Goal: Information Seeking & Learning: Learn about a topic

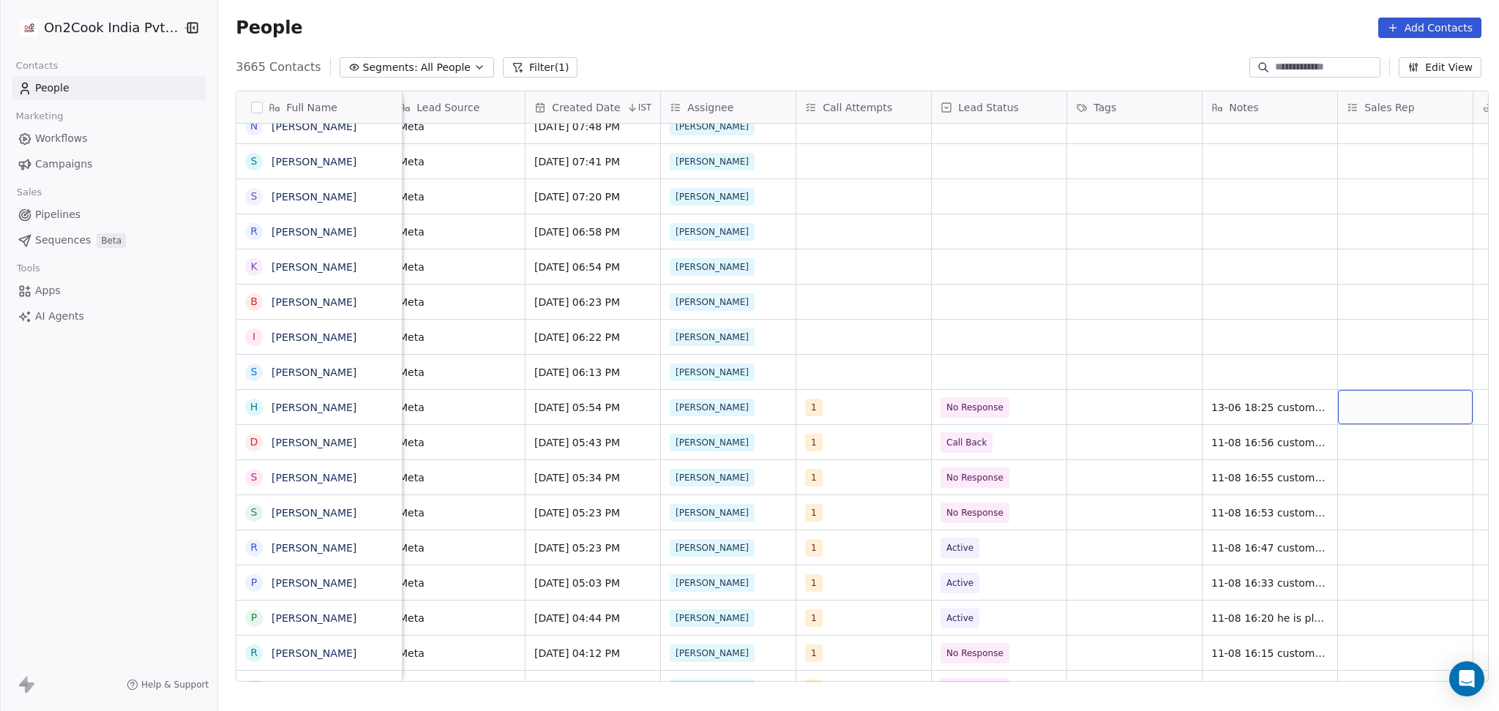
scroll to position [0, 960]
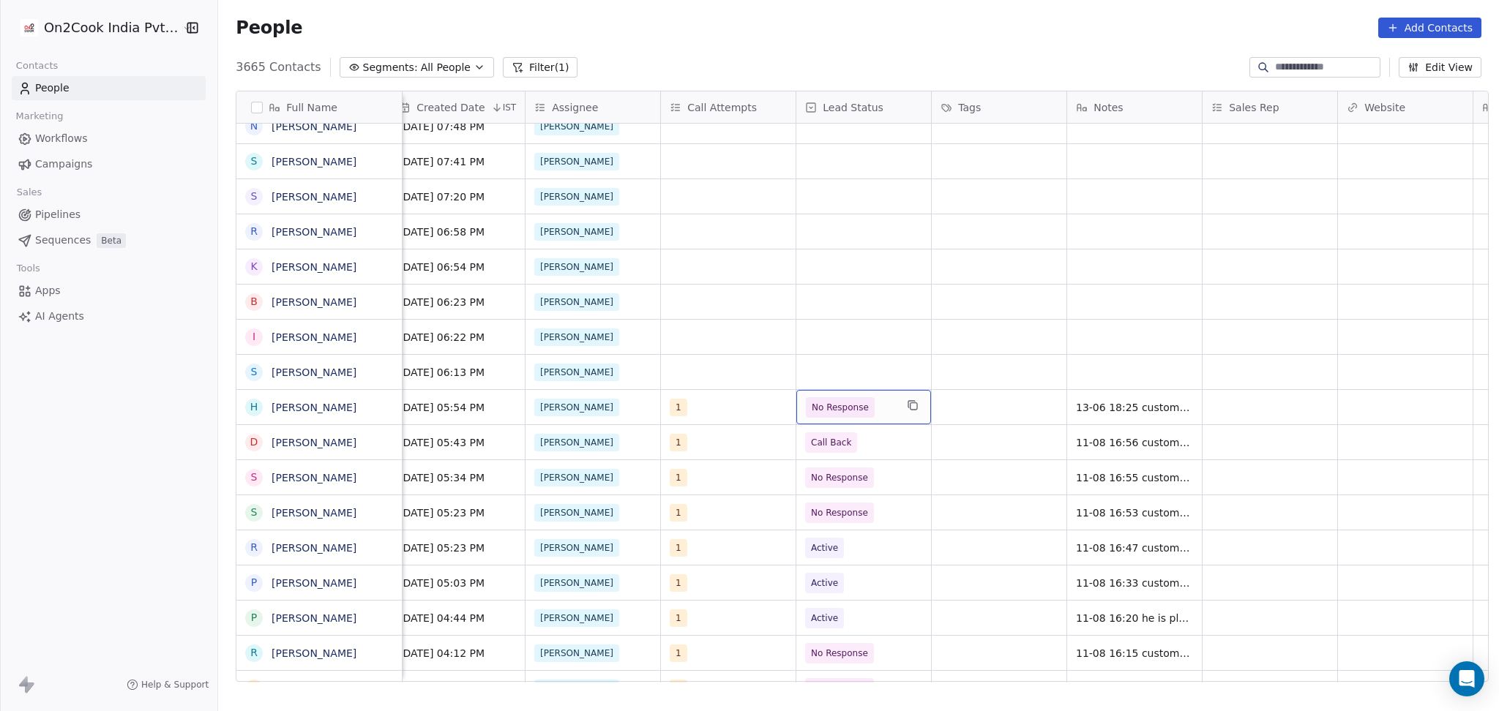
click at [883, 414] on span "No Response" at bounding box center [850, 407] width 89 height 20
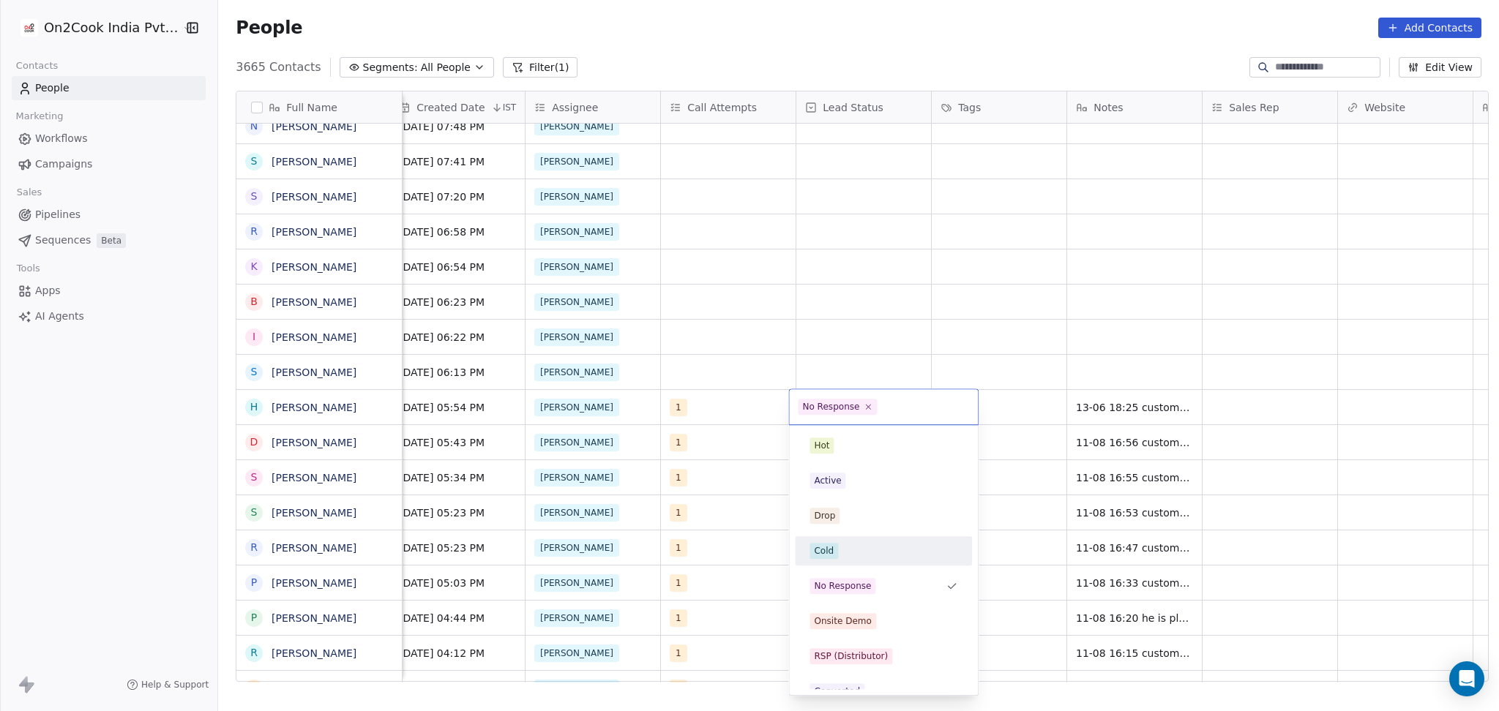
click at [878, 544] on div "Cold" at bounding box center [884, 551] width 148 height 16
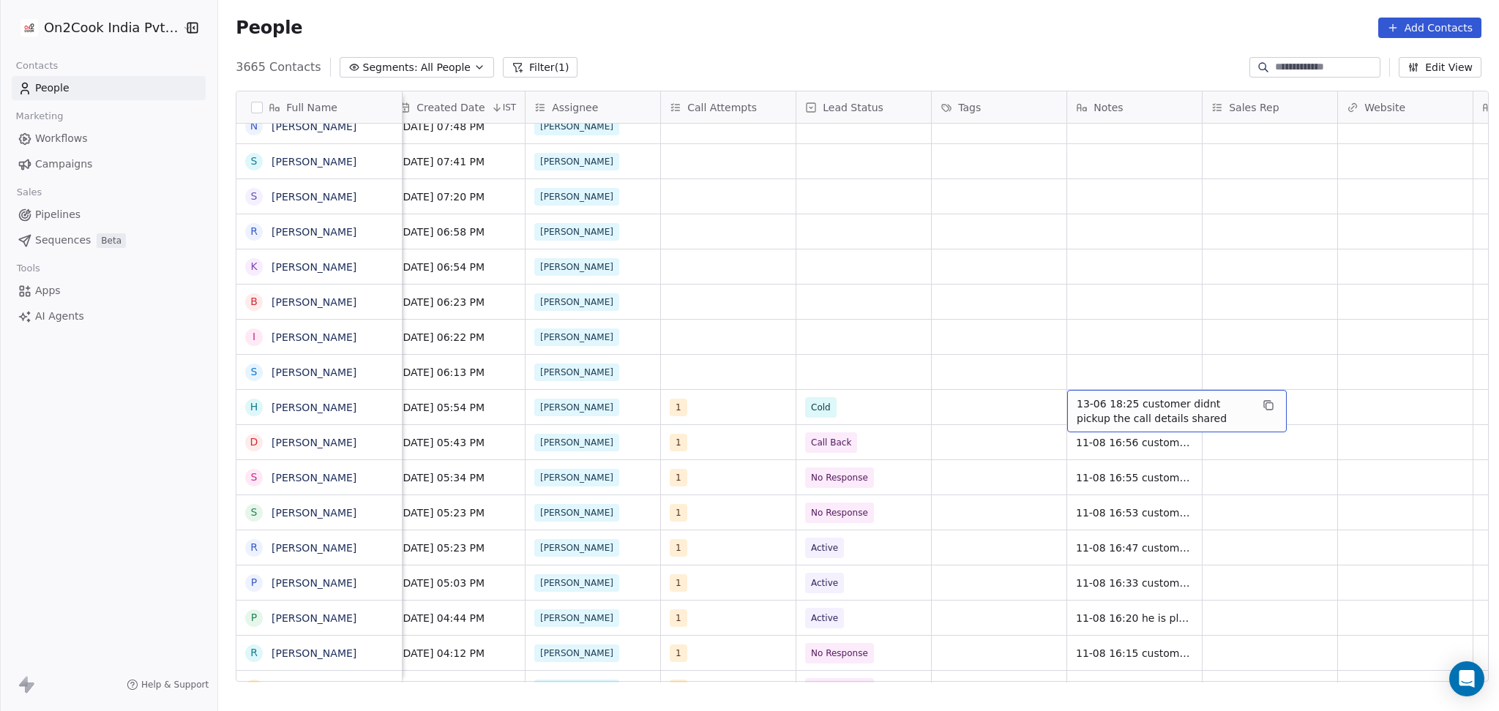
click at [1082, 411] on span "13-06 18:25 customer didnt pickup the call details shared" at bounding box center [1164, 411] width 174 height 29
click at [1062, 400] on textarea "**********" at bounding box center [1170, 412] width 218 height 45
type textarea "**********"
click at [1361, 423] on html "On2Cook India Pvt. Ltd. Contacts People Marketing Workflows Campaigns Sales Pip…" at bounding box center [749, 355] width 1499 height 711
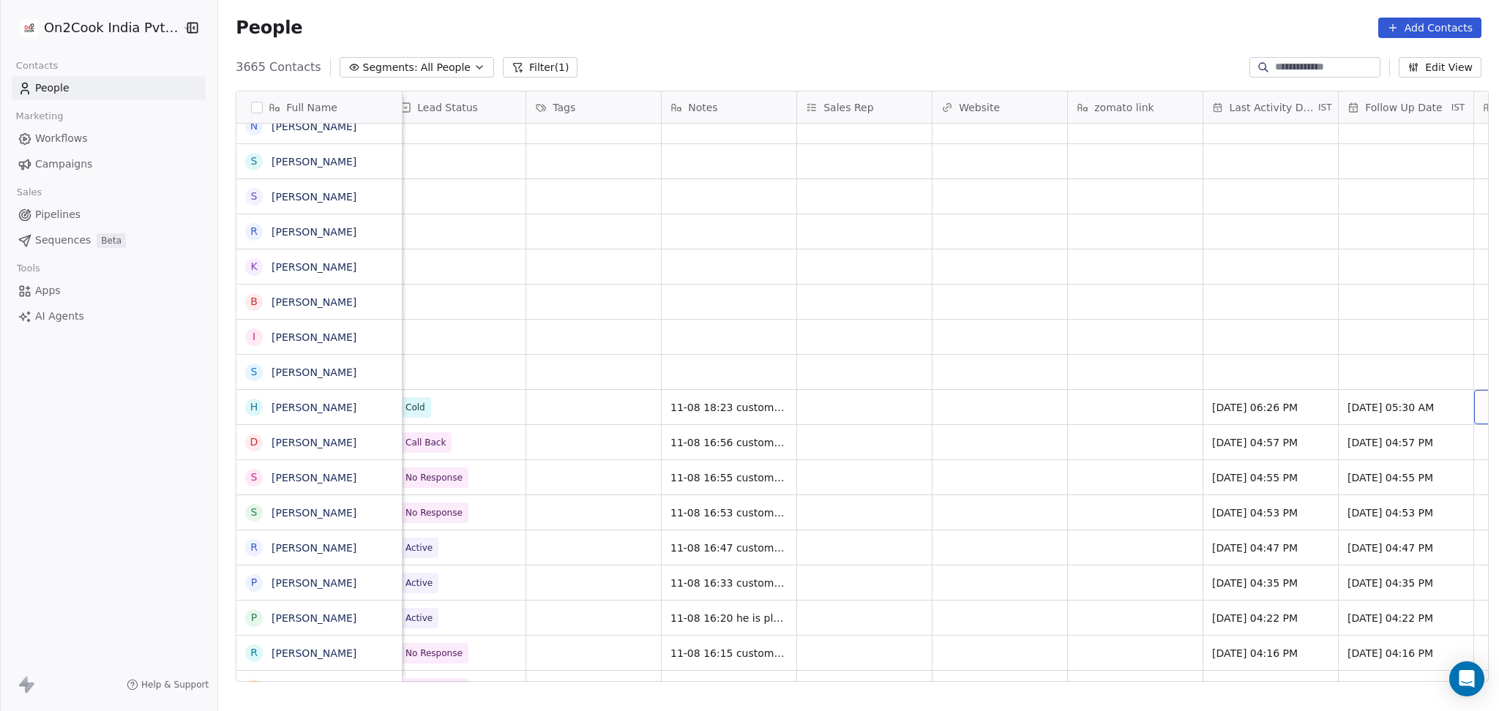
scroll to position [0, 1502]
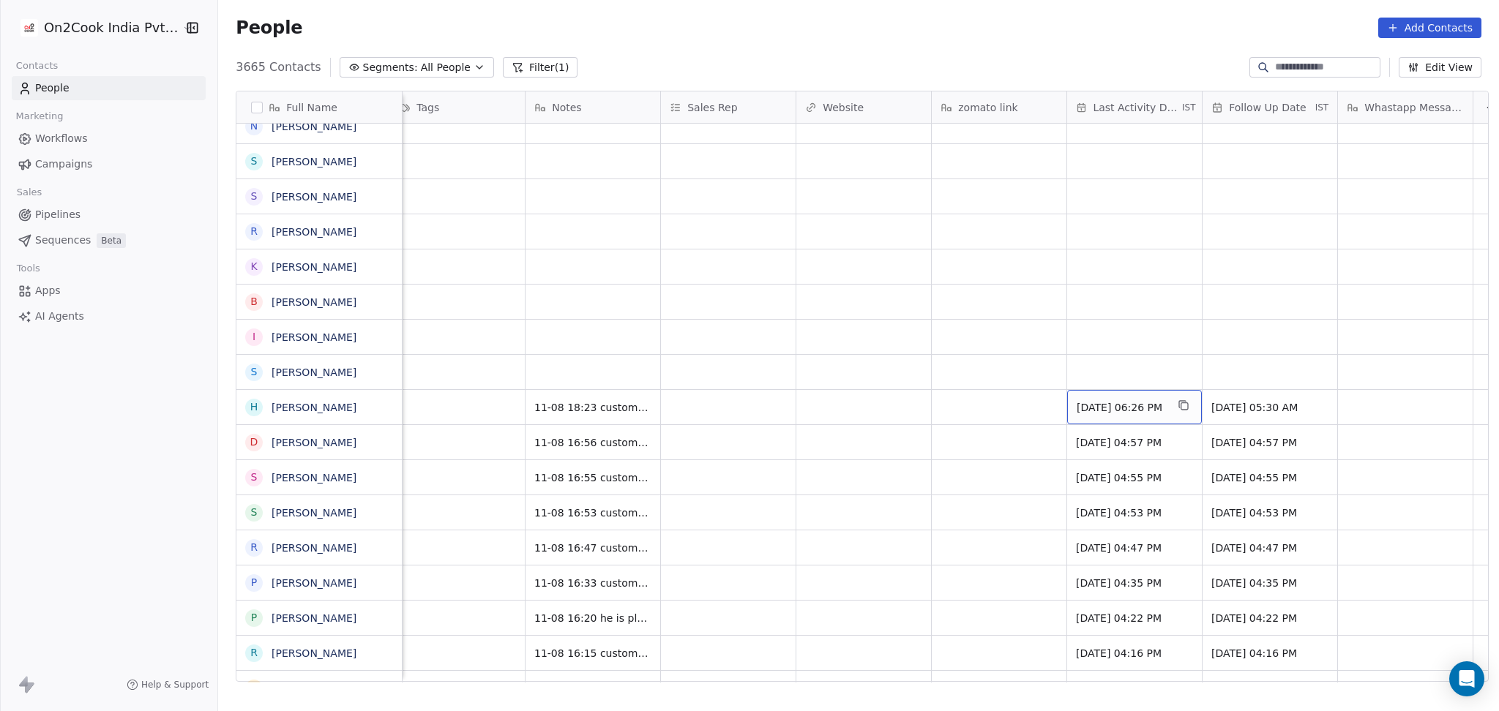
click at [1108, 414] on span "Jun 13, 2025 06:26 PM" at bounding box center [1121, 407] width 89 height 15
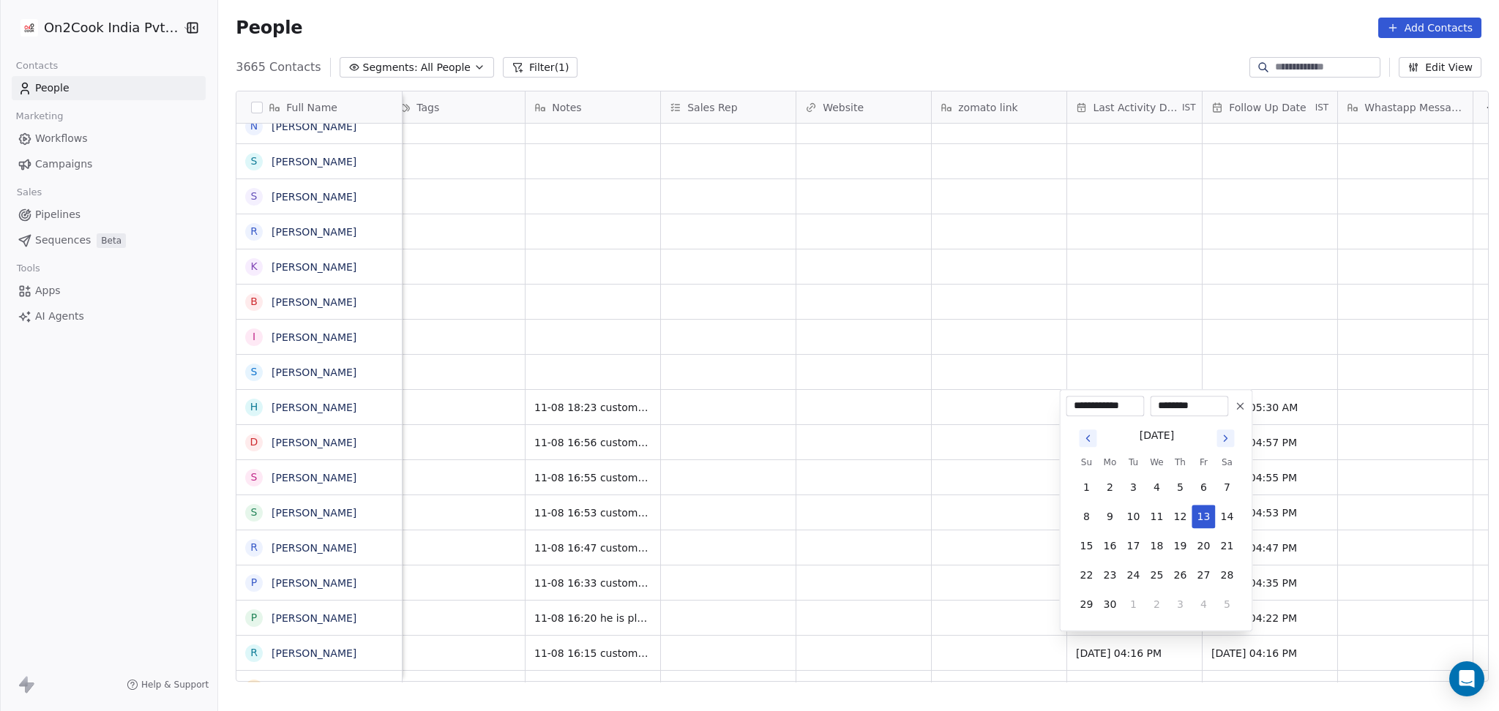
click at [1222, 439] on icon "Go to next month" at bounding box center [1226, 439] width 12 height 12
click at [1113, 552] on button "11" at bounding box center [1109, 545] width 23 height 23
type input "**********"
click at [919, 550] on html "On2Cook India Pvt. Ltd. Contacts People Marketing Workflows Campaigns Sales Pip…" at bounding box center [749, 355] width 1499 height 711
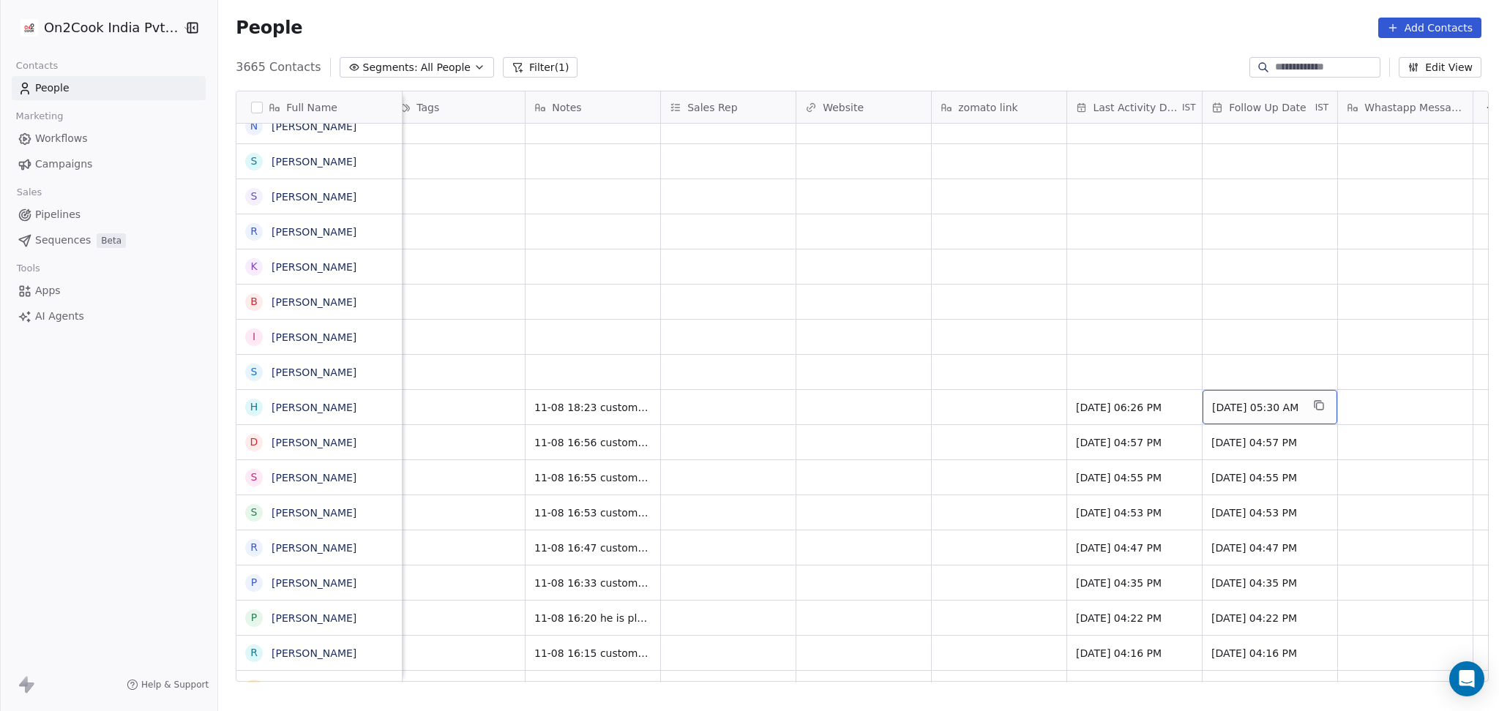
click at [1258, 404] on span "23/06/2025 05:30 AM" at bounding box center [1256, 407] width 89 height 15
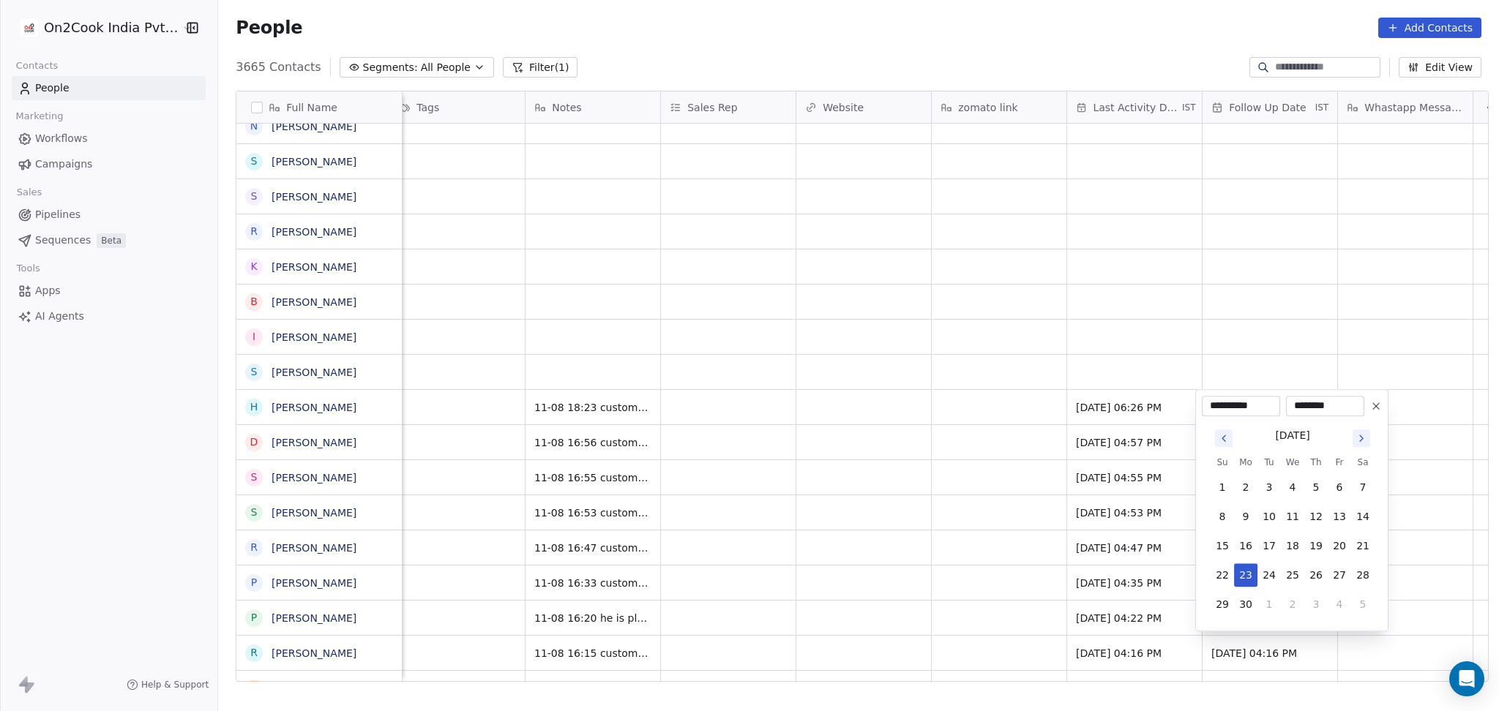
click at [1376, 403] on icon at bounding box center [1376, 406] width 12 height 12
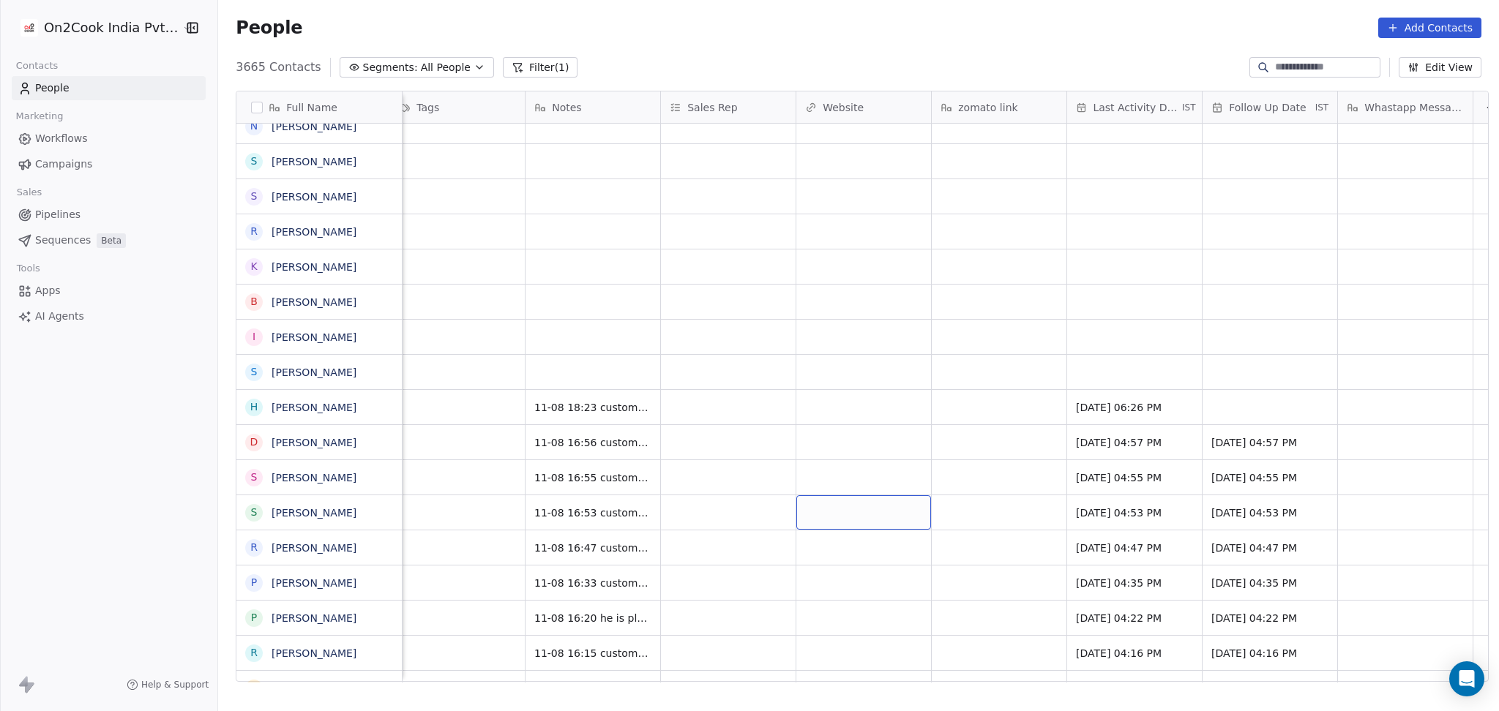
click at [918, 389] on div "Ronit 1 Cold 11-08 18:23 customer is saying device is to much out of his budget…" at bounding box center [205, 406] width 2608 height 35
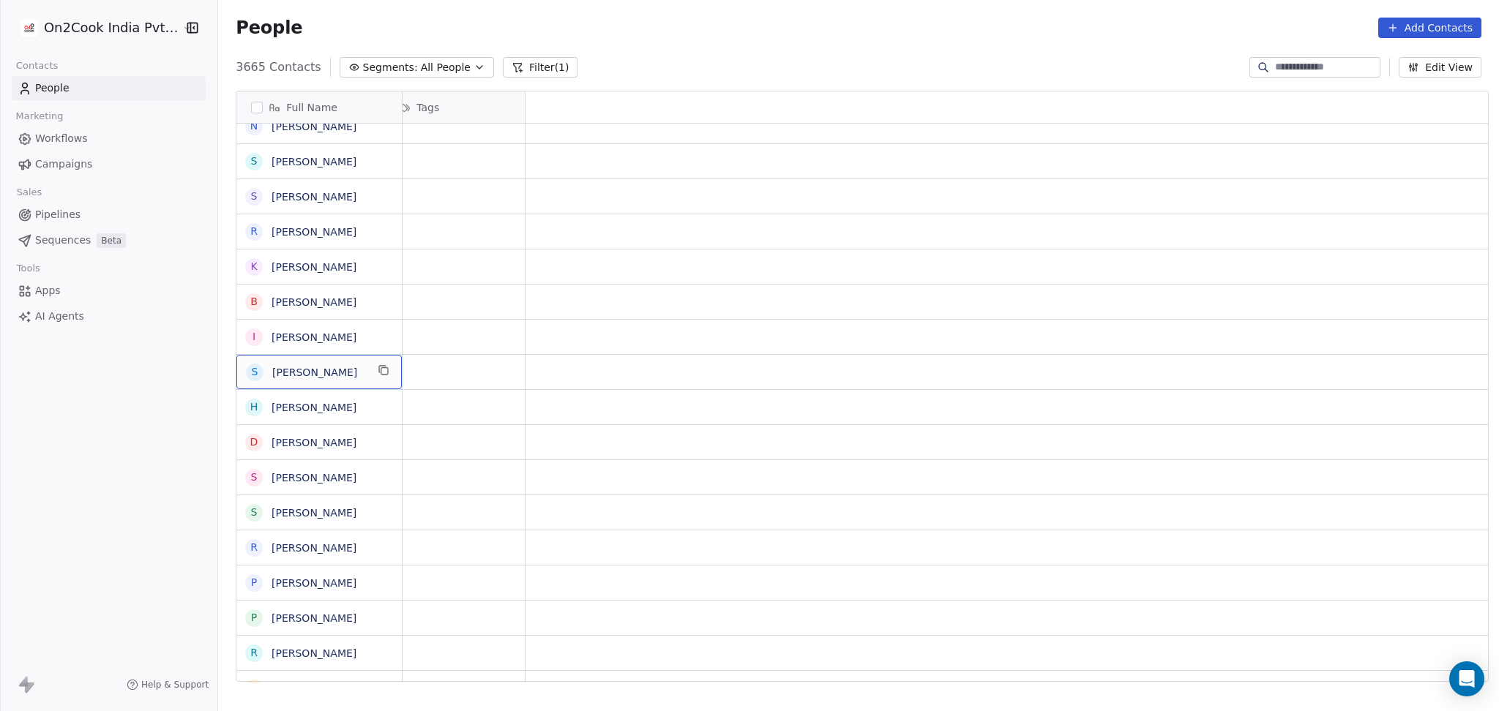
scroll to position [0, 0]
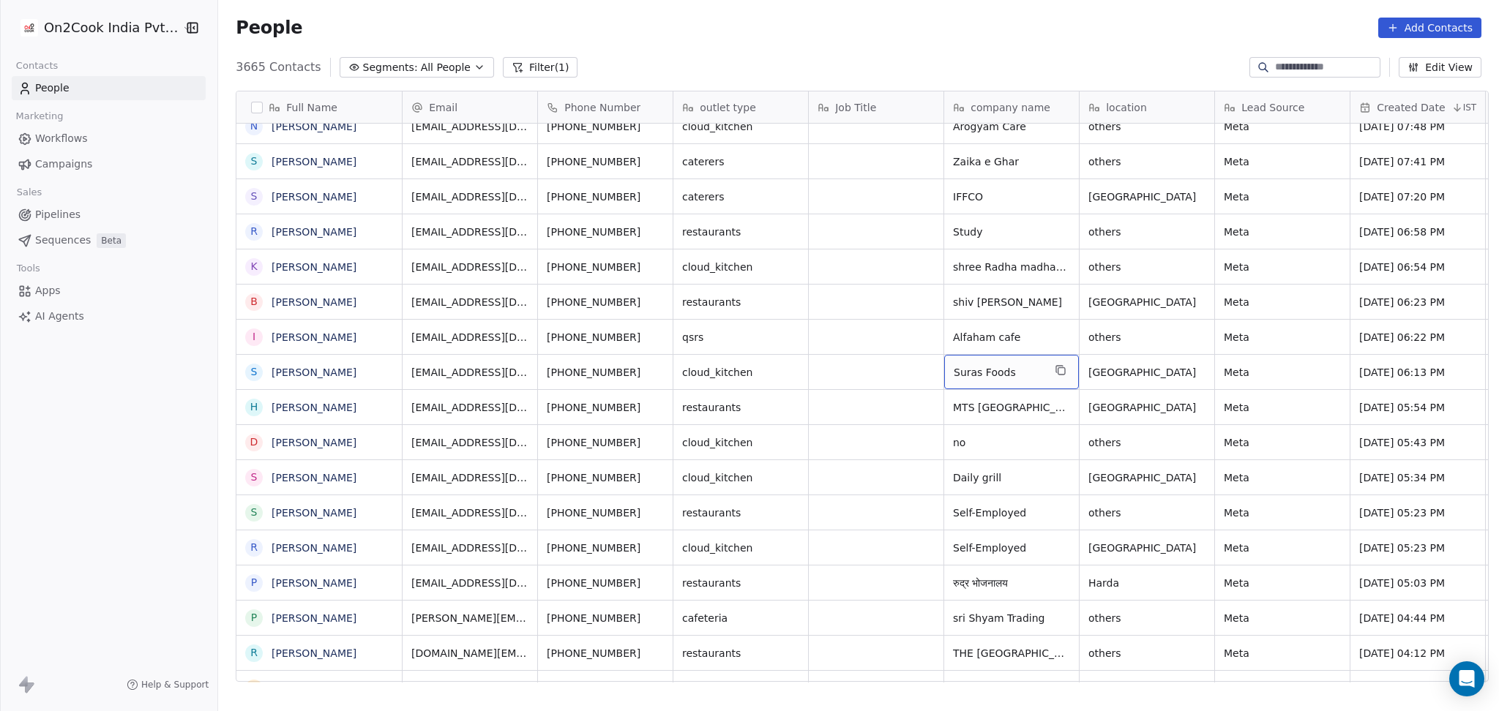
drag, startPoint x: 1002, startPoint y: 365, endPoint x: 1041, endPoint y: 380, distance: 41.5
click at [1058, 360] on div "Suras Foods" at bounding box center [1011, 372] width 135 height 34
click at [1055, 365] on icon "grid" at bounding box center [1061, 371] width 12 height 12
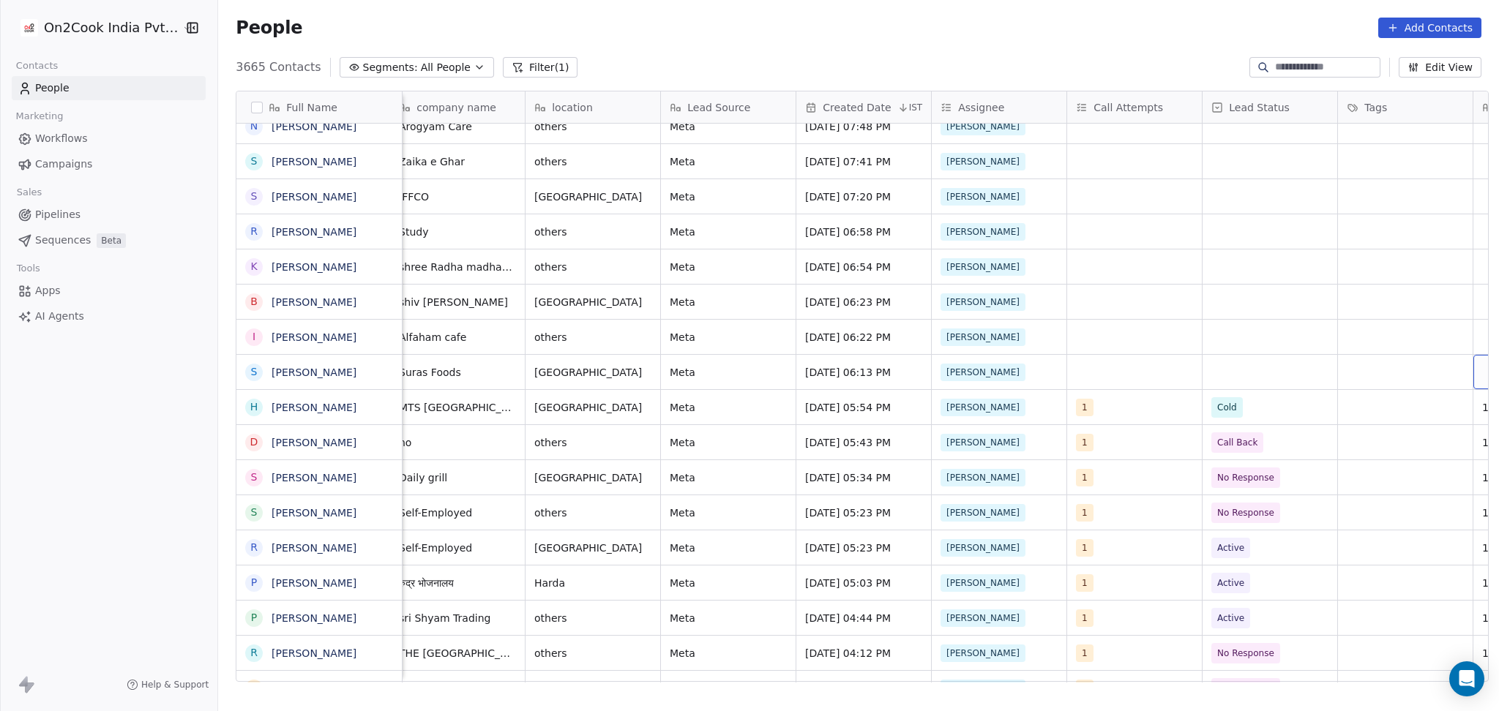
scroll to position [0, 689]
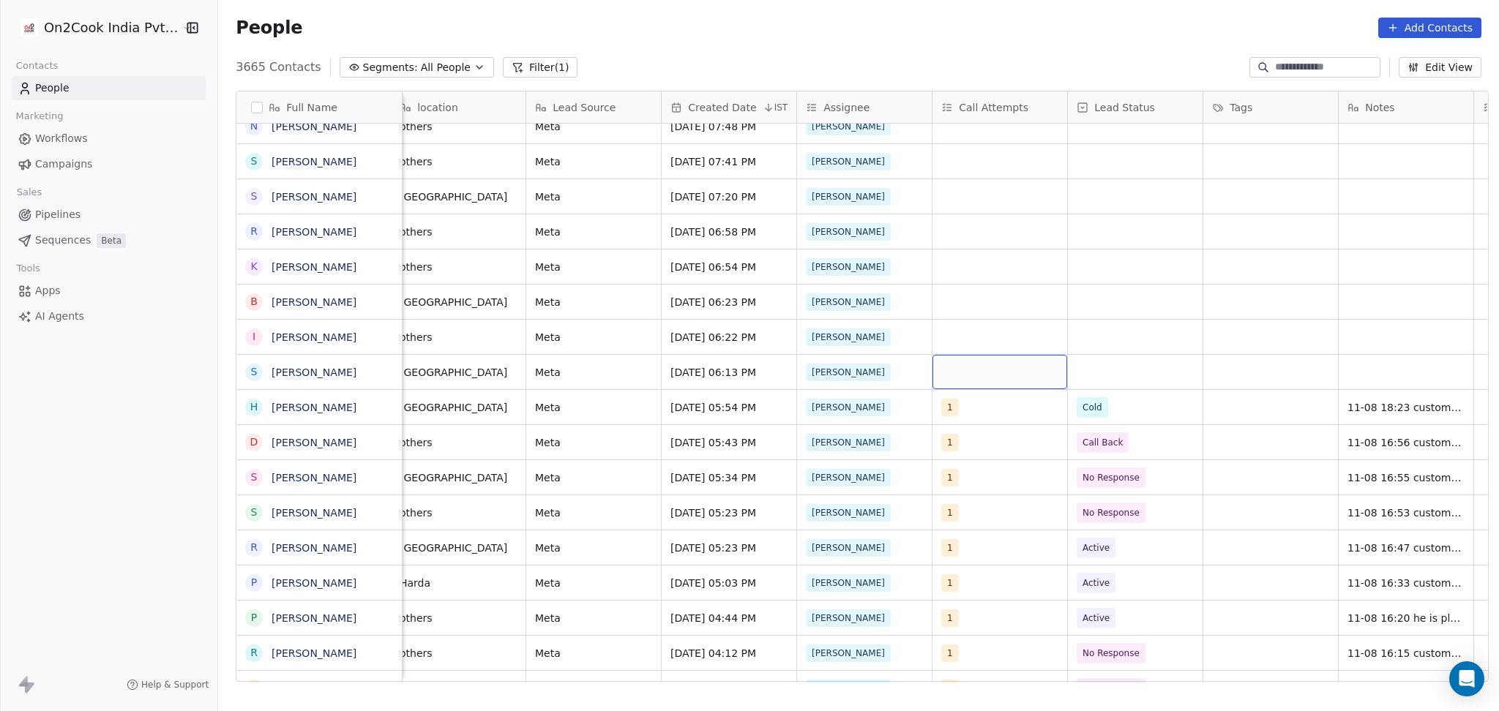
click at [957, 370] on div "grid" at bounding box center [1000, 372] width 135 height 34
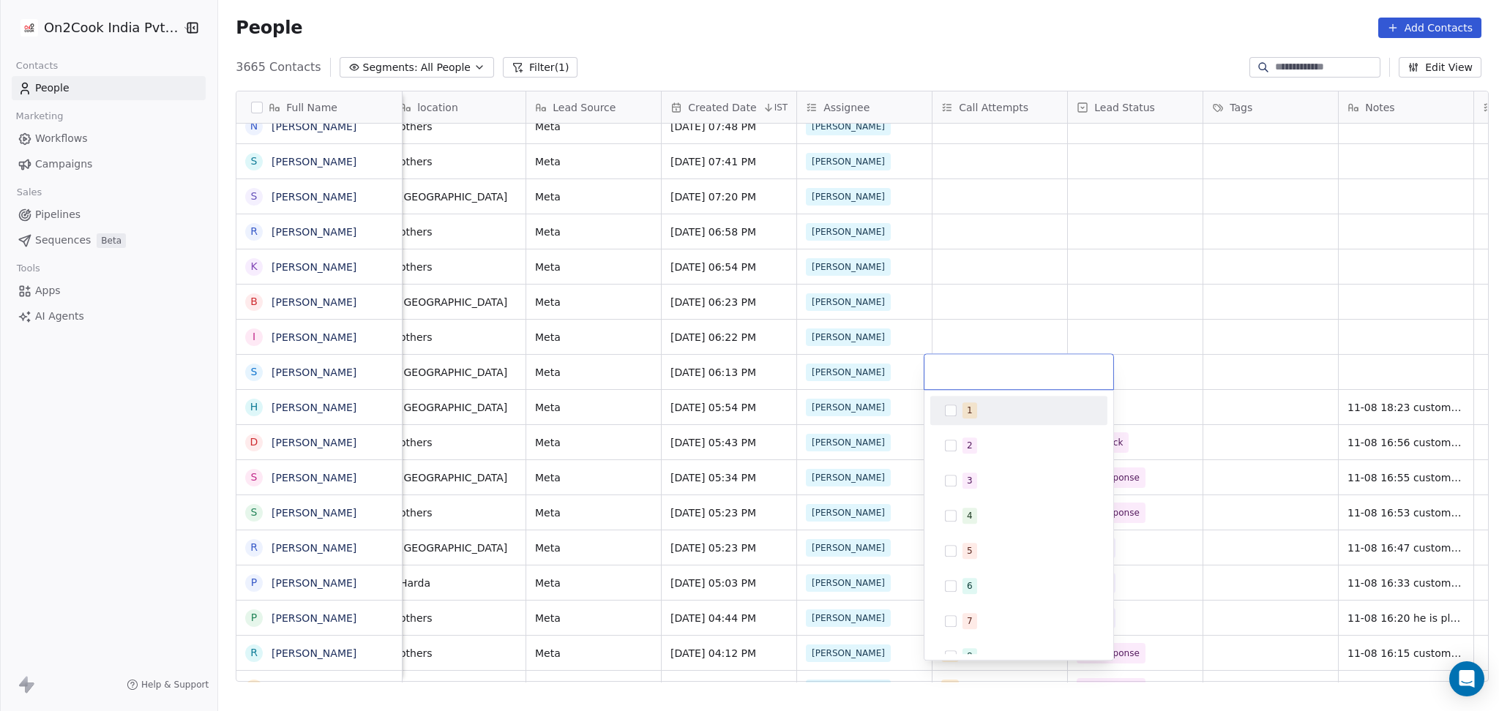
click at [952, 400] on div "1" at bounding box center [1018, 410] width 165 height 23
click at [1026, 298] on html "On2Cook India Pvt. Ltd. Contacts People Marketing Workflows Campaigns Sales Pip…" at bounding box center [749, 355] width 1499 height 711
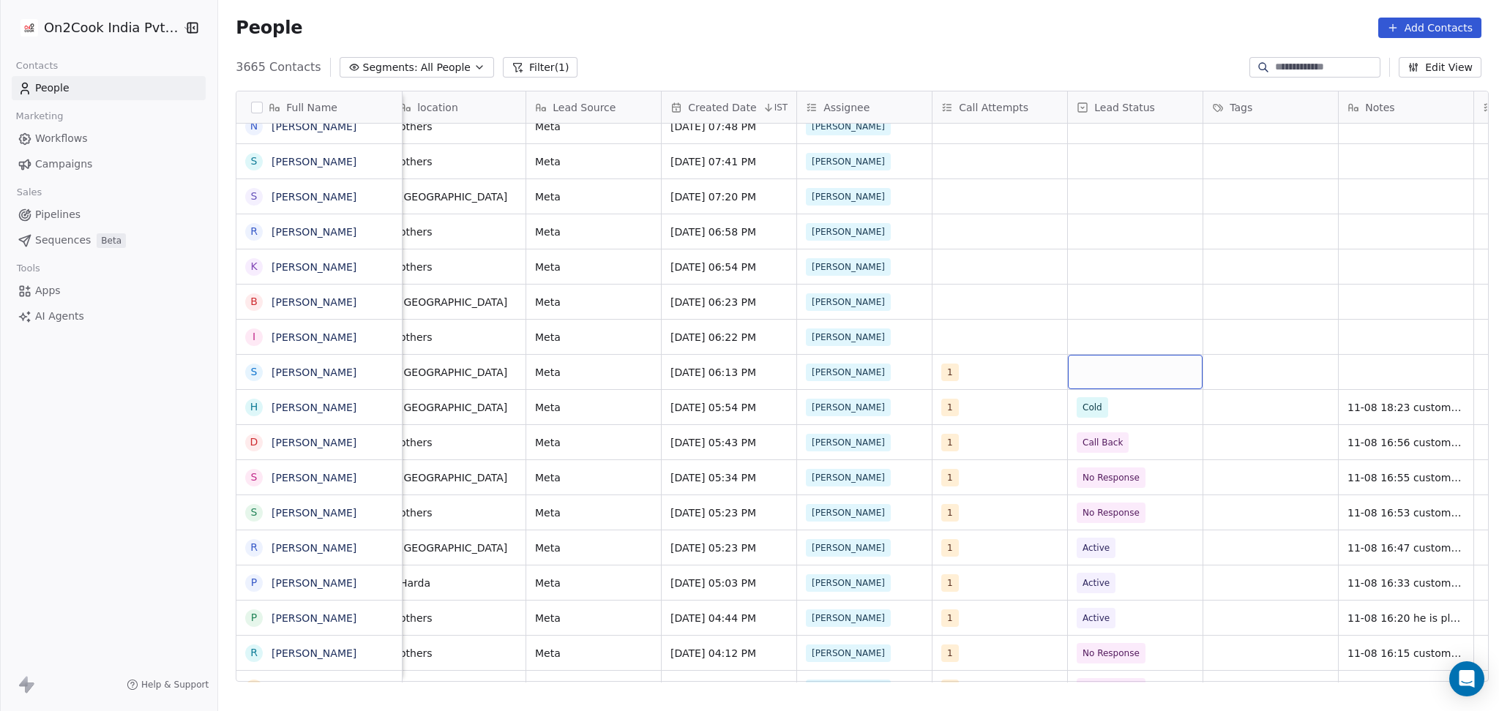
click at [1127, 372] on div "grid" at bounding box center [1135, 372] width 135 height 34
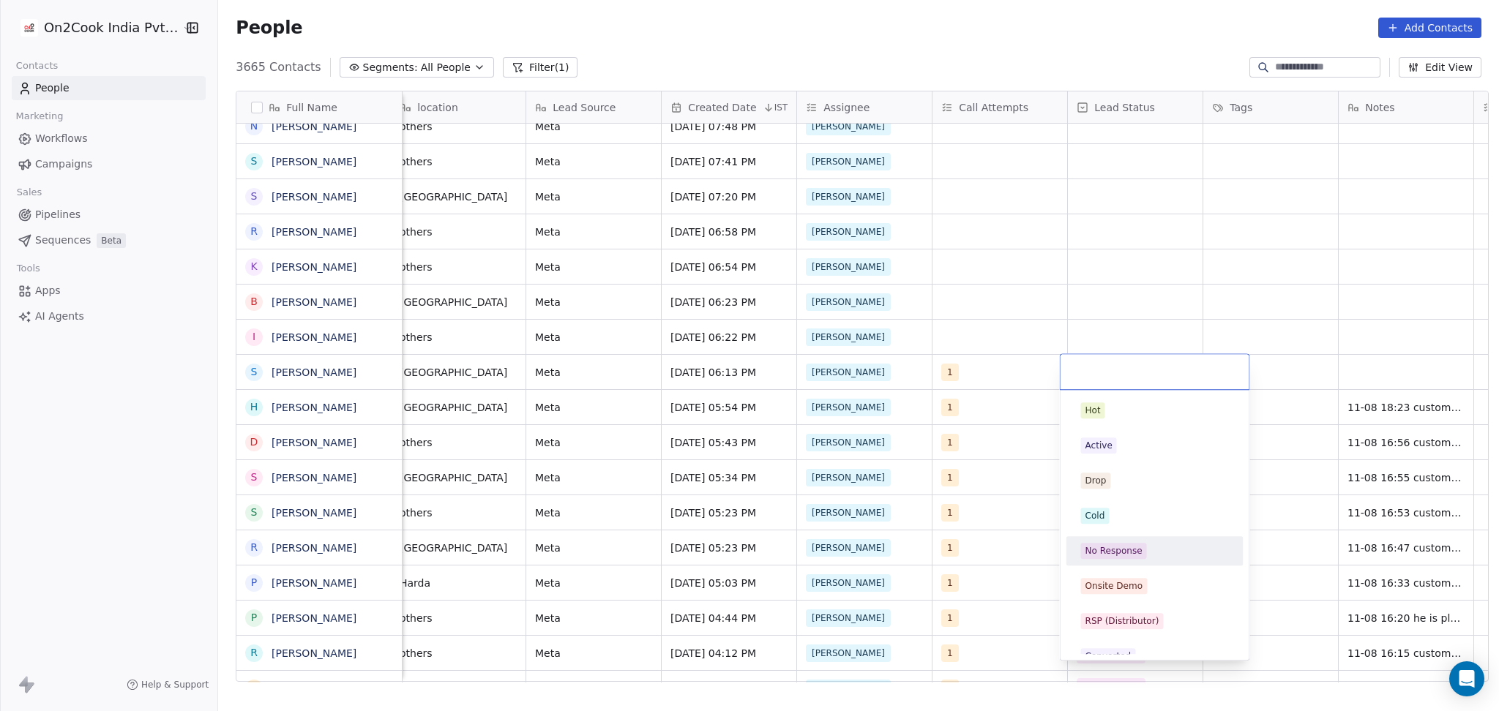
click at [1108, 545] on div "No Response" at bounding box center [1114, 551] width 57 height 13
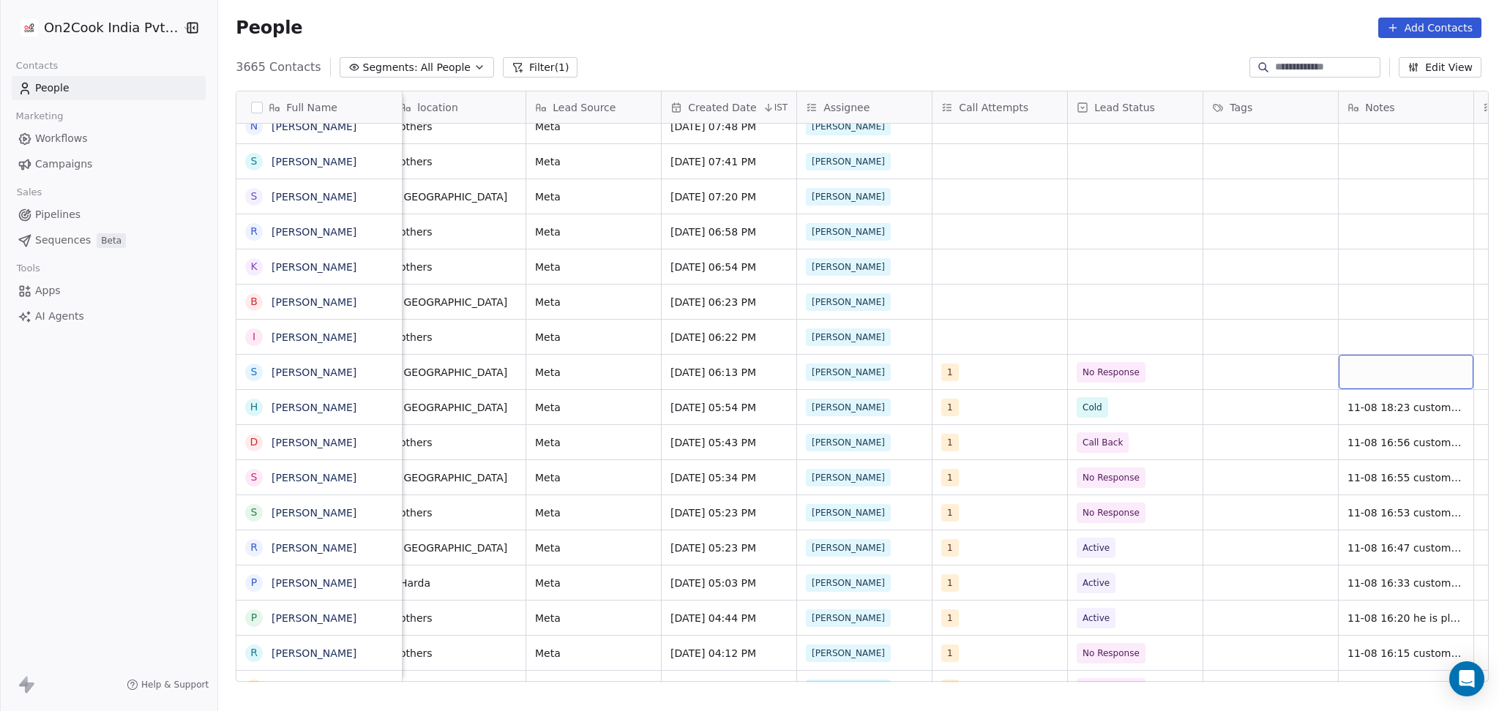
click at [1384, 361] on div "grid" at bounding box center [1406, 372] width 135 height 34
type textarea "**********"
click at [1258, 384] on html "On2Cook India Pvt. Ltd. Contacts People Marketing Workflows Campaigns Sales Pip…" at bounding box center [749, 355] width 1499 height 711
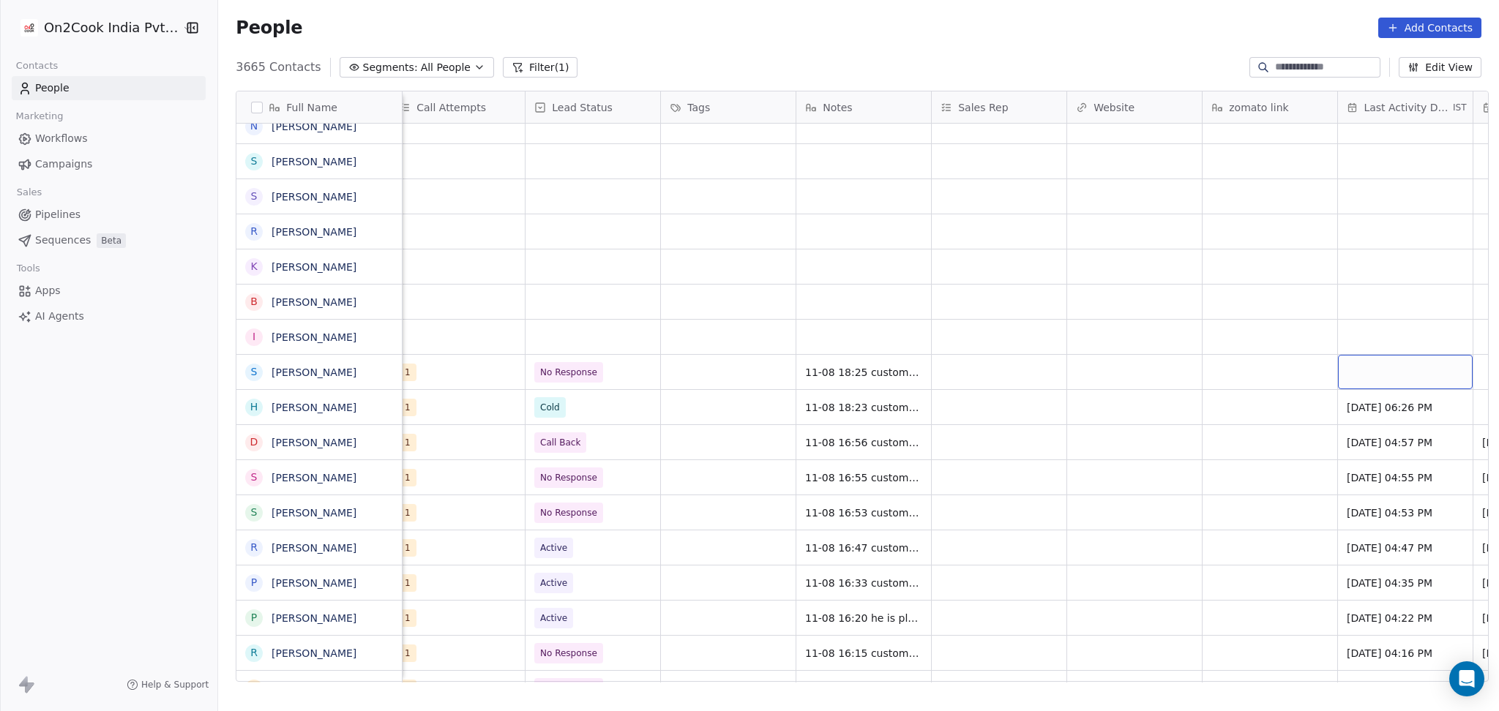
scroll to position [0, 1366]
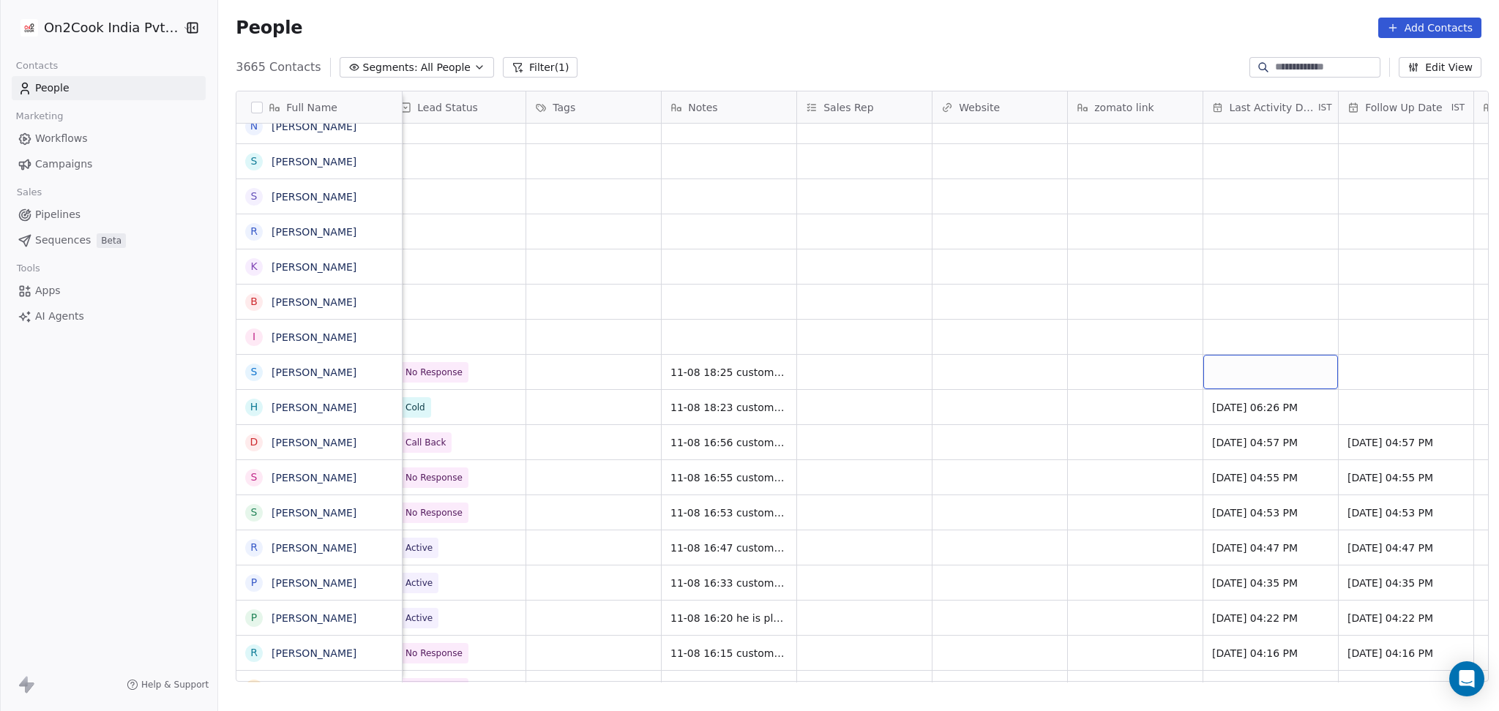
click at [1210, 376] on div "grid" at bounding box center [1270, 372] width 135 height 34
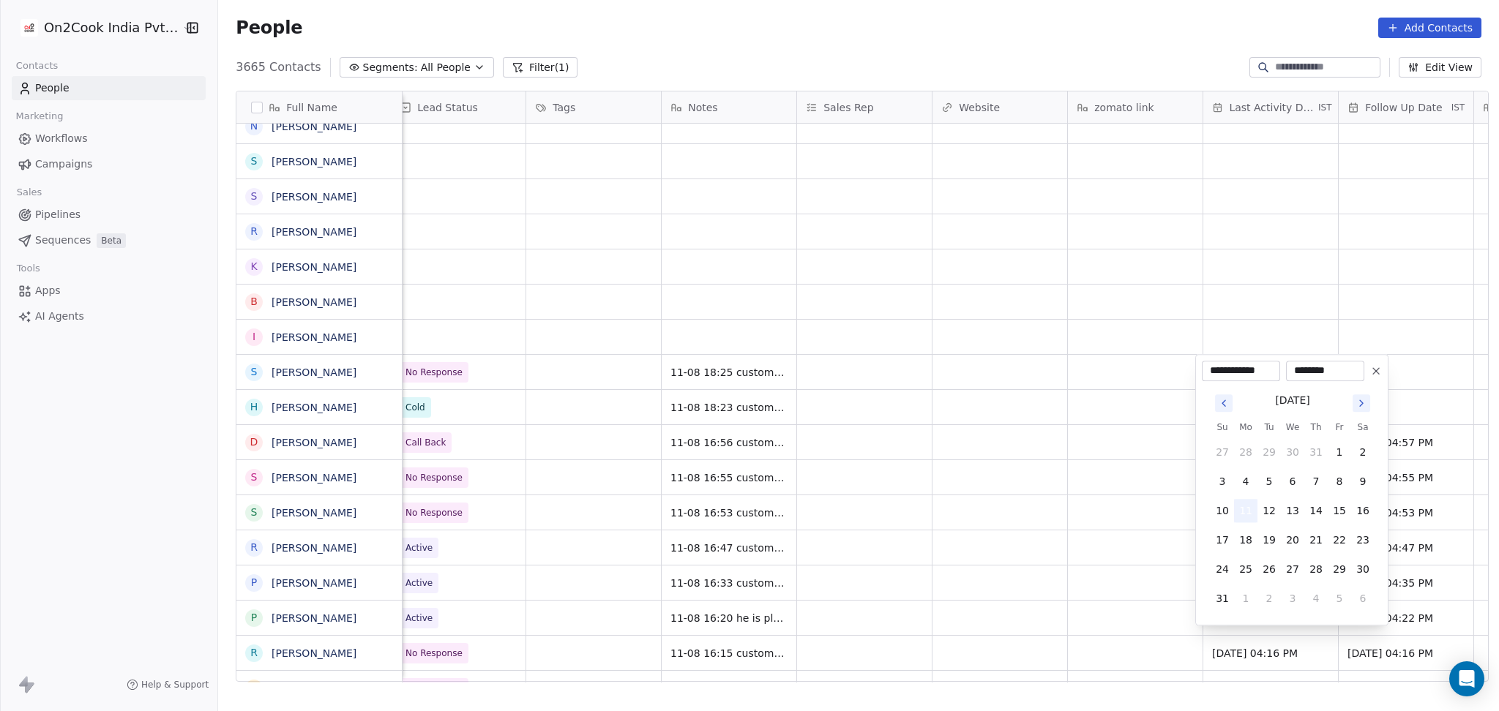
click at [1240, 510] on button "11" at bounding box center [1245, 510] width 23 height 23
click at [974, 460] on html "On2Cook India Pvt. Ltd. Contacts People Marketing Workflows Campaigns Sales Pip…" at bounding box center [749, 355] width 1499 height 711
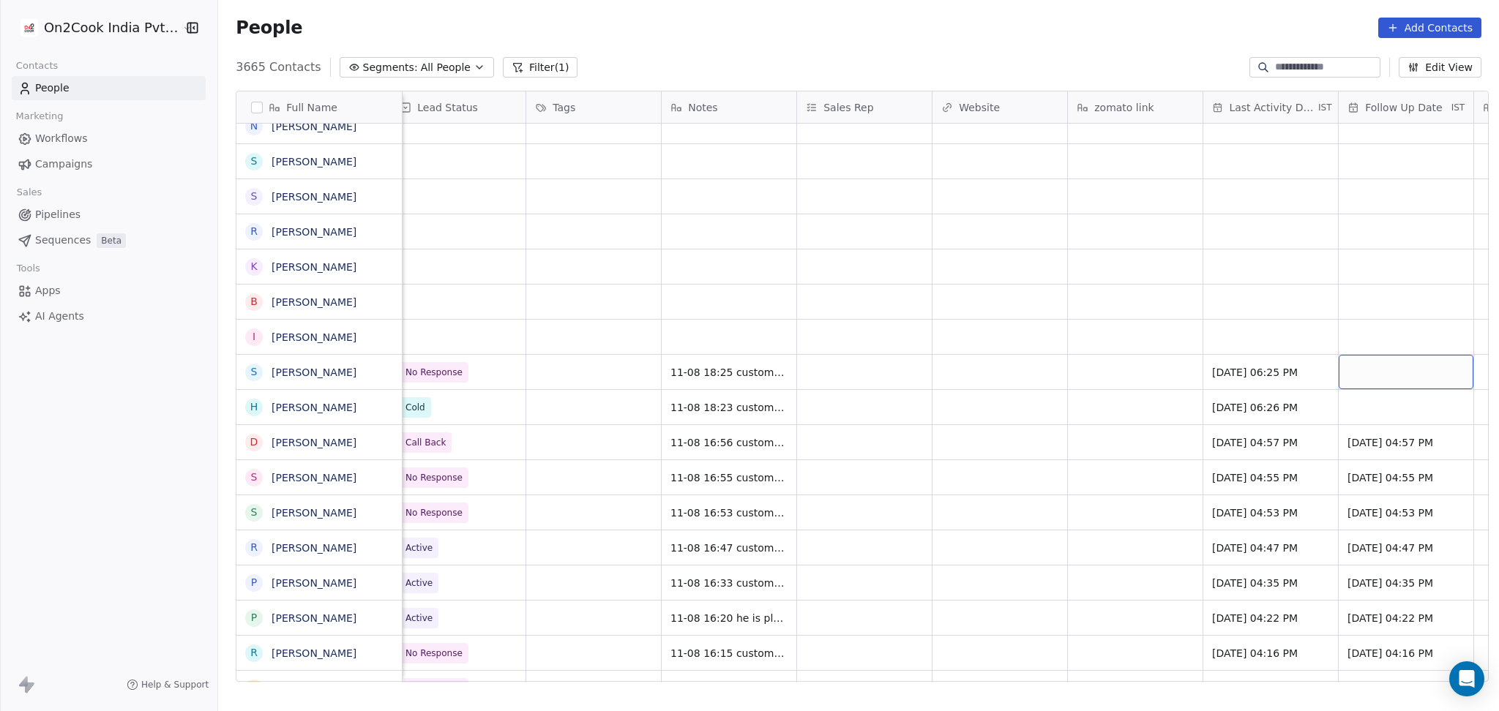
click at [1353, 363] on div "grid" at bounding box center [1406, 372] width 135 height 34
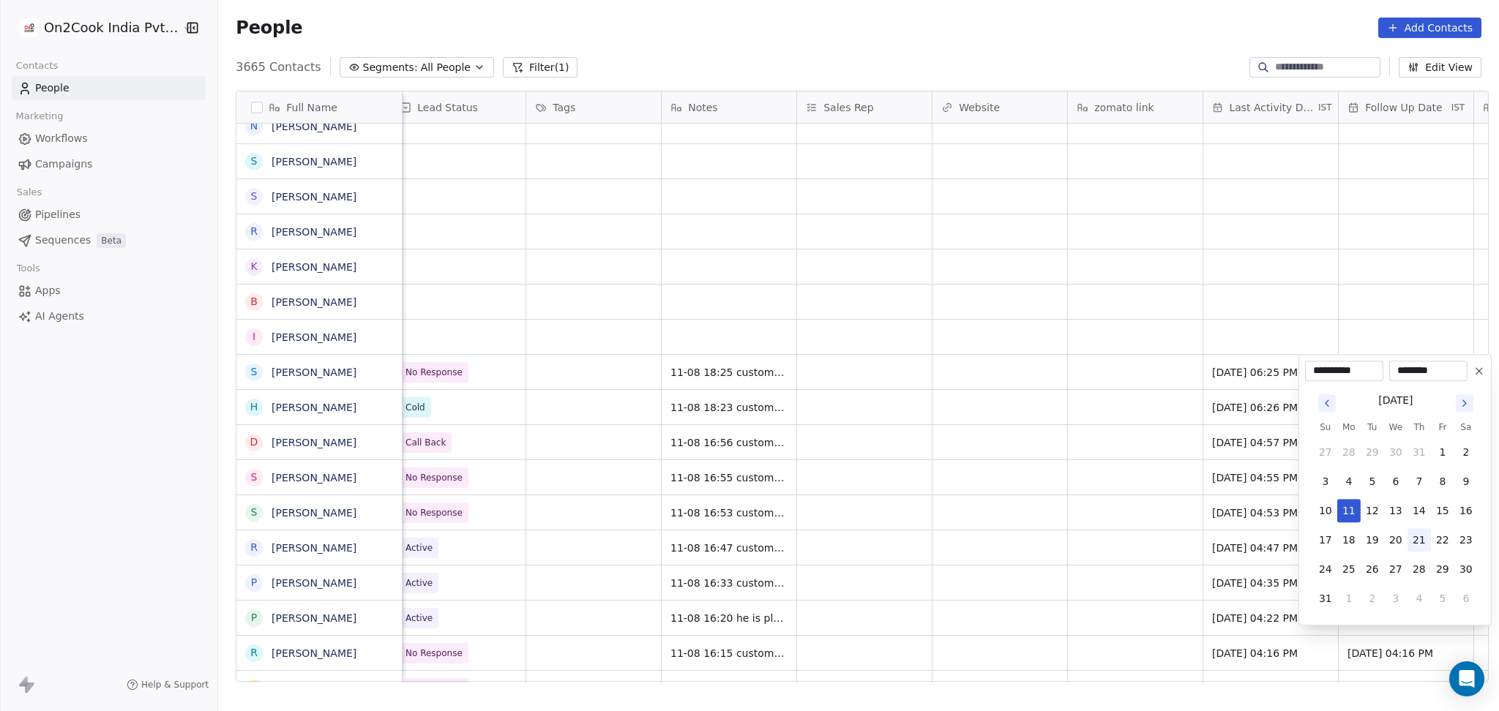
click at [1417, 548] on button "21" at bounding box center [1419, 540] width 23 height 23
type input "**********"
click at [1121, 433] on html "On2Cook India Pvt. Ltd. Contacts People Marketing Workflows Campaigns Sales Pip…" at bounding box center [749, 355] width 1499 height 711
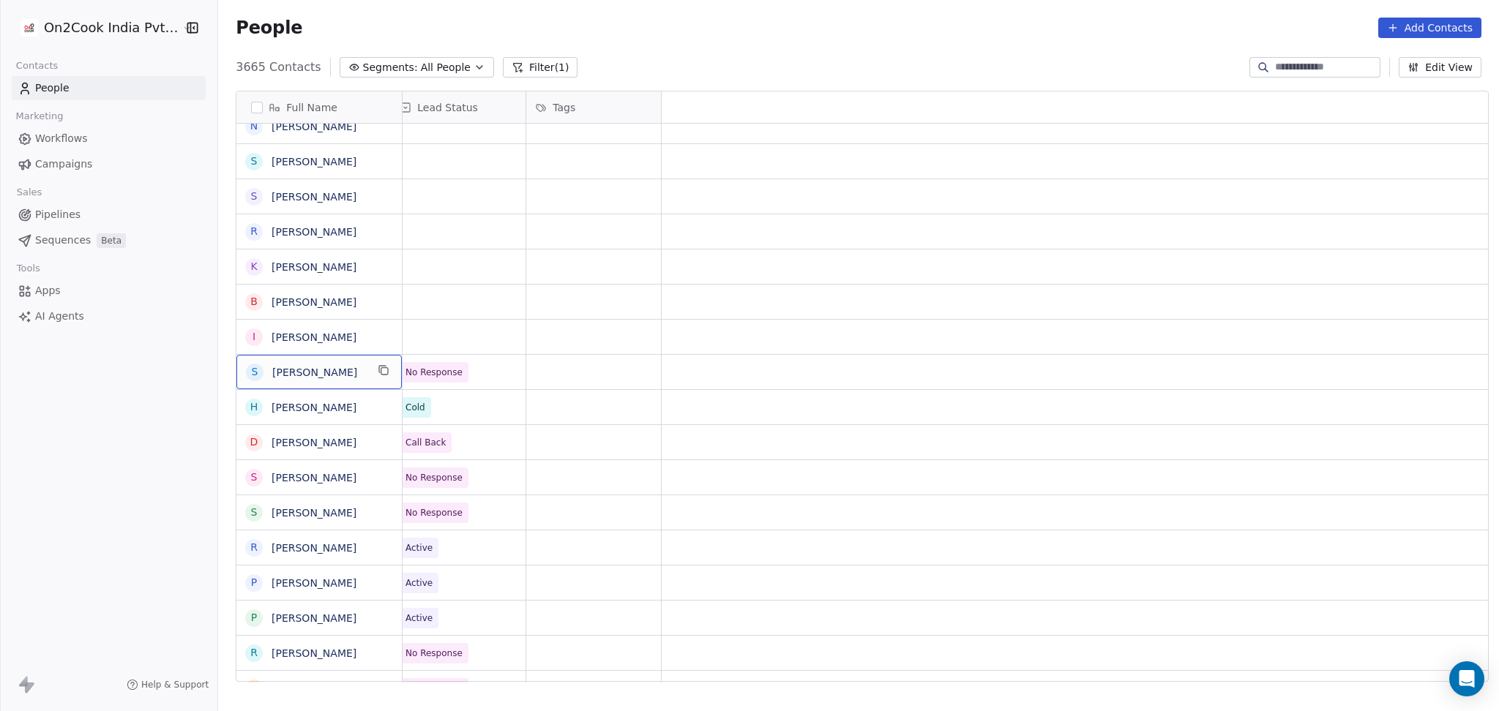
scroll to position [0, 0]
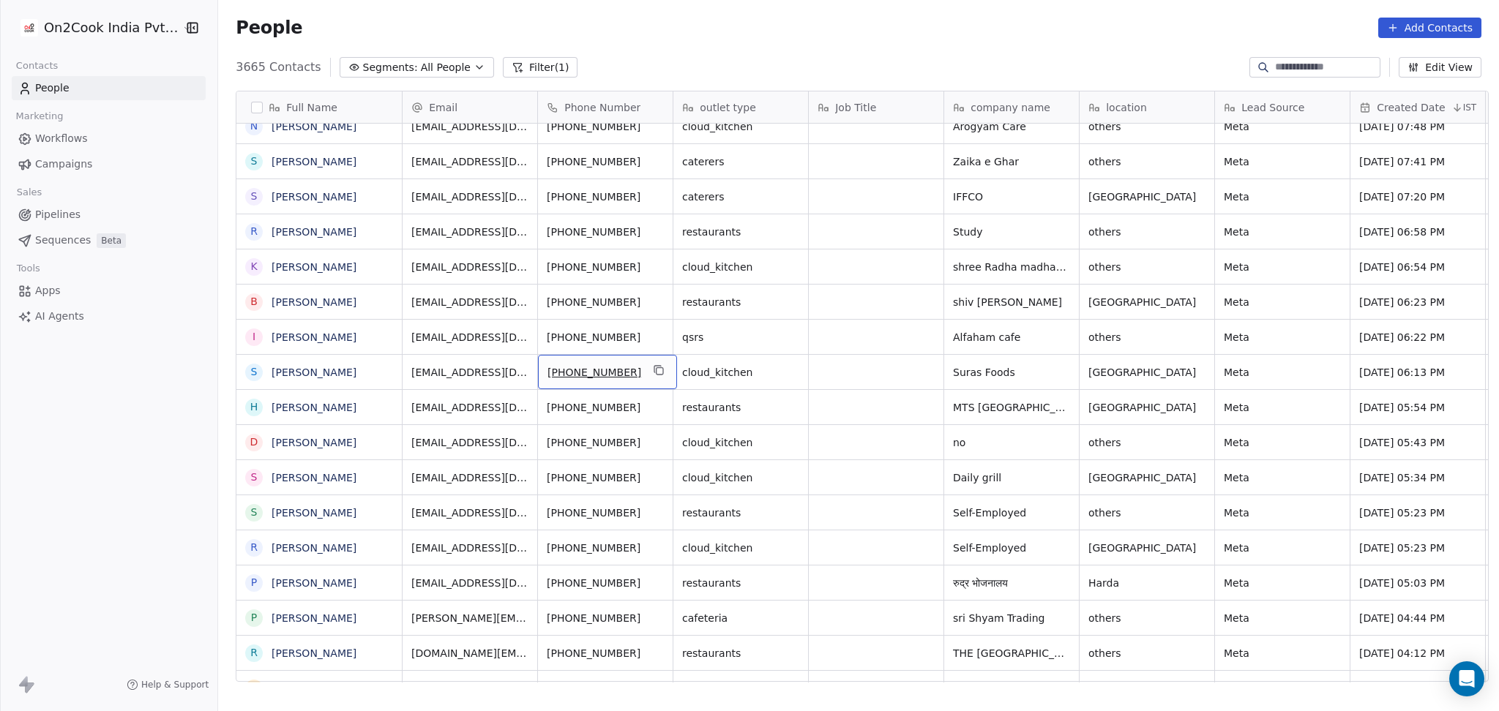
click at [657, 376] on div "[PHONE_NUMBER]" at bounding box center [607, 372] width 139 height 34
click at [637, 373] on div "[PHONE_NUMBER]" at bounding box center [607, 372] width 139 height 34
click at [653, 373] on icon "grid" at bounding box center [659, 371] width 12 height 12
click at [1052, 341] on button "grid" at bounding box center [1061, 335] width 18 height 18
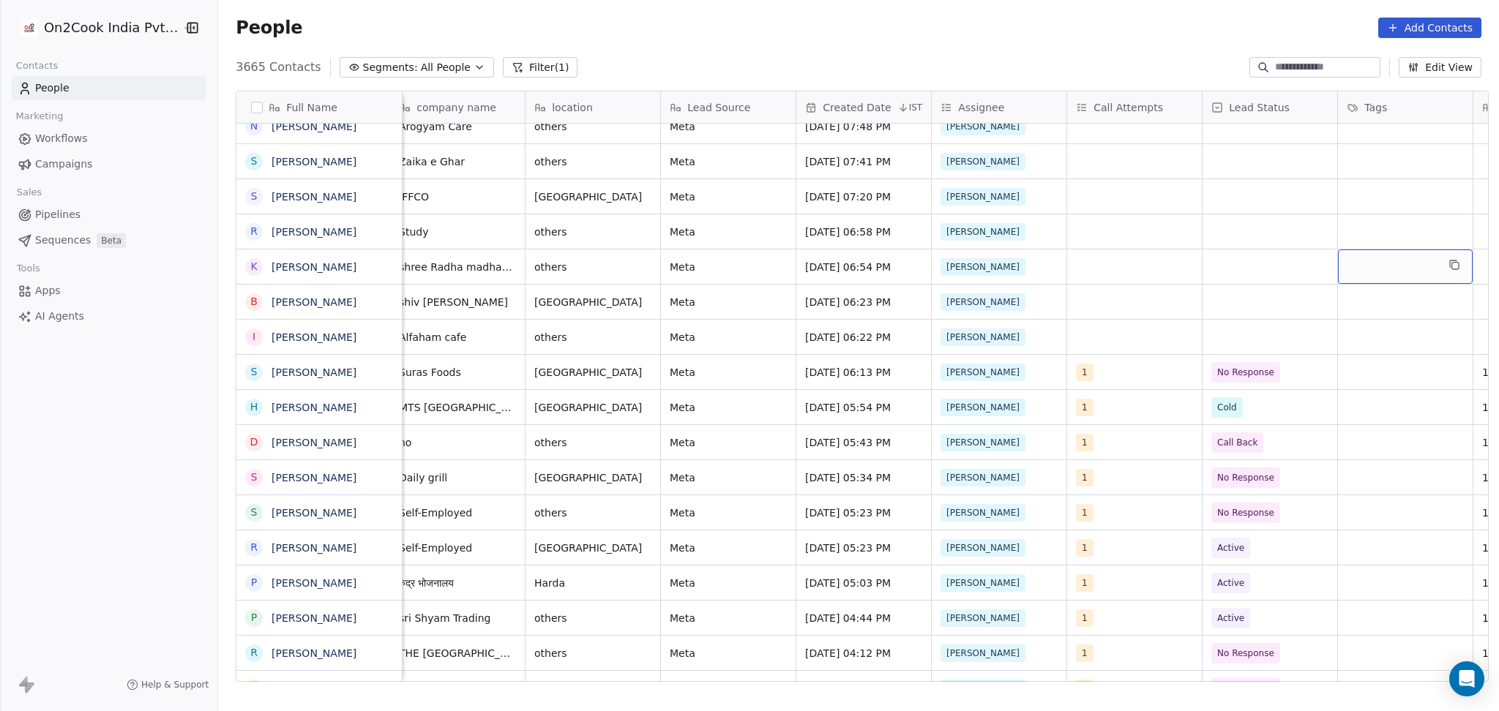
scroll to position [0, 689]
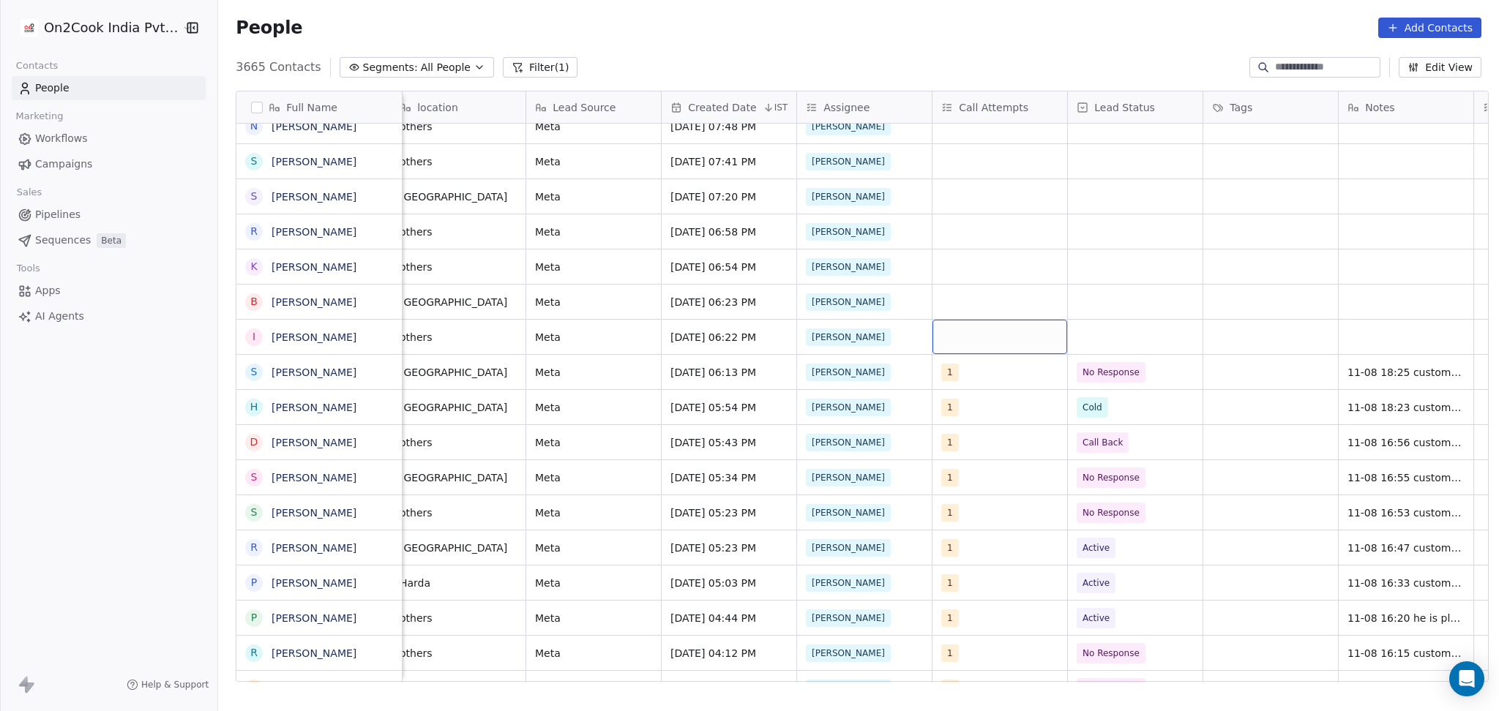
click at [949, 340] on div "grid" at bounding box center [1000, 337] width 135 height 34
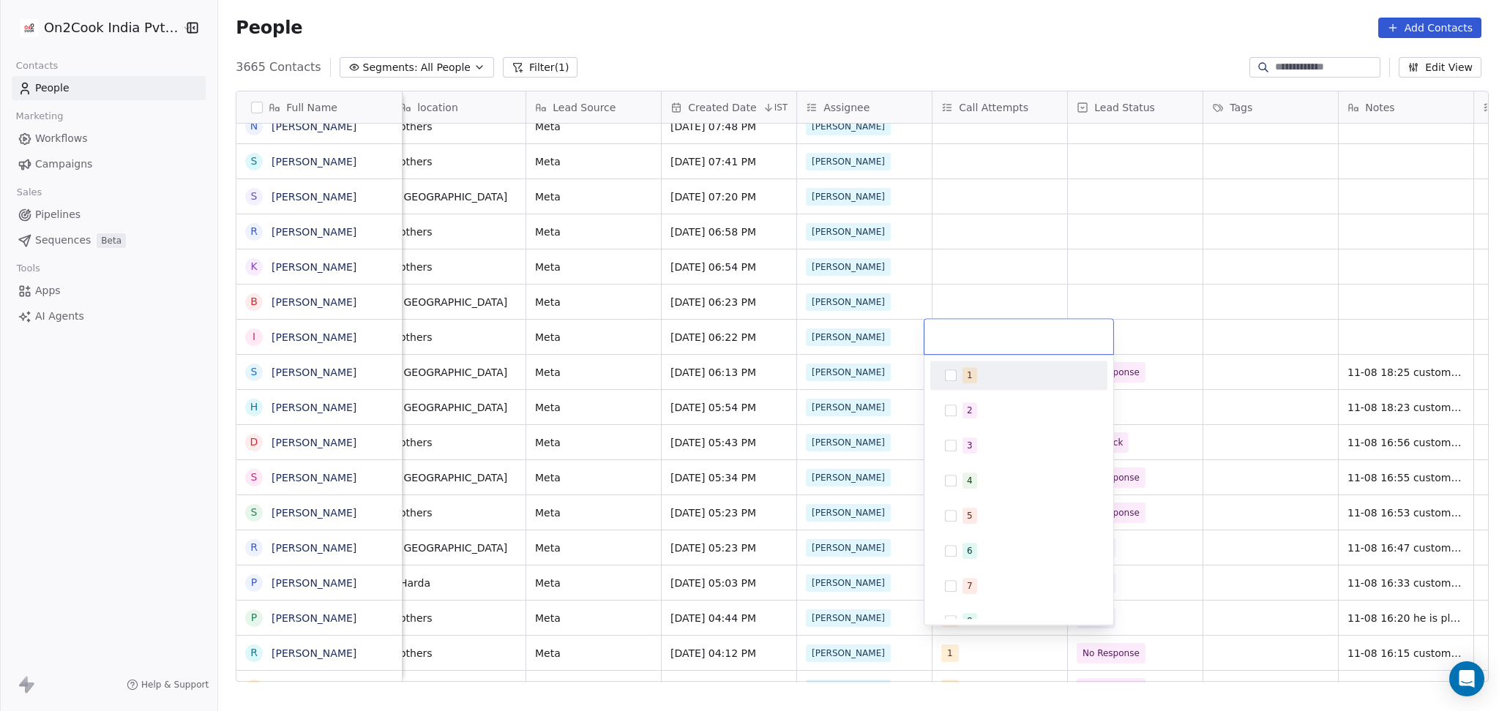
click at [949, 365] on div "1" at bounding box center [1018, 375] width 165 height 23
click at [1015, 251] on html "On2Cook India Pvt. Ltd. Contacts People Marketing Workflows Campaigns Sales Pip…" at bounding box center [749, 355] width 1499 height 711
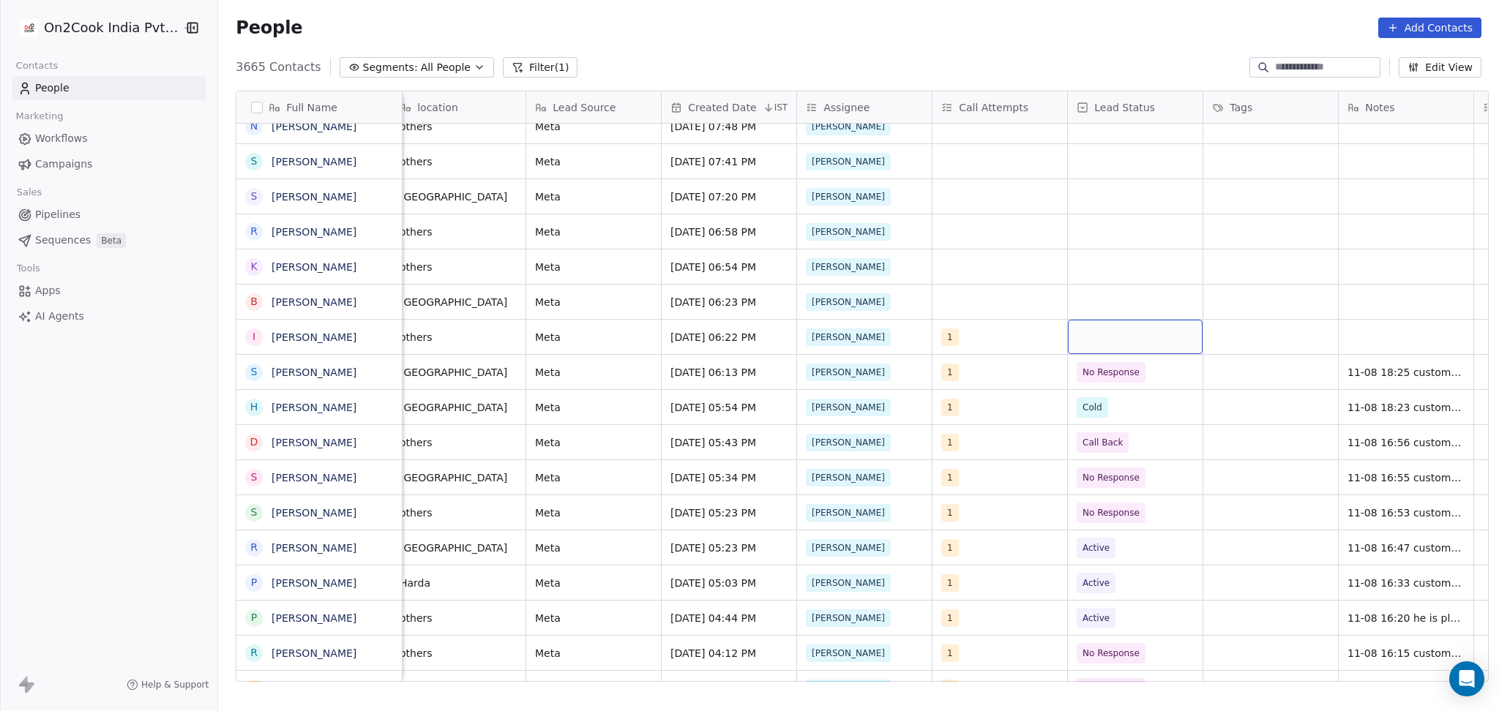
click at [1143, 332] on div "grid" at bounding box center [1135, 337] width 135 height 34
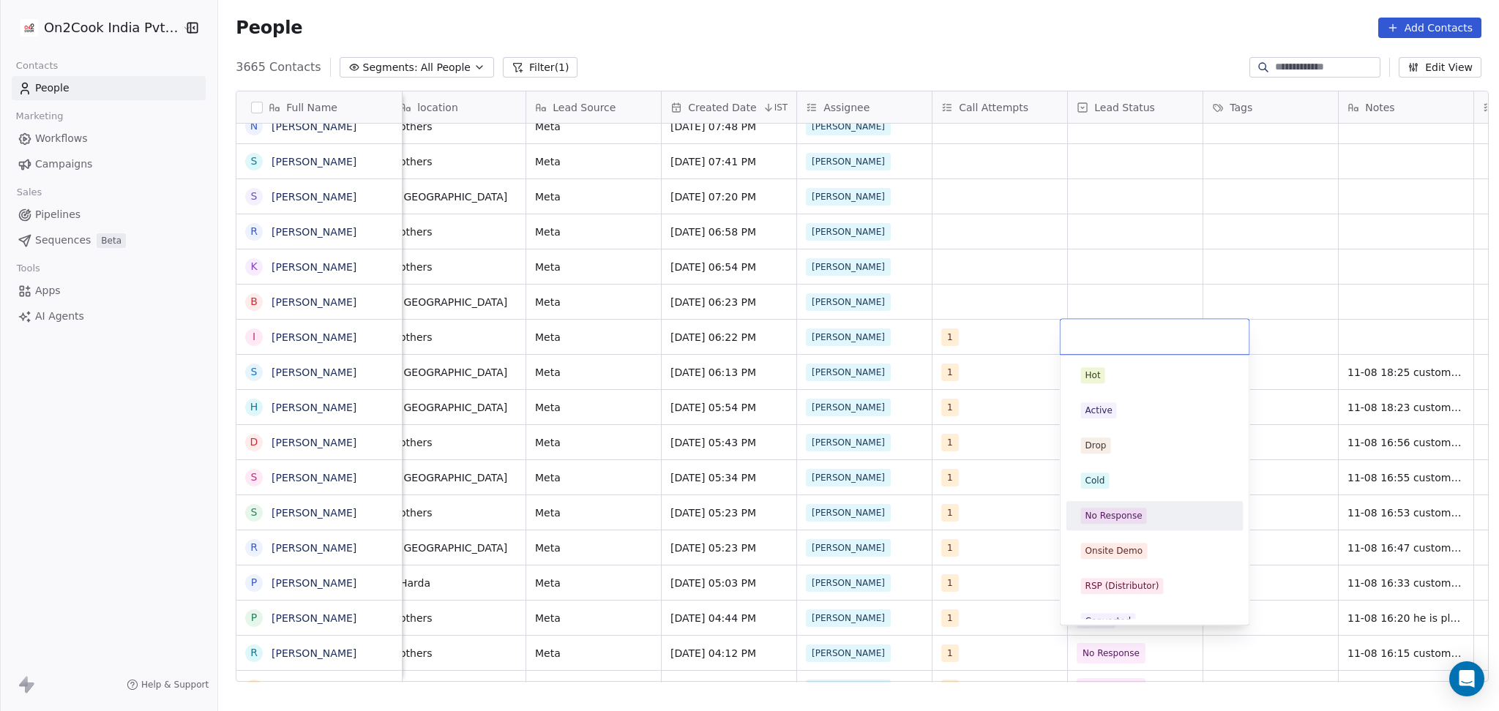
click at [1143, 520] on span "No Response" at bounding box center [1114, 516] width 66 height 16
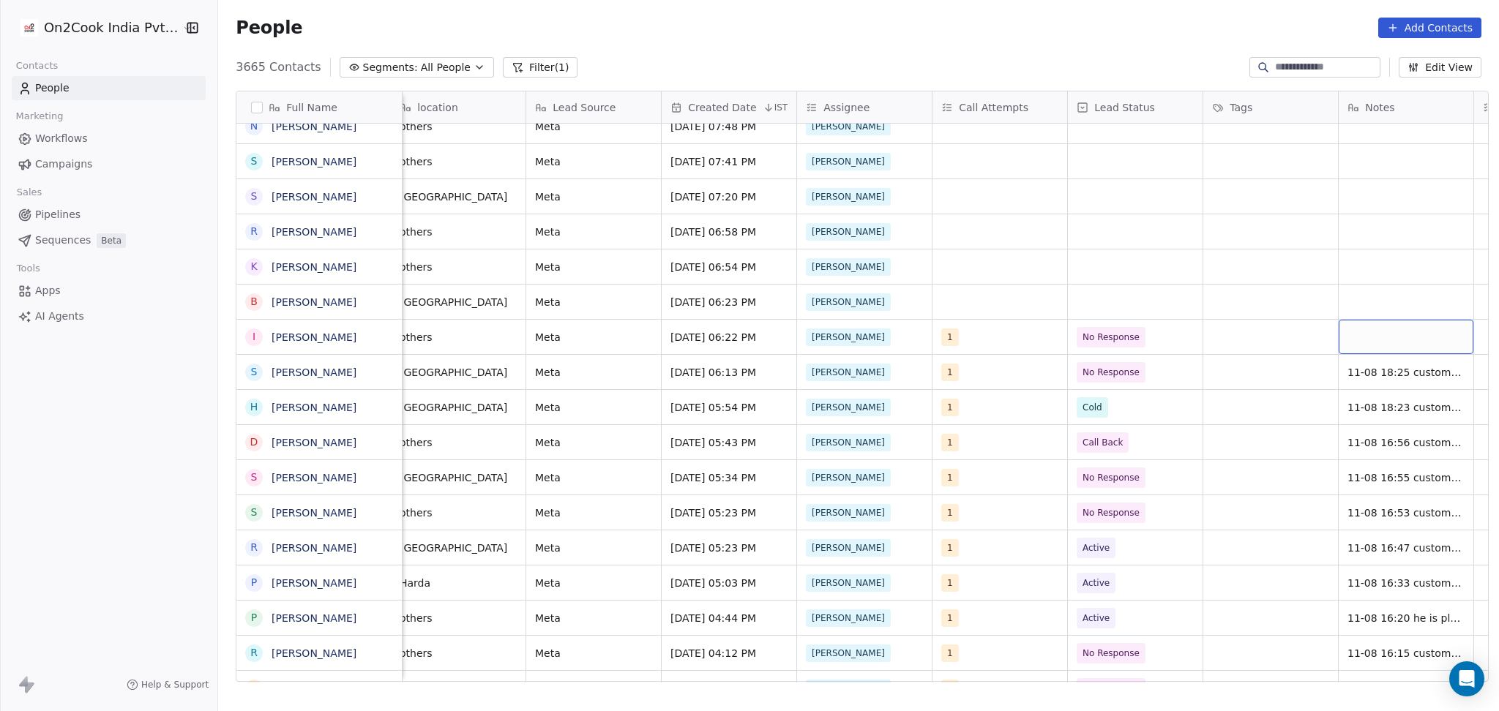
click at [1367, 345] on div "grid" at bounding box center [1406, 337] width 135 height 34
type textarea "**********"
drag, startPoint x: 1306, startPoint y: 354, endPoint x: 1236, endPoint y: 346, distance: 70.0
click at [1304, 354] on html "On2Cook India Pvt. Ltd. Contacts People Marketing Workflows Campaigns Sales Pip…" at bounding box center [749, 355] width 1499 height 711
click at [1236, 346] on div "grid" at bounding box center [1270, 337] width 135 height 34
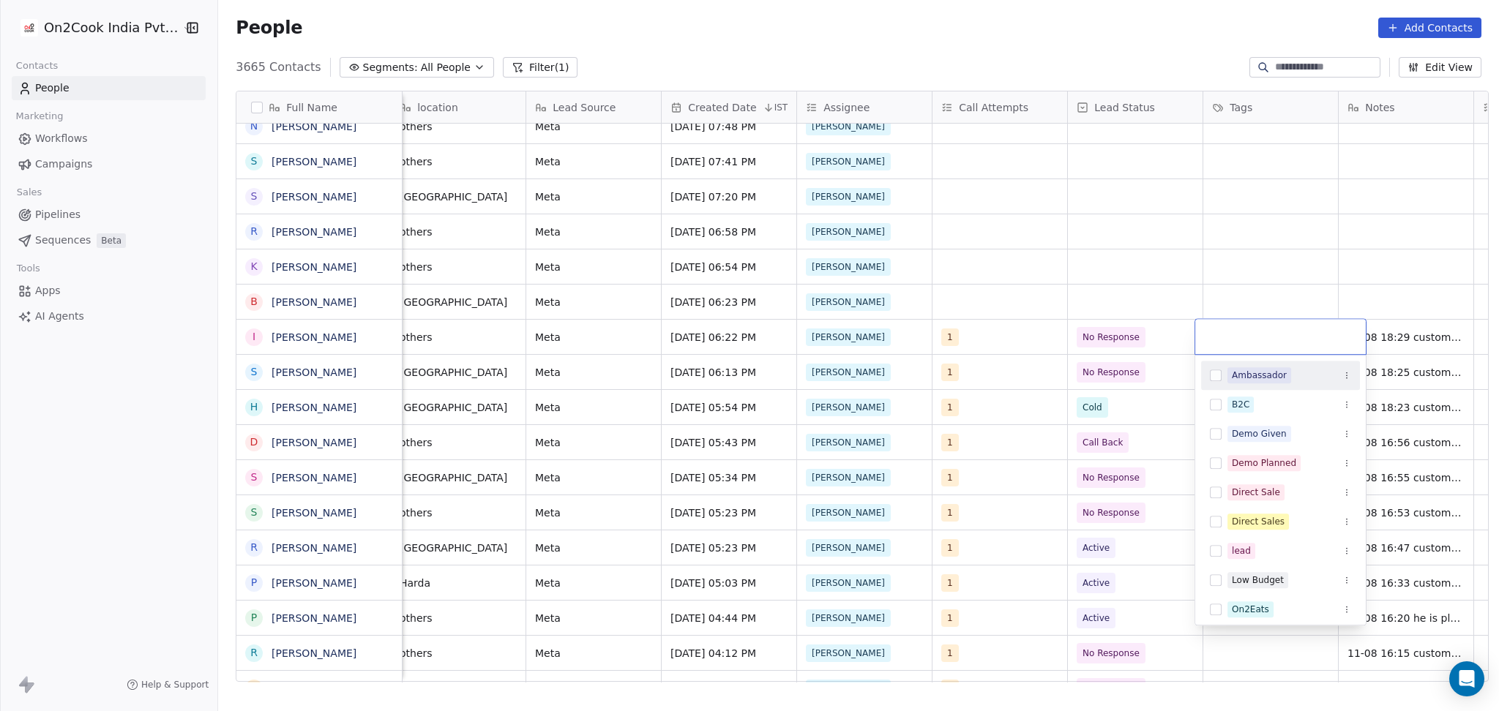
click at [1213, 272] on html "On2Cook India Pvt. Ltd. Contacts People Marketing Workflows Campaigns Sales Pip…" at bounding box center [749, 355] width 1499 height 711
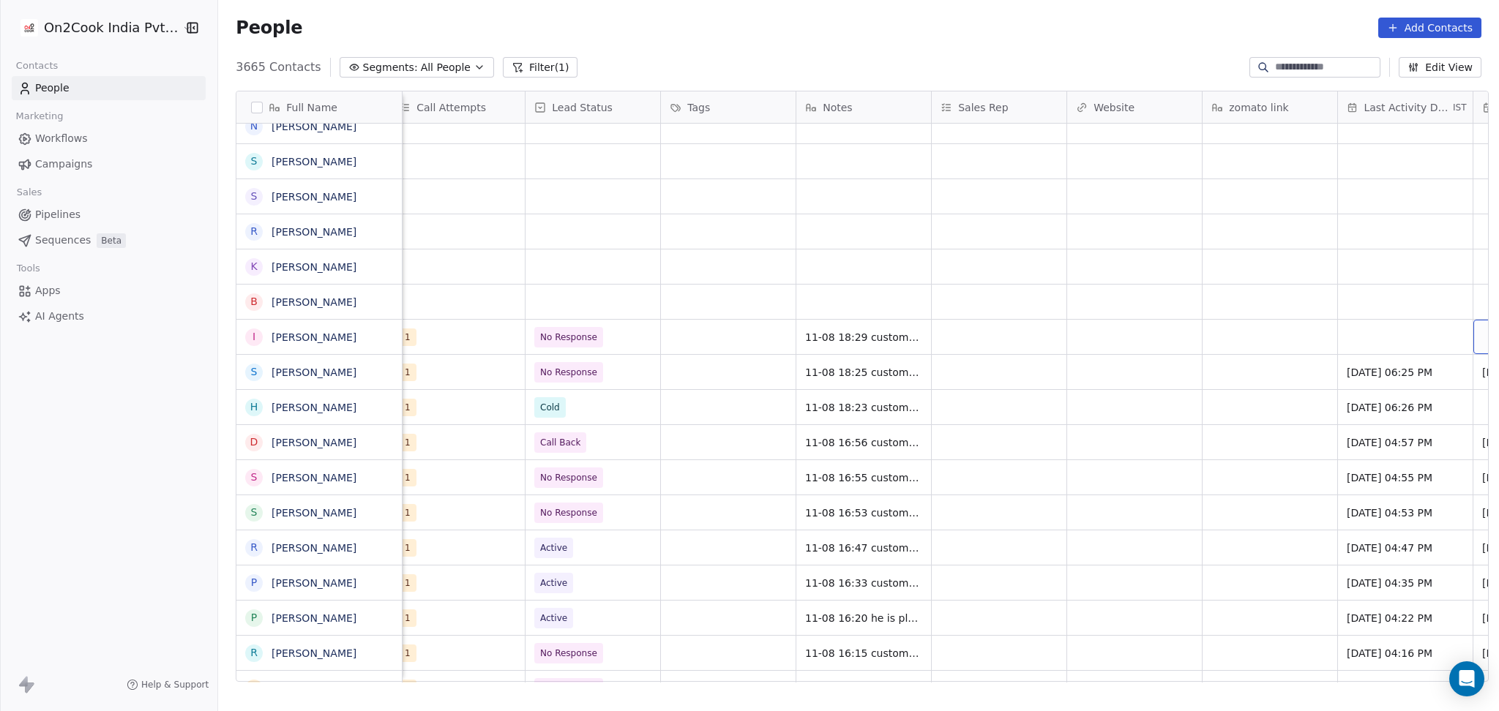
scroll to position [0, 1366]
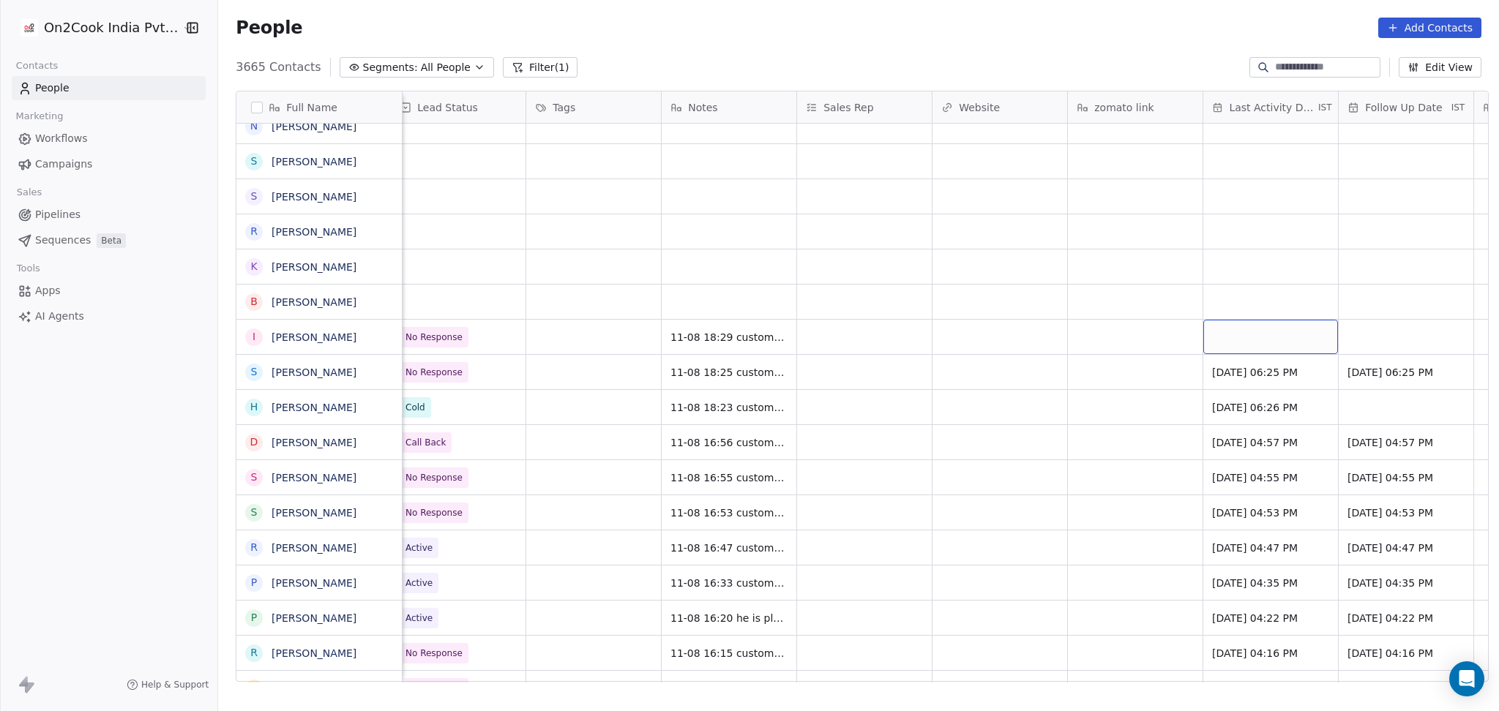
click at [1281, 340] on div "grid" at bounding box center [1270, 337] width 135 height 34
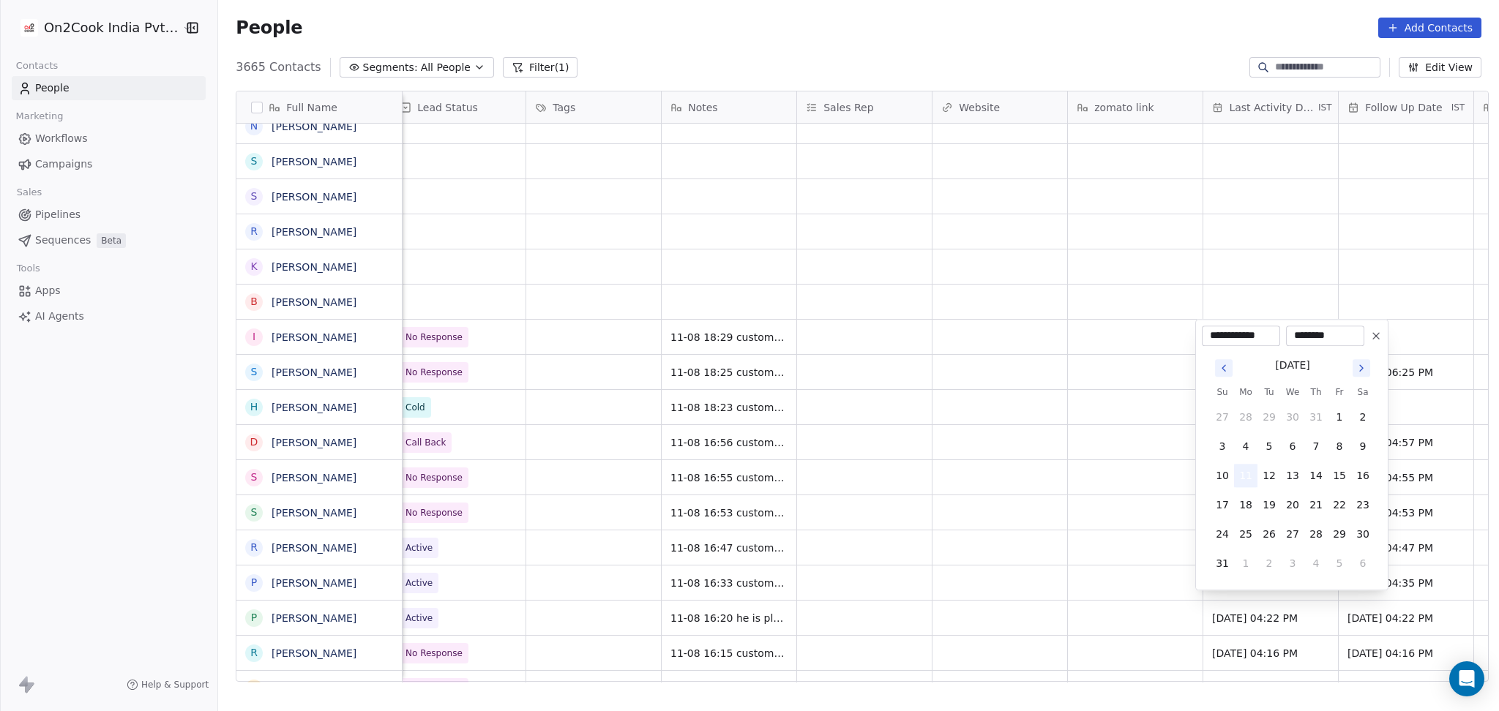
click at [1247, 484] on button "11" at bounding box center [1245, 475] width 23 height 23
click at [1014, 430] on html "On2Cook India Pvt. Ltd. Contacts People Marketing Workflows Campaigns Sales Pip…" at bounding box center [749, 355] width 1499 height 711
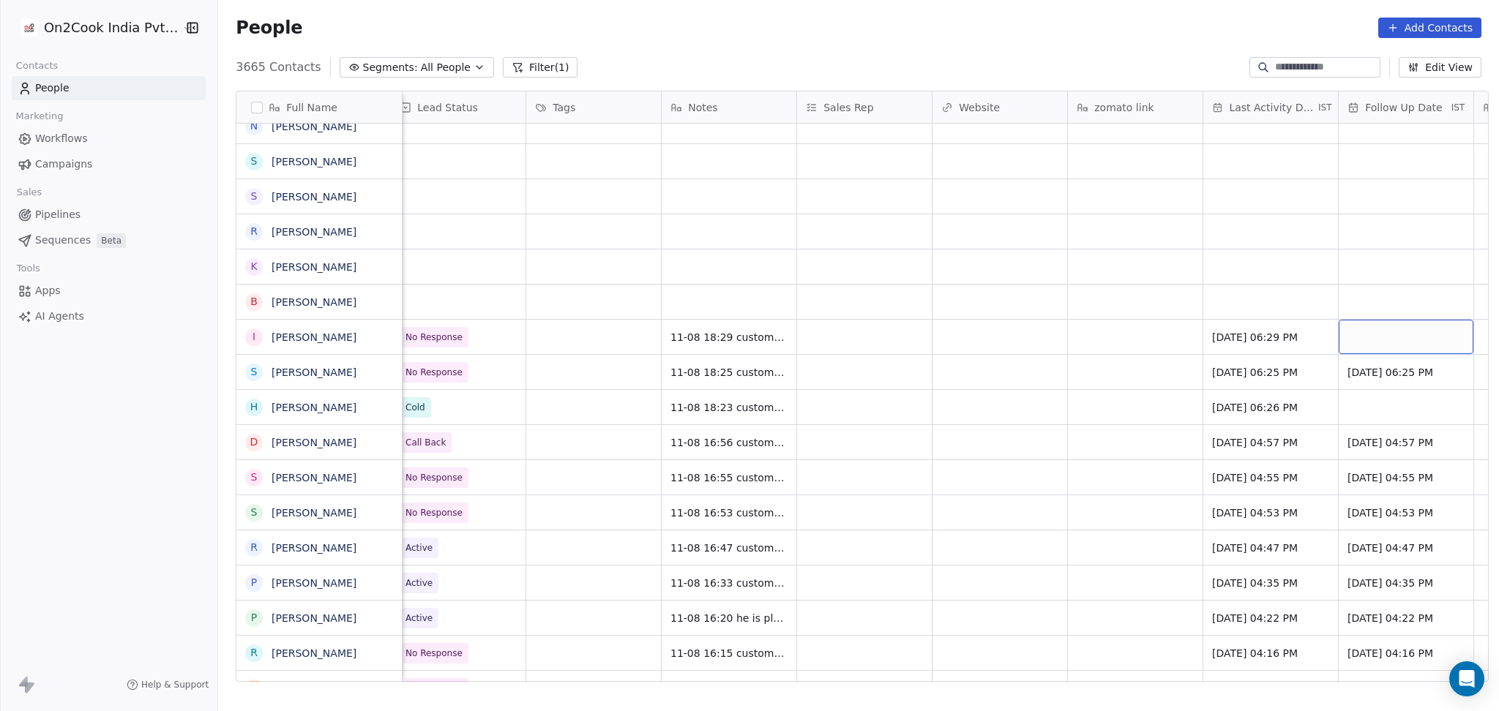
click at [1380, 324] on div "grid" at bounding box center [1406, 337] width 135 height 34
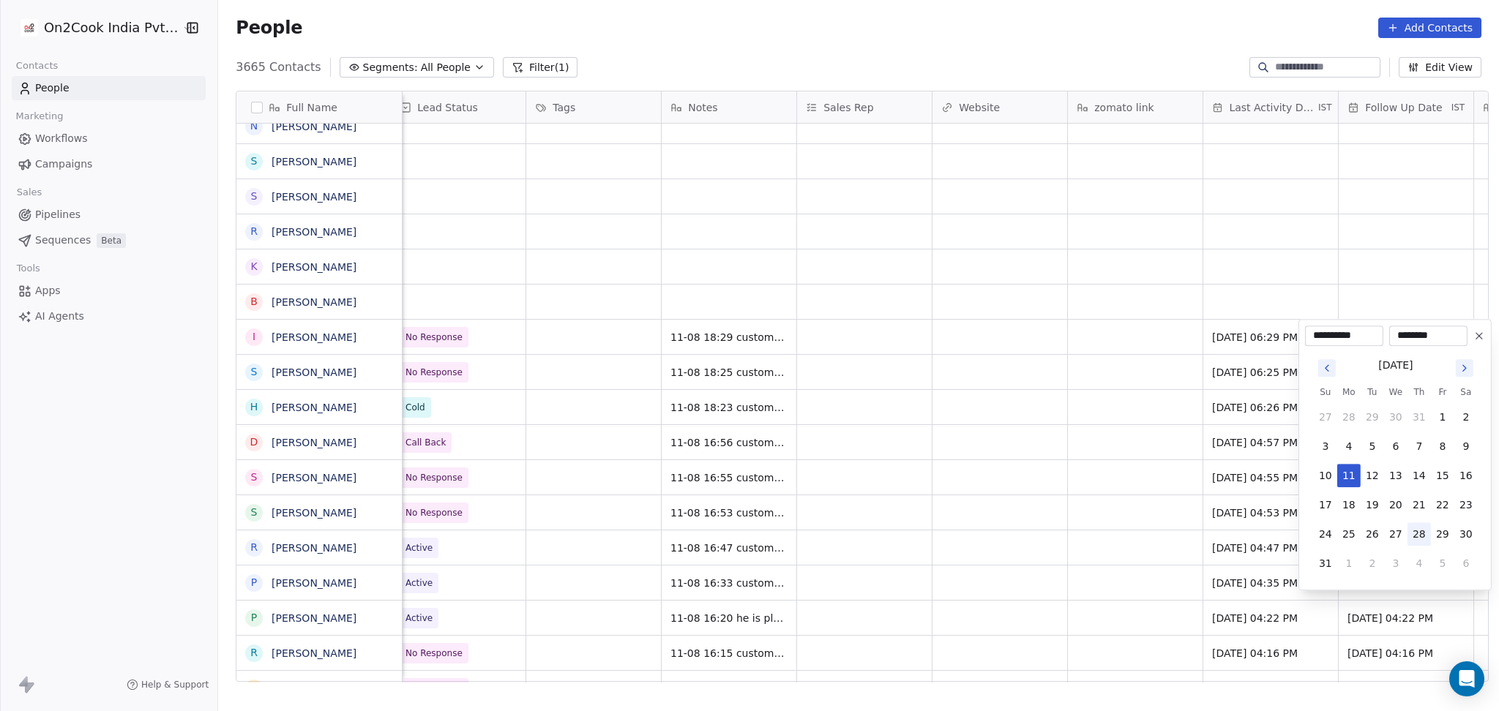
click at [1411, 530] on button "28" at bounding box center [1419, 534] width 23 height 23
type input "**********"
click at [1016, 329] on html "On2Cook India Pvt. Ltd. Contacts People Marketing Workflows Campaigns Sales Pip…" at bounding box center [749, 355] width 1499 height 711
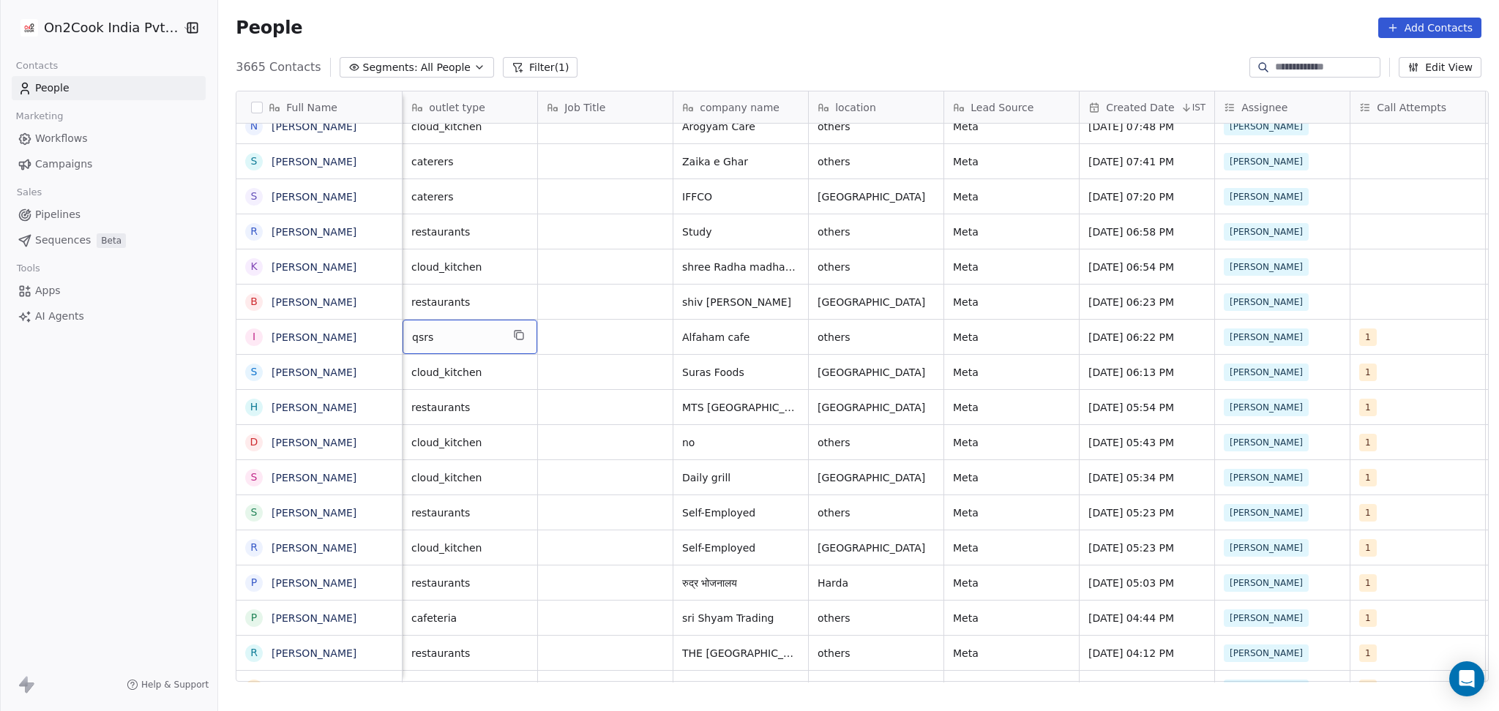
scroll to position [0, 0]
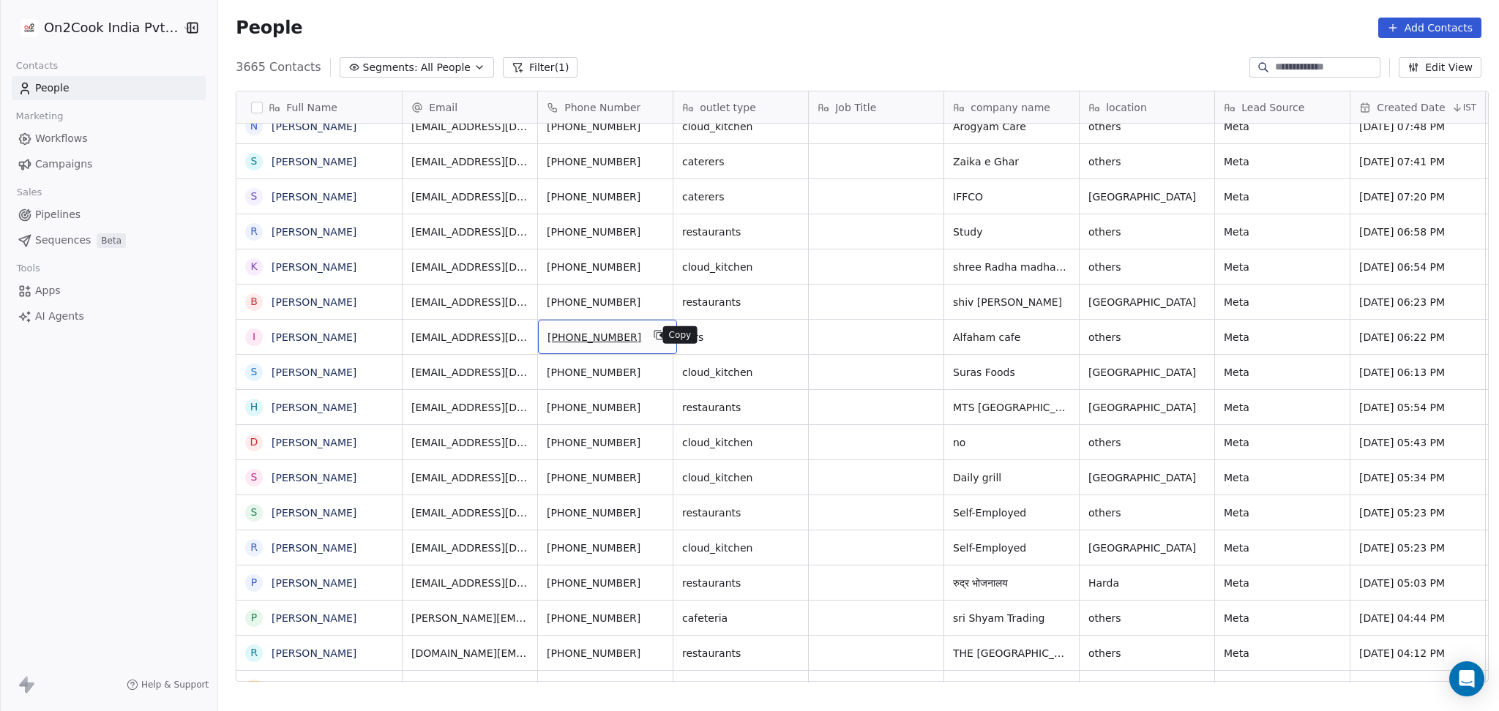
click at [654, 331] on icon "grid" at bounding box center [657, 334] width 7 height 7
click at [1072, 307] on button "grid" at bounding box center [1081, 300] width 18 height 18
click at [1139, 263] on icon "grid" at bounding box center [1142, 266] width 7 height 7
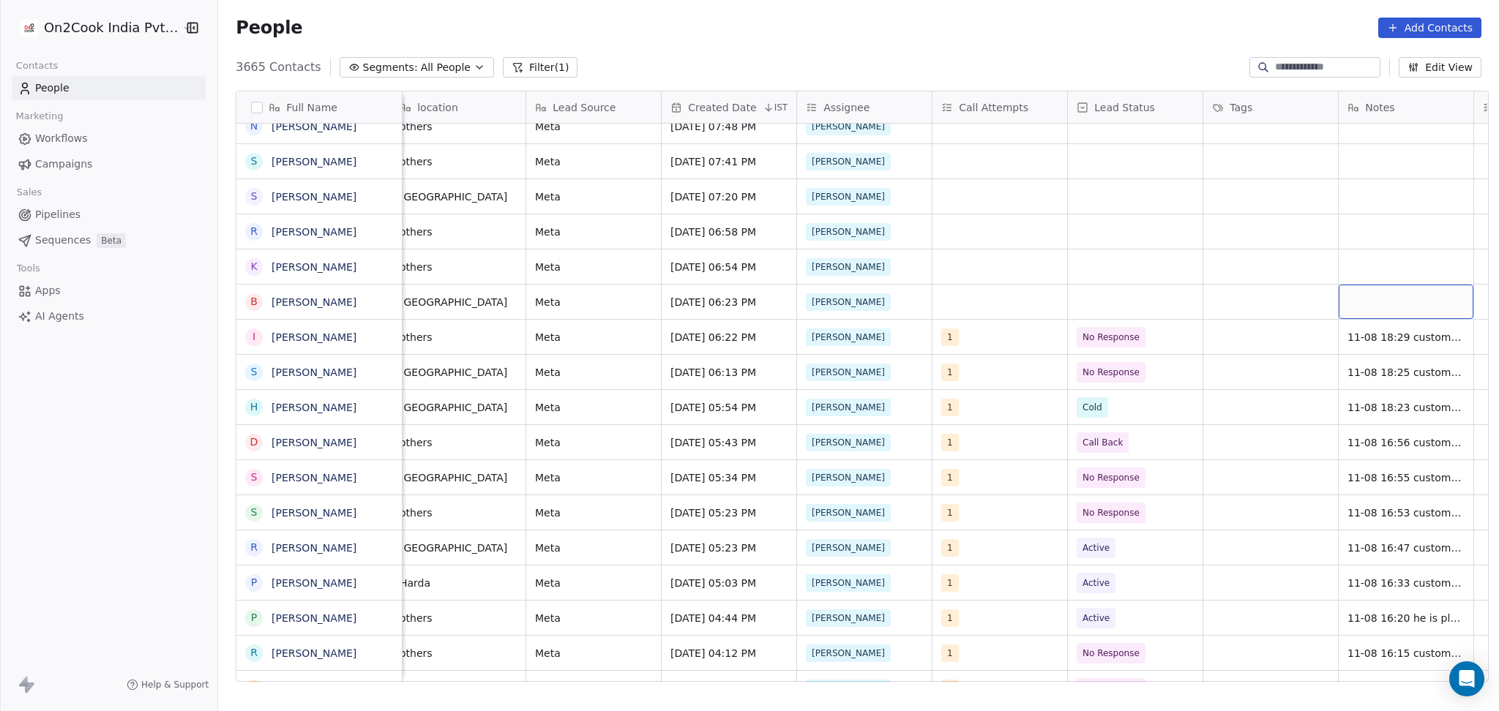
scroll to position [0, 825]
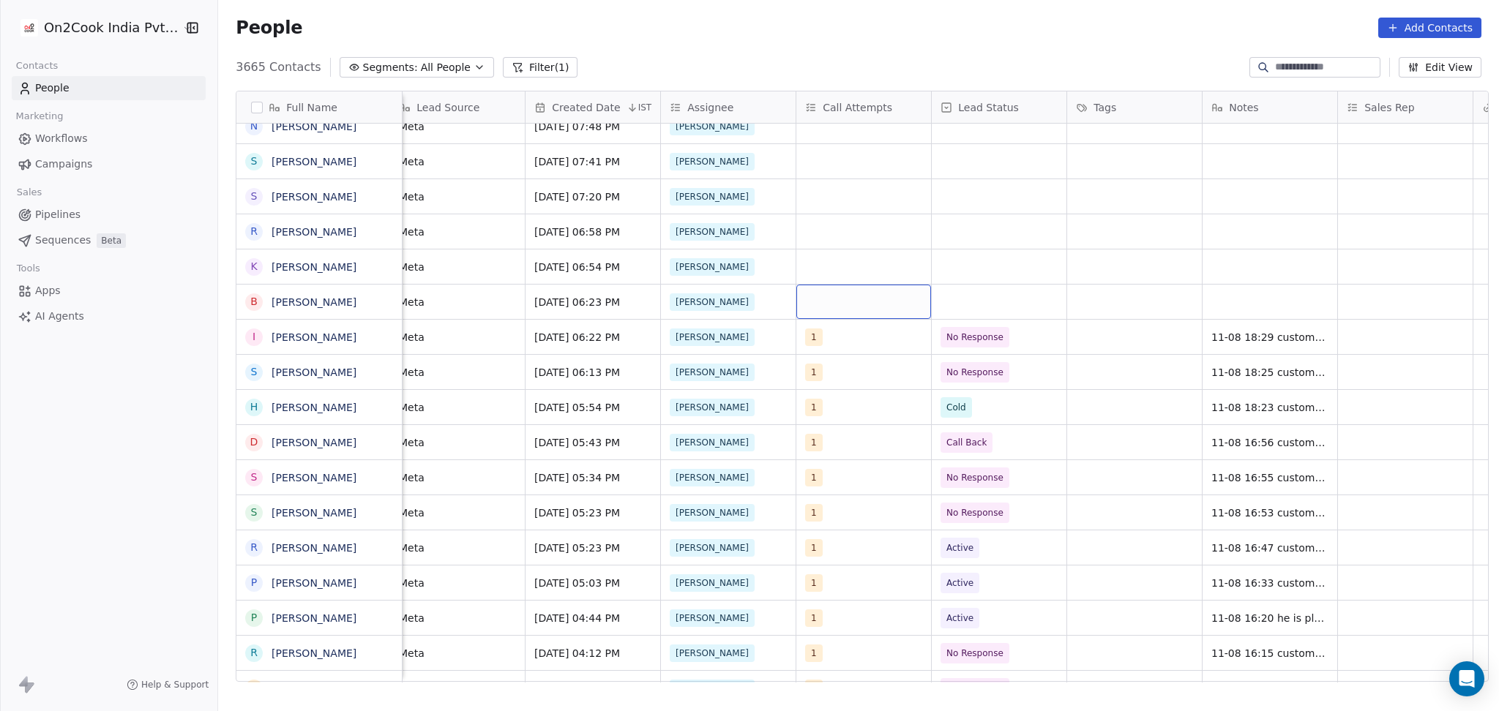
click at [851, 311] on div "grid" at bounding box center [863, 302] width 135 height 34
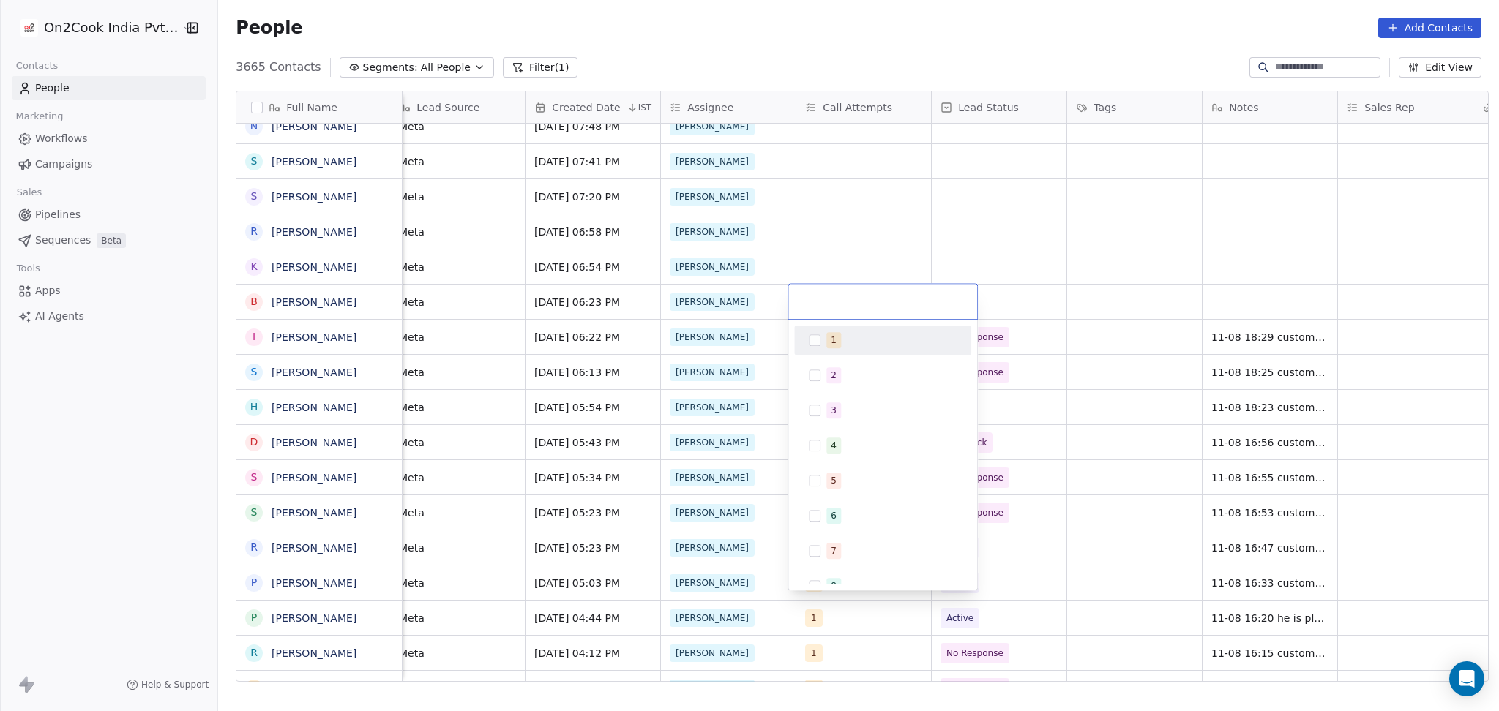
click at [832, 347] on span "1" at bounding box center [833, 340] width 15 height 16
click at [1165, 261] on html "On2Cook India Pvt. Ltd. Contacts People Marketing Workflows Campaigns Sales Pip…" at bounding box center [749, 355] width 1499 height 711
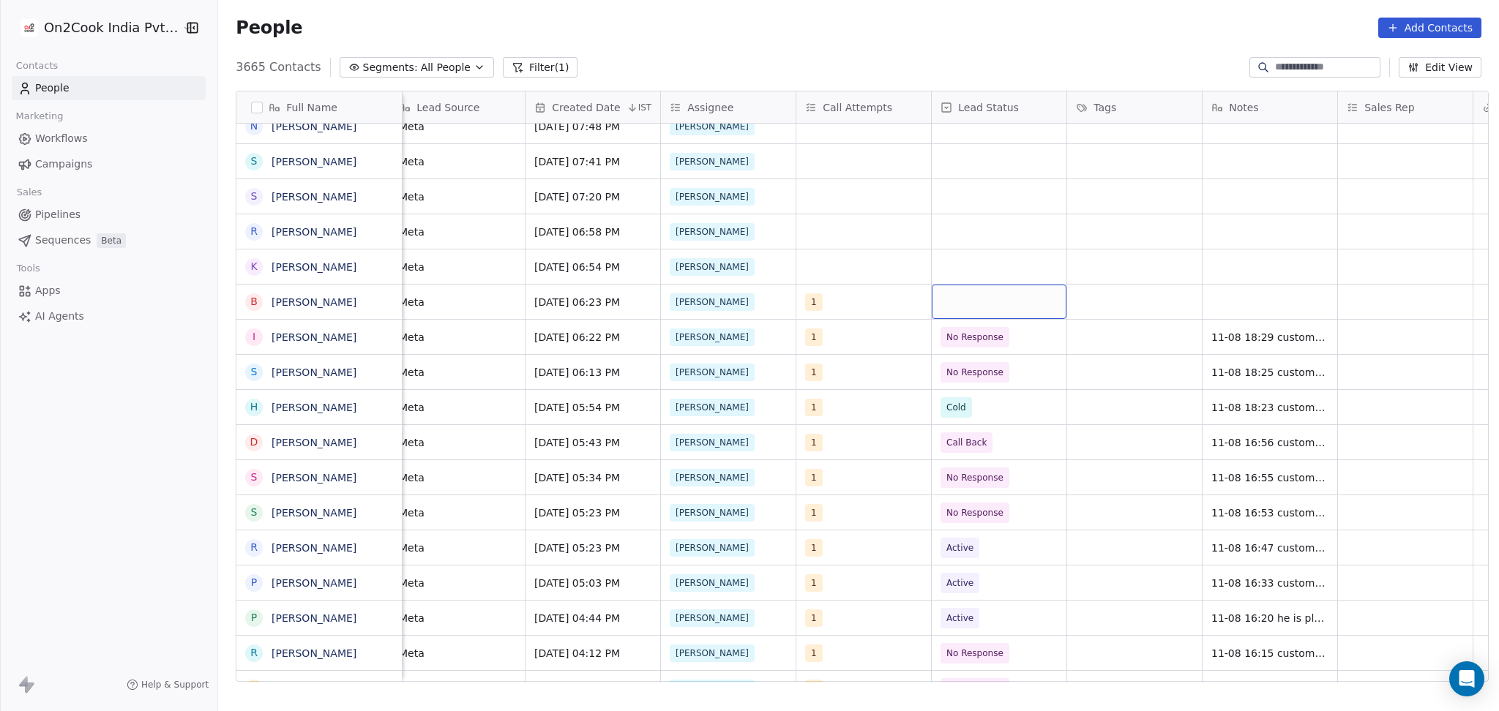
click at [976, 295] on div "grid" at bounding box center [999, 302] width 135 height 34
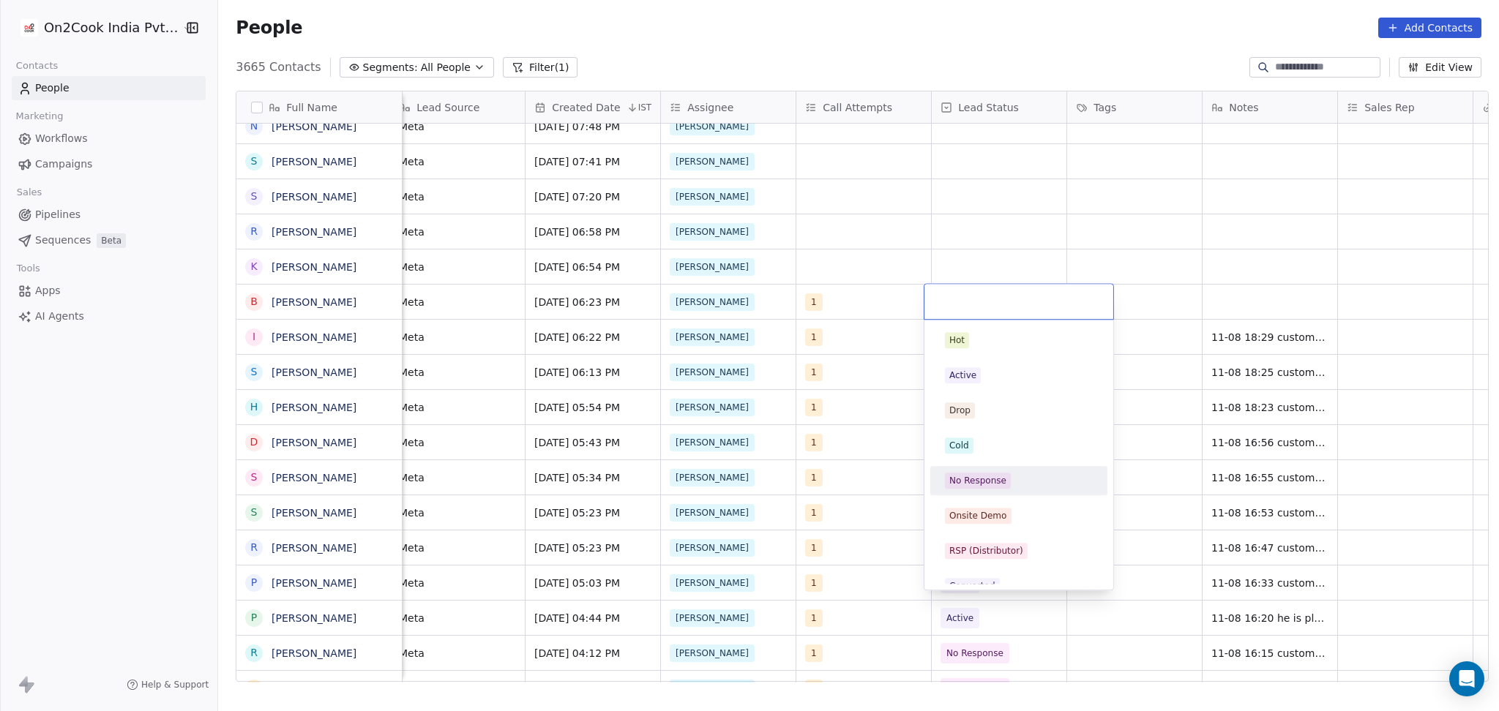
click at [968, 483] on div "No Response" at bounding box center [977, 480] width 57 height 13
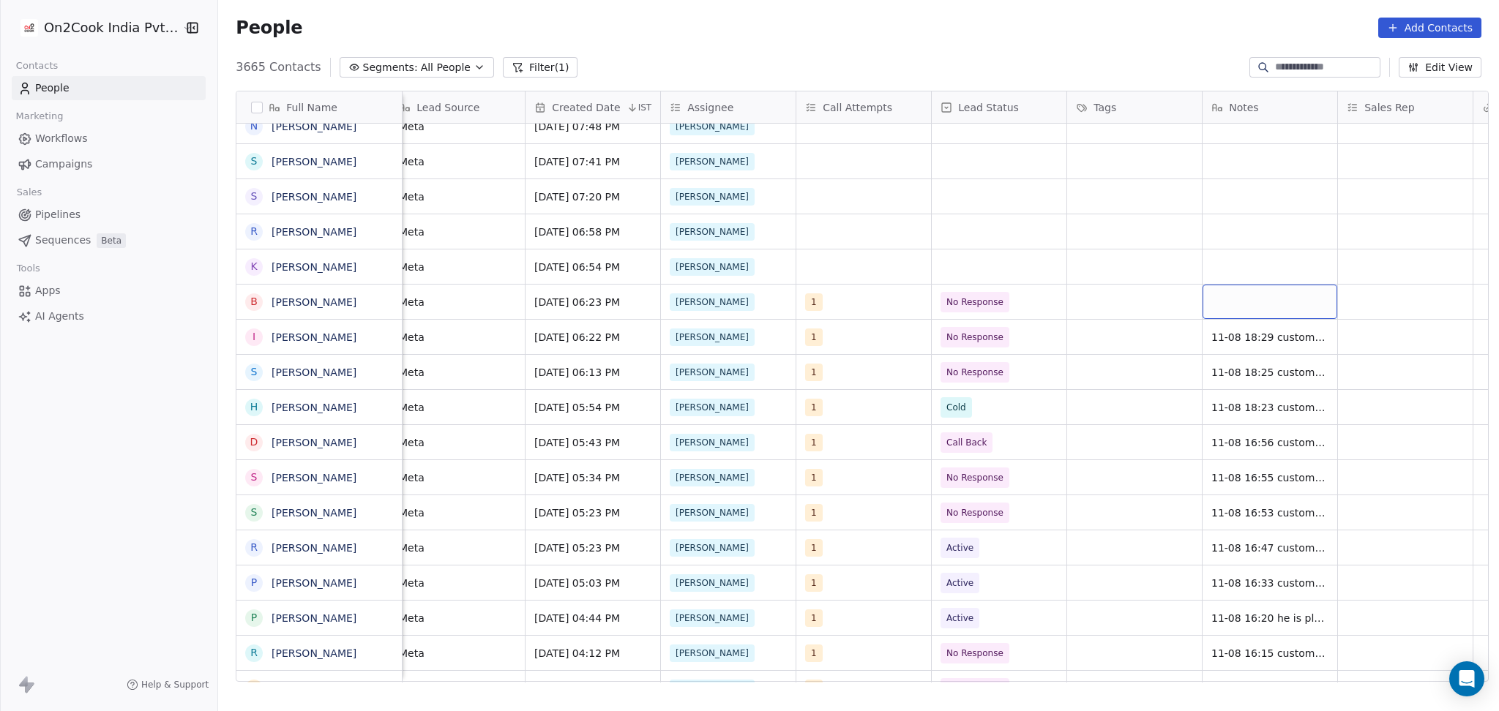
click at [1218, 302] on div "grid" at bounding box center [1270, 302] width 135 height 34
type textarea "**********"
click at [1356, 296] on html "On2Cook India Pvt. Ltd. Contacts People Marketing Workflows Campaigns Sales Pip…" at bounding box center [749, 355] width 1499 height 711
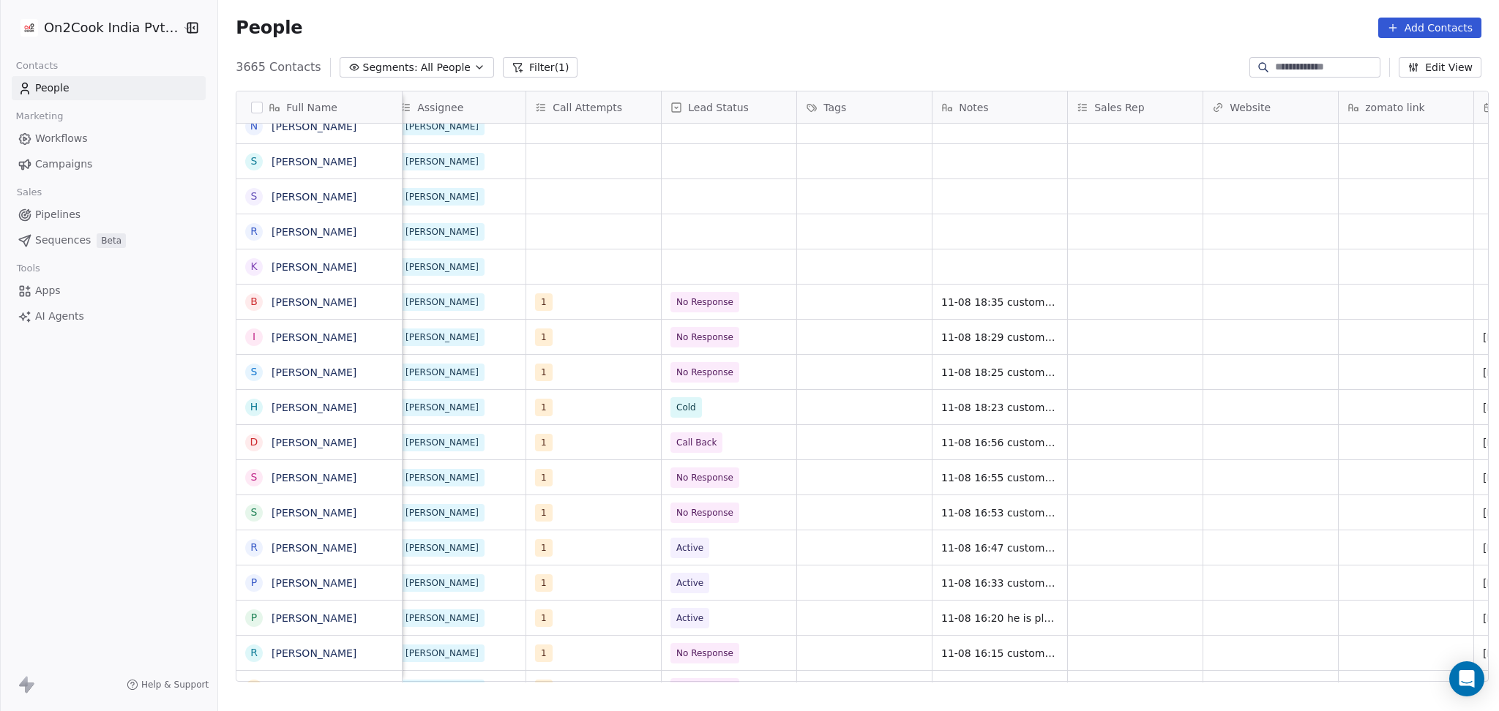
scroll to position [0, 1366]
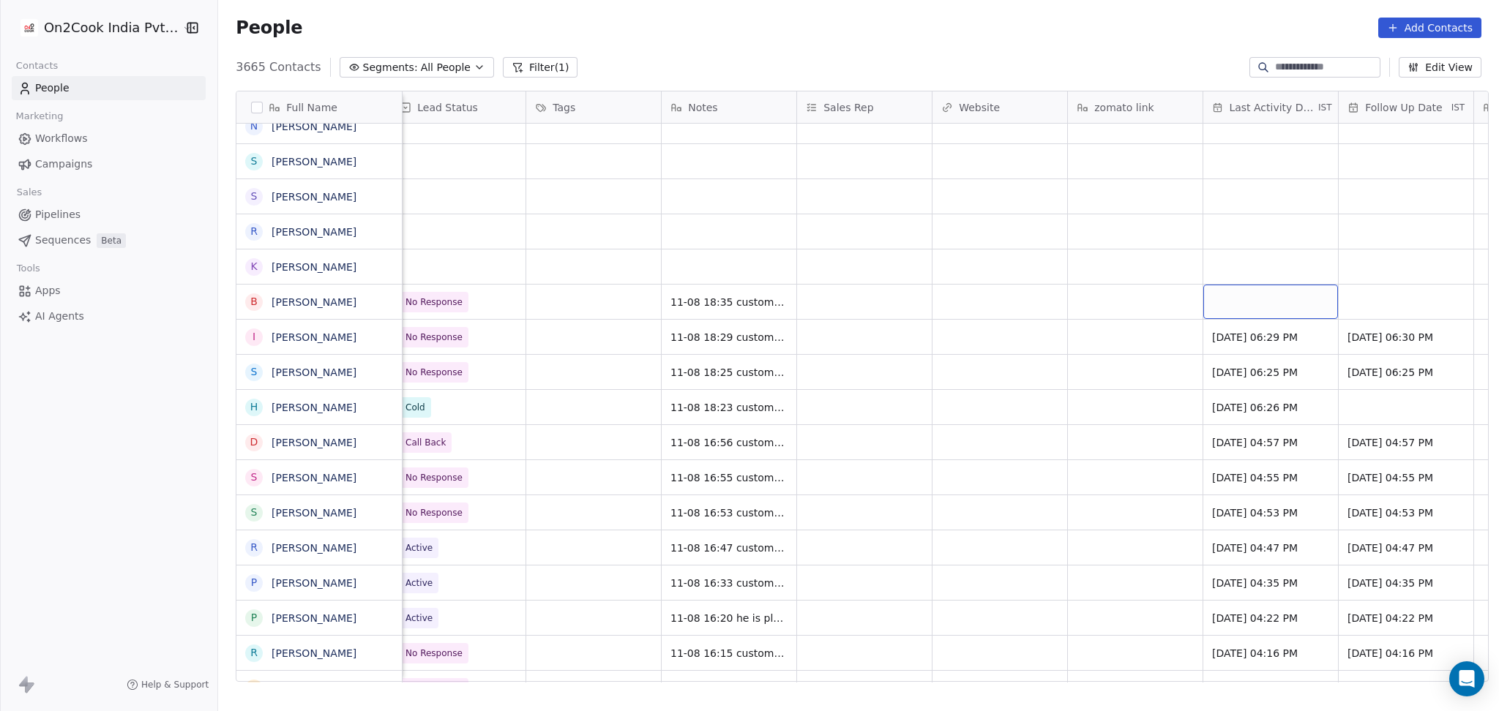
click at [1277, 311] on div "grid" at bounding box center [1270, 302] width 135 height 34
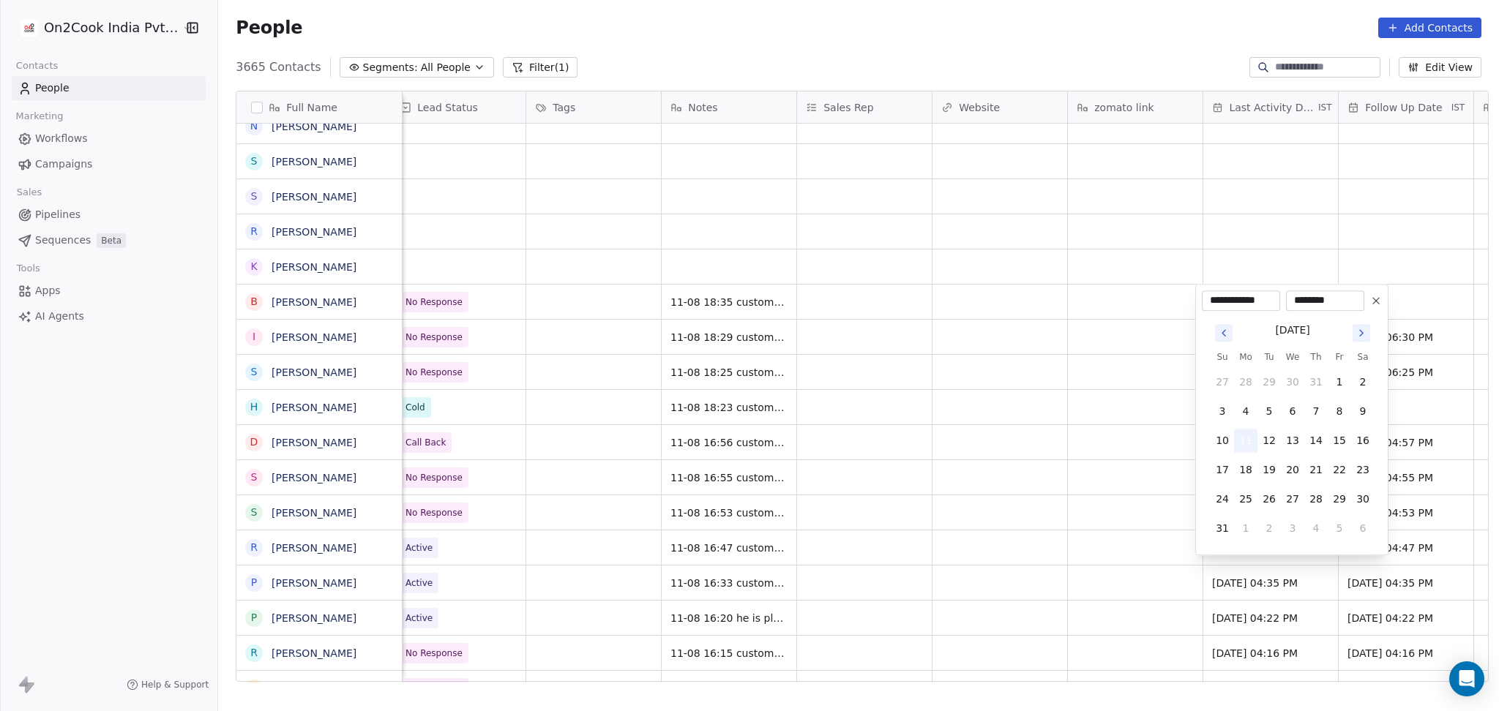
click at [1251, 441] on button "11" at bounding box center [1245, 440] width 23 height 23
drag, startPoint x: 1103, startPoint y: 433, endPoint x: 1386, endPoint y: 285, distance: 318.9
click at [1103, 433] on html "On2Cook India Pvt. Ltd. Contacts People Marketing Workflows Campaigns Sales Pip…" at bounding box center [749, 355] width 1499 height 711
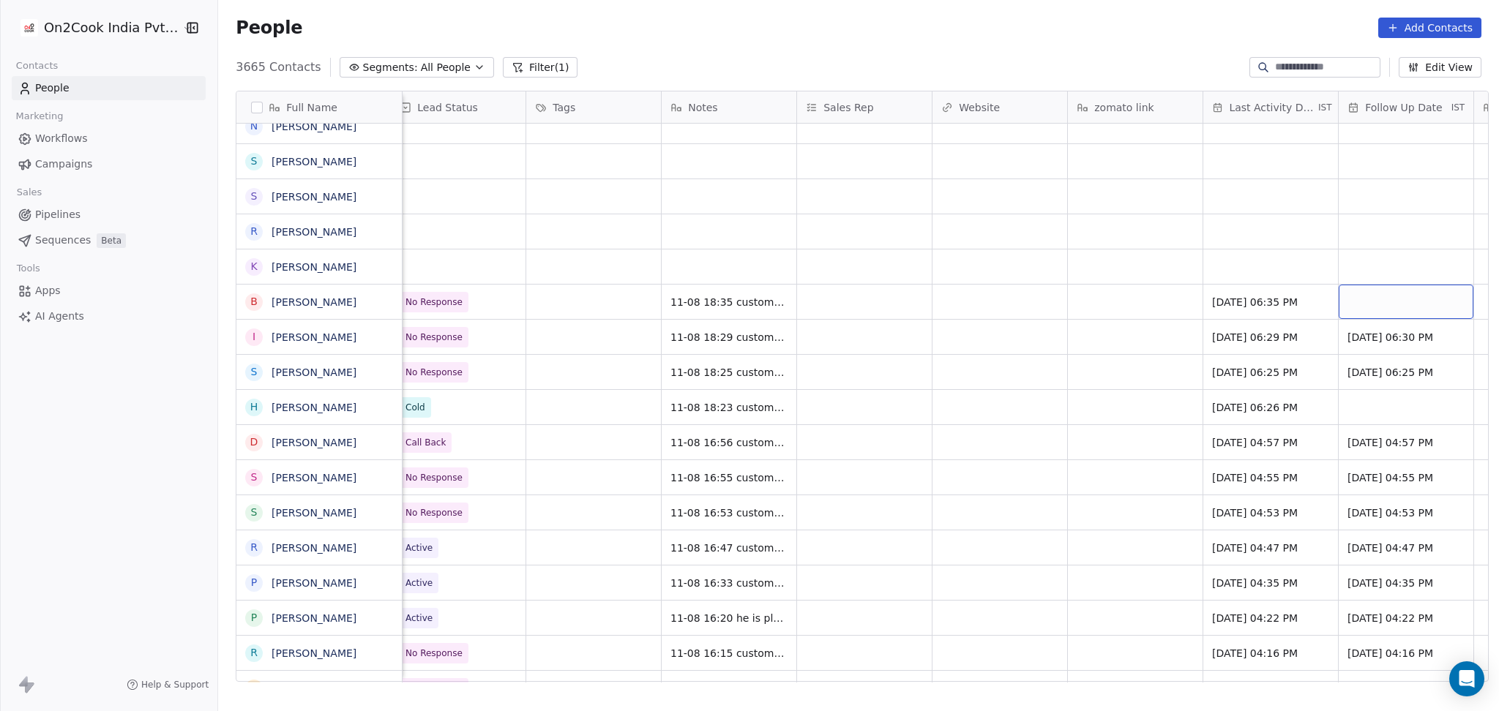
click at [1386, 294] on div "grid" at bounding box center [1406, 302] width 135 height 34
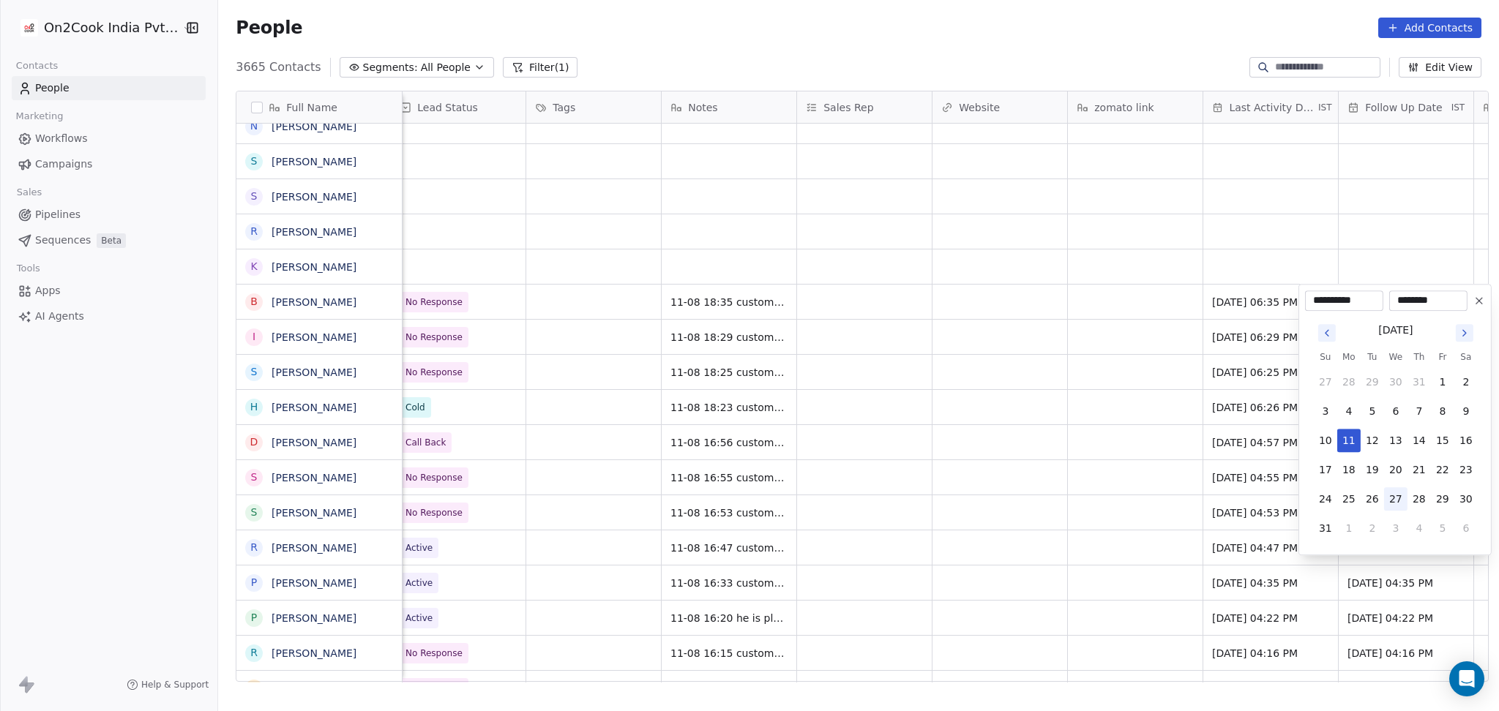
click at [1401, 497] on button "27" at bounding box center [1395, 499] width 23 height 23
type input "**********"
click at [1057, 443] on html "On2Cook India Pvt. Ltd. Contacts People Marketing Workflows Campaigns Sales Pip…" at bounding box center [749, 355] width 1499 height 711
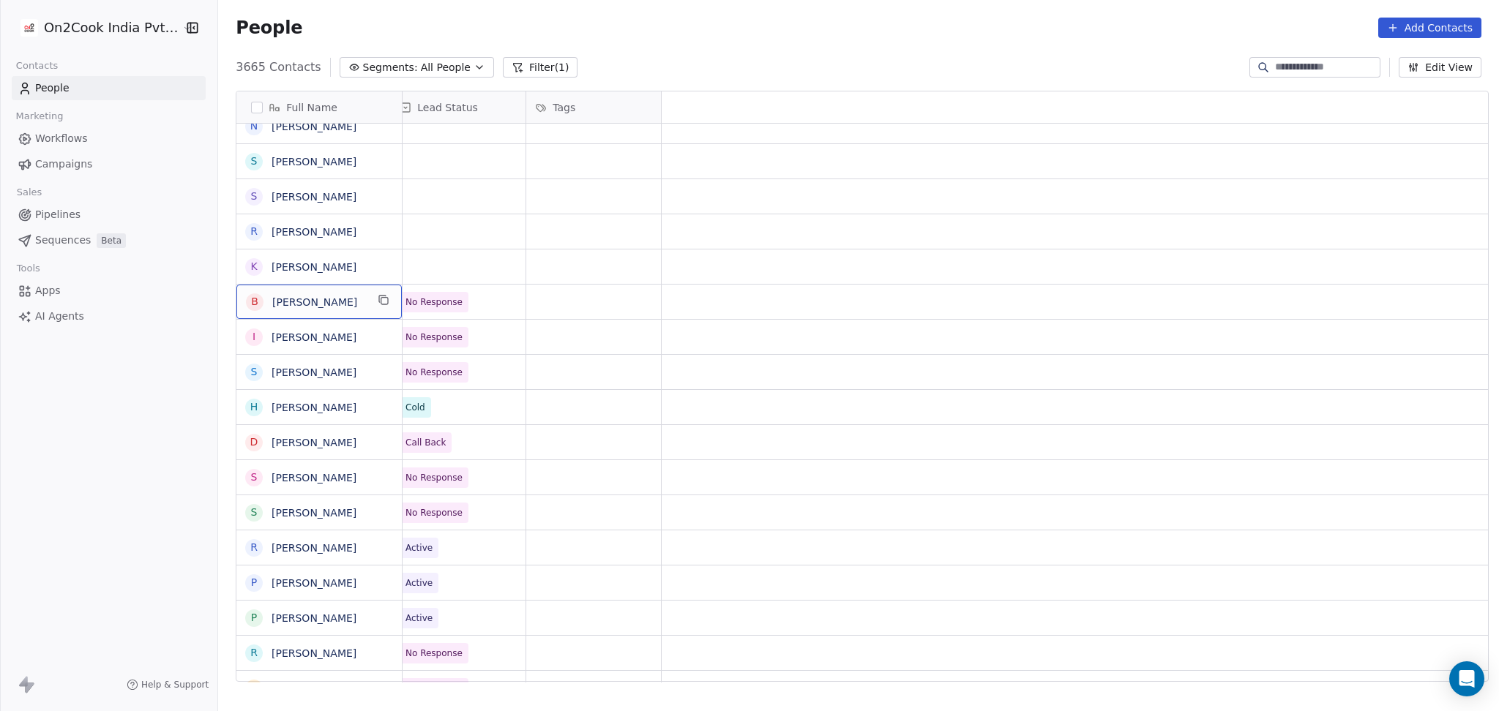
scroll to position [0, 0]
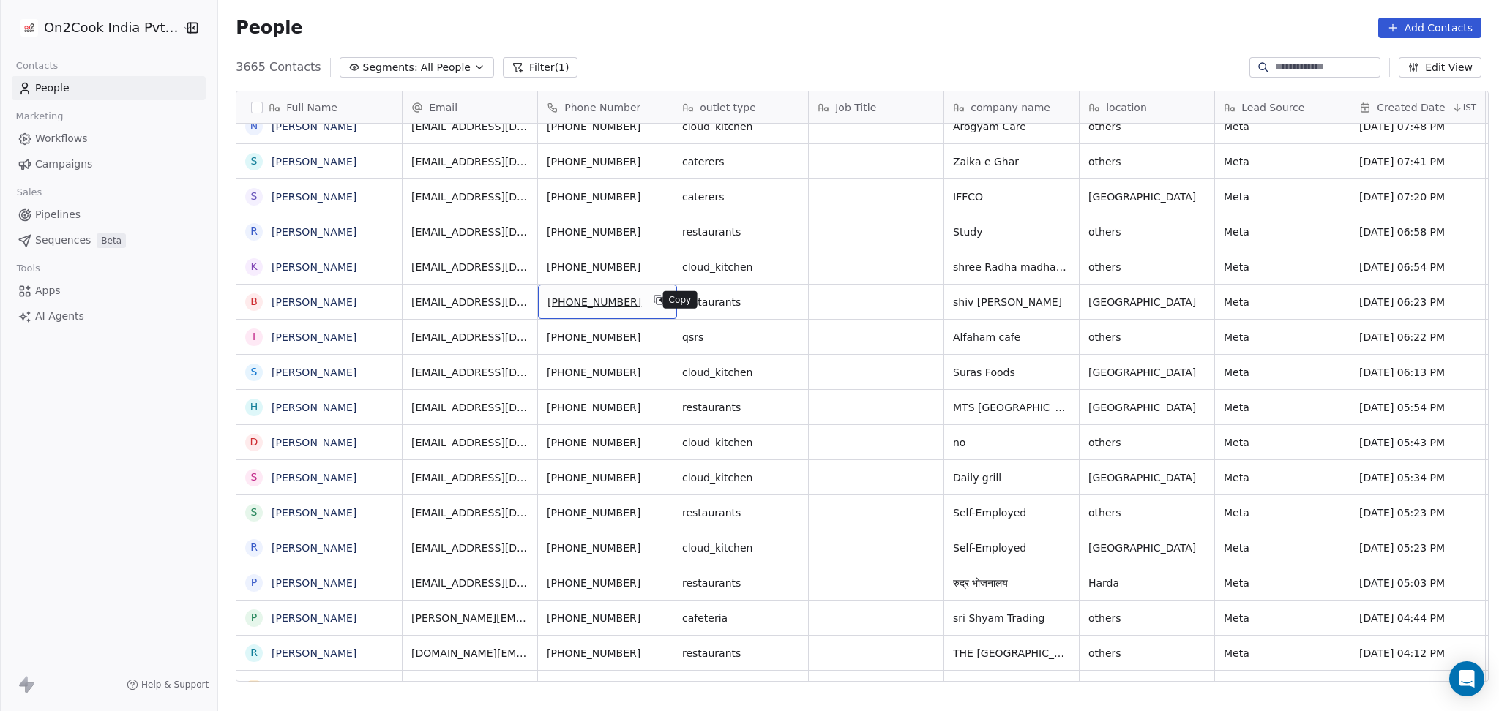
click at [654, 296] on icon "grid" at bounding box center [657, 299] width 7 height 7
click at [1075, 296] on icon "grid" at bounding box center [1081, 300] width 12 height 12
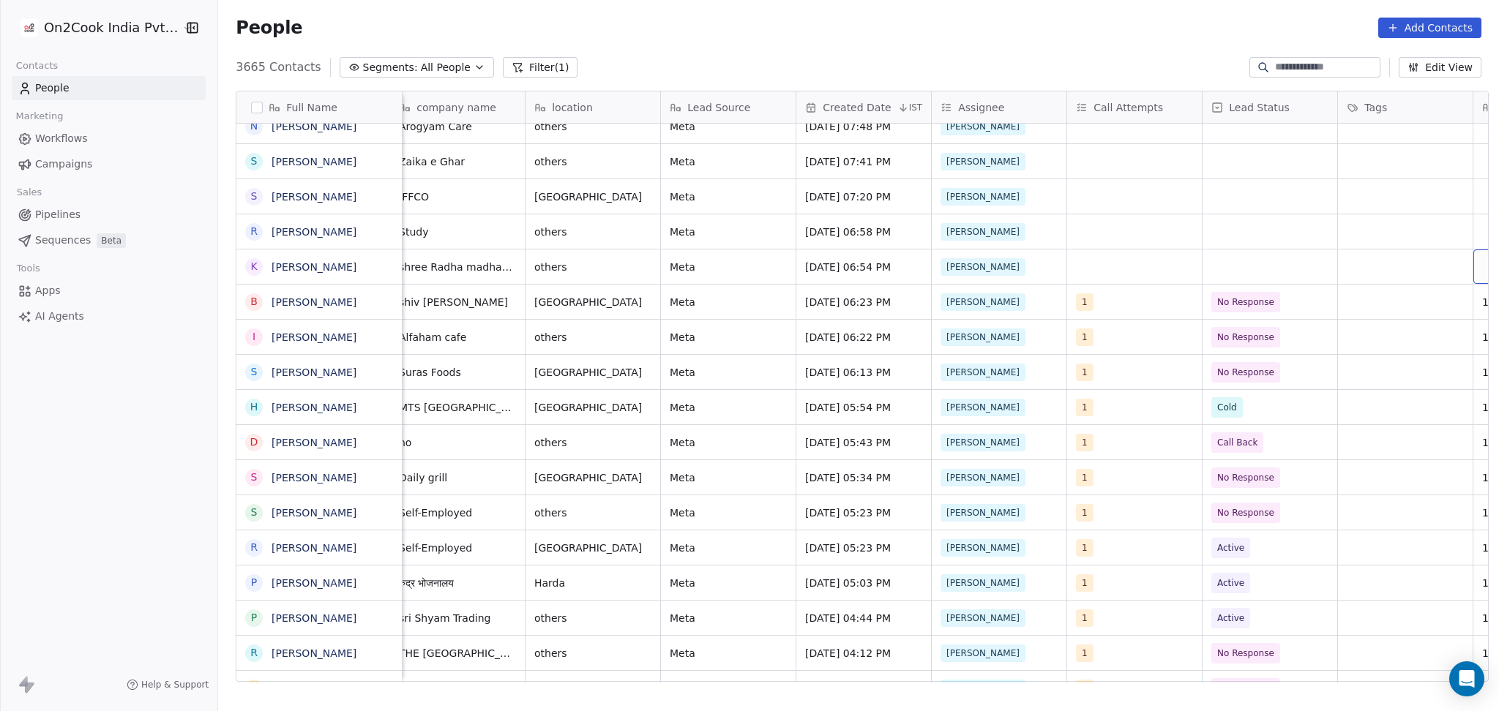
scroll to position [0, 689]
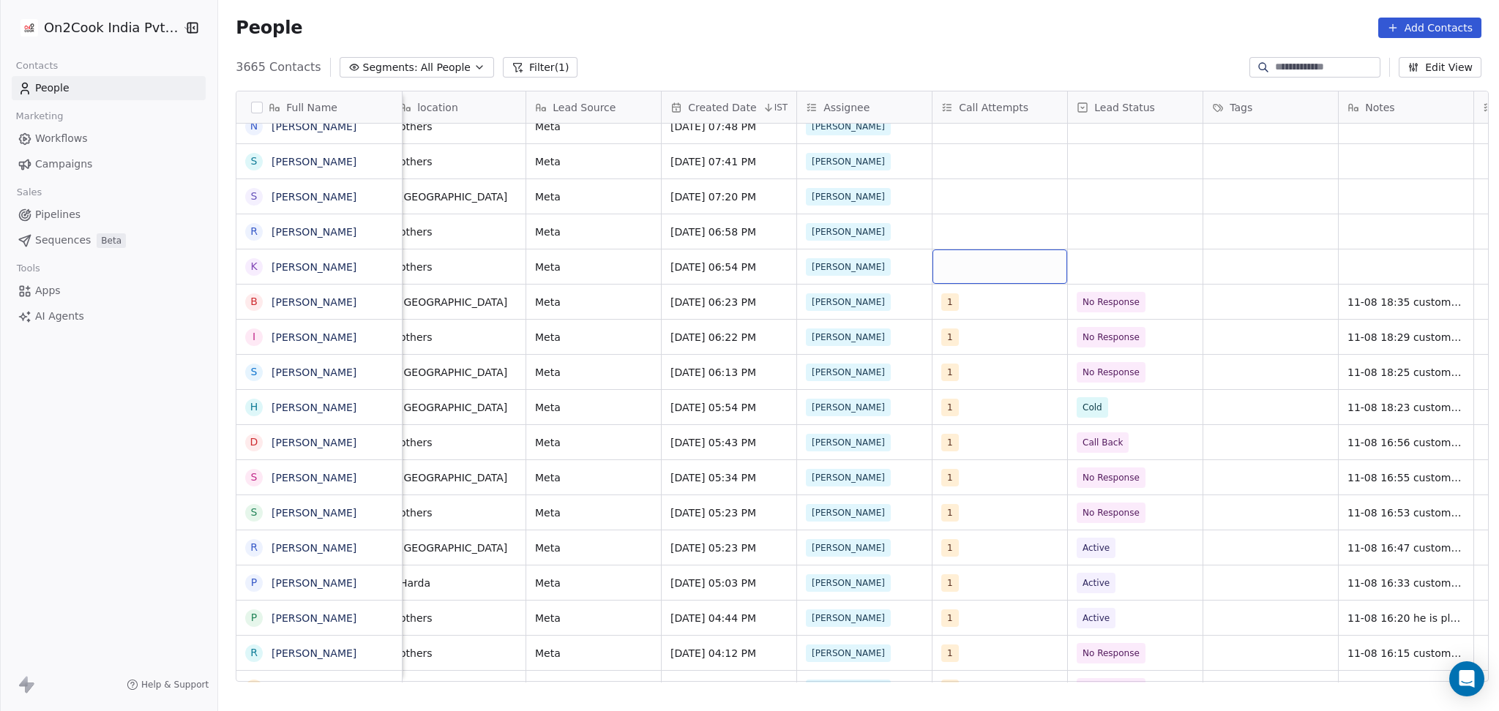
click at [991, 264] on div "grid" at bounding box center [1000, 267] width 135 height 34
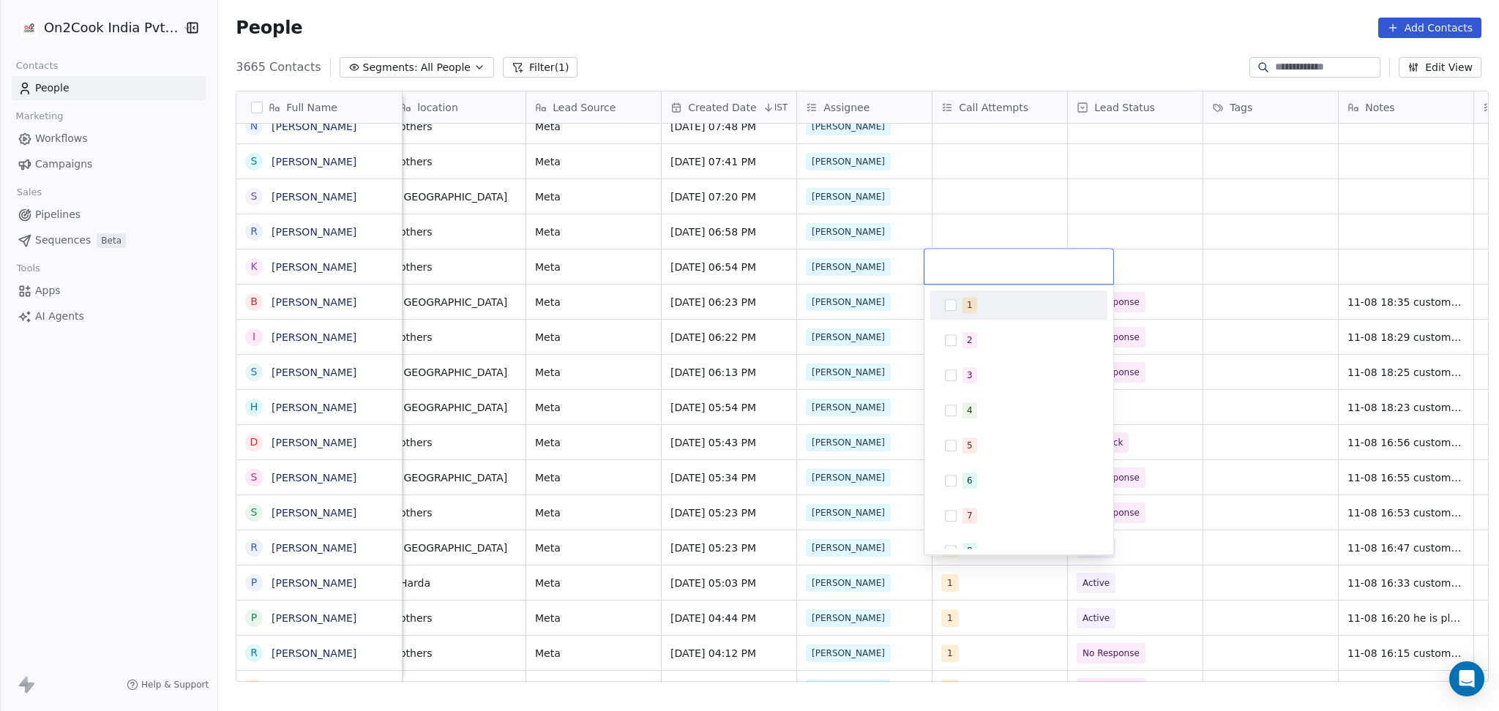
click at [985, 318] on div "1" at bounding box center [1018, 305] width 177 height 29
click at [984, 187] on html "On2Cook India Pvt. Ltd. Contacts People Marketing Workflows Campaigns Sales Pip…" at bounding box center [749, 355] width 1499 height 711
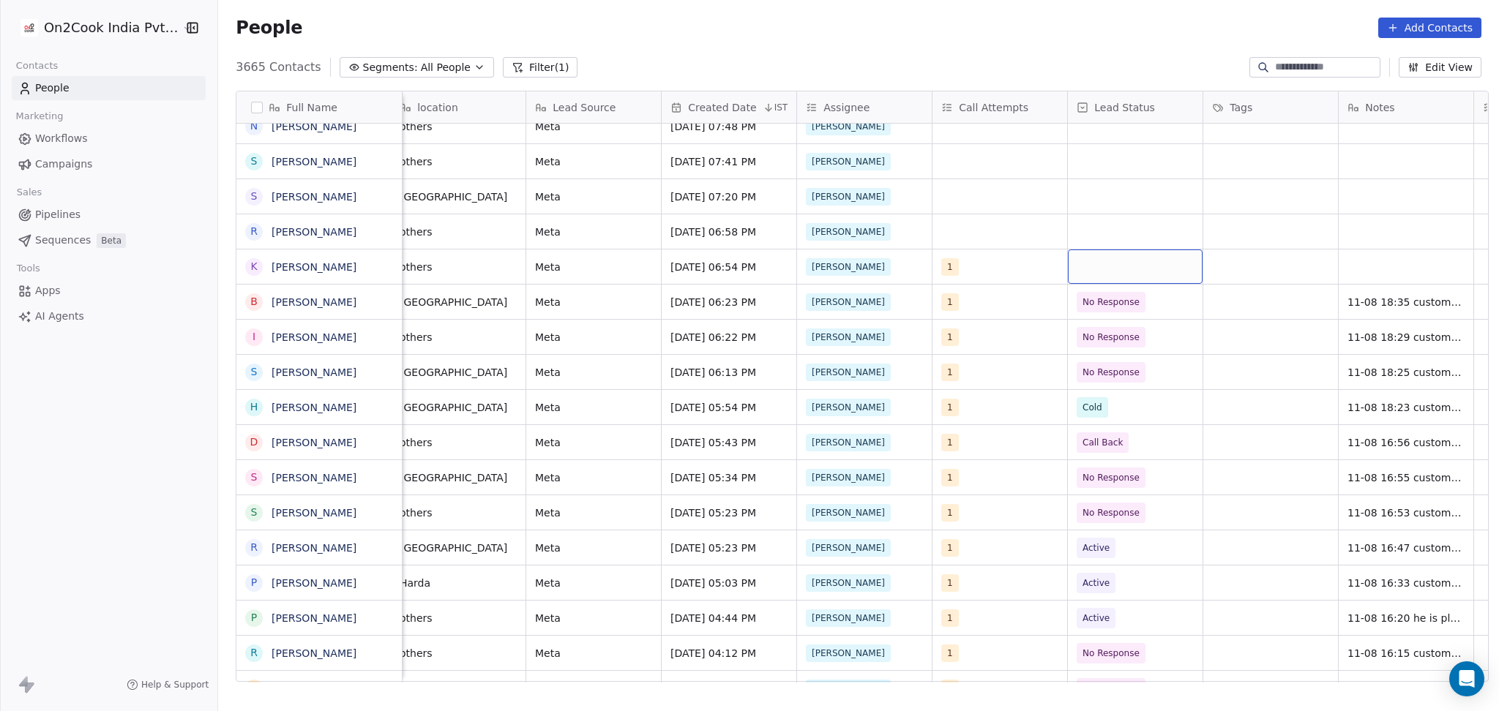
click at [1108, 282] on div "grid" at bounding box center [1135, 267] width 135 height 34
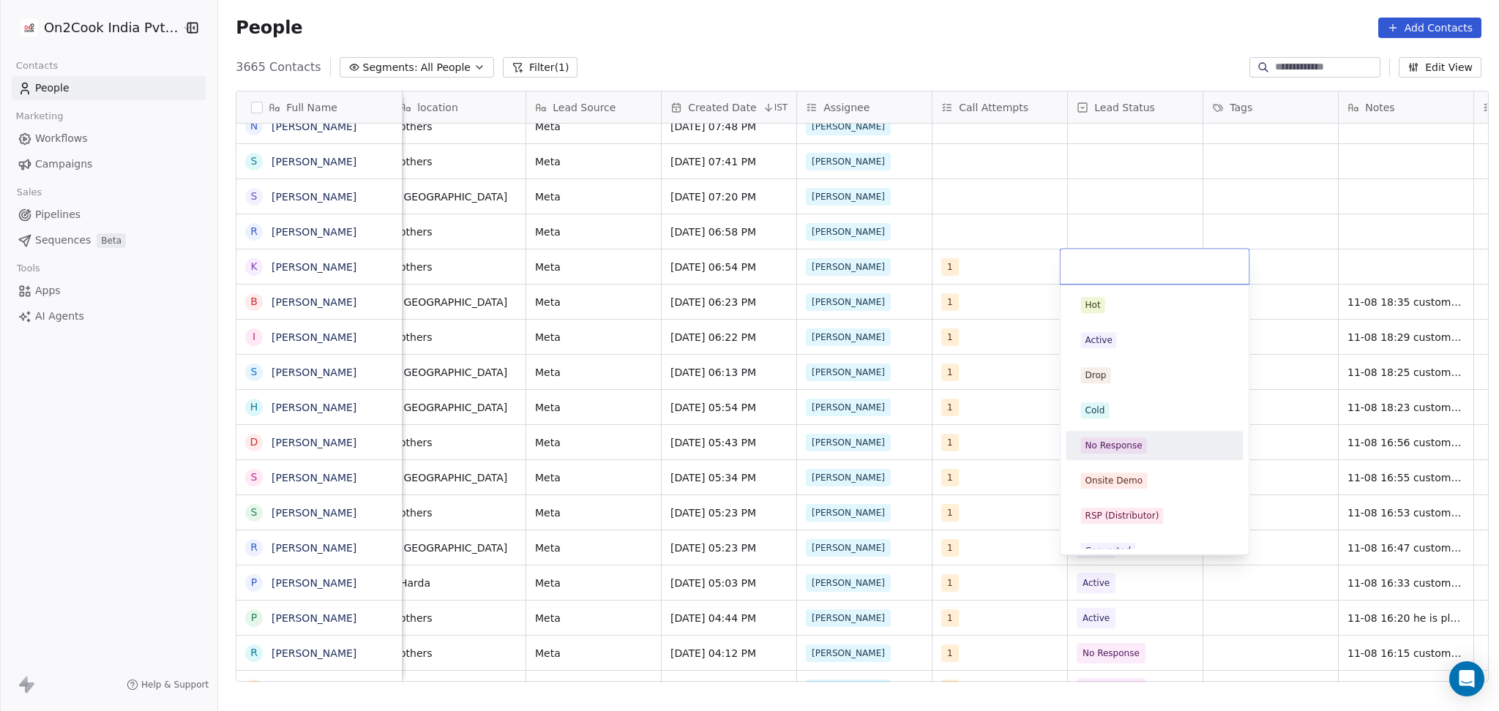
click at [1121, 456] on div "No Response" at bounding box center [1154, 445] width 165 height 23
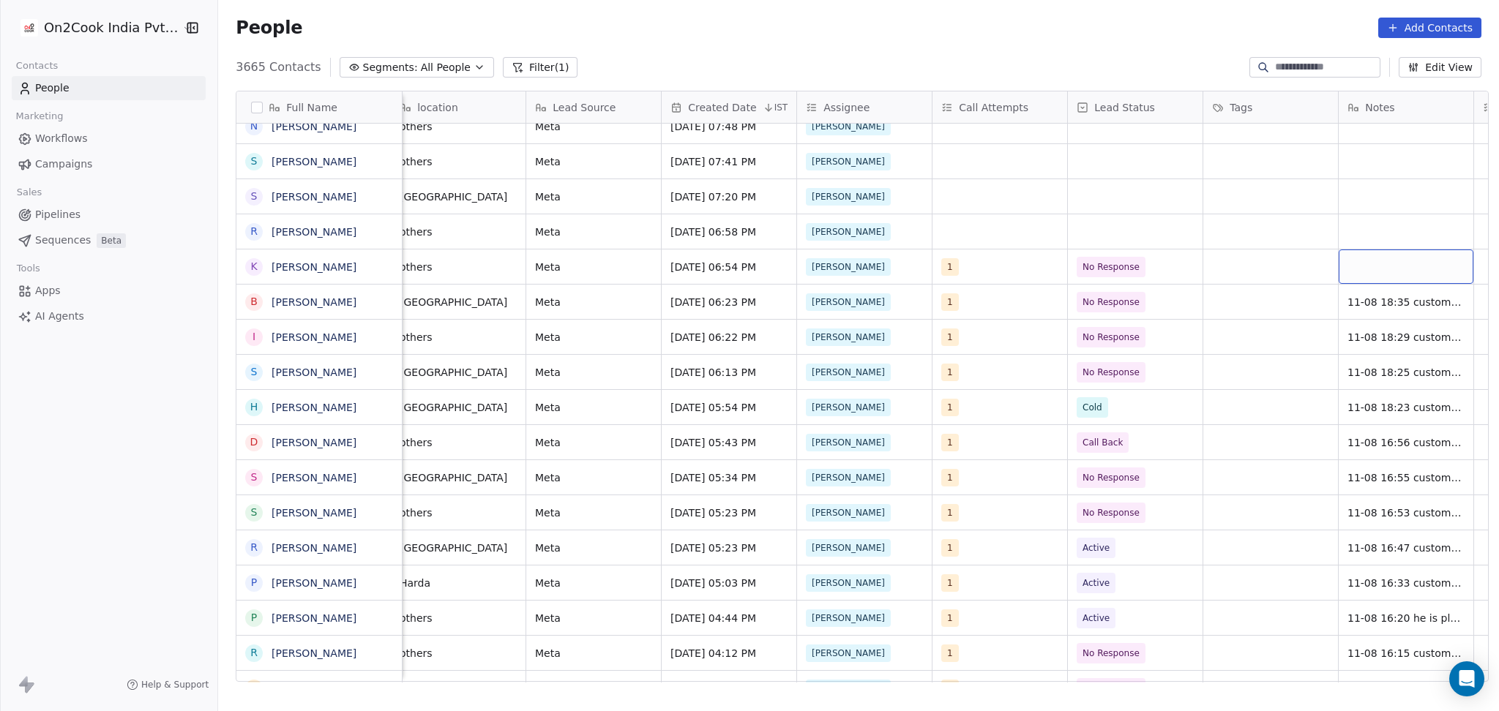
click at [1391, 280] on div "grid" at bounding box center [1406, 267] width 135 height 34
type textarea "**********"
click at [1265, 278] on html "On2Cook India Pvt. Ltd. Contacts People Marketing Workflows Campaigns Sales Pip…" at bounding box center [749, 355] width 1499 height 711
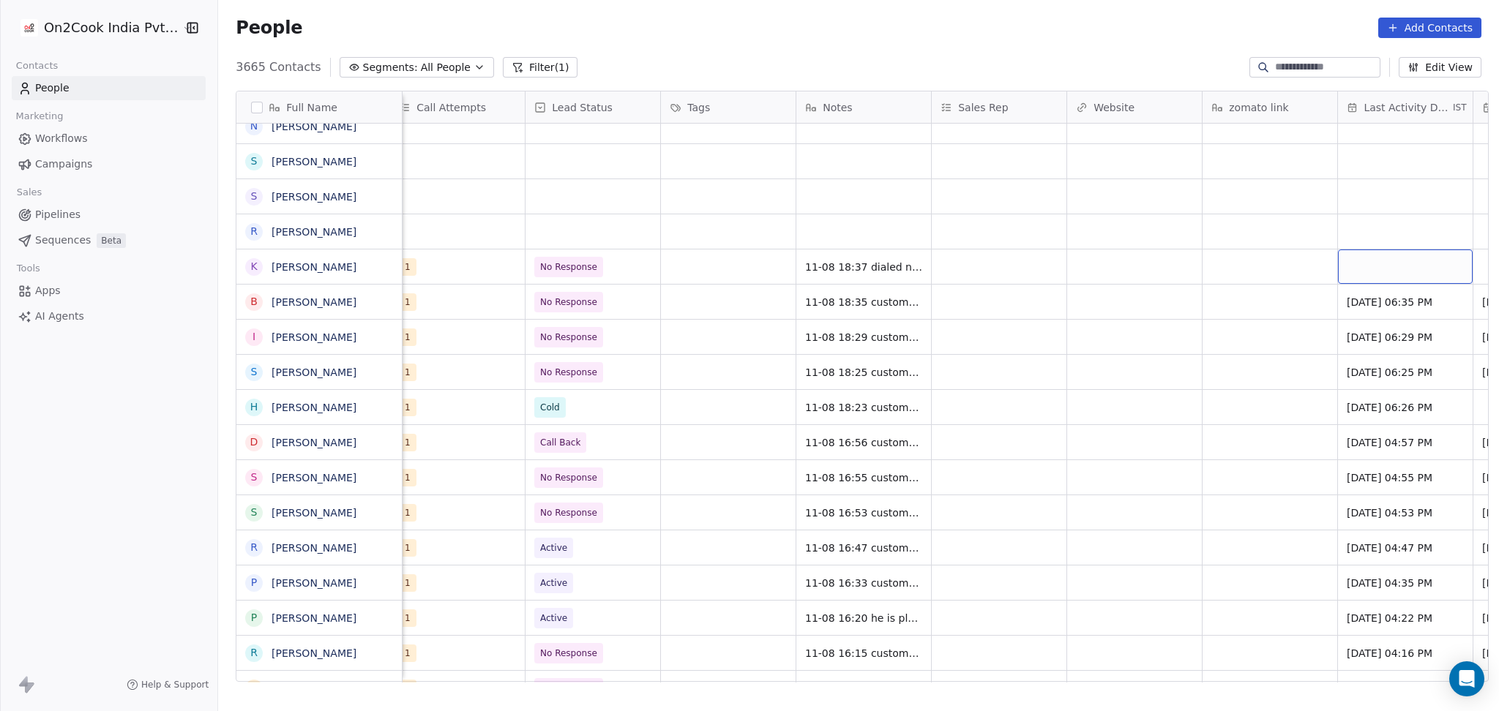
scroll to position [0, 1366]
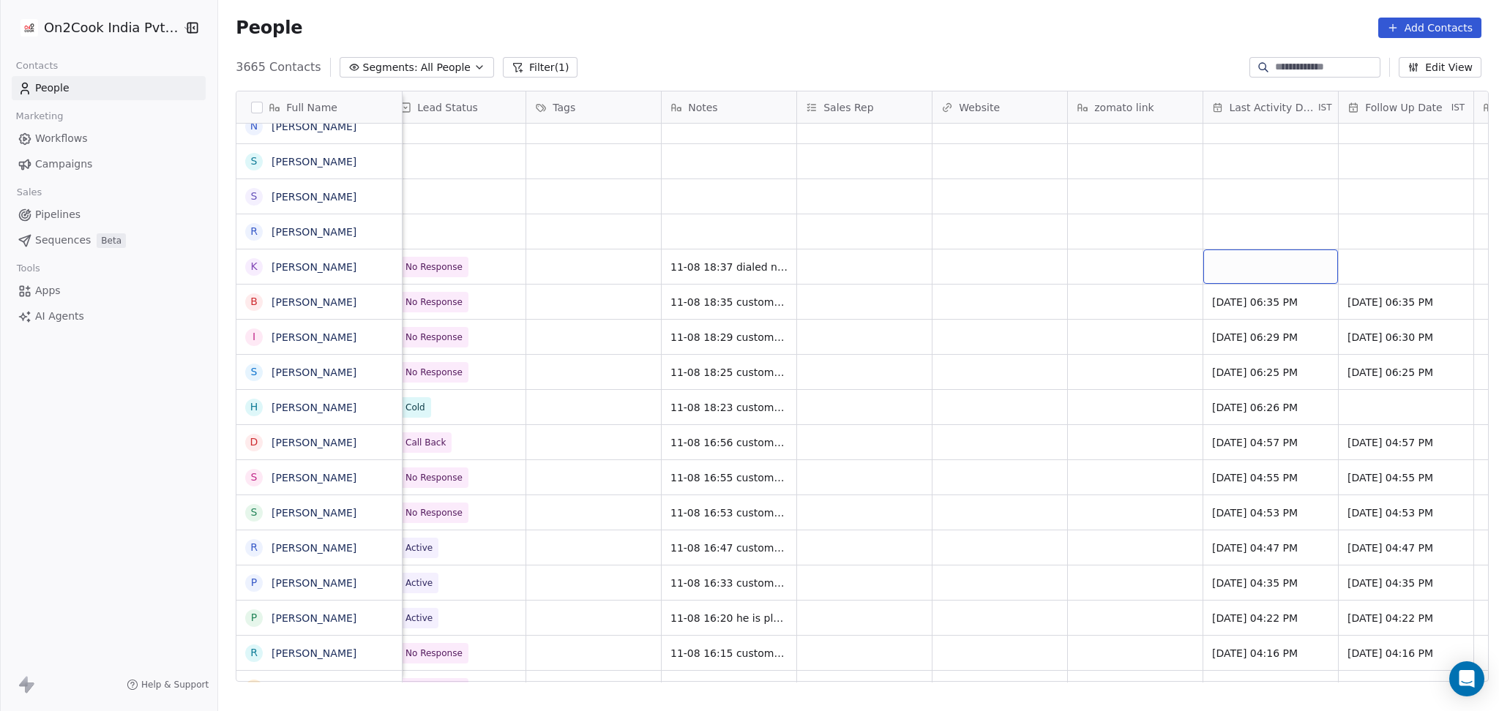
click at [1246, 269] on div "grid" at bounding box center [1270, 267] width 135 height 34
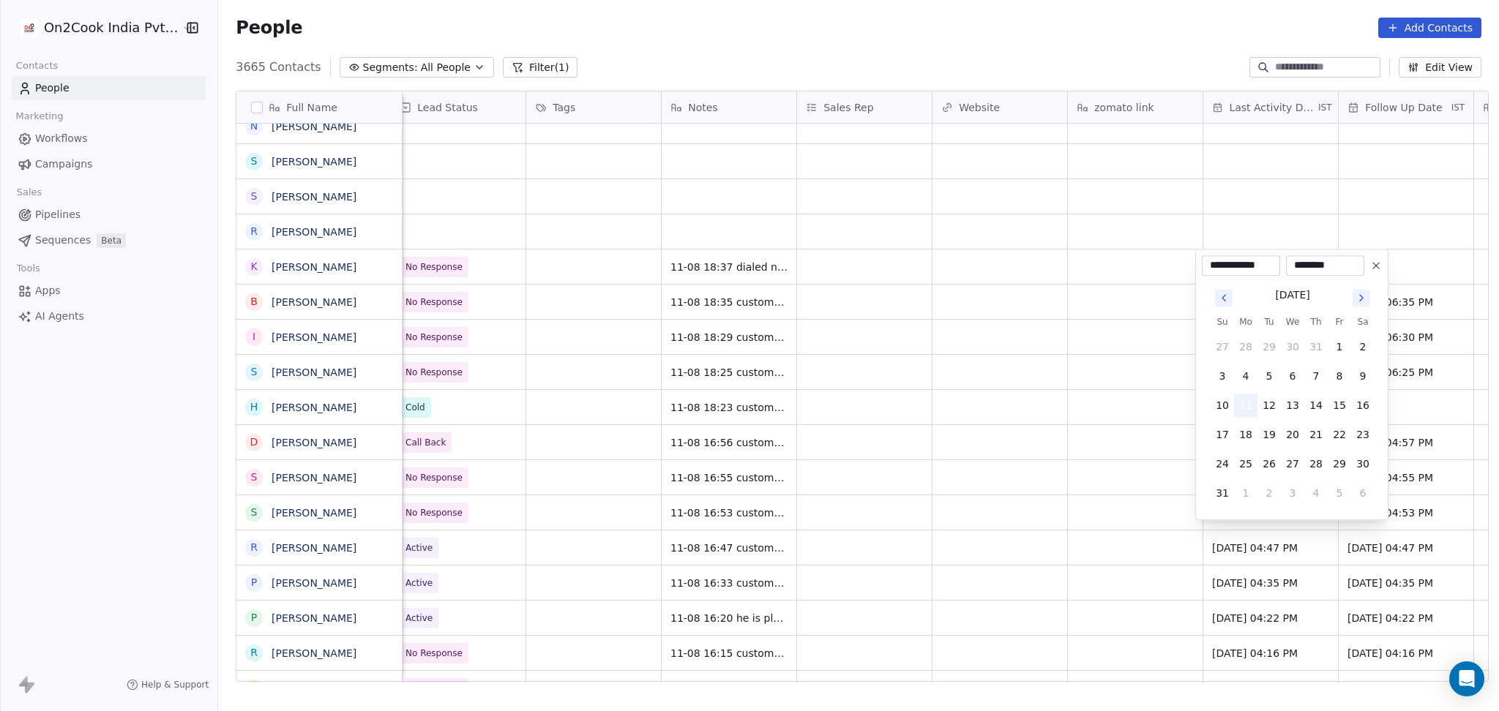
click at [1252, 408] on button "11" at bounding box center [1245, 405] width 23 height 23
click at [1034, 361] on html "On2Cook India Pvt. Ltd. Contacts People Marketing Workflows Campaigns Sales Pip…" at bounding box center [749, 355] width 1499 height 711
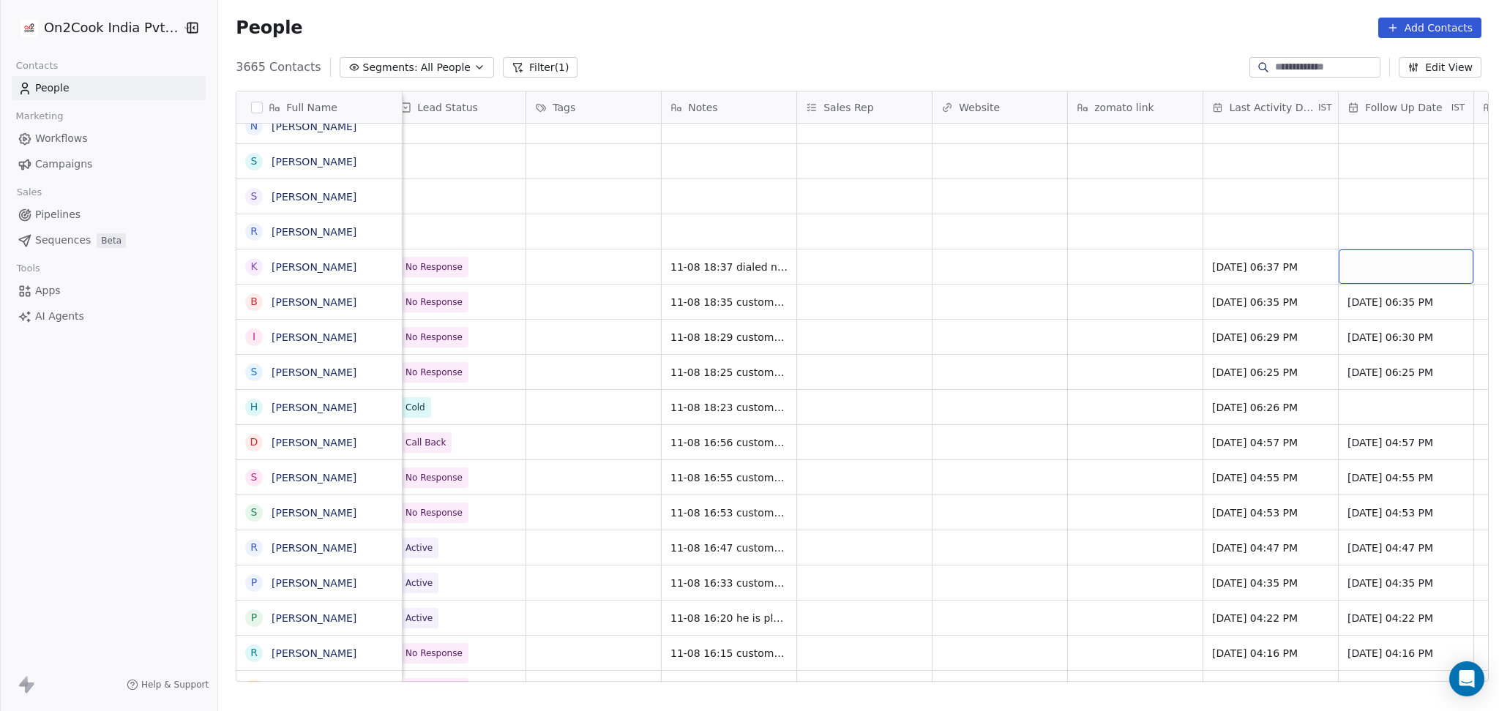
click at [1344, 267] on div "grid" at bounding box center [1406, 267] width 135 height 34
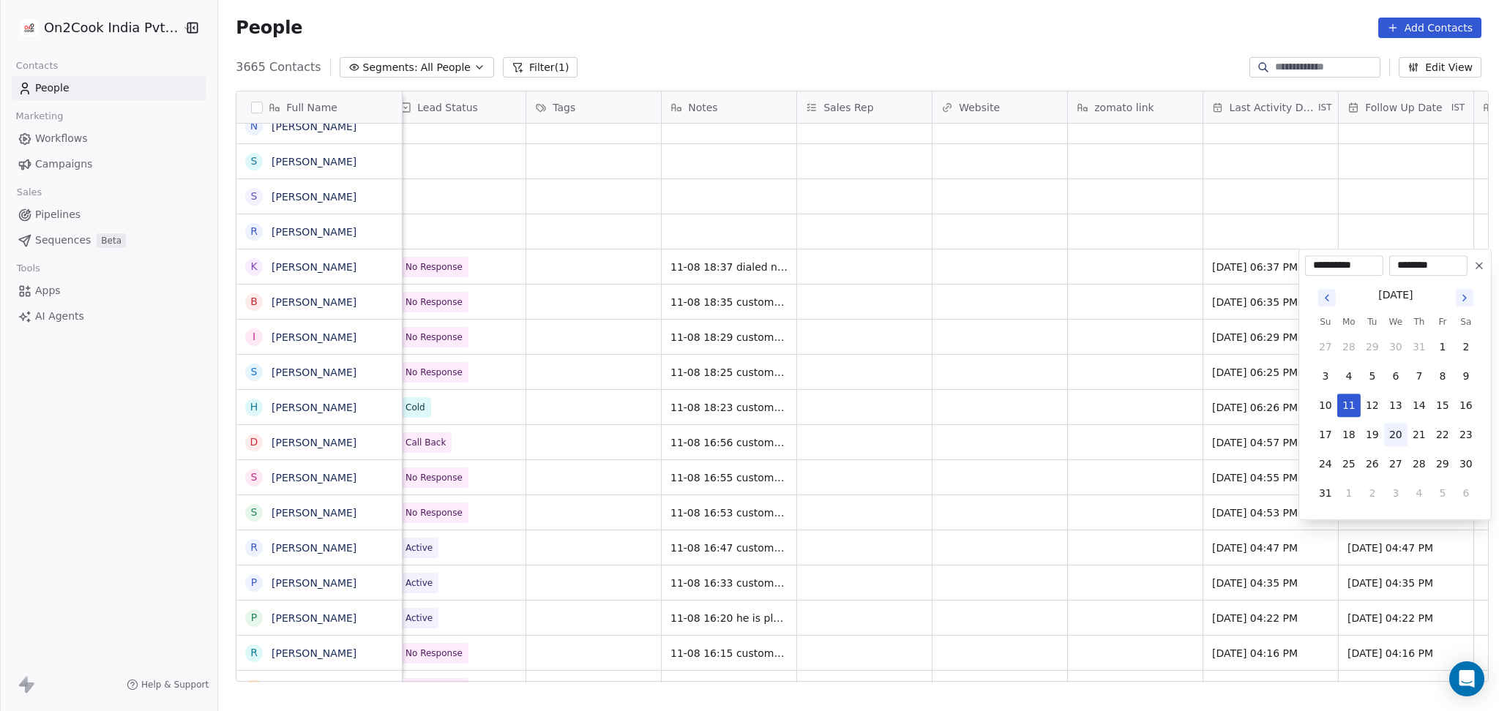
click at [1397, 434] on button "20" at bounding box center [1395, 434] width 23 height 23
type input "**********"
click at [1140, 408] on html "On2Cook India Pvt. Ltd. Contacts People Marketing Workflows Campaigns Sales Pip…" at bounding box center [749, 355] width 1499 height 711
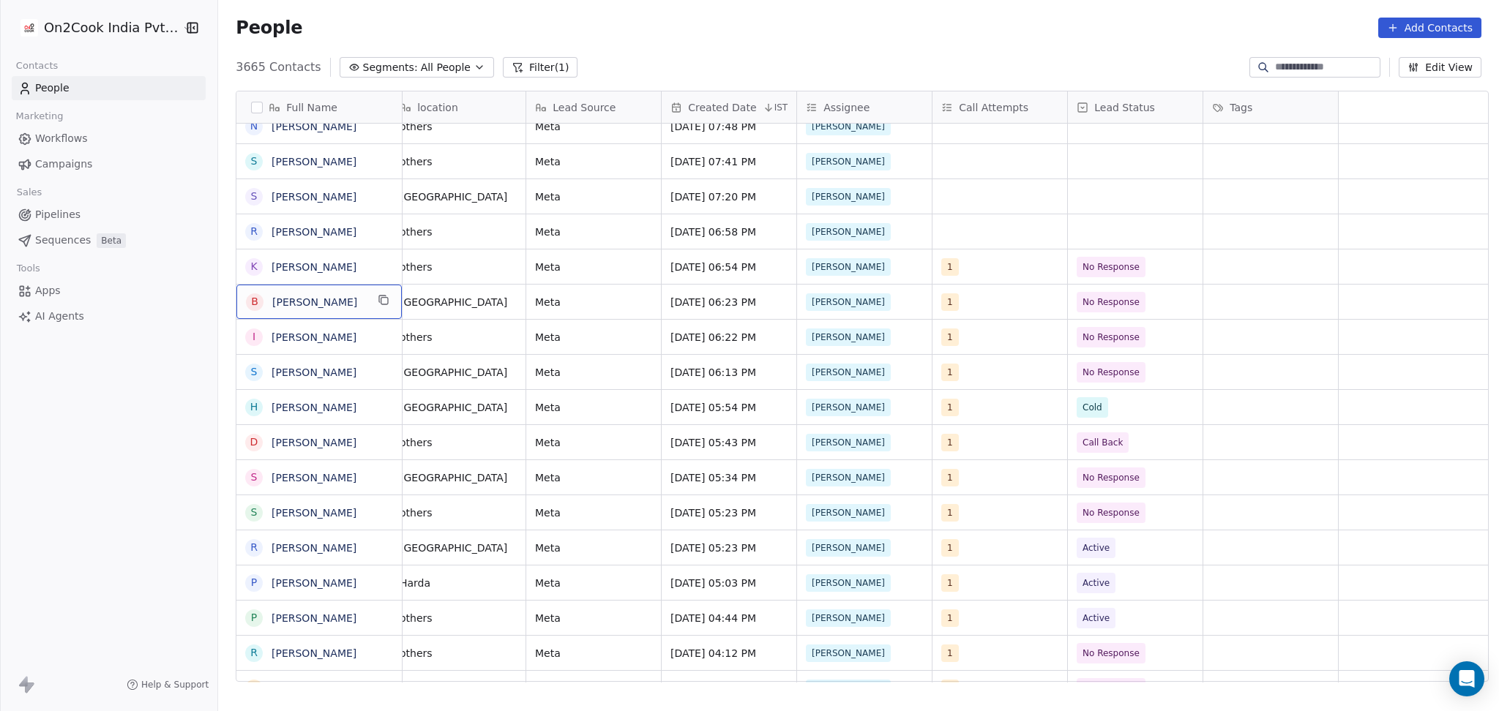
scroll to position [0, 0]
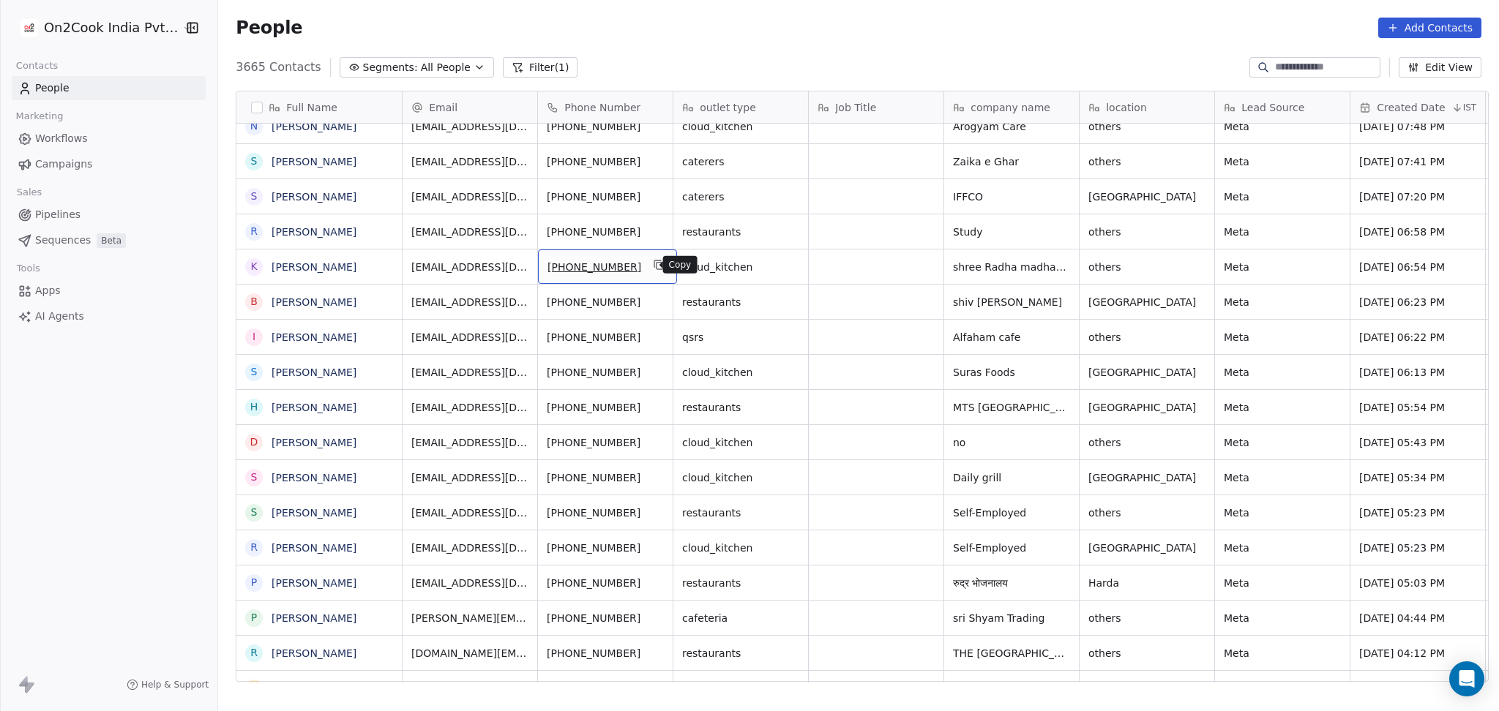
click at [653, 267] on icon "grid" at bounding box center [659, 265] width 12 height 12
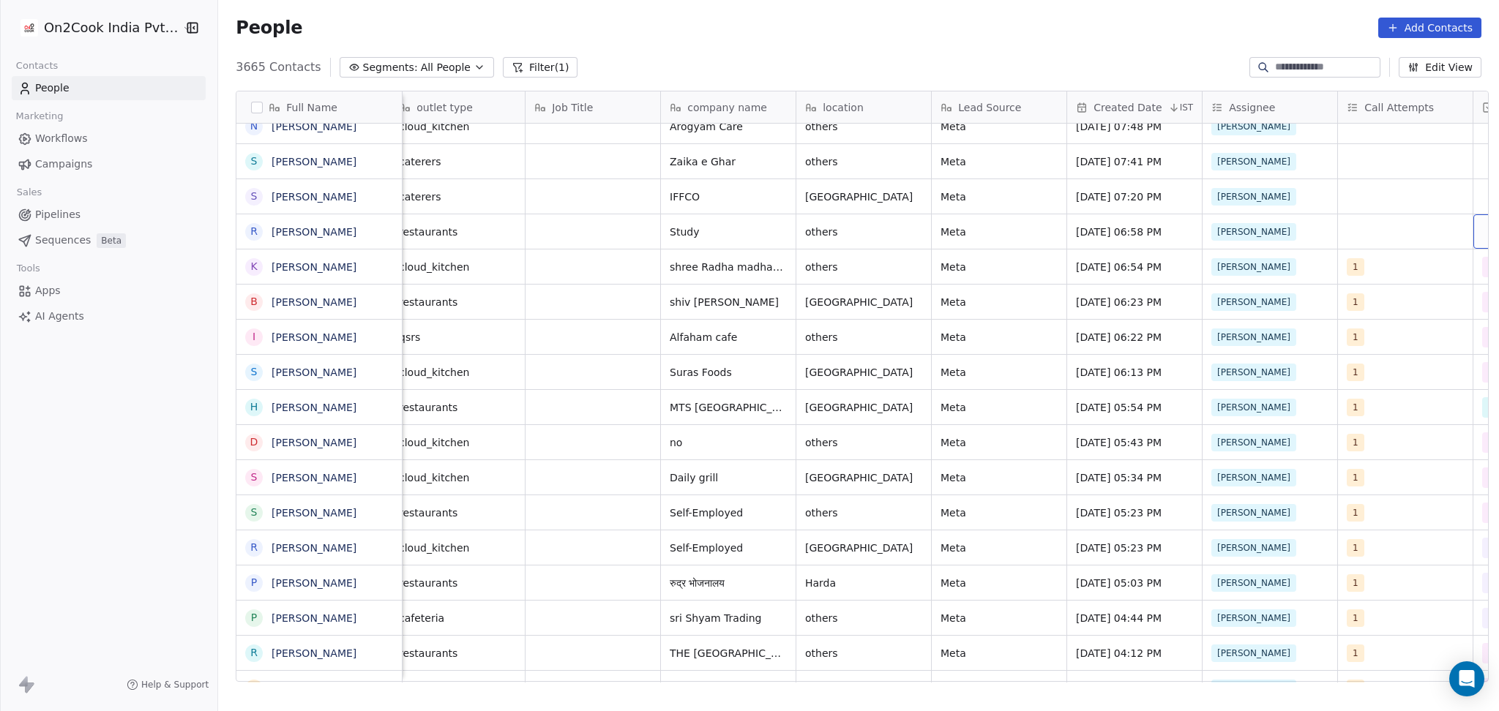
scroll to position [0, 554]
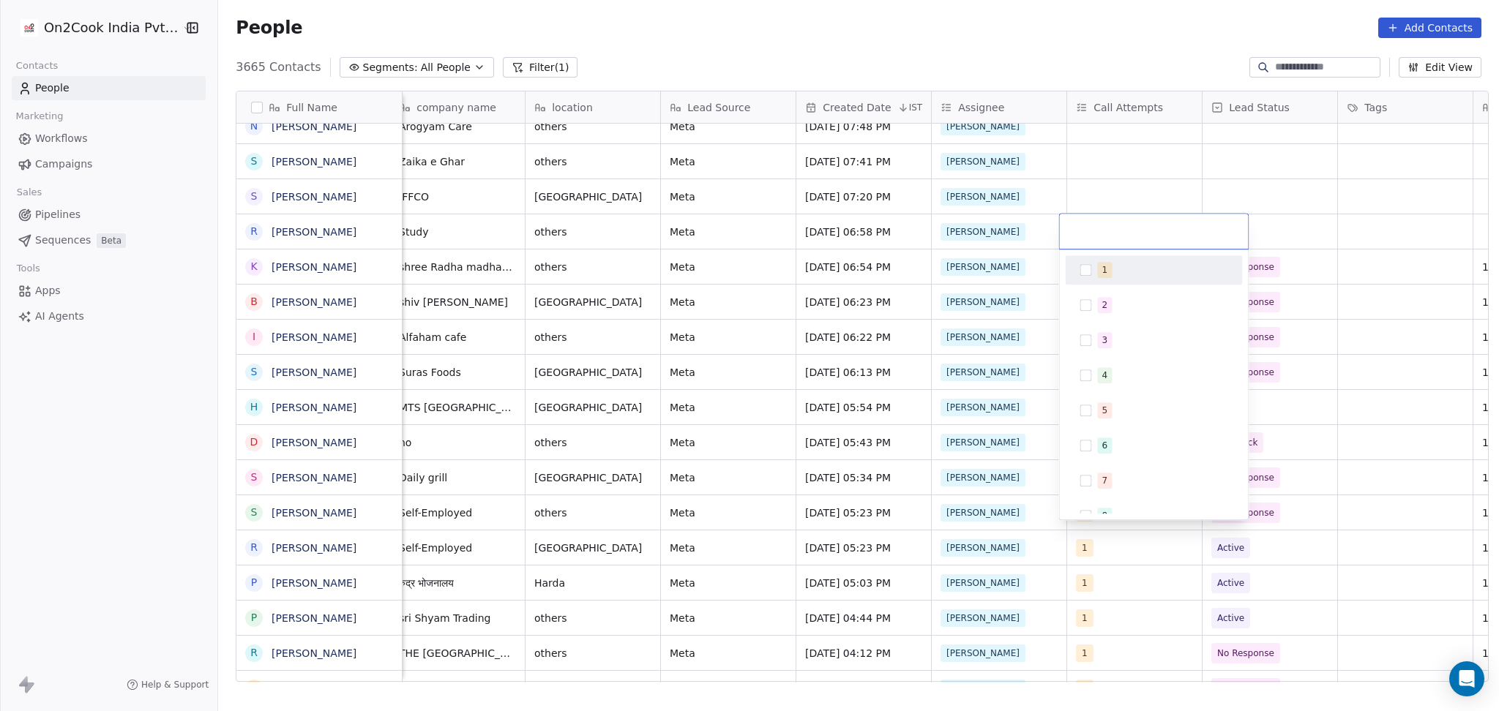
click at [1080, 274] on button "Suggestions" at bounding box center [1086, 270] width 12 height 12
click at [1104, 178] on html "On2Cook India Pvt. Ltd. Contacts People Marketing Workflows Campaigns Sales Pip…" at bounding box center [749, 355] width 1499 height 711
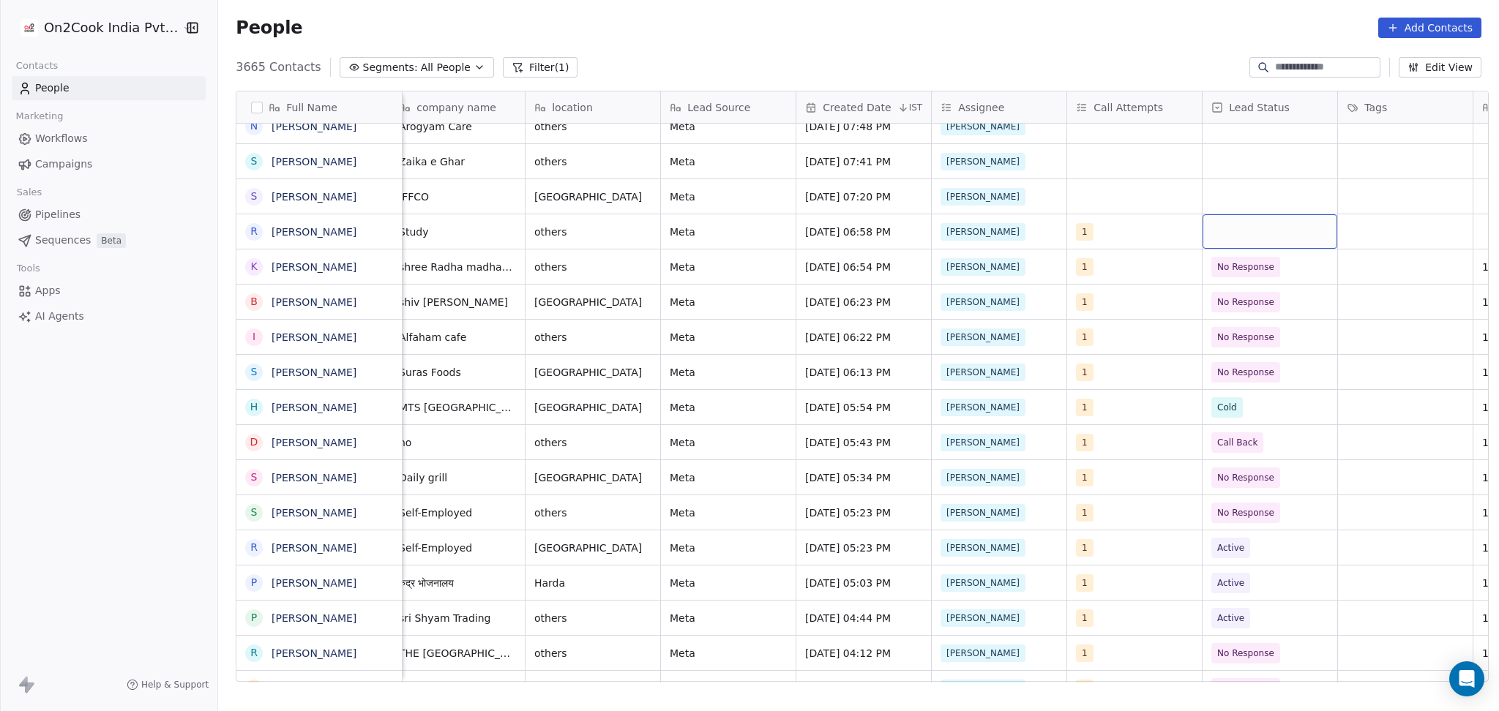
click at [1261, 228] on div "grid" at bounding box center [1270, 231] width 135 height 34
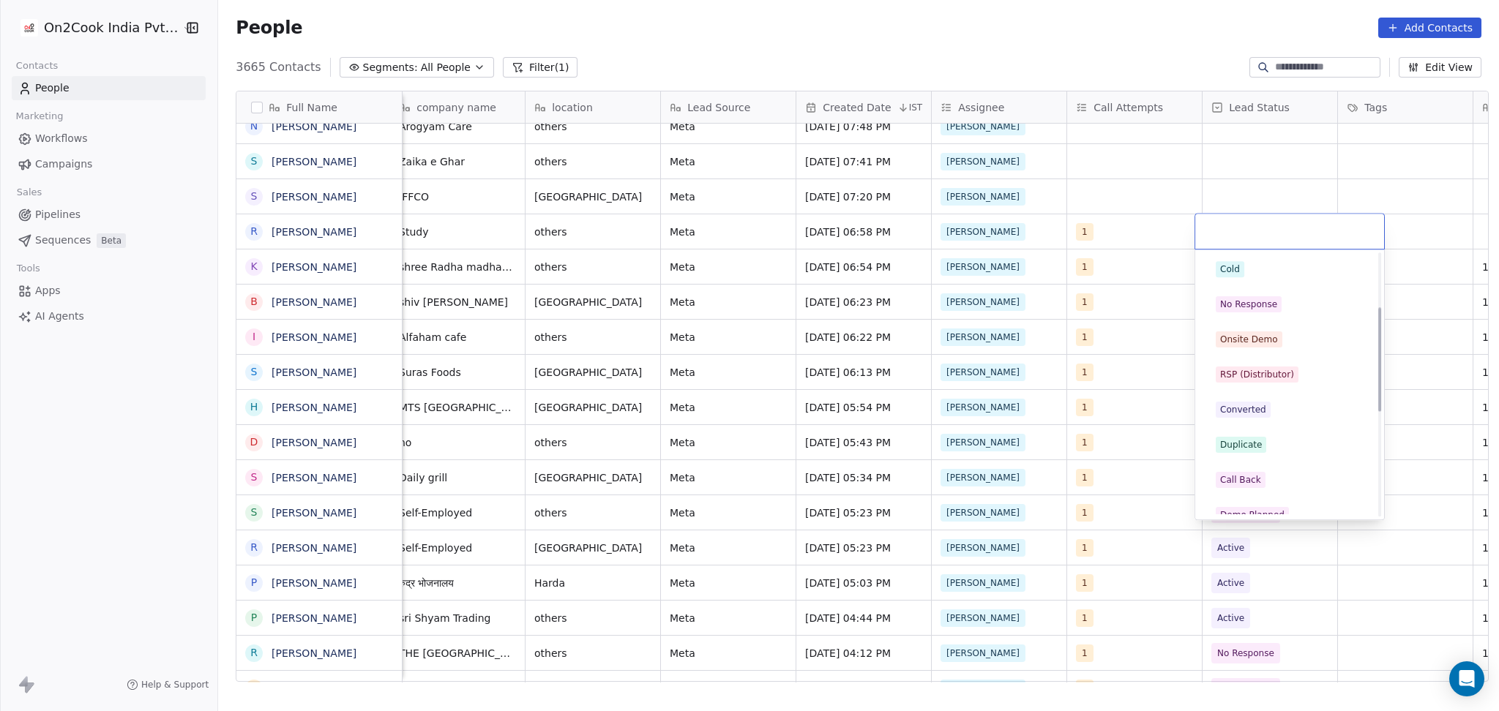
scroll to position [195, 0]
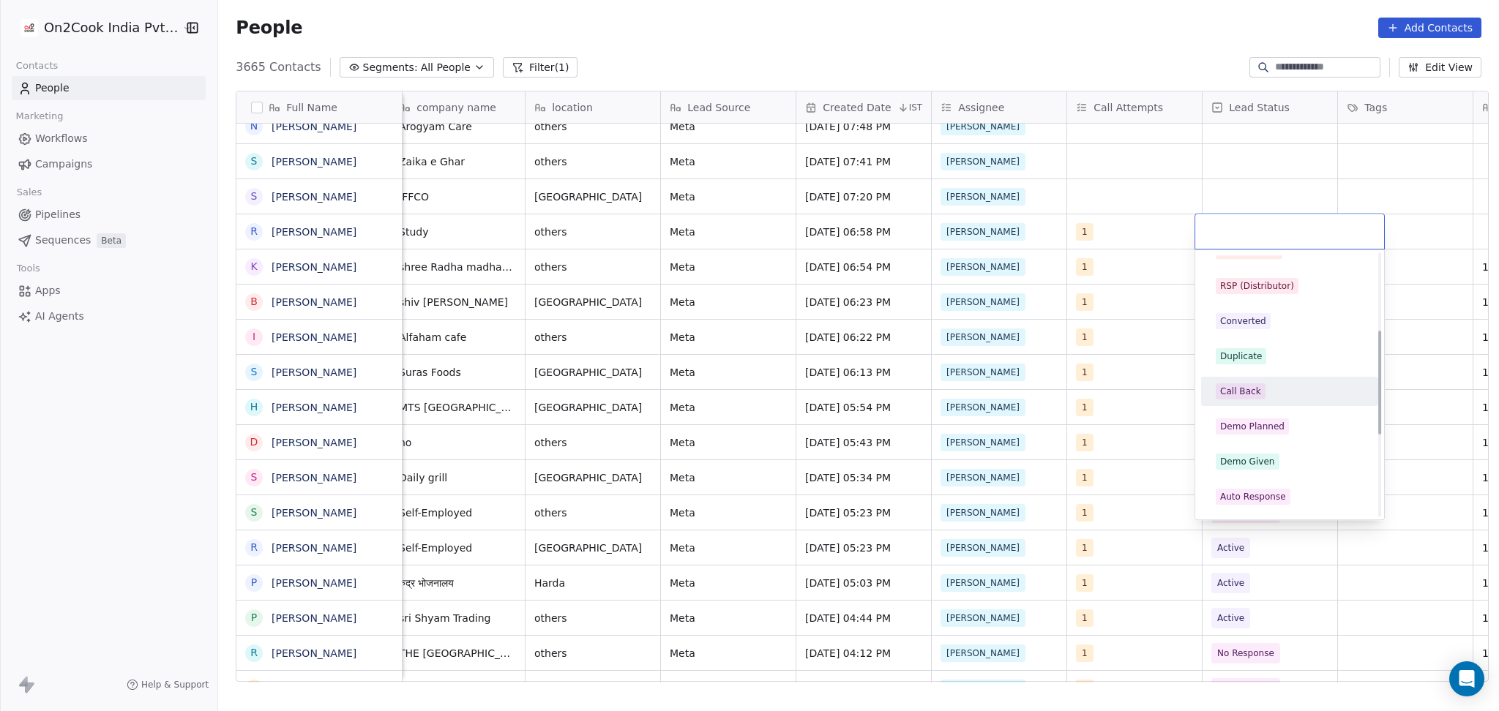
click at [1258, 386] on span "Call Back" at bounding box center [1241, 392] width 50 height 16
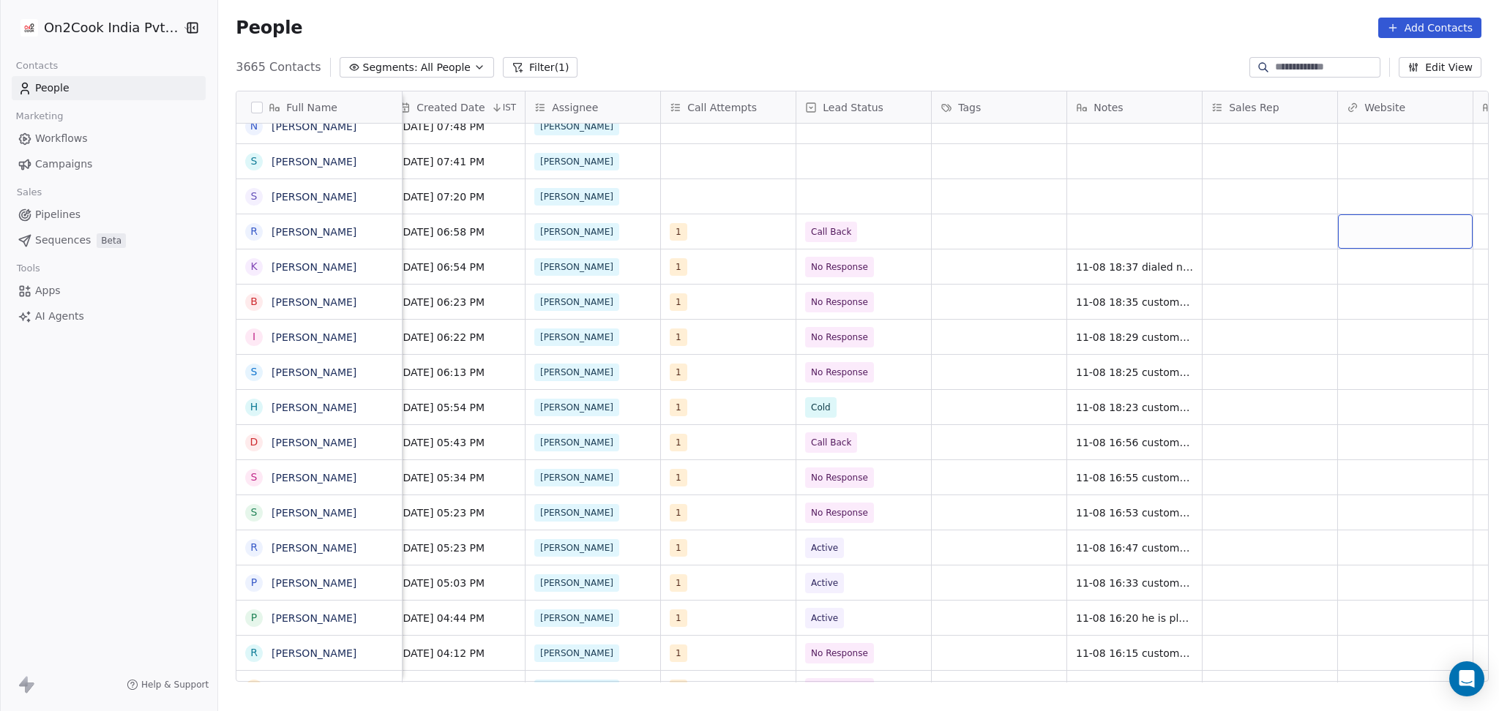
scroll to position [0, 1095]
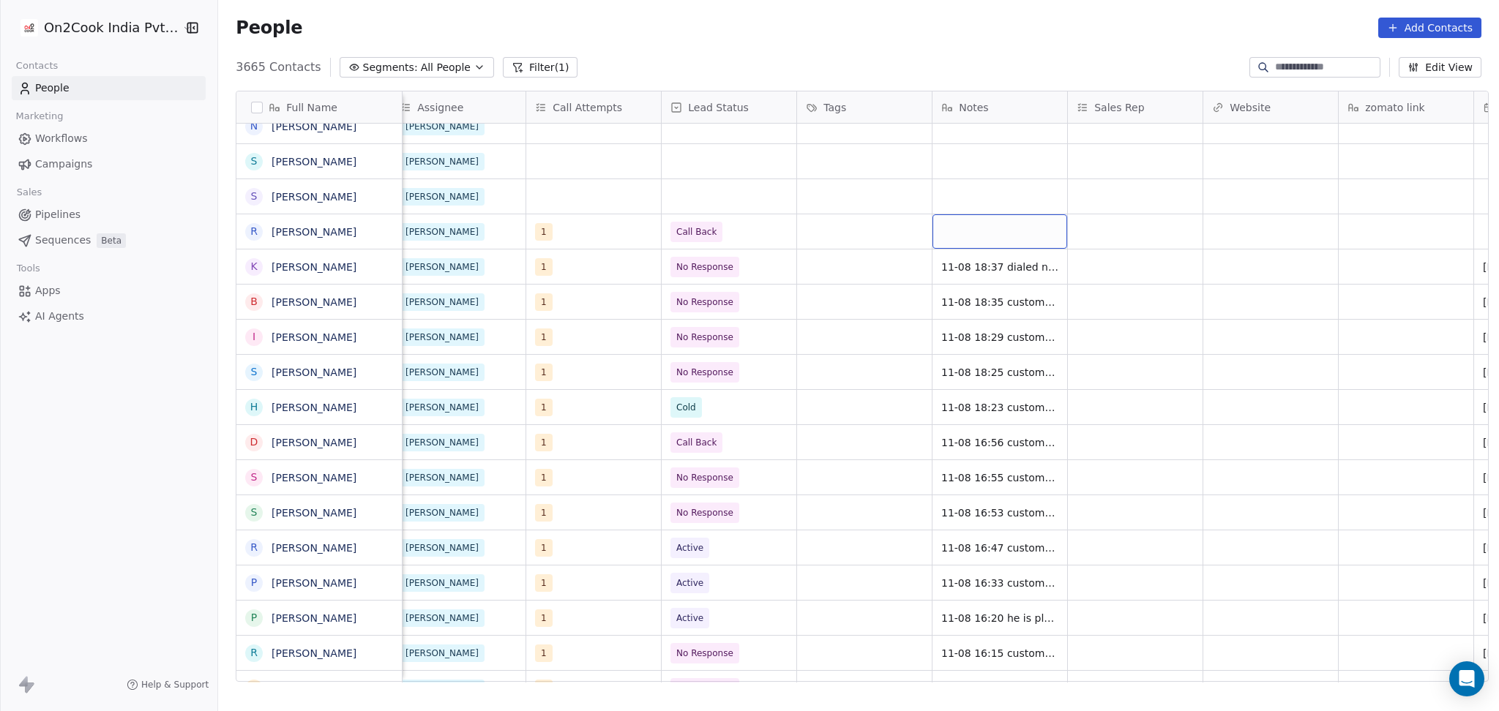
click at [960, 228] on div "grid" at bounding box center [1000, 231] width 135 height 34
type textarea "**********"
click at [1066, 226] on html "On2Cook India Pvt. Ltd. Contacts People Marketing Workflows Campaigns Sales Pip…" at bounding box center [749, 355] width 1499 height 711
click at [1038, 233] on div "11-08 18:39 customer" at bounding box center [1013, 231] width 160 height 34
type textarea "**********"
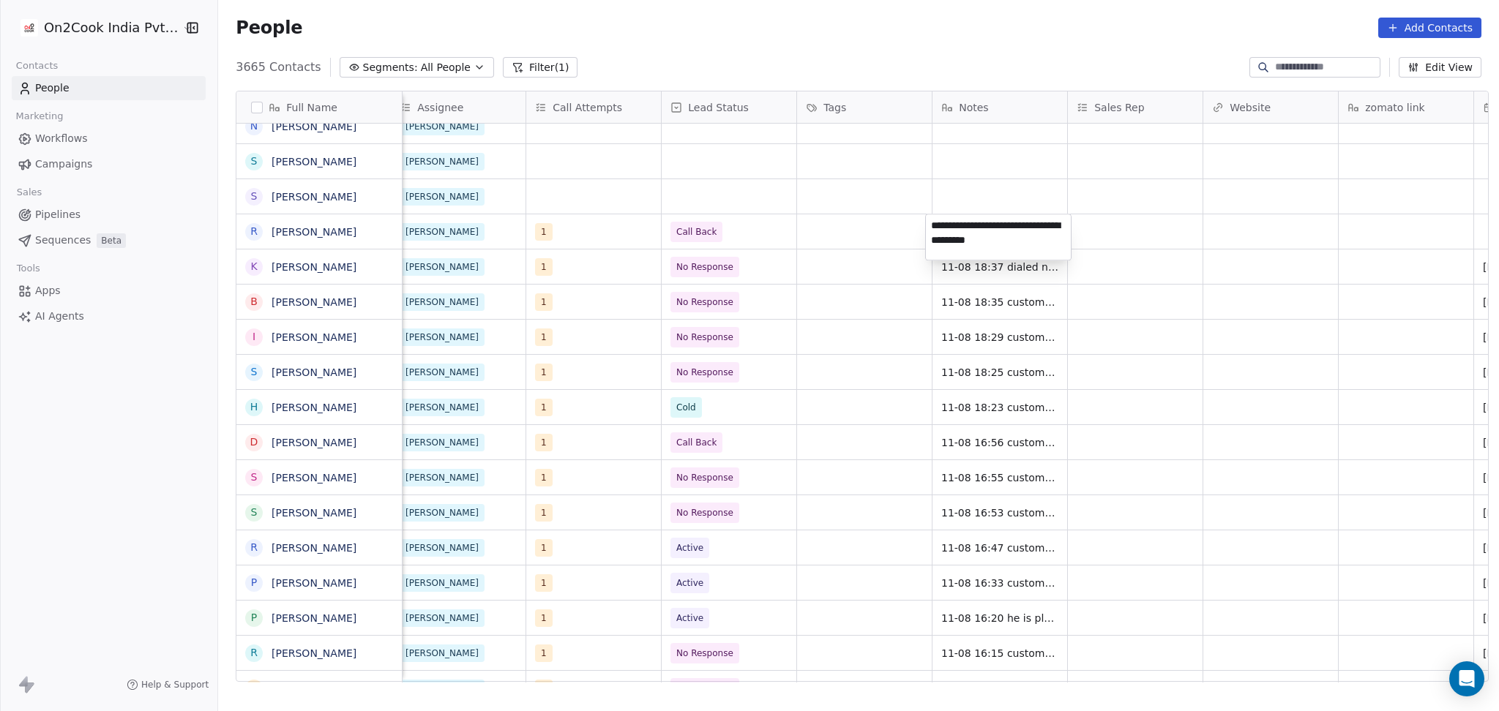
click at [1138, 228] on html "On2Cook India Pvt. Ltd. Contacts People Marketing Workflows Campaigns Sales Pip…" at bounding box center [749, 355] width 1499 height 711
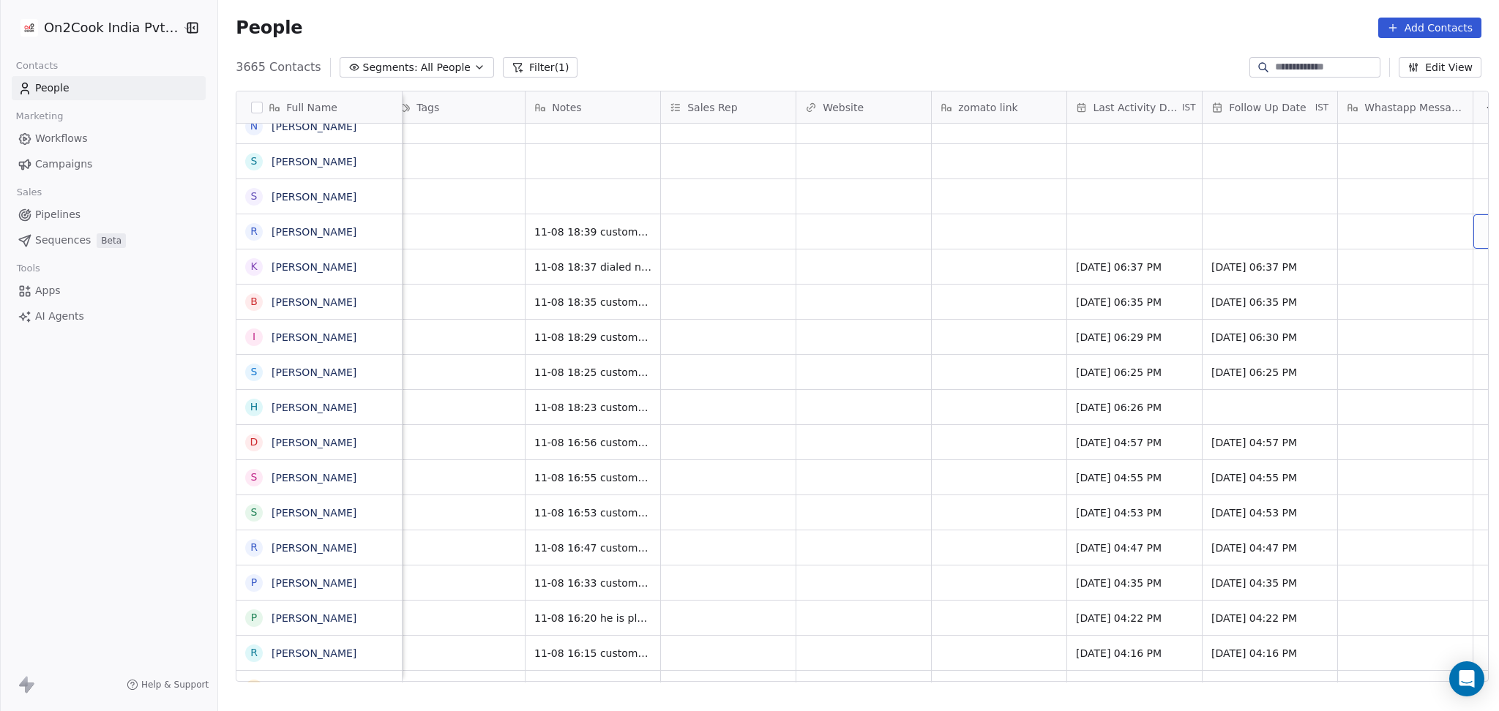
scroll to position [0, 1537]
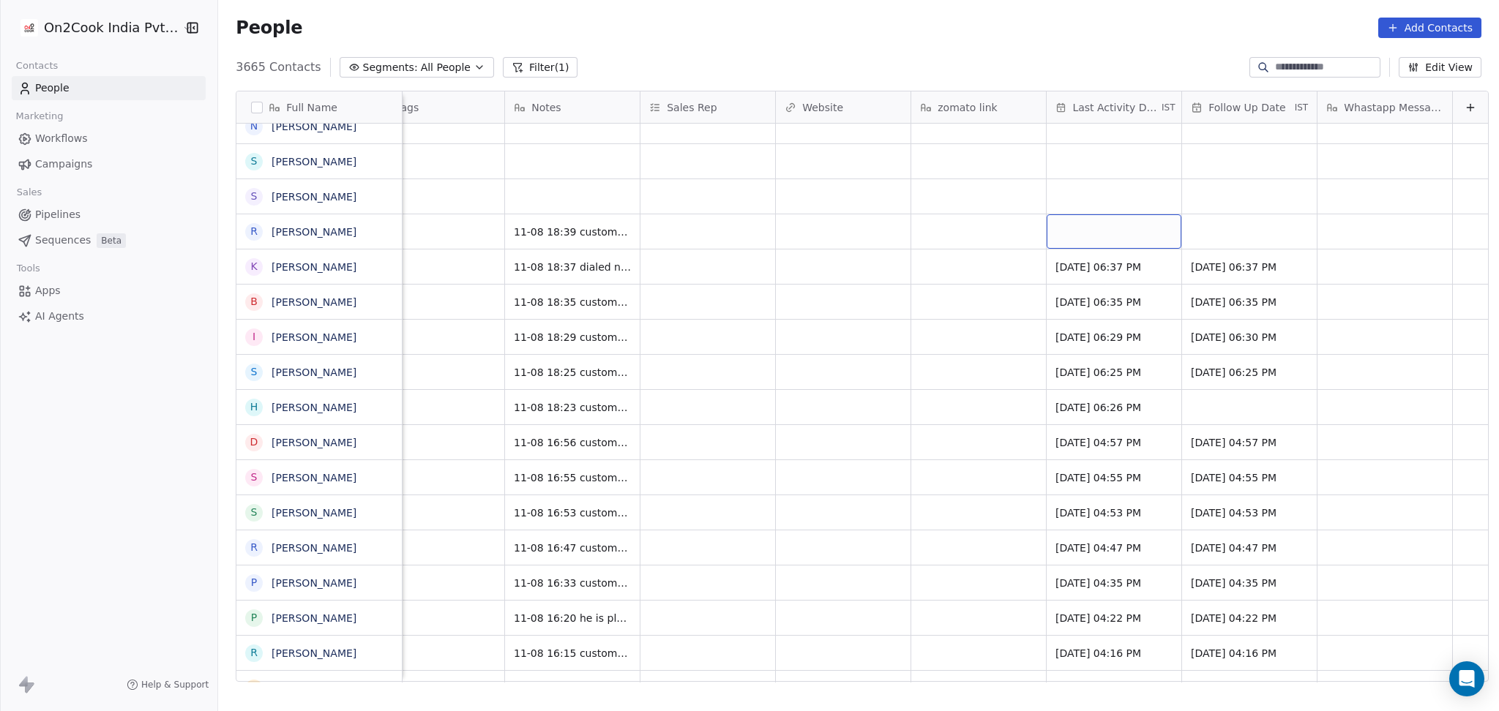
click at [1070, 231] on div "grid" at bounding box center [1114, 231] width 135 height 34
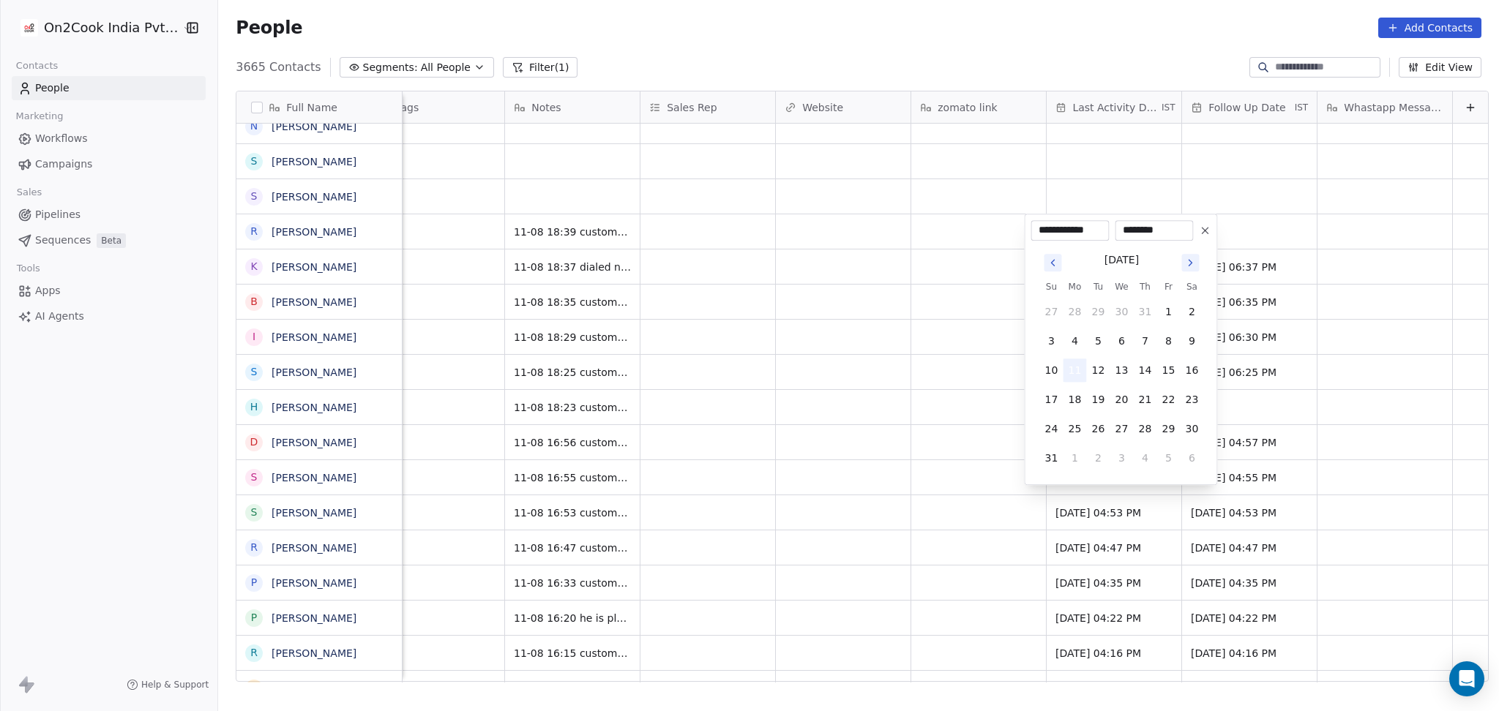
click at [1074, 376] on button "11" at bounding box center [1074, 370] width 23 height 23
click at [978, 366] on html "On2Cook India Pvt. Ltd. Contacts People Marketing Workflows Campaigns Sales Pip…" at bounding box center [749, 355] width 1499 height 711
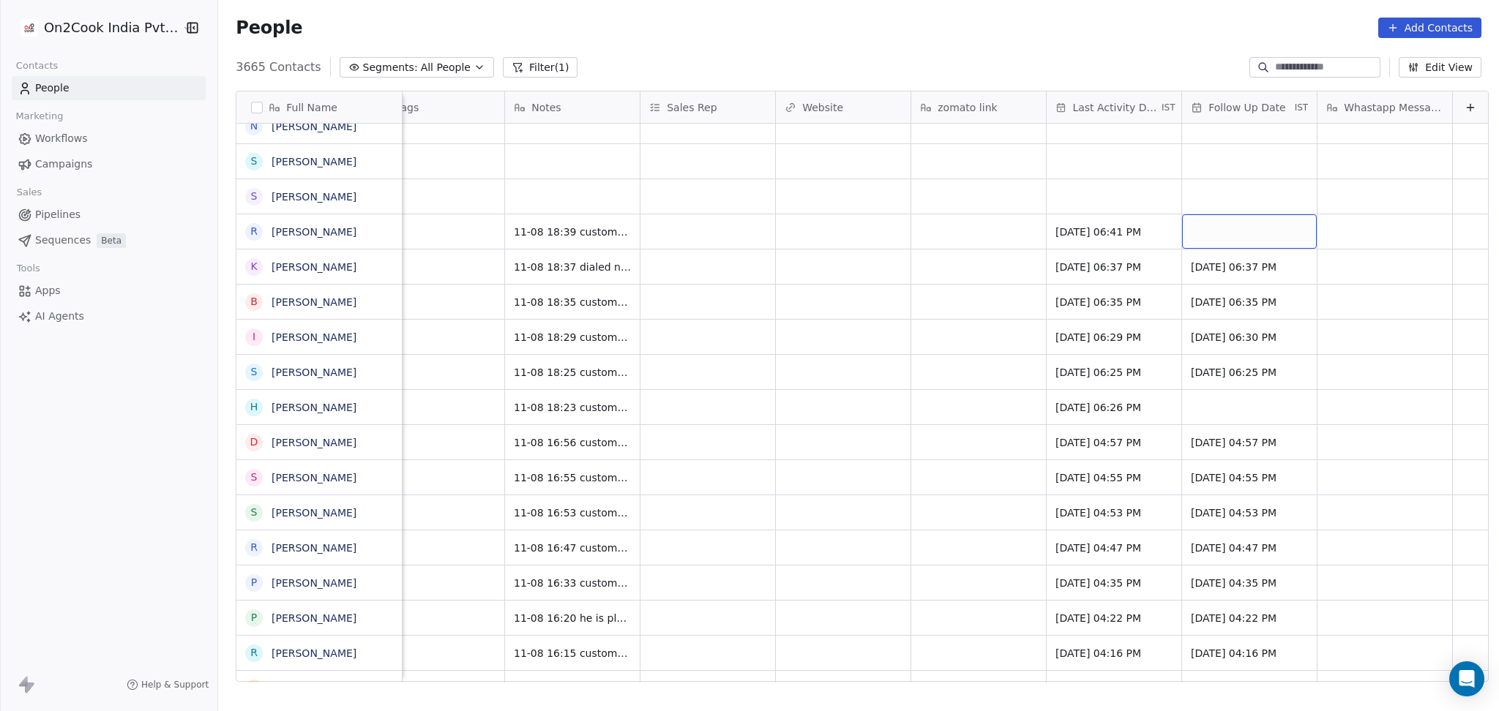
click at [1218, 235] on div "grid" at bounding box center [1249, 231] width 135 height 34
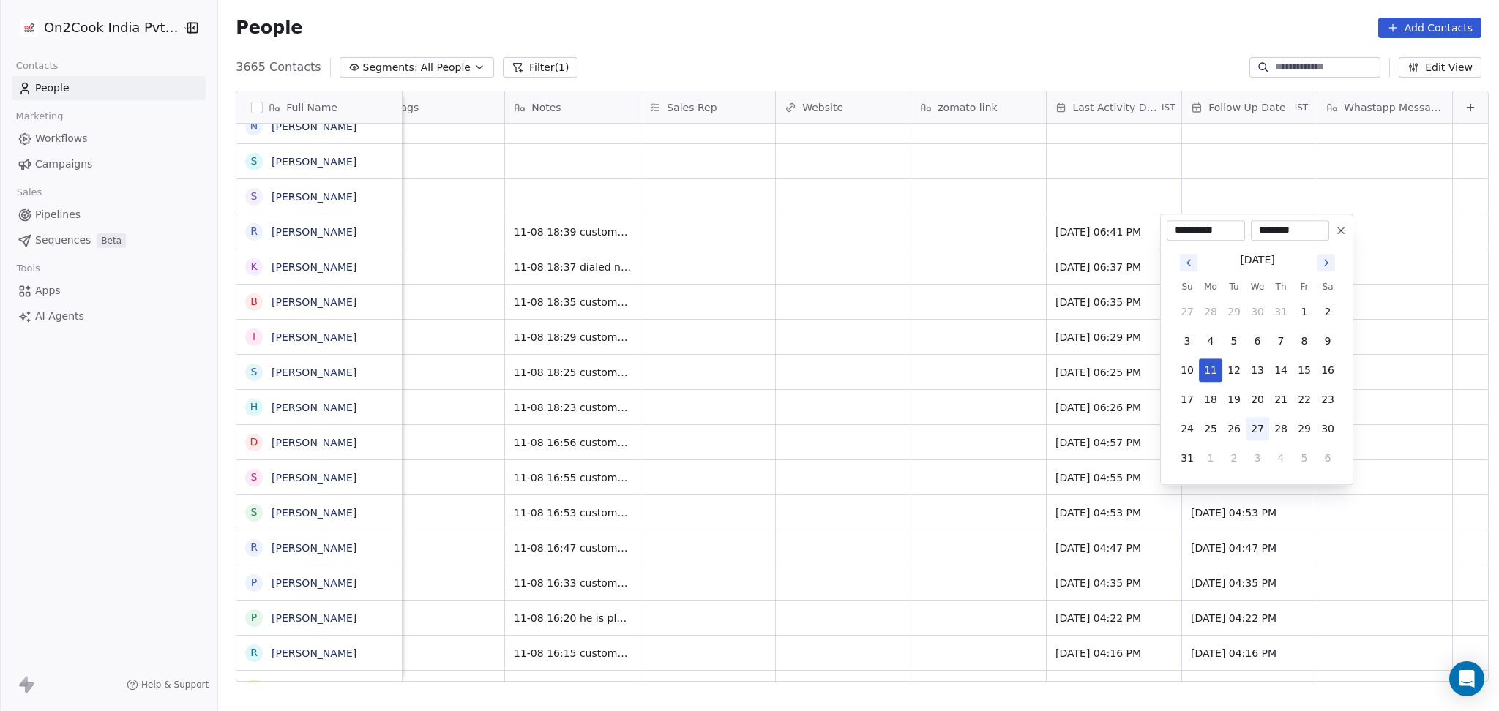
click at [1263, 430] on button "27" at bounding box center [1257, 428] width 23 height 23
type input "**********"
click at [1047, 378] on html "On2Cook India Pvt. Ltd. Contacts People Marketing Workflows Campaigns Sales Pip…" at bounding box center [749, 355] width 1499 height 711
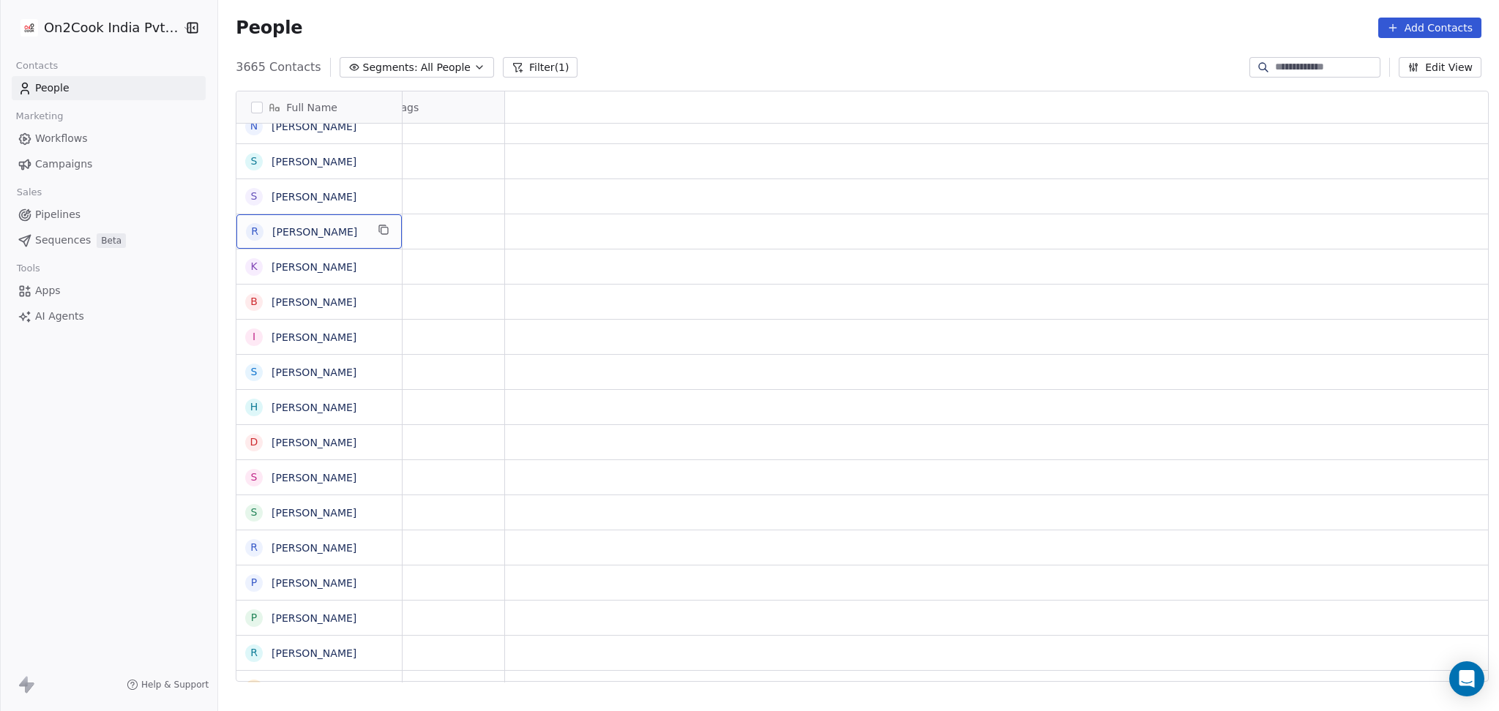
scroll to position [0, 0]
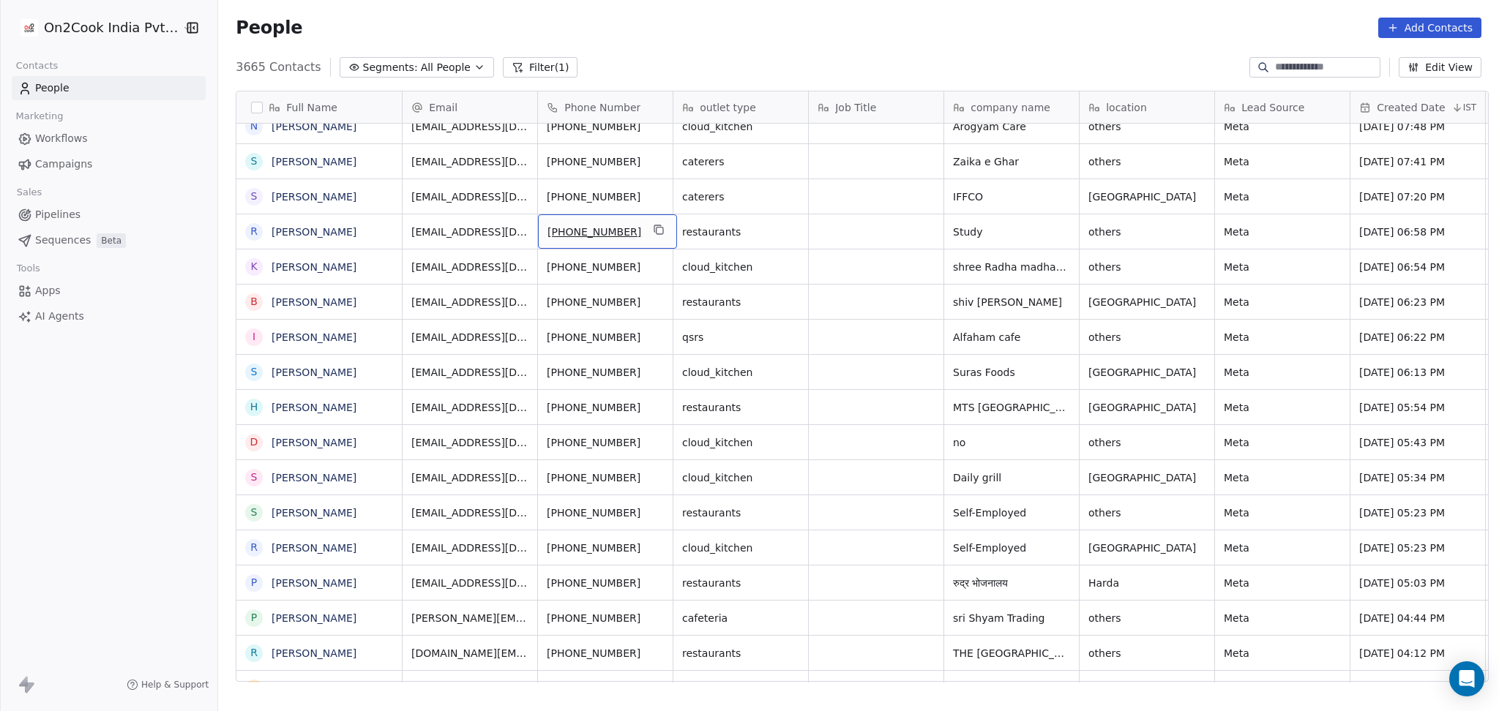
click at [659, 225] on div "[PHONE_NUMBER]" at bounding box center [607, 231] width 139 height 34
click at [656, 226] on div "[PHONE_NUMBER]" at bounding box center [607, 231] width 139 height 34
click at [653, 231] on icon "grid" at bounding box center [659, 230] width 12 height 12
drag, startPoint x: 1047, startPoint y: 167, endPoint x: 1080, endPoint y: 157, distance: 35.2
click at [1052, 165] on button "grid" at bounding box center [1061, 160] width 18 height 18
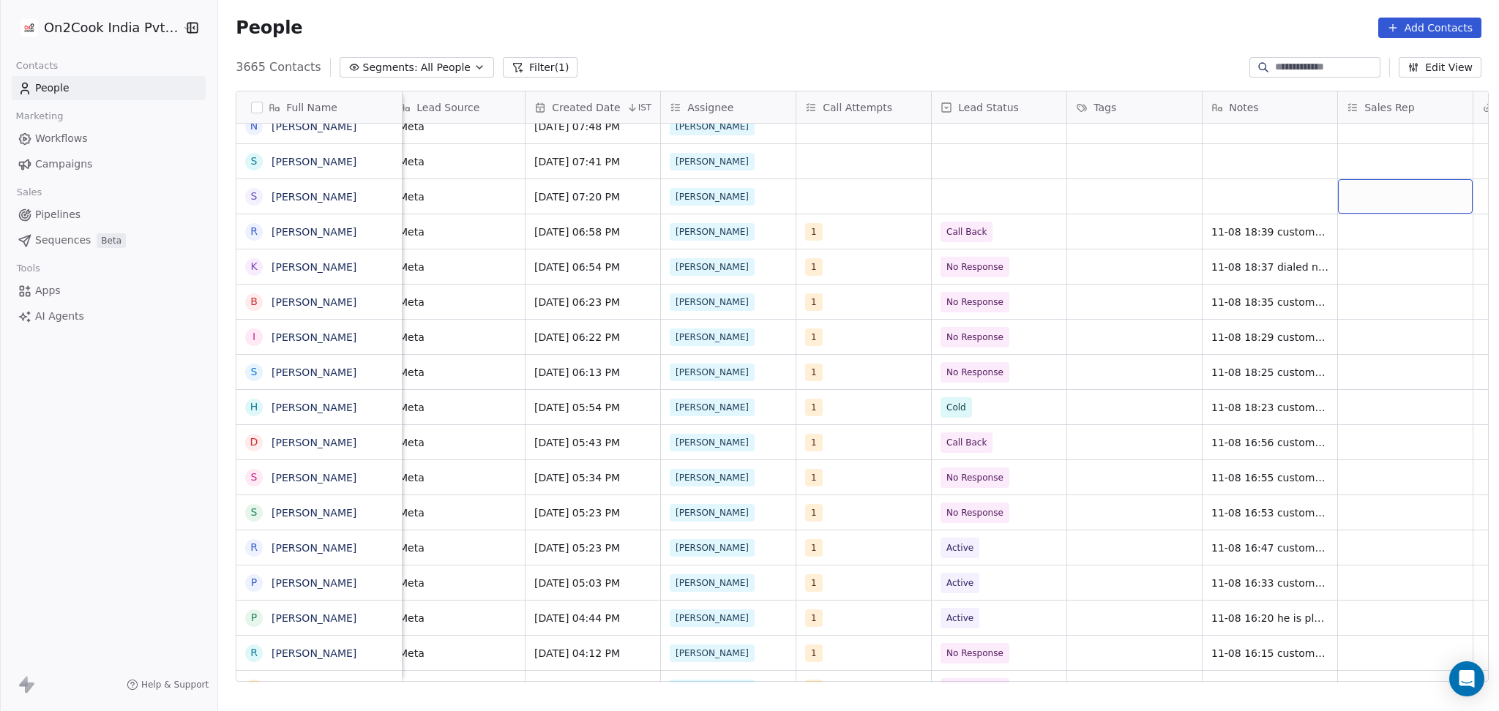
scroll to position [0, 960]
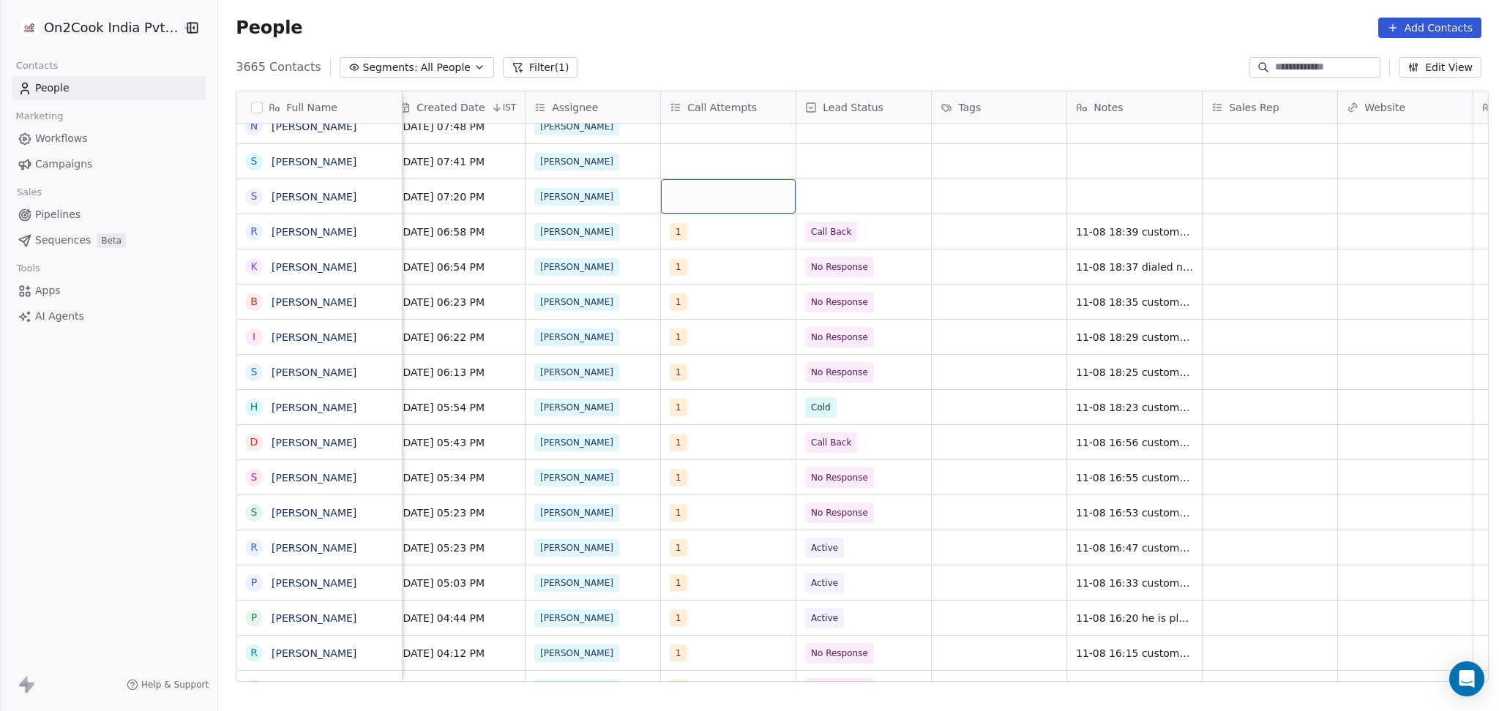
click at [712, 208] on div "grid" at bounding box center [728, 196] width 135 height 34
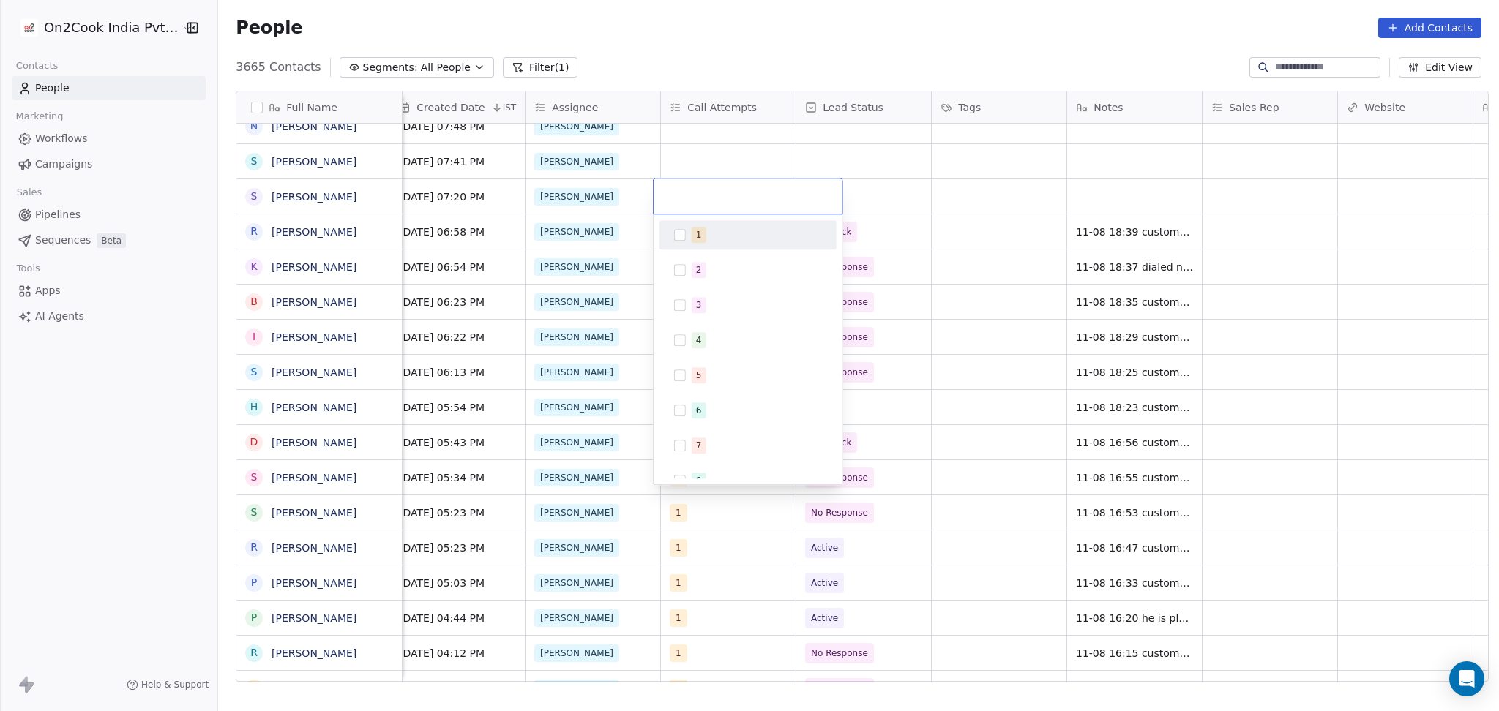
click at [713, 247] on div "1" at bounding box center [747, 234] width 165 height 23
click at [888, 179] on html "On2Cook India Pvt. Ltd. Contacts People Marketing Workflows Campaigns Sales Pip…" at bounding box center [749, 355] width 1499 height 711
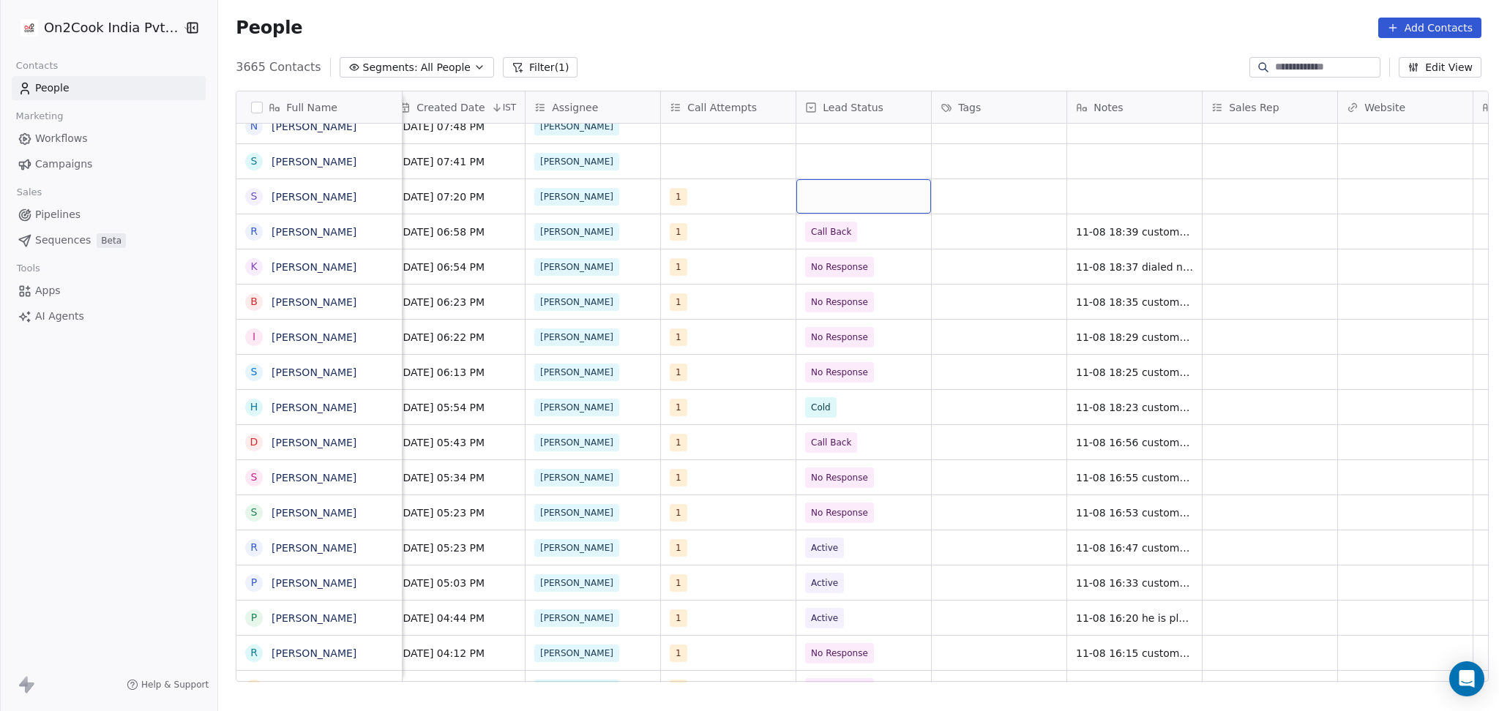
click at [890, 192] on div "grid" at bounding box center [863, 196] width 135 height 34
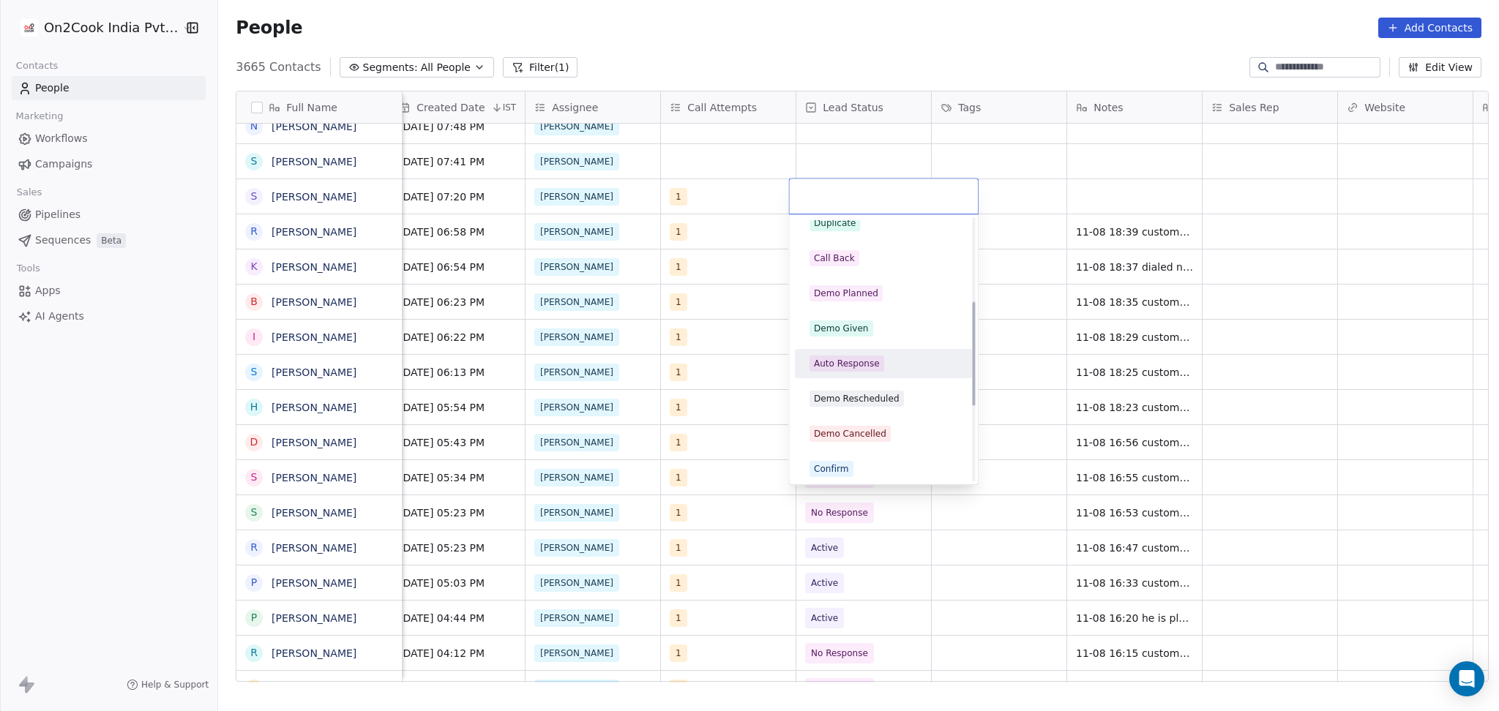
scroll to position [0, 0]
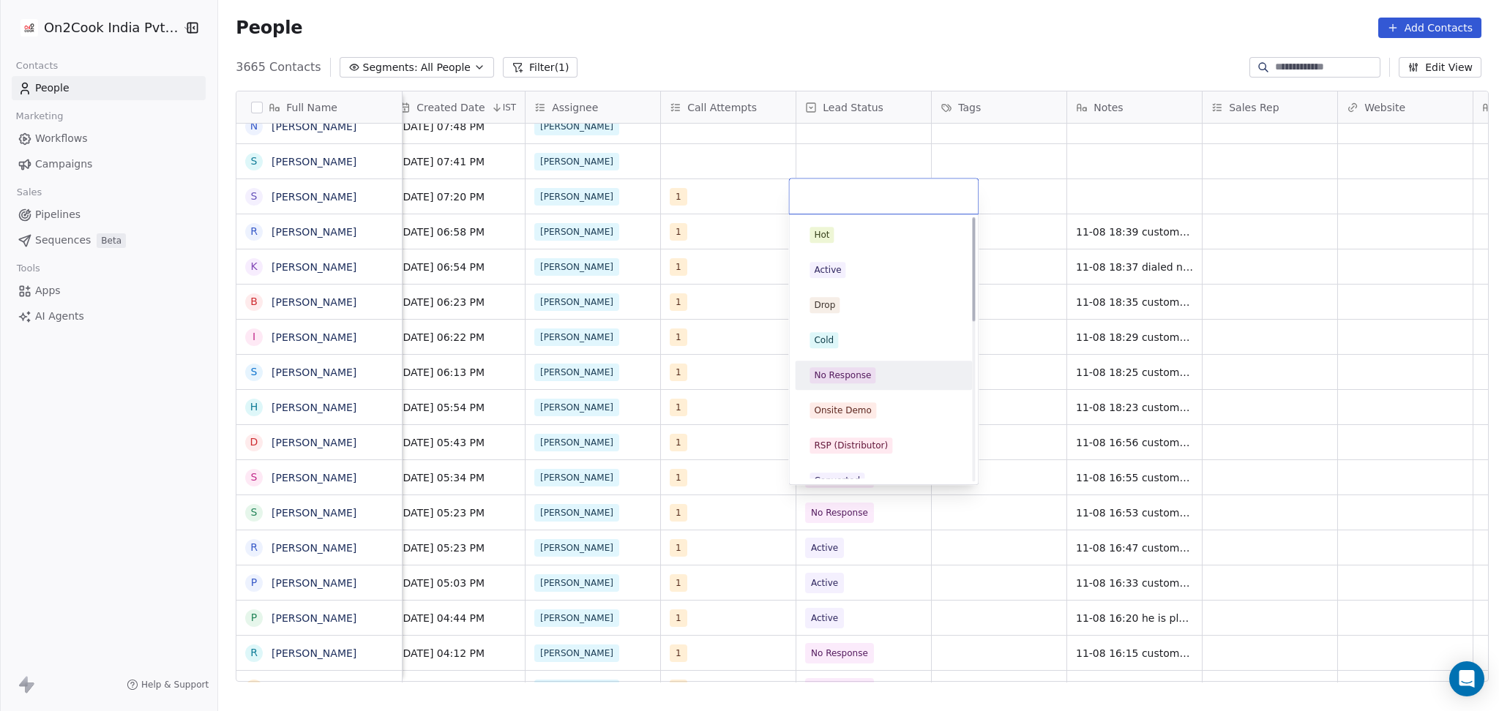
click at [869, 370] on span "No Response" at bounding box center [843, 375] width 66 height 16
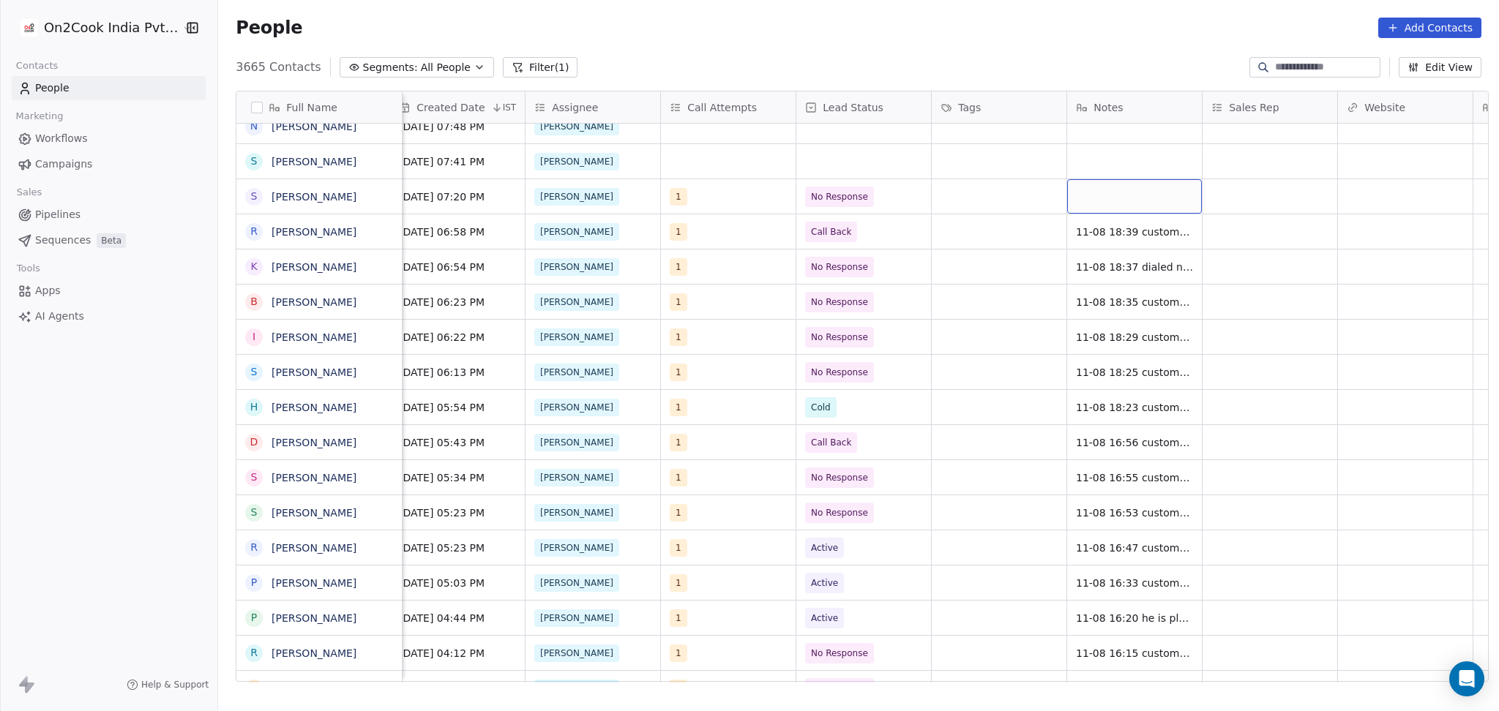
click at [1129, 185] on div "grid" at bounding box center [1134, 196] width 135 height 34
type textarea "**********"
click at [1245, 173] on html "On2Cook India Pvt. Ltd. Contacts People Marketing Workflows Campaigns Sales Pip…" at bounding box center [749, 355] width 1499 height 711
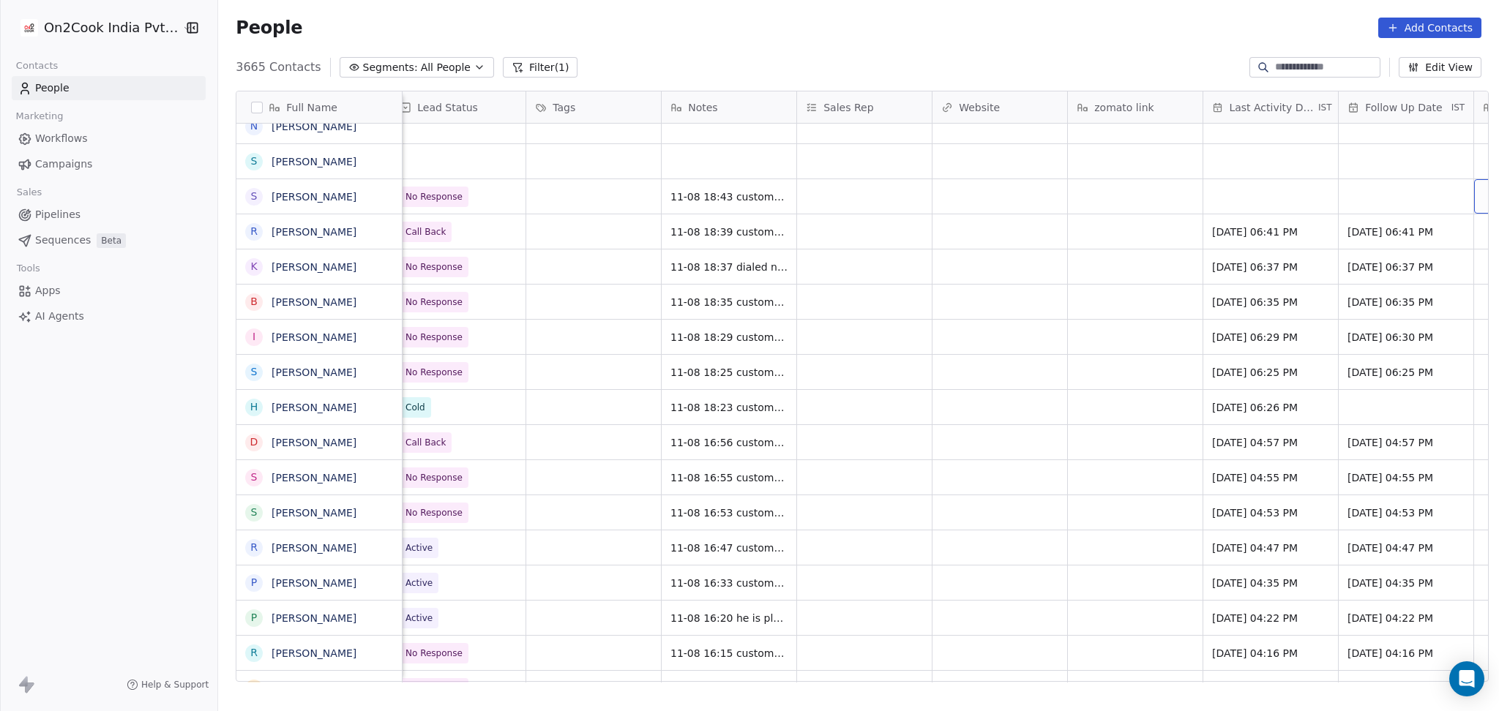
scroll to position [0, 1502]
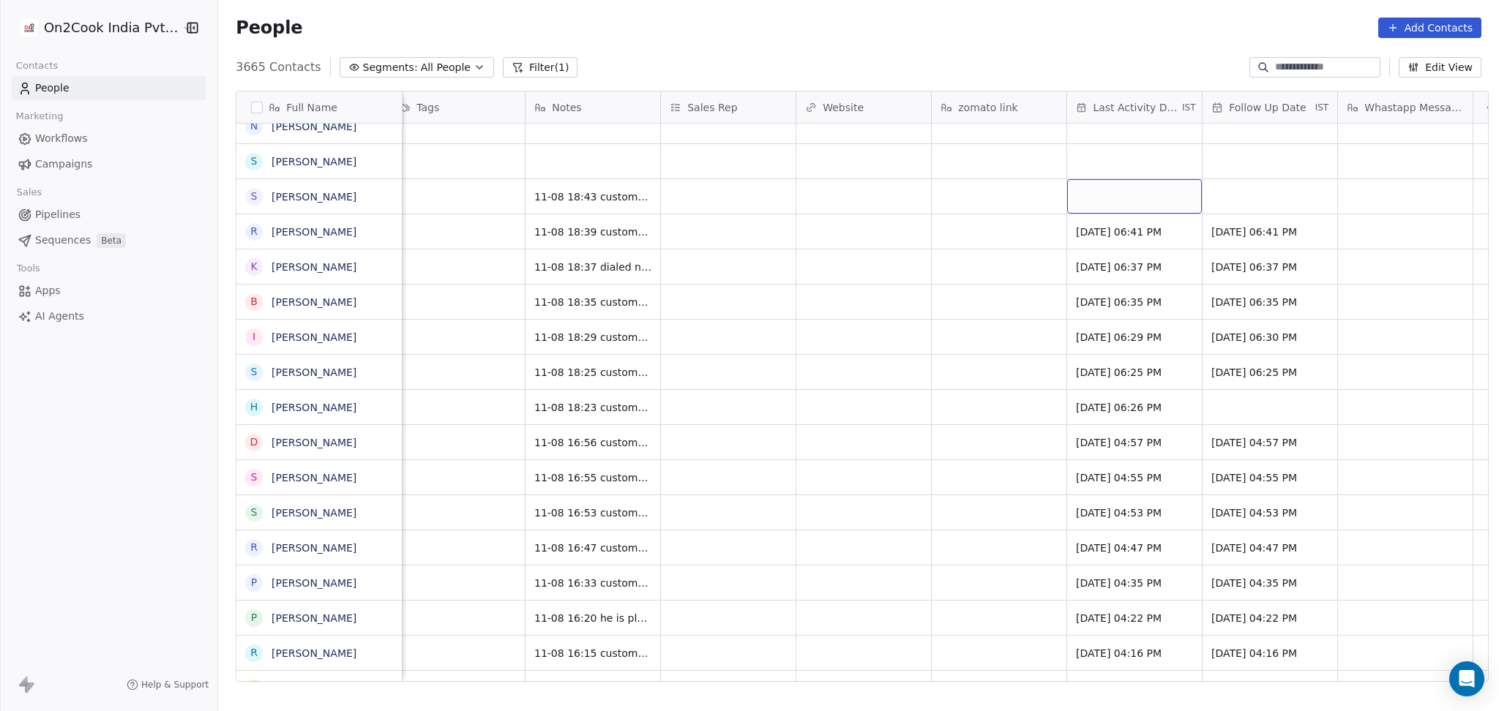
click at [1149, 208] on div "grid" at bounding box center [1134, 196] width 135 height 34
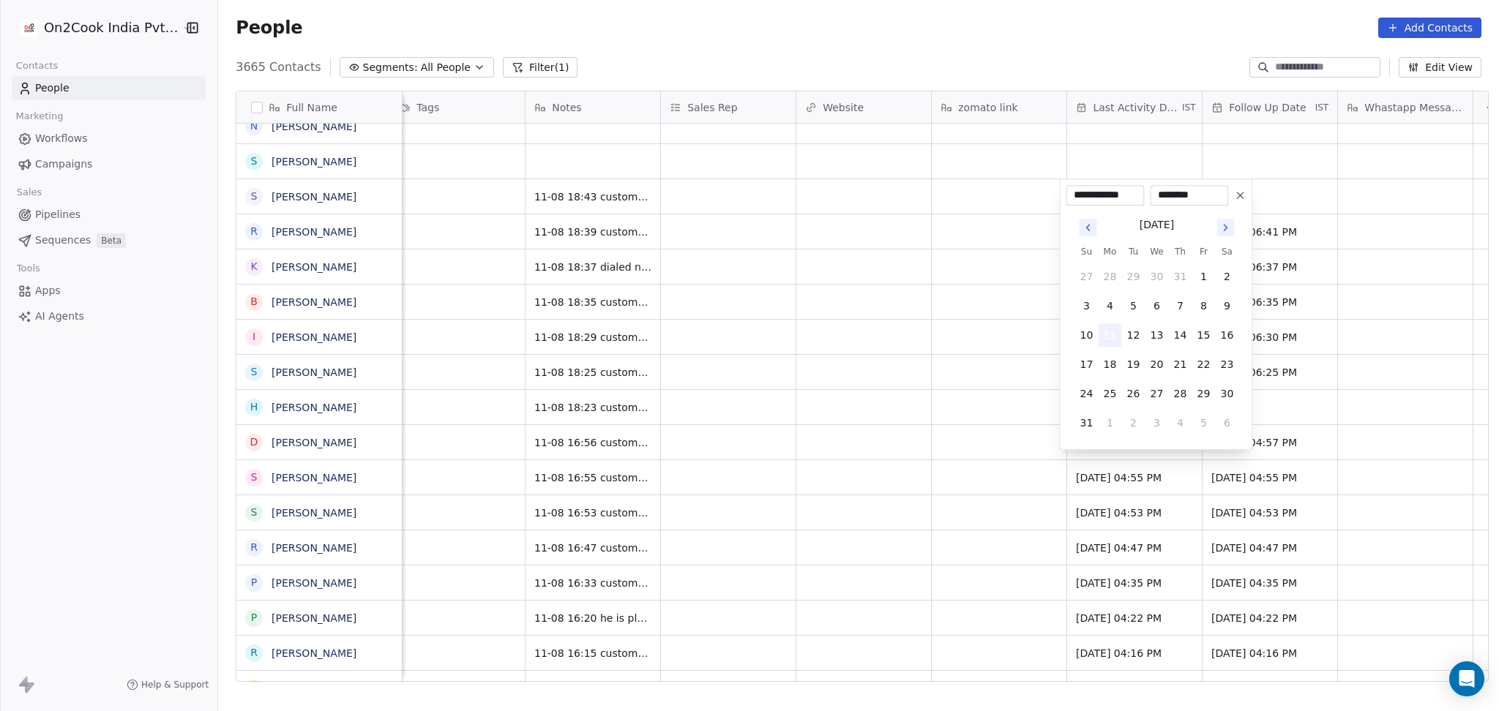
click at [1119, 335] on button "11" at bounding box center [1109, 335] width 23 height 23
click at [911, 339] on html "On2Cook India Pvt. Ltd. Contacts People Marketing Workflows Campaigns Sales Pip…" at bounding box center [749, 355] width 1499 height 711
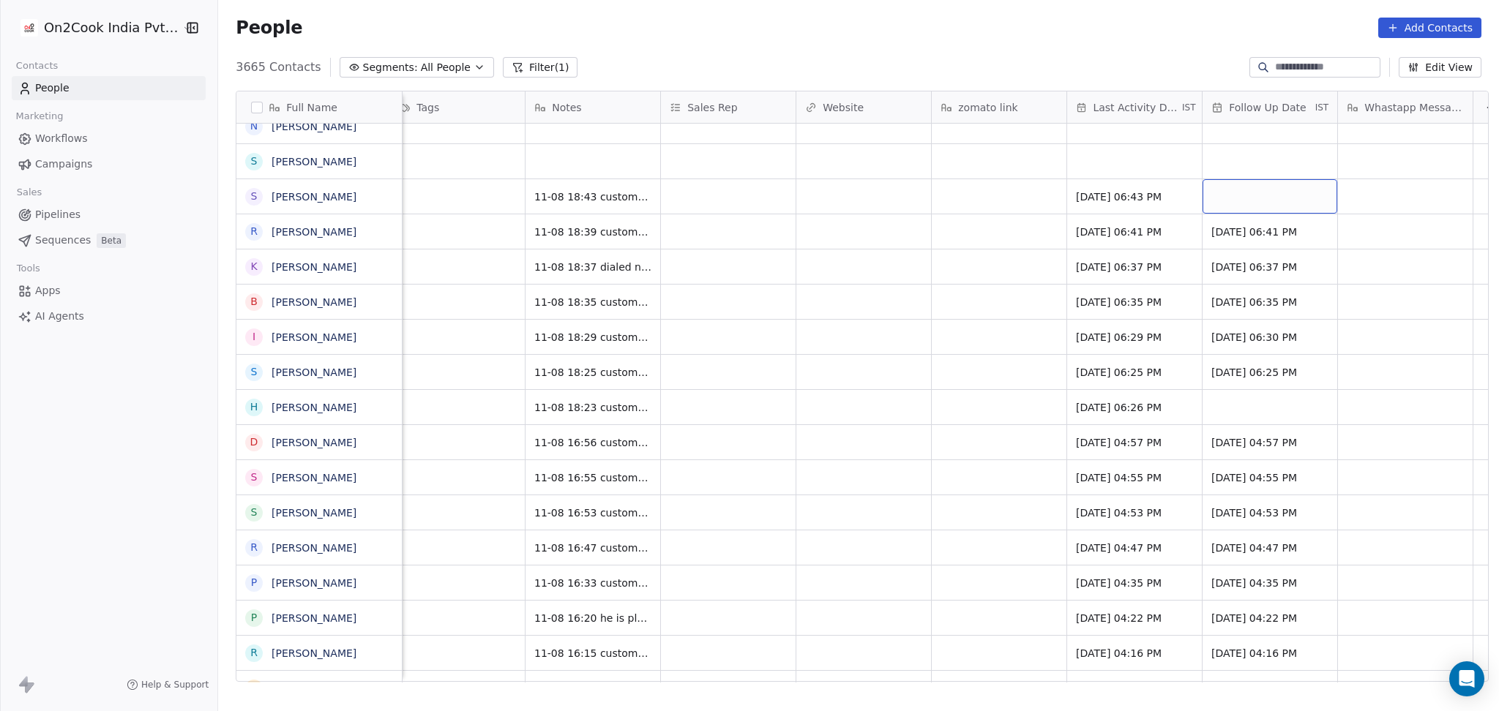
click at [1255, 187] on div "grid" at bounding box center [1270, 196] width 135 height 34
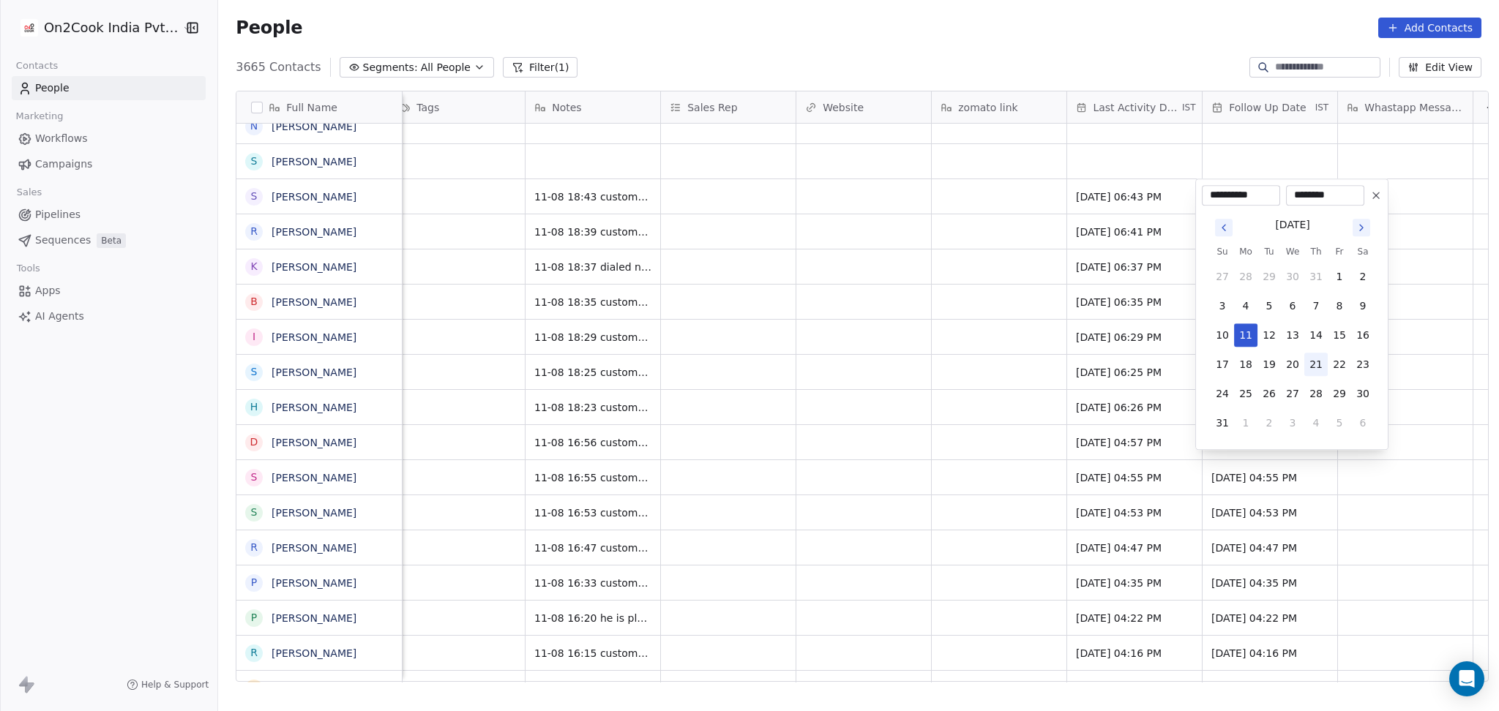
click at [1320, 367] on button "21" at bounding box center [1315, 364] width 23 height 23
type input "**********"
drag, startPoint x: 856, startPoint y: 344, endPoint x: 801, endPoint y: 186, distance: 167.4
click at [855, 343] on html "On2Cook India Pvt. Ltd. Contacts People Marketing Workflows Campaigns Sales Pip…" at bounding box center [749, 355] width 1499 height 711
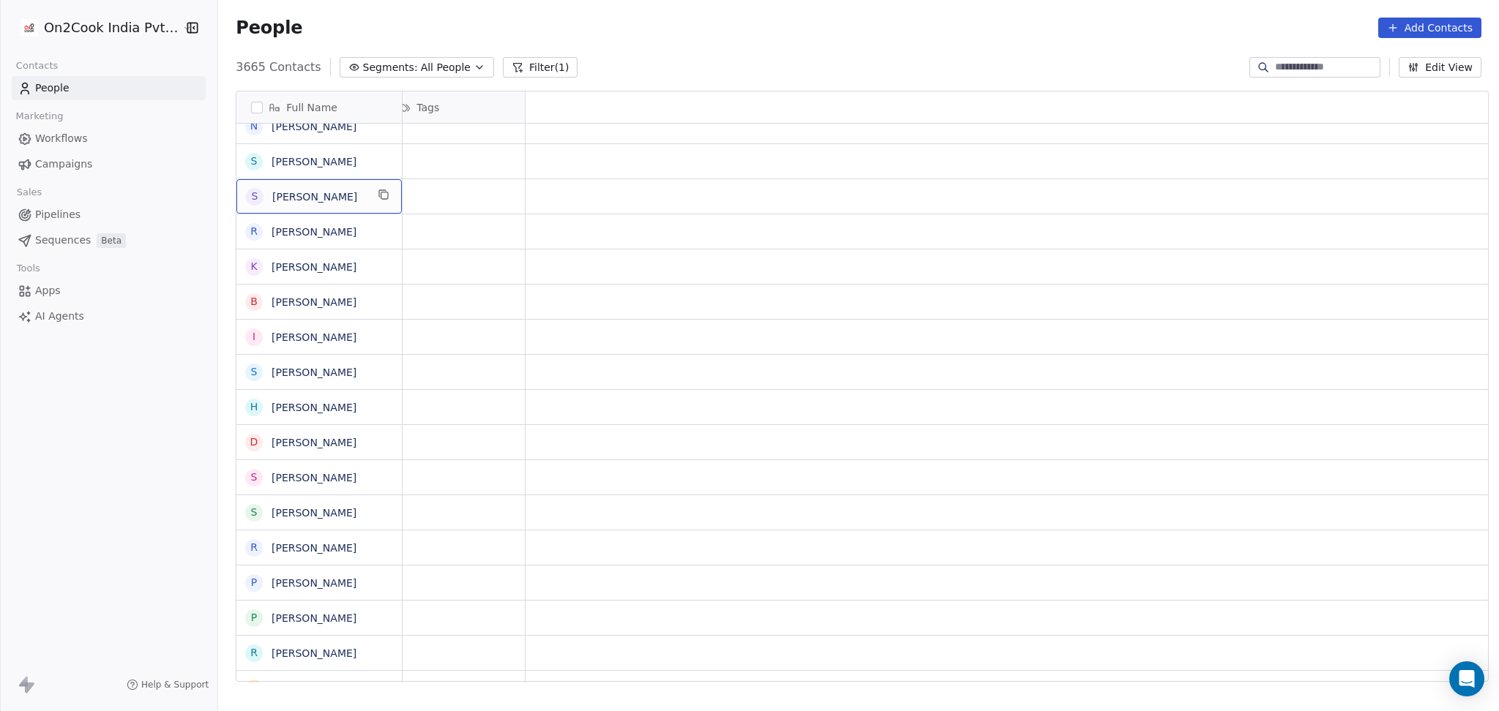
scroll to position [0, 0]
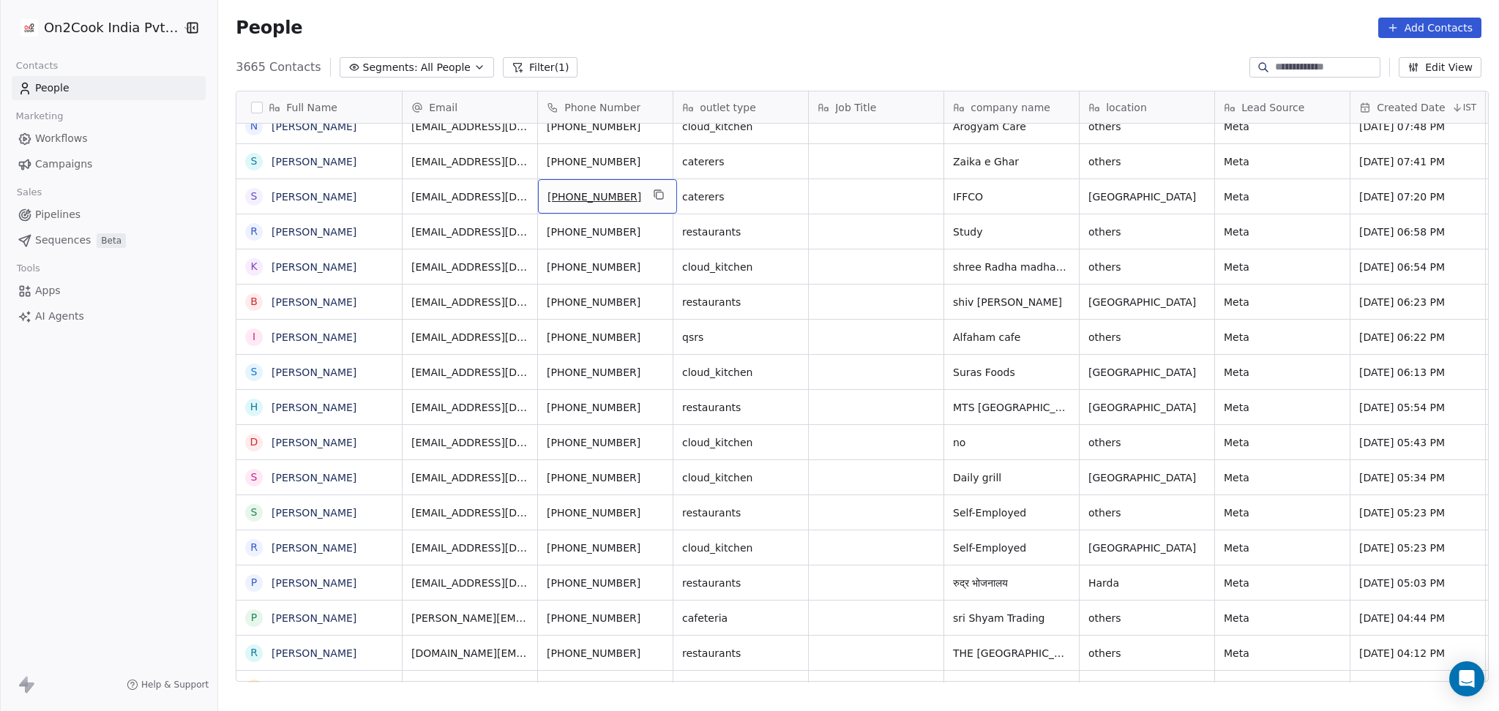
click at [656, 190] on div "[PHONE_NUMBER]" at bounding box center [607, 196] width 139 height 34
click at [657, 193] on icon "grid" at bounding box center [660, 196] width 7 height 7
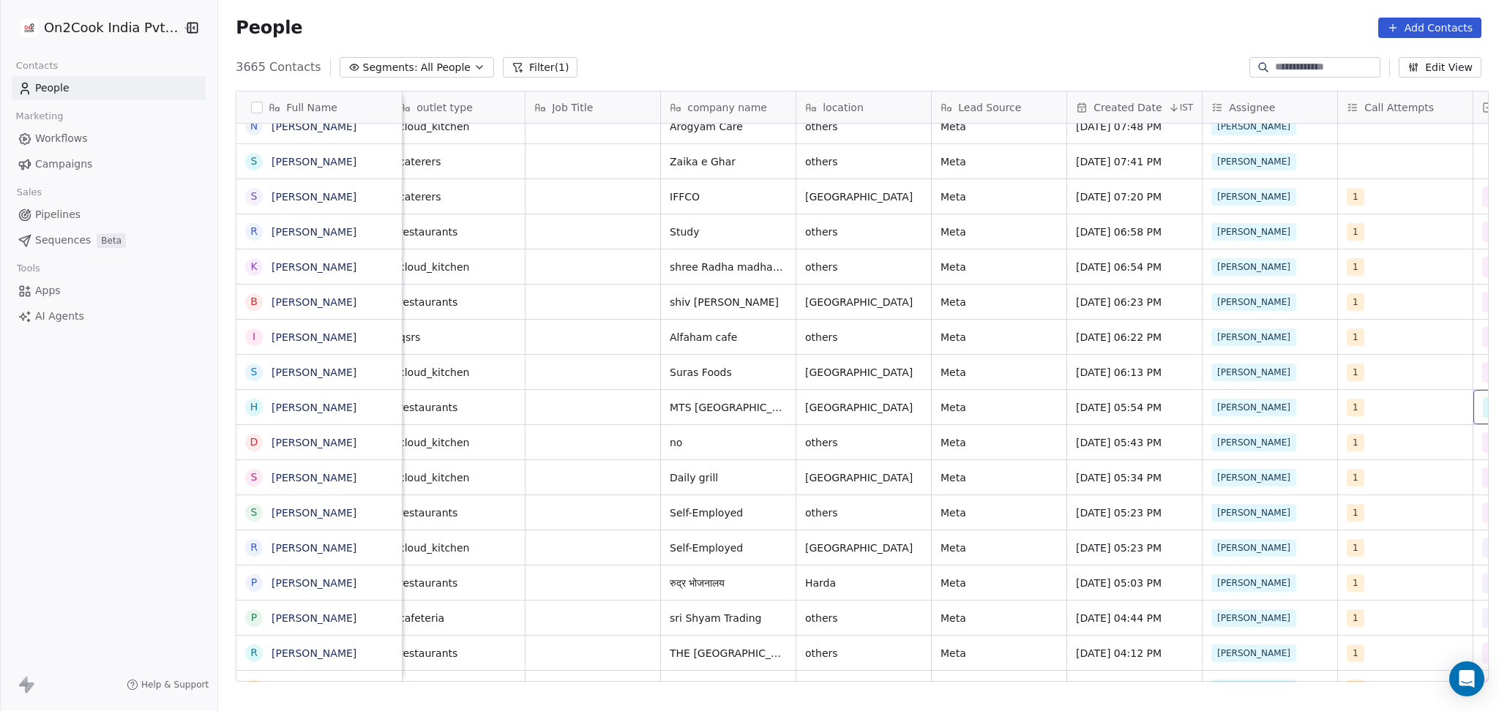
scroll to position [0, 418]
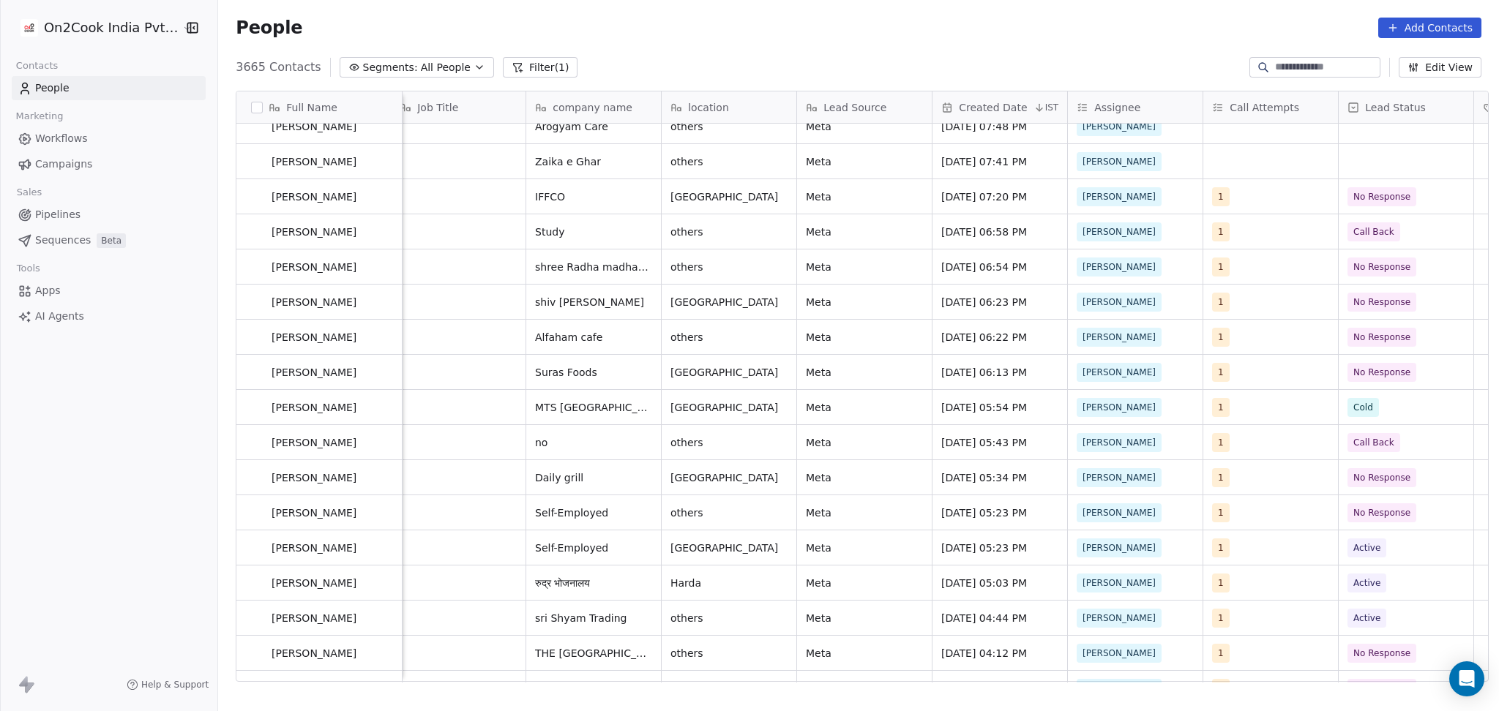
click at [1119, 366] on div "+919979268832 cloud_kitchen Nature 's empire surat Meta Aug 08, 2025 06:58 PM R…" at bounding box center [1289, 403] width 2608 height 559
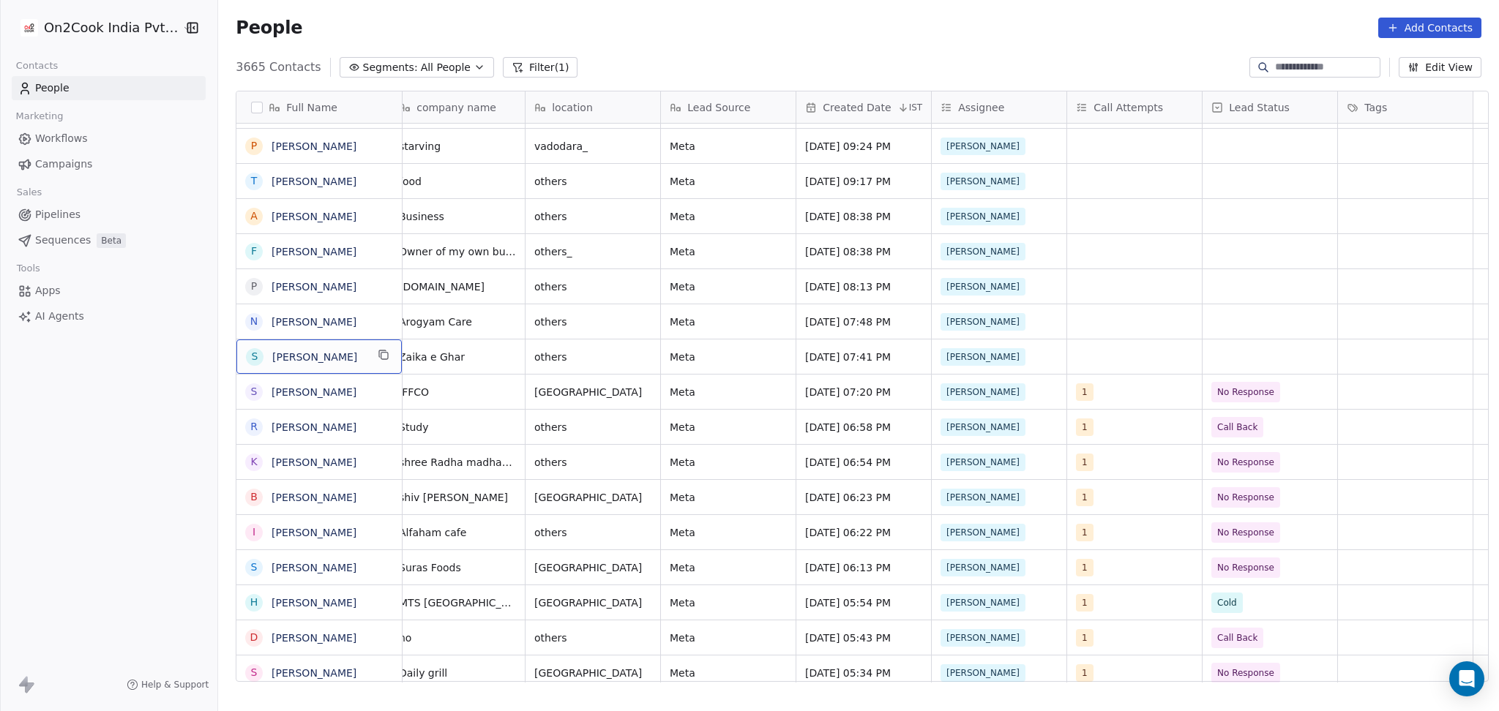
scroll to position [0, 0]
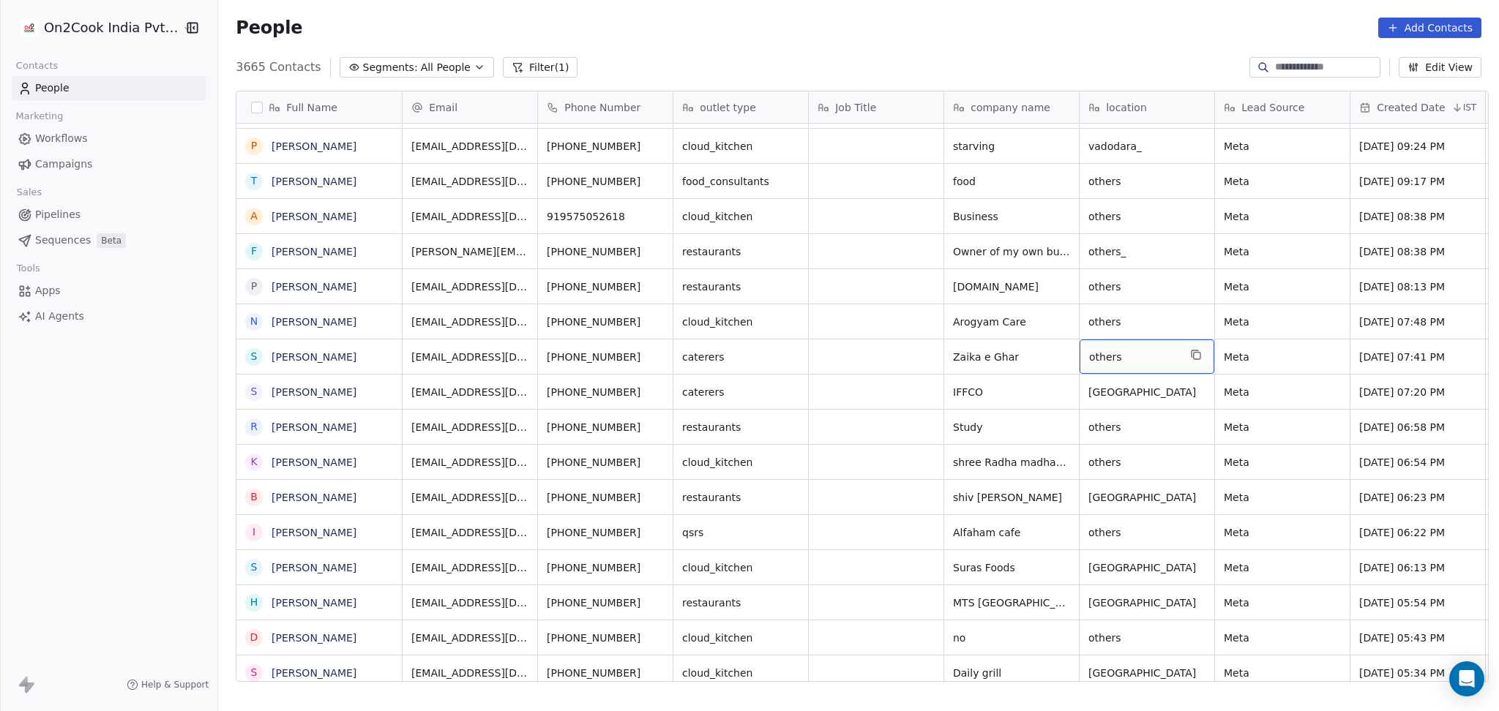
click at [1116, 358] on span "others" at bounding box center [1133, 357] width 89 height 15
type textarea "******"
click at [857, 360] on html "On2Cook India Pvt. Ltd. Contacts People Marketing Workflows Campaigns Sales Pip…" at bounding box center [749, 355] width 1499 height 711
click at [627, 366] on html "On2Cook India Pvt. Ltd. Contacts People Marketing Workflows Campaigns Sales Pip…" at bounding box center [749, 355] width 1499 height 711
click at [653, 355] on icon "grid" at bounding box center [659, 355] width 12 height 12
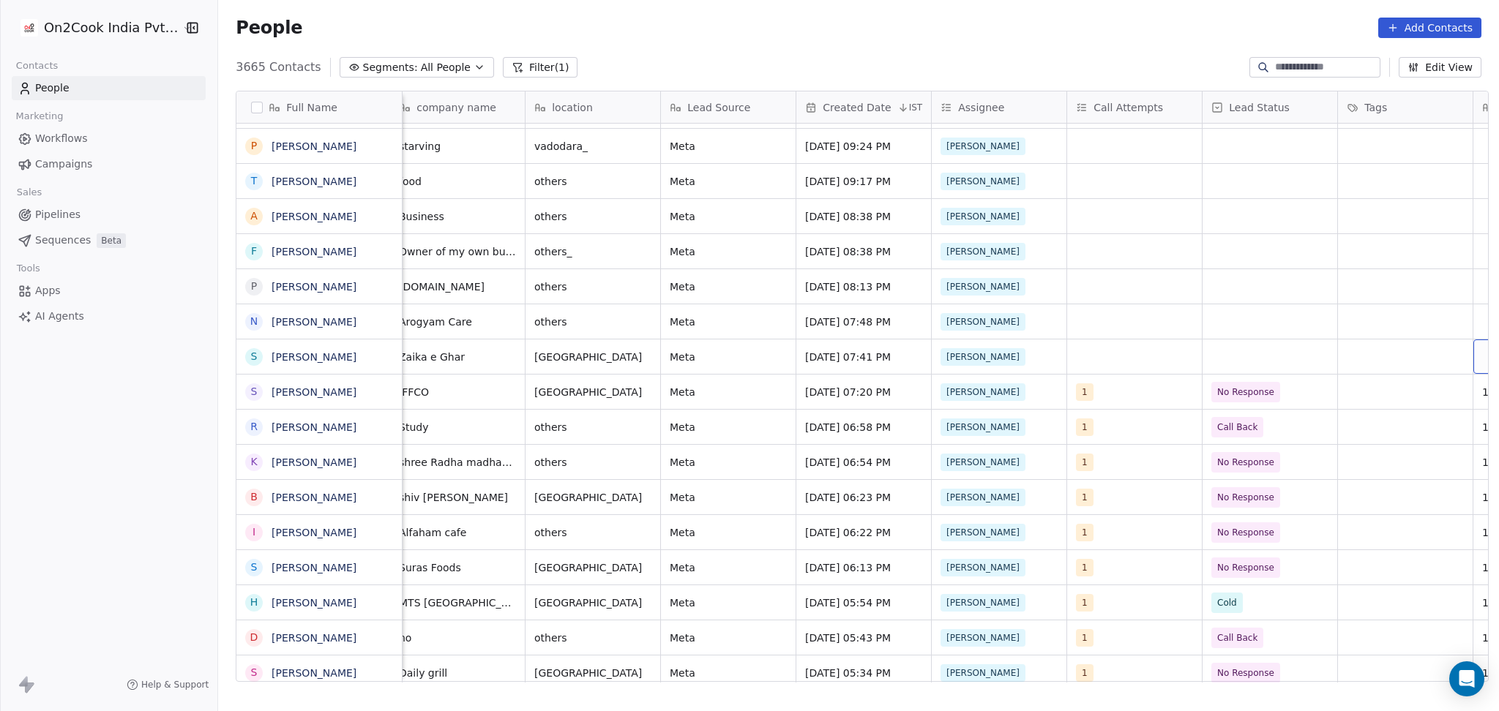
scroll to position [0, 689]
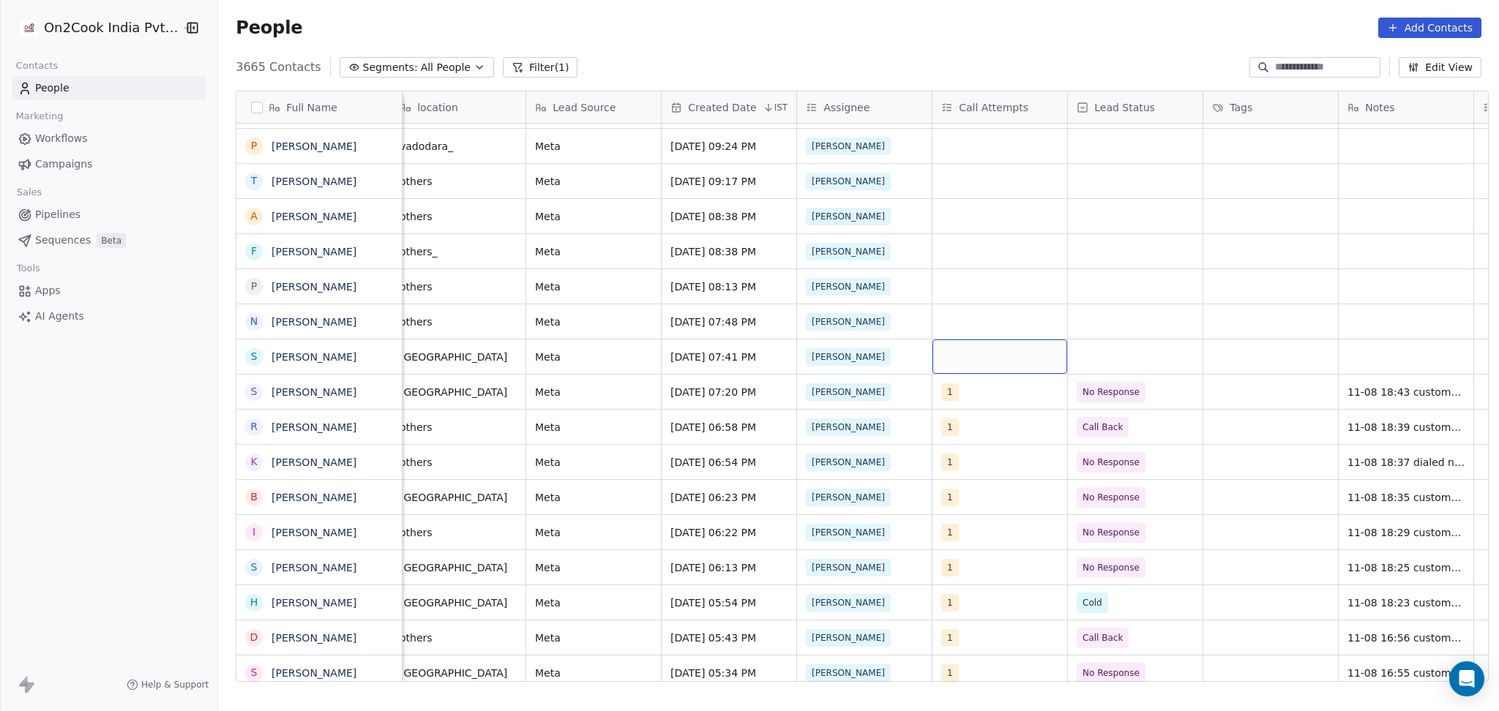
click at [985, 364] on div "grid" at bounding box center [1000, 357] width 135 height 34
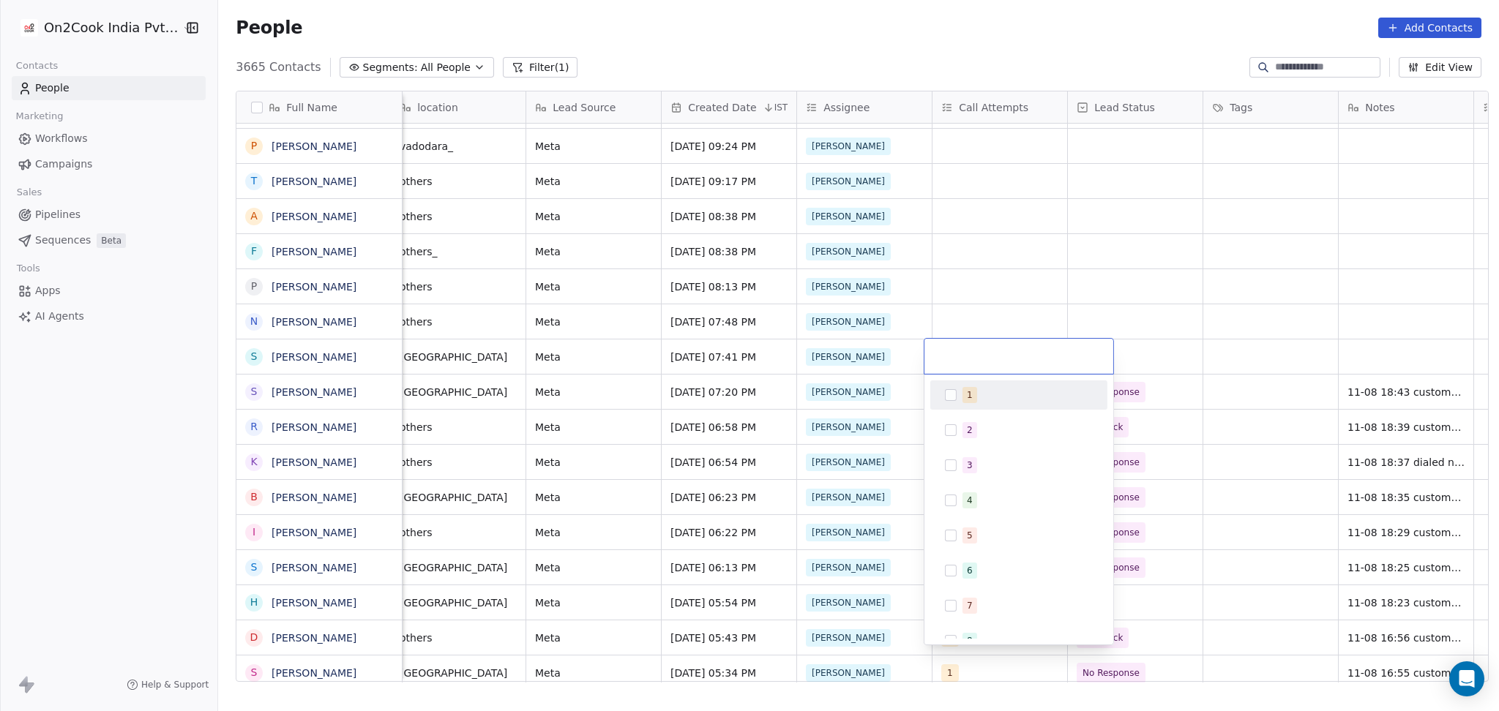
drag, startPoint x: 984, startPoint y: 365, endPoint x: 977, endPoint y: 384, distance: 20.8
click at [977, 384] on div "1" at bounding box center [1018, 395] width 177 height 29
click at [982, 320] on html "On2Cook India Pvt. Ltd. Contacts People Marketing Workflows Campaigns Sales Pip…" at bounding box center [749, 355] width 1499 height 711
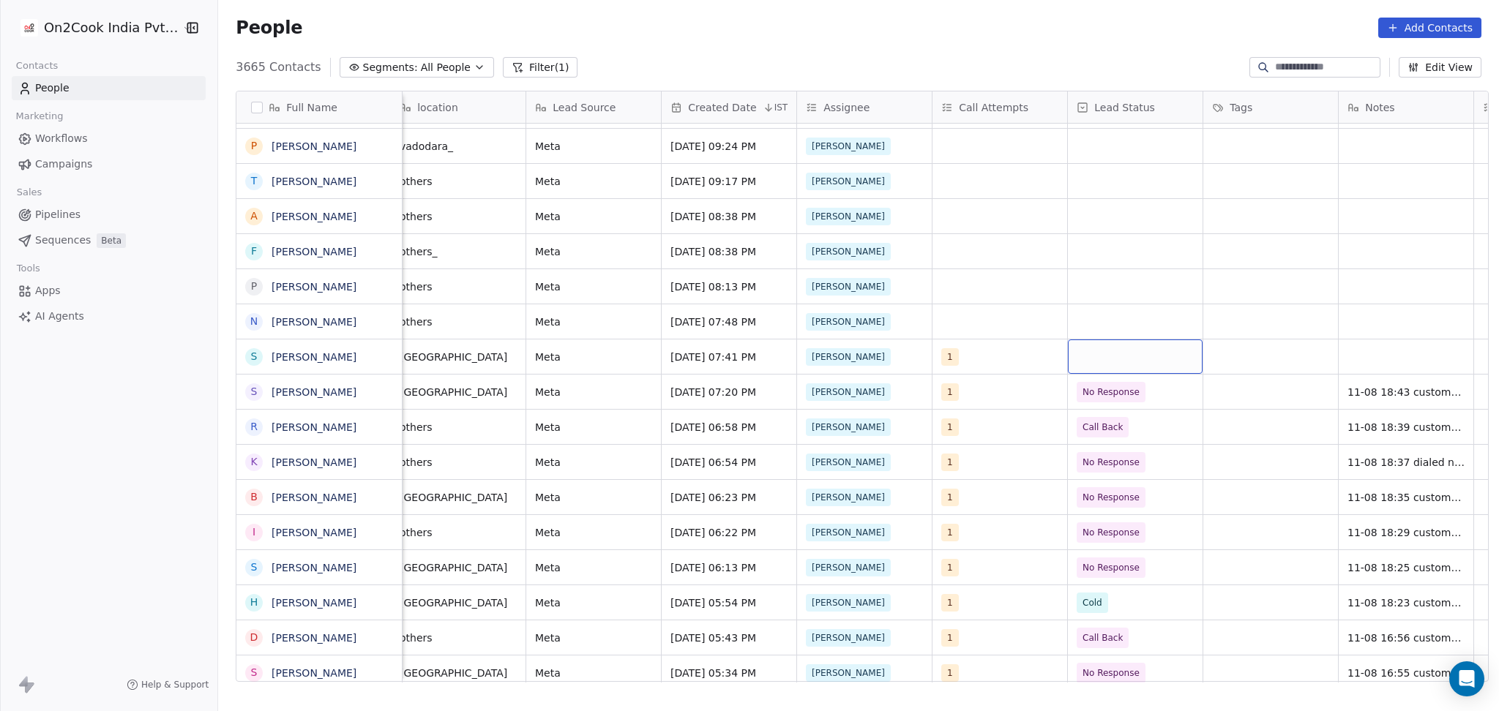
click at [1117, 348] on div "grid" at bounding box center [1135, 357] width 135 height 34
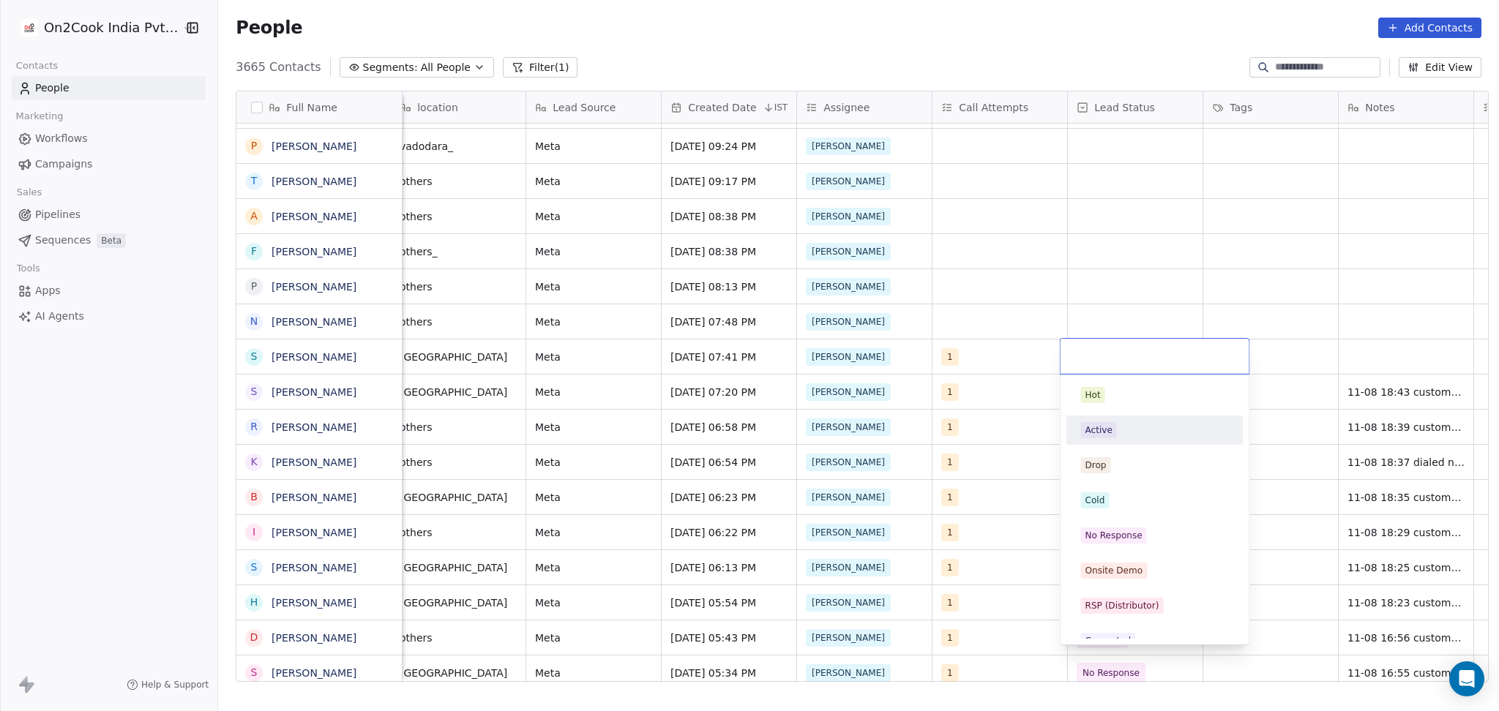
click at [1097, 428] on div "Active" at bounding box center [1099, 430] width 27 height 13
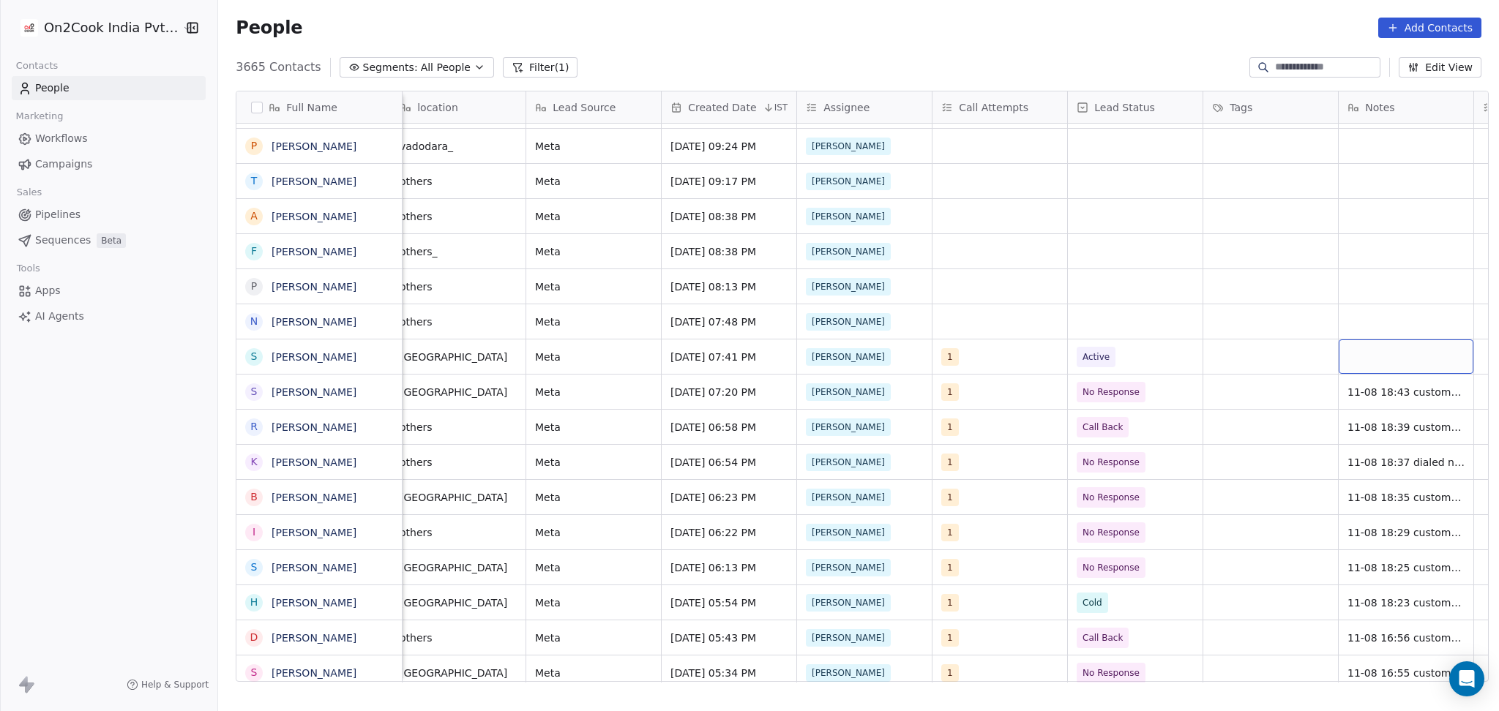
click at [1341, 361] on div "grid" at bounding box center [1406, 357] width 135 height 34
type textarea "**********"
click at [1290, 367] on html "On2Cook India Pvt. Ltd. Contacts People Marketing Workflows Campaigns Sales Pip…" at bounding box center [749, 355] width 1499 height 711
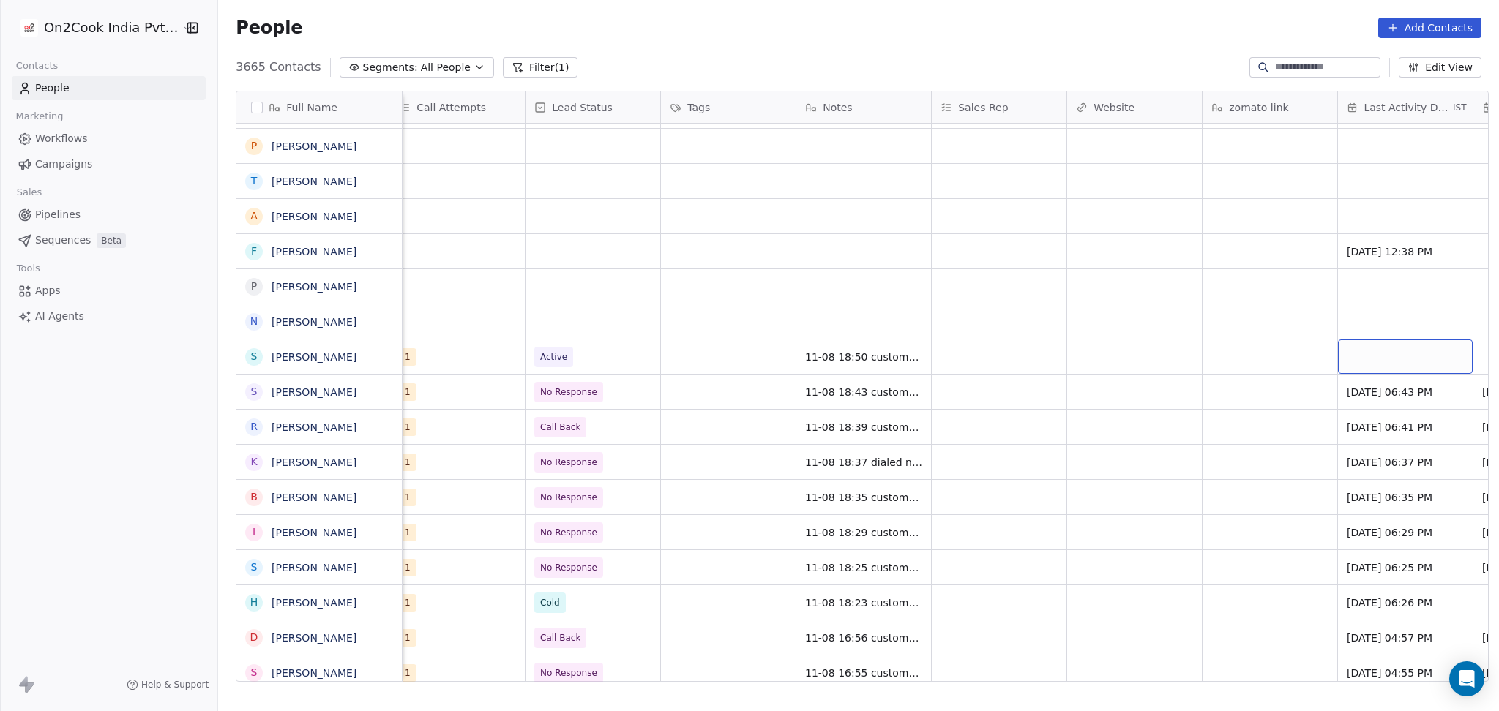
scroll to position [0, 1366]
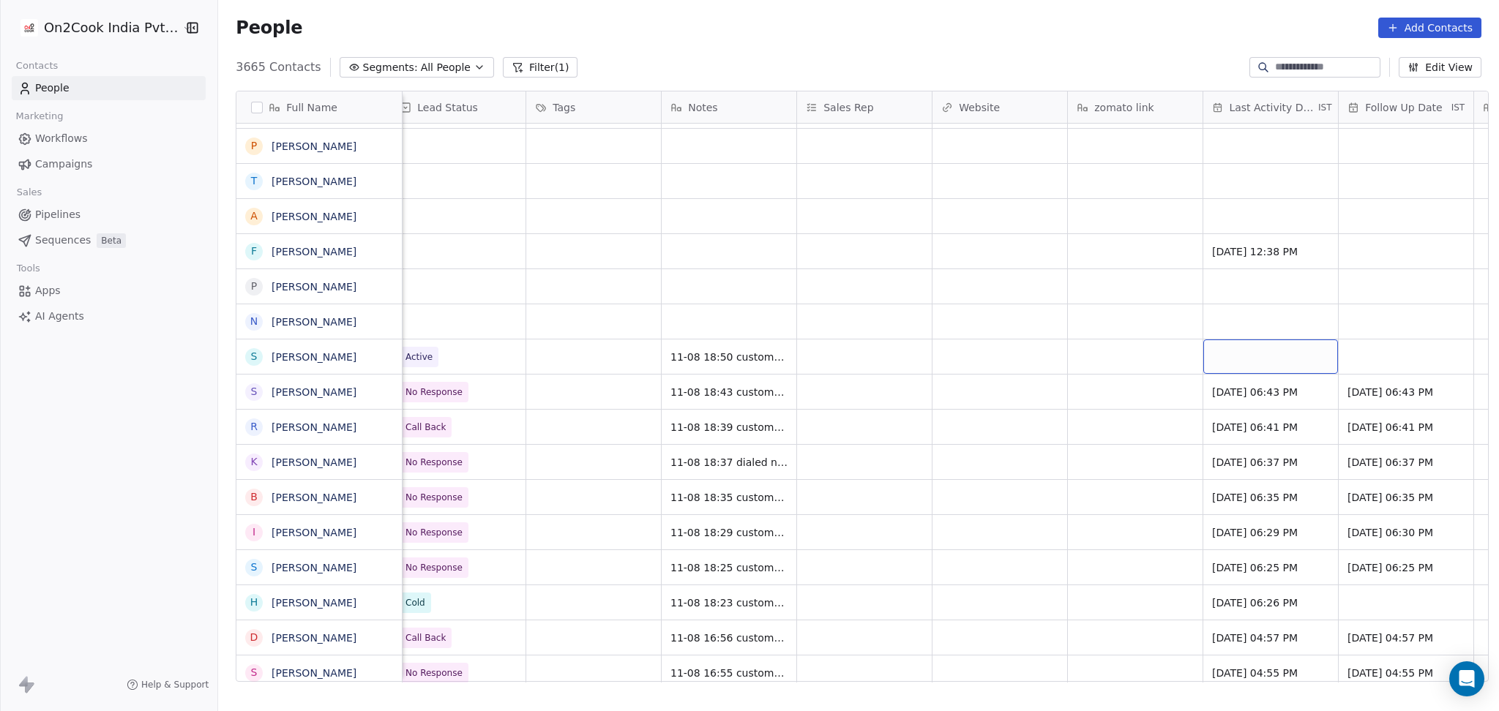
click at [1230, 356] on div "grid" at bounding box center [1270, 357] width 135 height 34
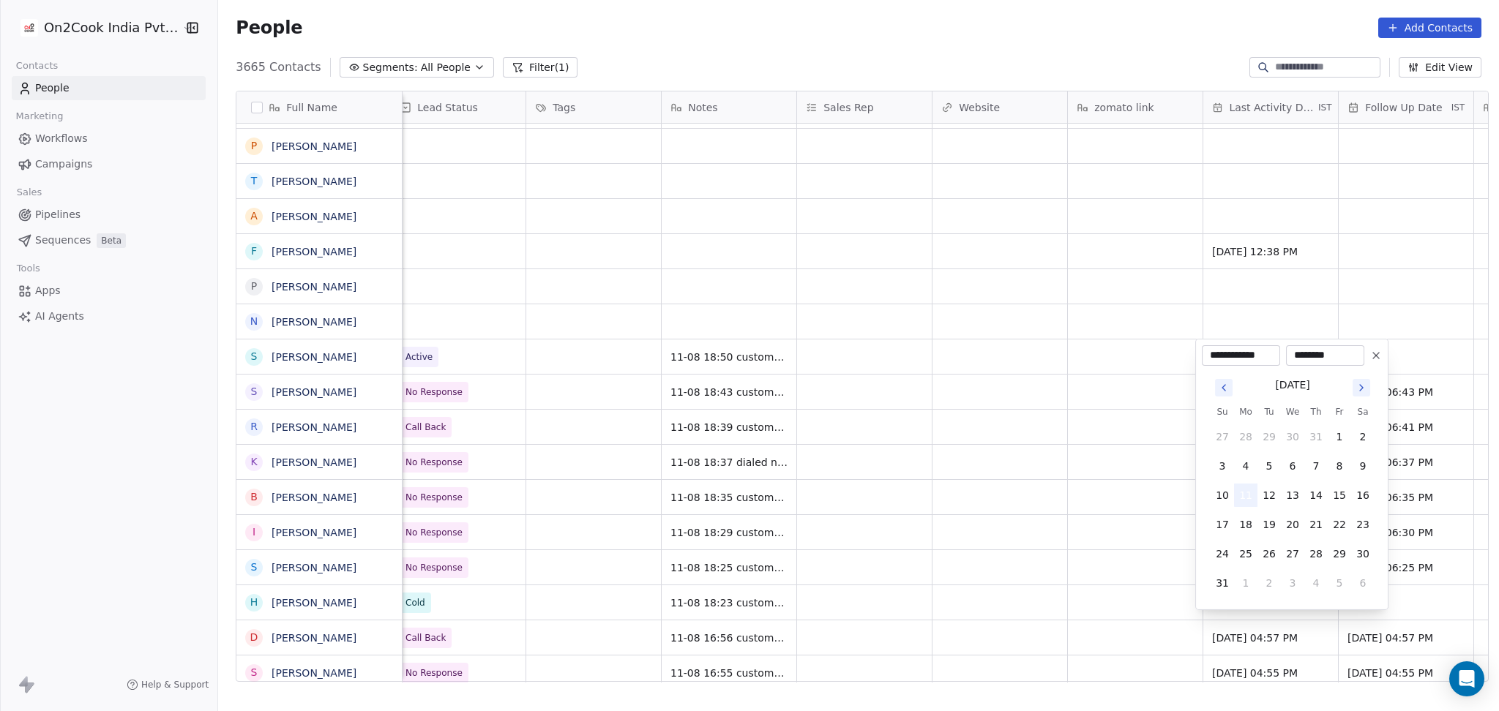
click at [1248, 501] on button "11" at bounding box center [1245, 495] width 23 height 23
click at [1058, 490] on html "On2Cook India Pvt. Ltd. Contacts People Marketing Workflows Campaigns Sales Pip…" at bounding box center [749, 355] width 1499 height 711
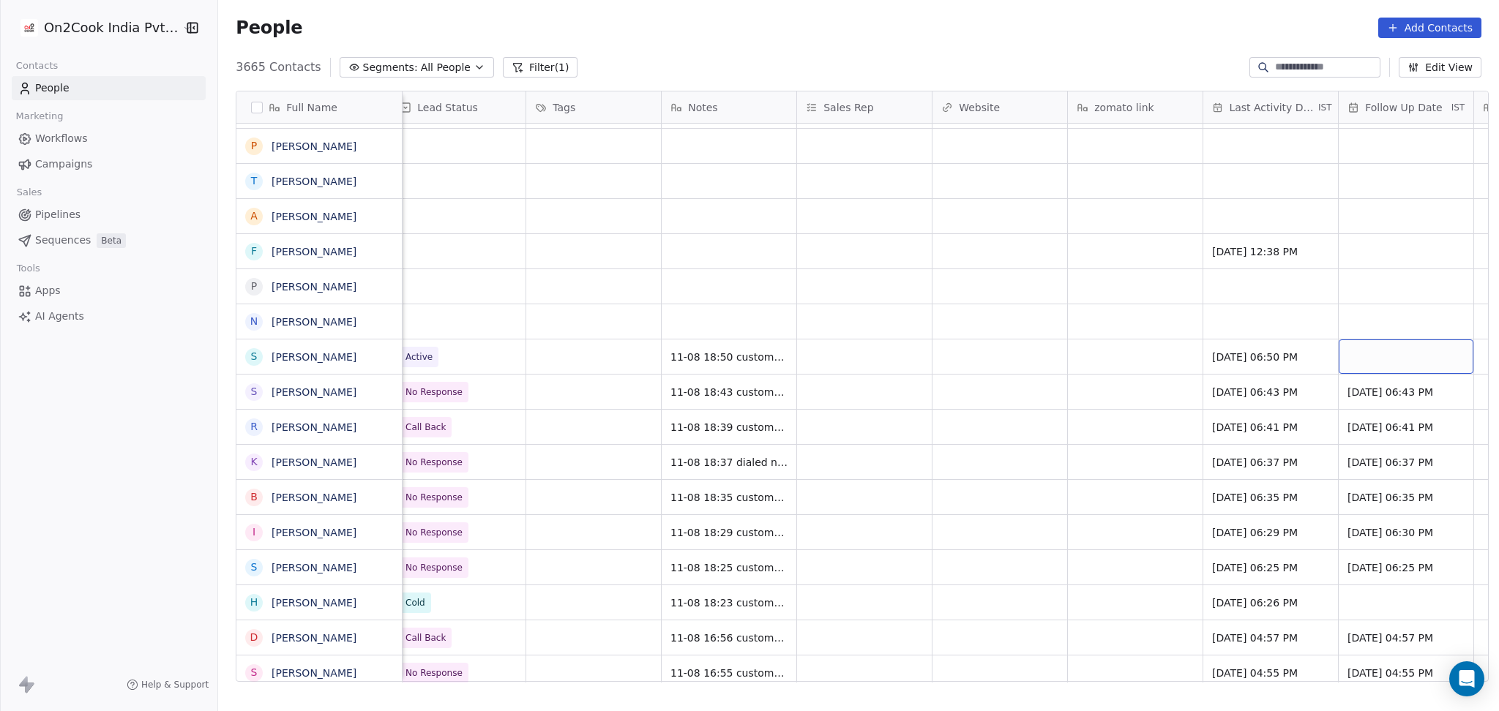
click at [1374, 362] on div "grid" at bounding box center [1406, 357] width 135 height 34
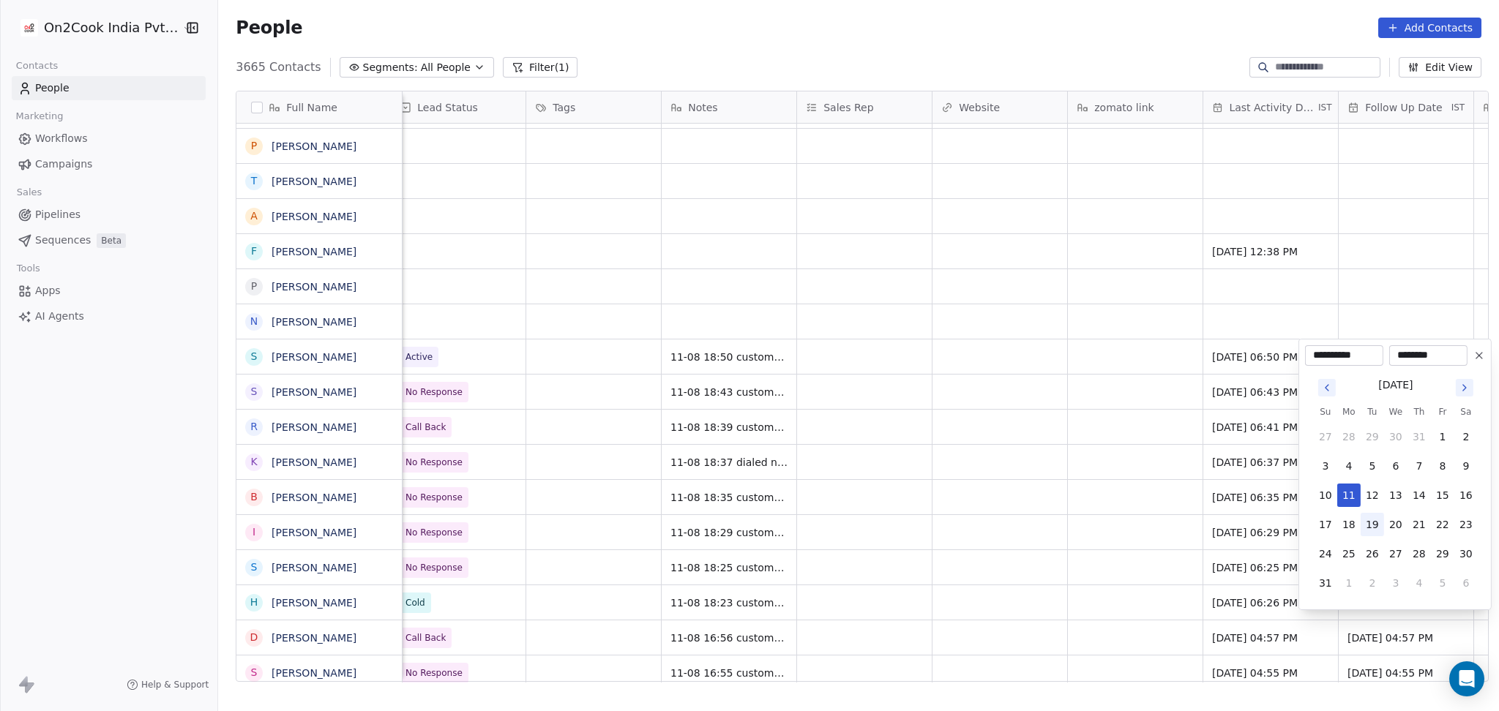
click at [1377, 525] on button "19" at bounding box center [1372, 524] width 23 height 23
type input "**********"
click at [1253, 516] on html "On2Cook India Pvt. Ltd. Contacts People Marketing Workflows Campaigns Sales Pip…" at bounding box center [749, 355] width 1499 height 711
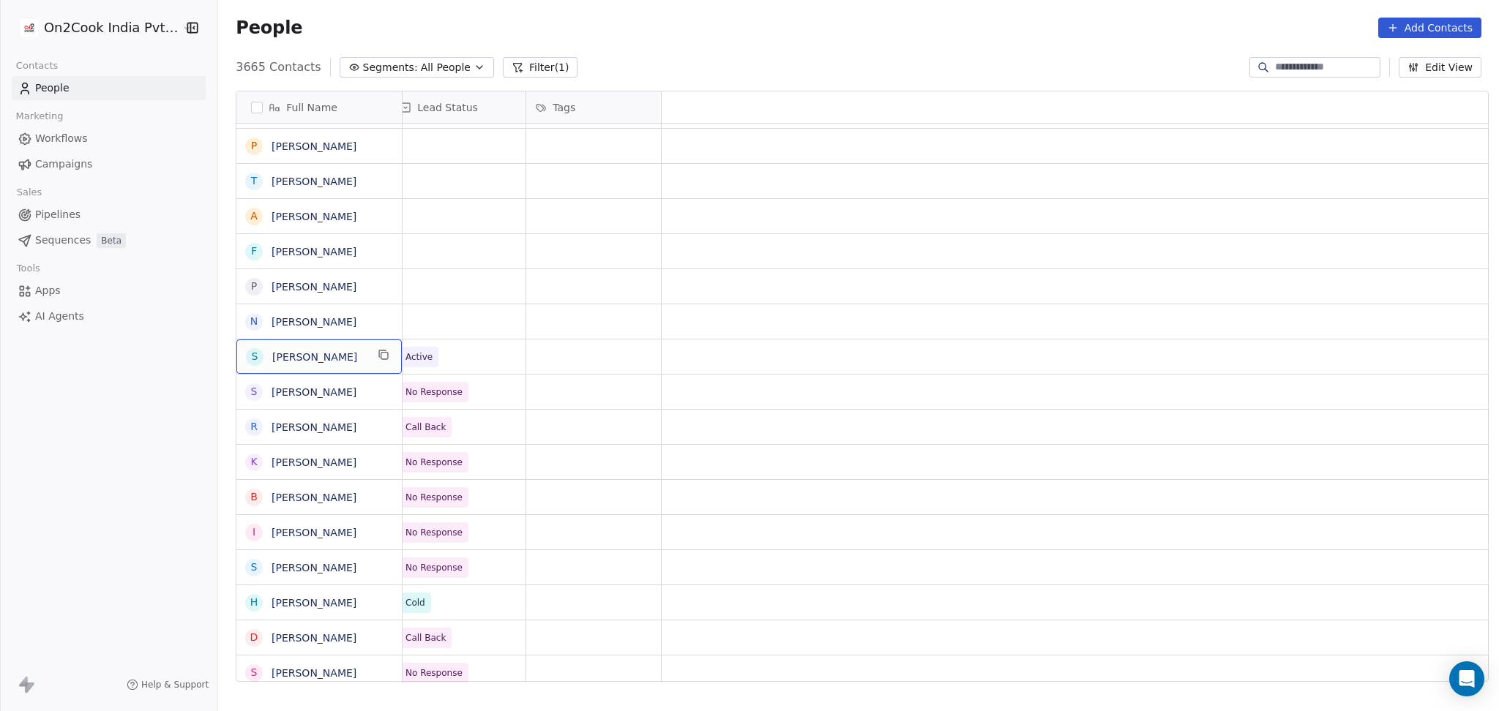
scroll to position [0, 0]
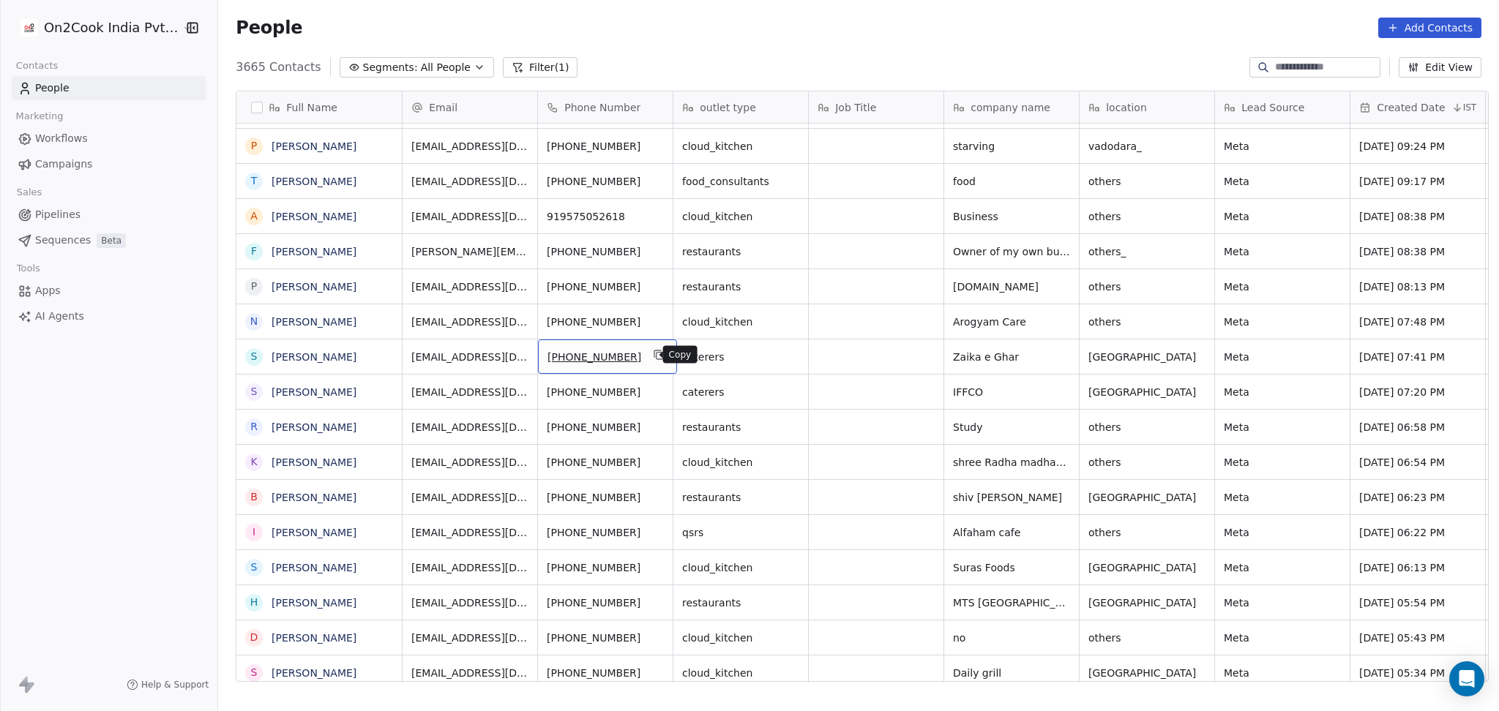
drag, startPoint x: 634, startPoint y: 362, endPoint x: 640, endPoint y: 358, distance: 7.5
click at [653, 358] on icon "grid" at bounding box center [659, 355] width 12 height 12
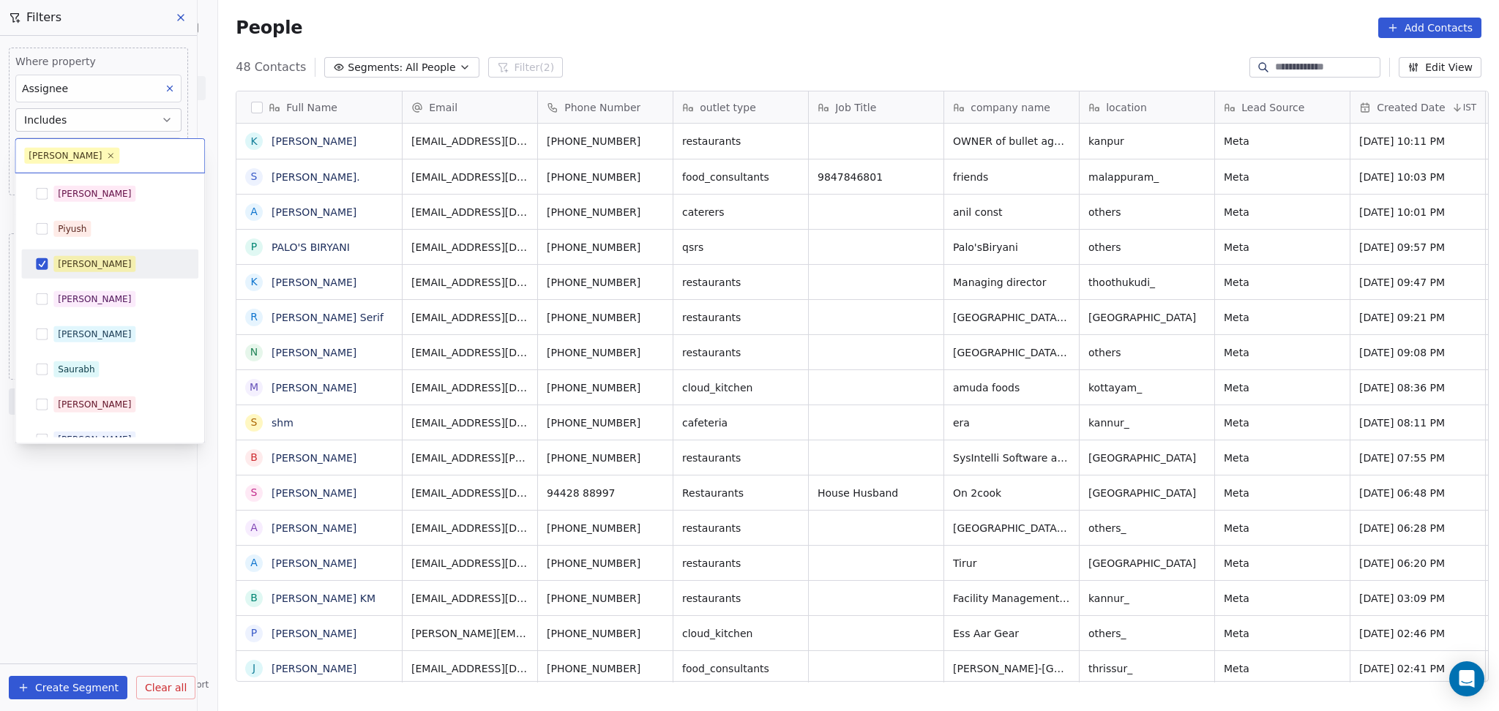
scroll to position [611, 1273]
click at [89, 201] on div "[PERSON_NAME]" at bounding box center [118, 194] width 130 height 16
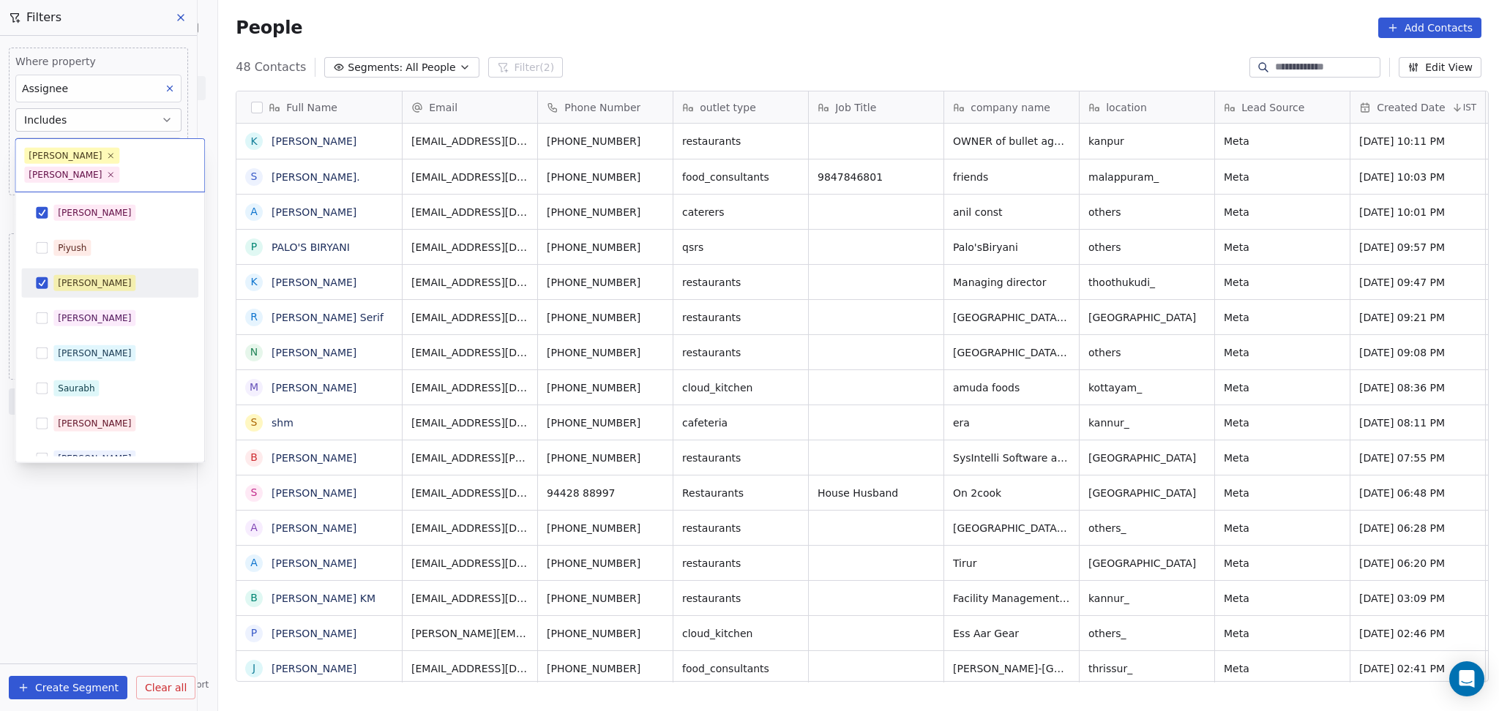
click at [99, 275] on div "[PERSON_NAME]" at bounding box center [118, 283] width 130 height 16
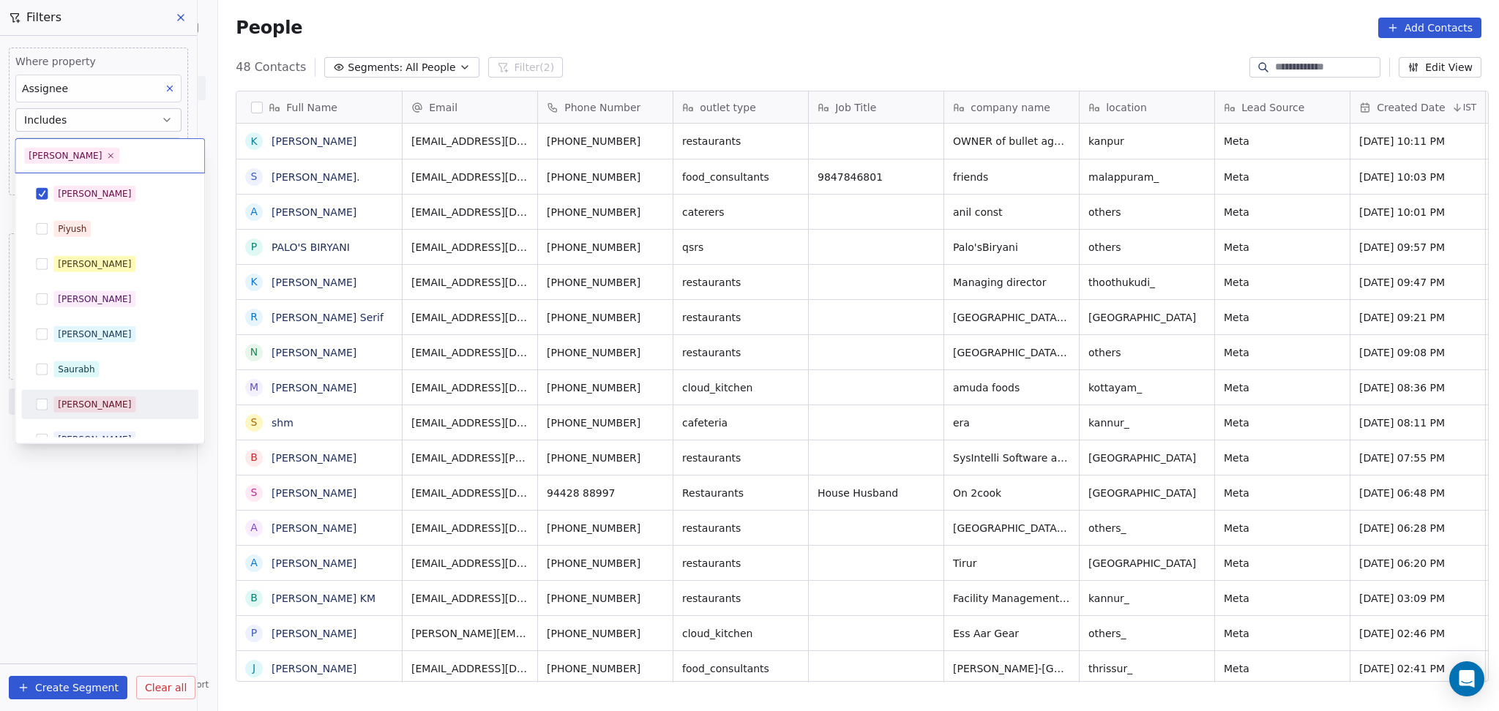
click at [132, 486] on html "On2Cook India Pvt. Ltd. Contacts People Marketing Workflows Campaigns Sales Pip…" at bounding box center [749, 355] width 1499 height 711
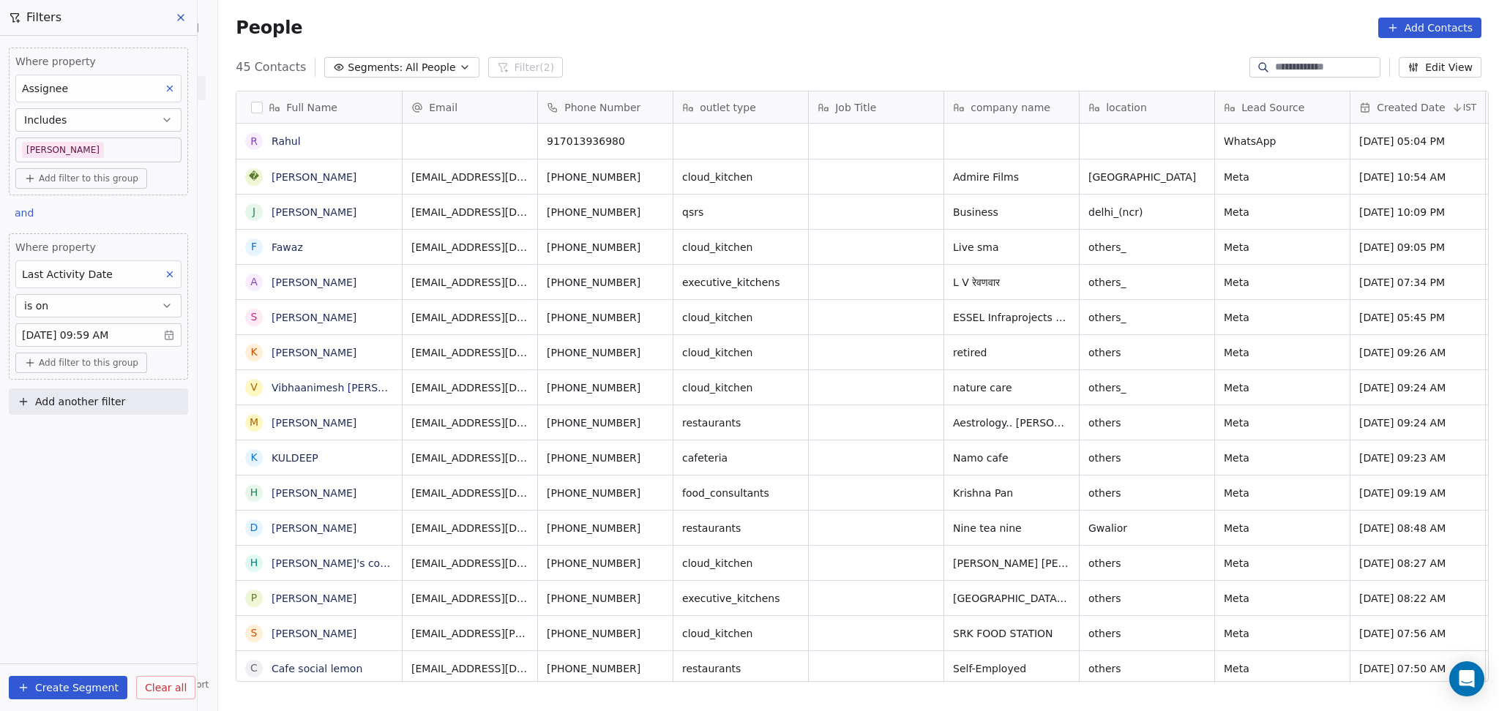
click at [37, 155] on body "On2Cook India Pvt. Ltd. Contacts People Marketing Workflows Campaigns Sales Pip…" at bounding box center [749, 355] width 1499 height 711
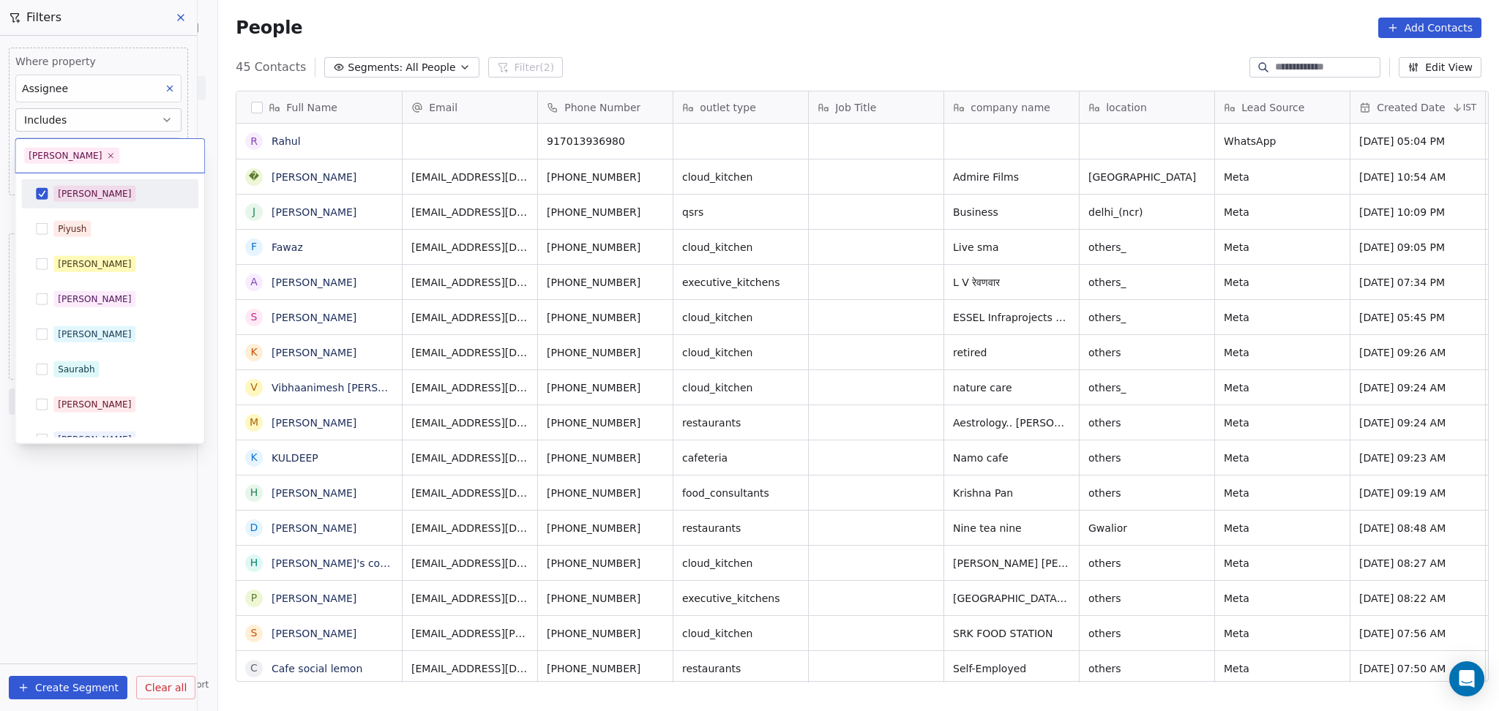
click at [52, 199] on div "[PERSON_NAME]" at bounding box center [109, 193] width 165 height 23
click at [85, 340] on div "[PERSON_NAME]" at bounding box center [118, 334] width 130 height 16
click at [101, 503] on html "On2Cook India Pvt. Ltd. Contacts People Marketing Workflows Campaigns Sales Pip…" at bounding box center [749, 355] width 1499 height 711
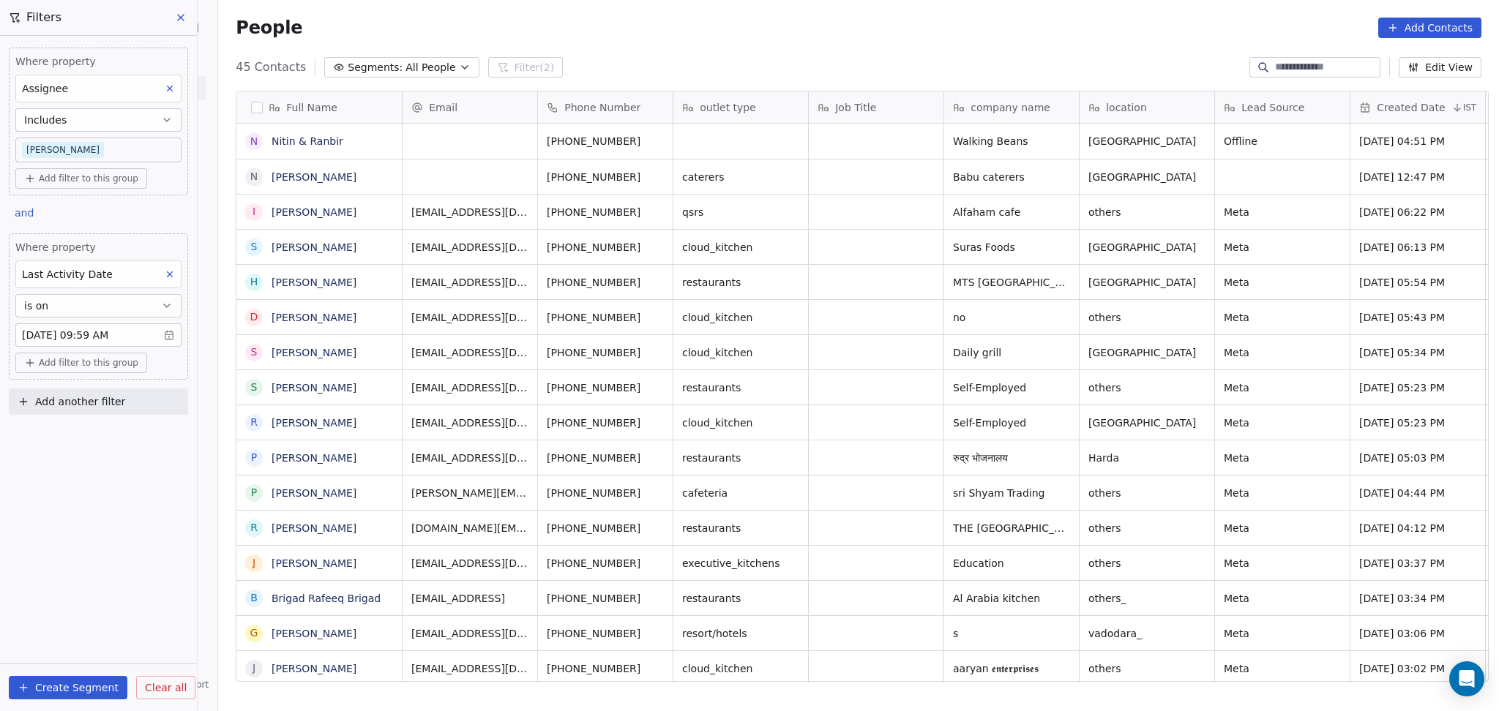
click at [75, 149] on body "On2Cook India Pvt. Ltd. Contacts People Marketing Workflows Campaigns Sales Pip…" at bounding box center [749, 355] width 1499 height 711
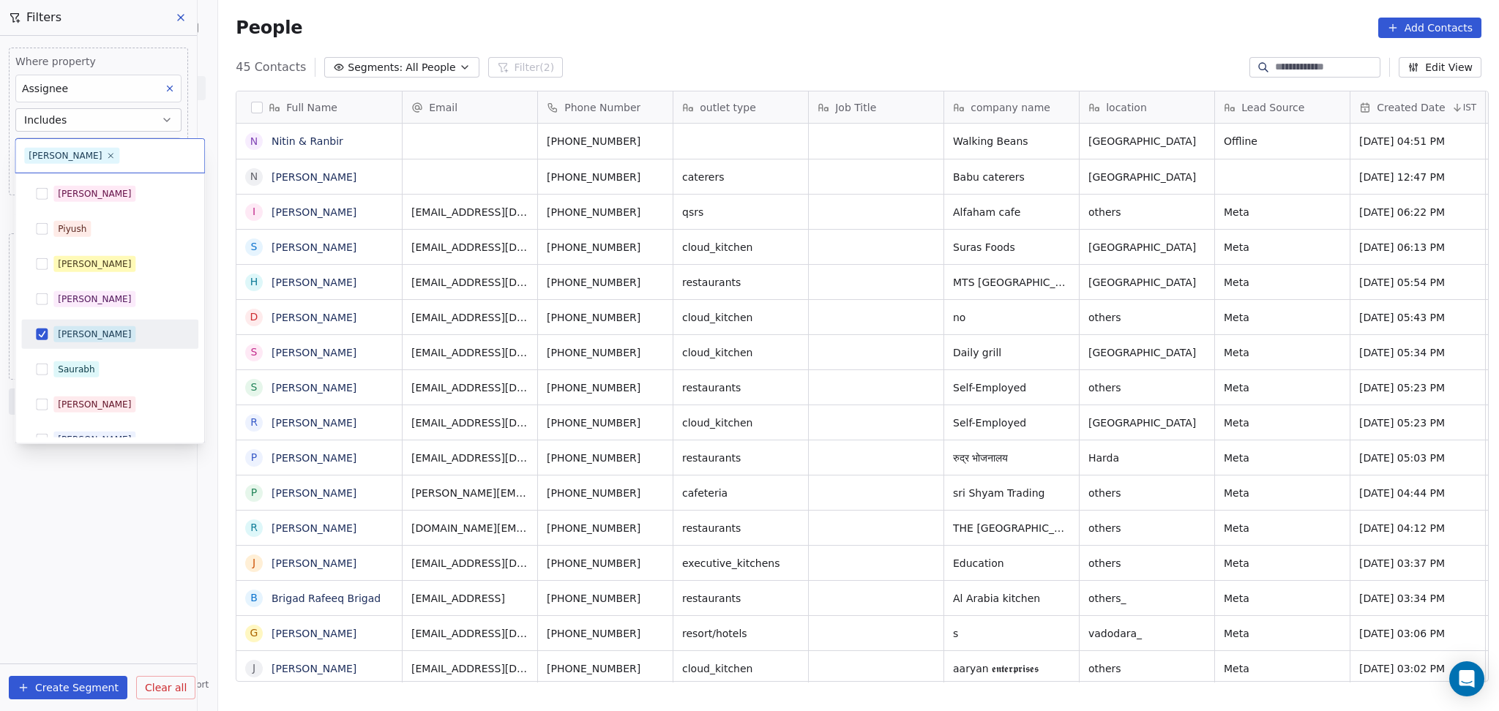
click at [63, 328] on div "[PERSON_NAME]" at bounding box center [94, 334] width 73 height 13
click at [62, 267] on div "[PERSON_NAME]" at bounding box center [94, 264] width 73 height 13
click at [94, 449] on html "On2Cook India Pvt. Ltd. Contacts People Marketing Workflows Campaigns Sales Pip…" at bounding box center [749, 355] width 1499 height 711
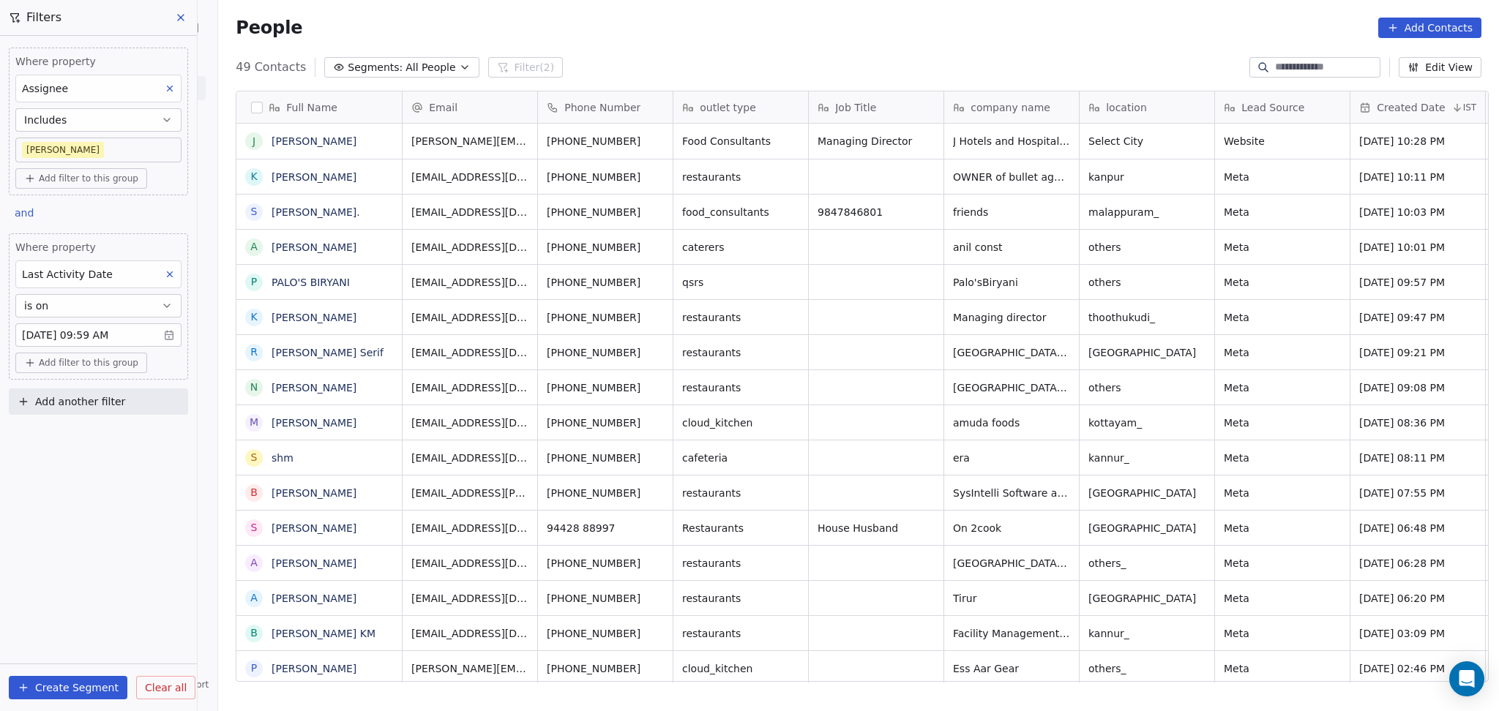
click at [86, 140] on body "On2Cook India Pvt. Ltd. Contacts People Marketing Workflows Campaigns Sales Pip…" at bounding box center [749, 355] width 1499 height 711
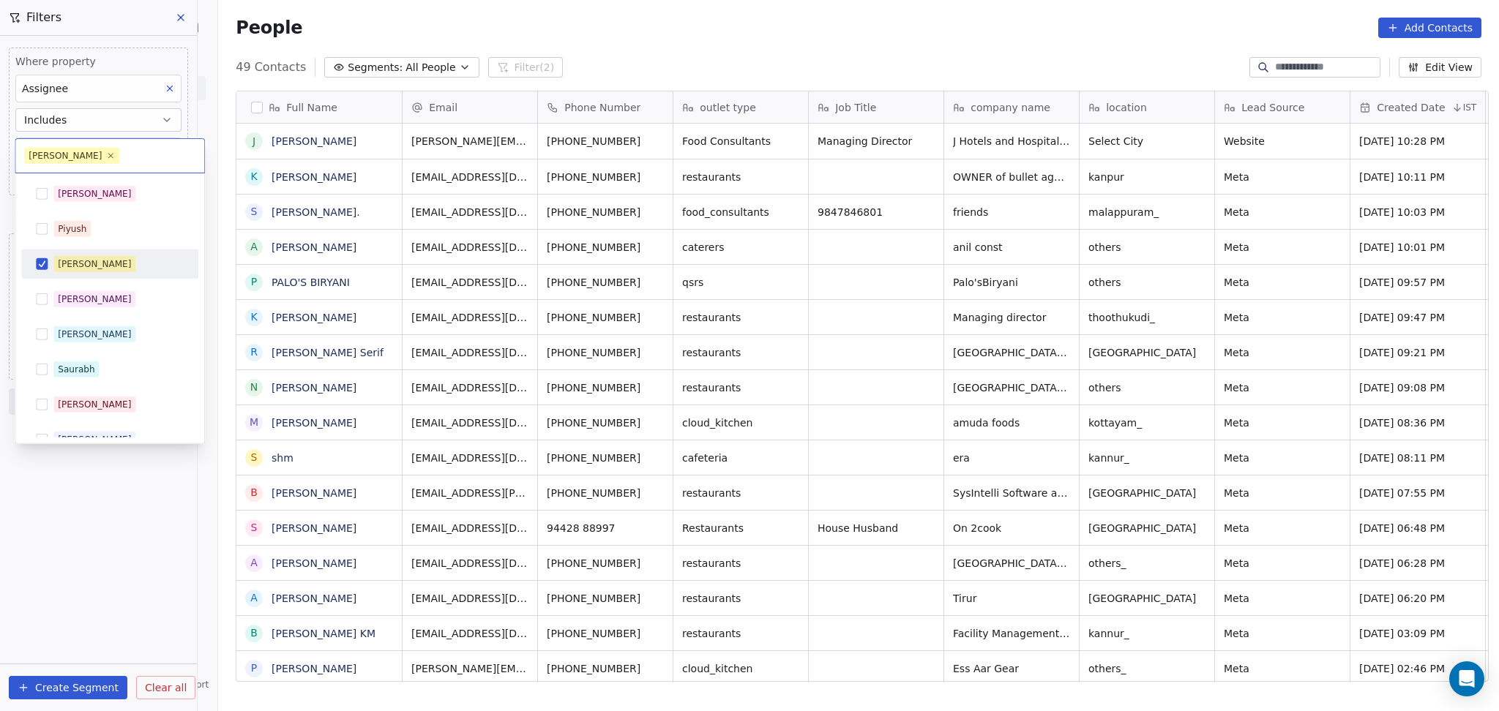
click at [100, 264] on div "[PERSON_NAME]" at bounding box center [118, 264] width 130 height 16
click at [85, 342] on div "[PERSON_NAME]" at bounding box center [118, 334] width 130 height 16
click at [617, 11] on html "On2Cook India Pvt. Ltd. Contacts People Marketing Workflows Campaigns Sales Pip…" at bounding box center [749, 355] width 1499 height 711
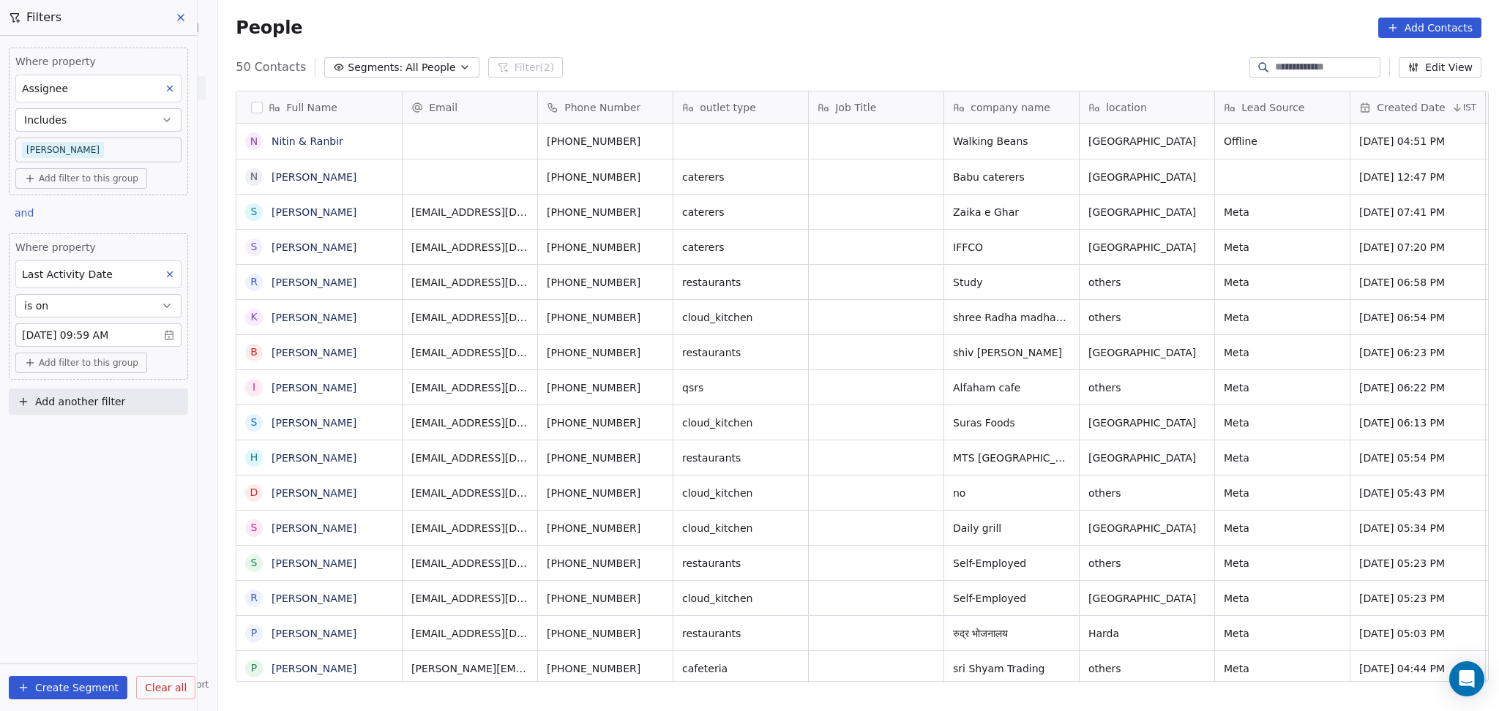
click at [96, 529] on div "Where property Assignee Includes [PERSON_NAME] Add filter to this group and Whe…" at bounding box center [98, 374] width 197 height 676
click at [64, 140] on body "On2Cook India Pvt. Ltd. Contacts People Marketing Workflows Campaigns Sales Pip…" at bounding box center [749, 355] width 1499 height 711
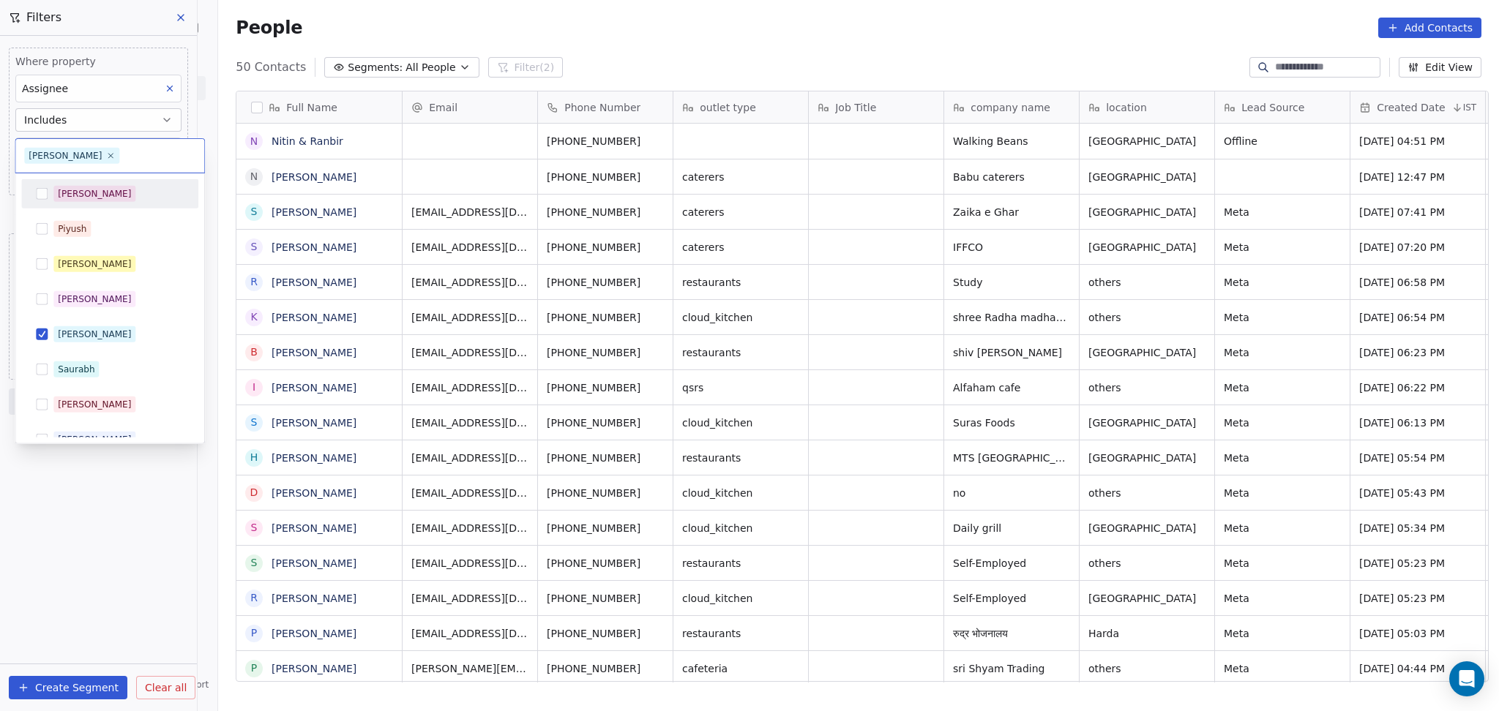
click at [70, 202] on div "[PERSON_NAME]" at bounding box center [109, 193] width 165 height 23
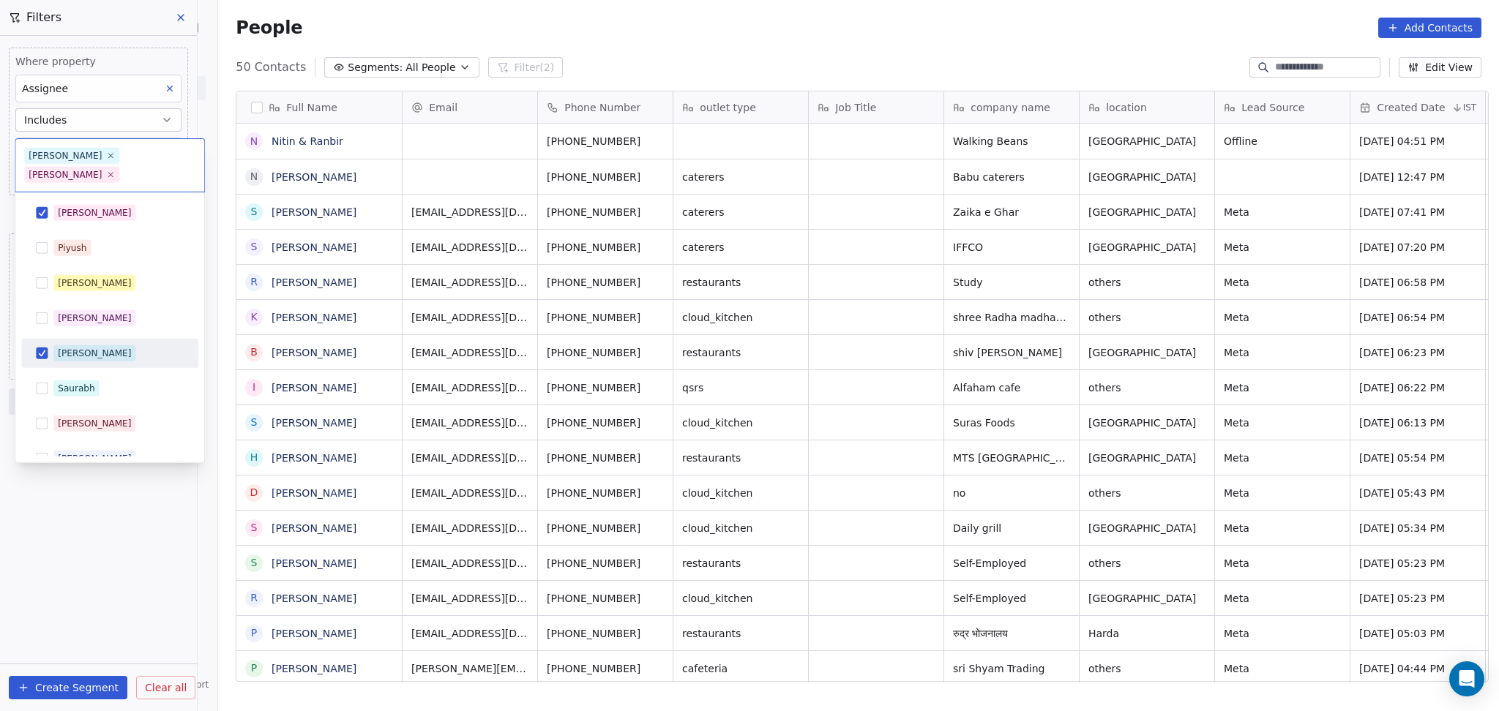
click at [91, 346] on div "[PERSON_NAME]" at bounding box center [118, 354] width 130 height 16
click at [135, 647] on html "On2Cook India Pvt. Ltd. Contacts People Marketing Workflows Campaigns Sales Pip…" at bounding box center [749, 355] width 1499 height 711
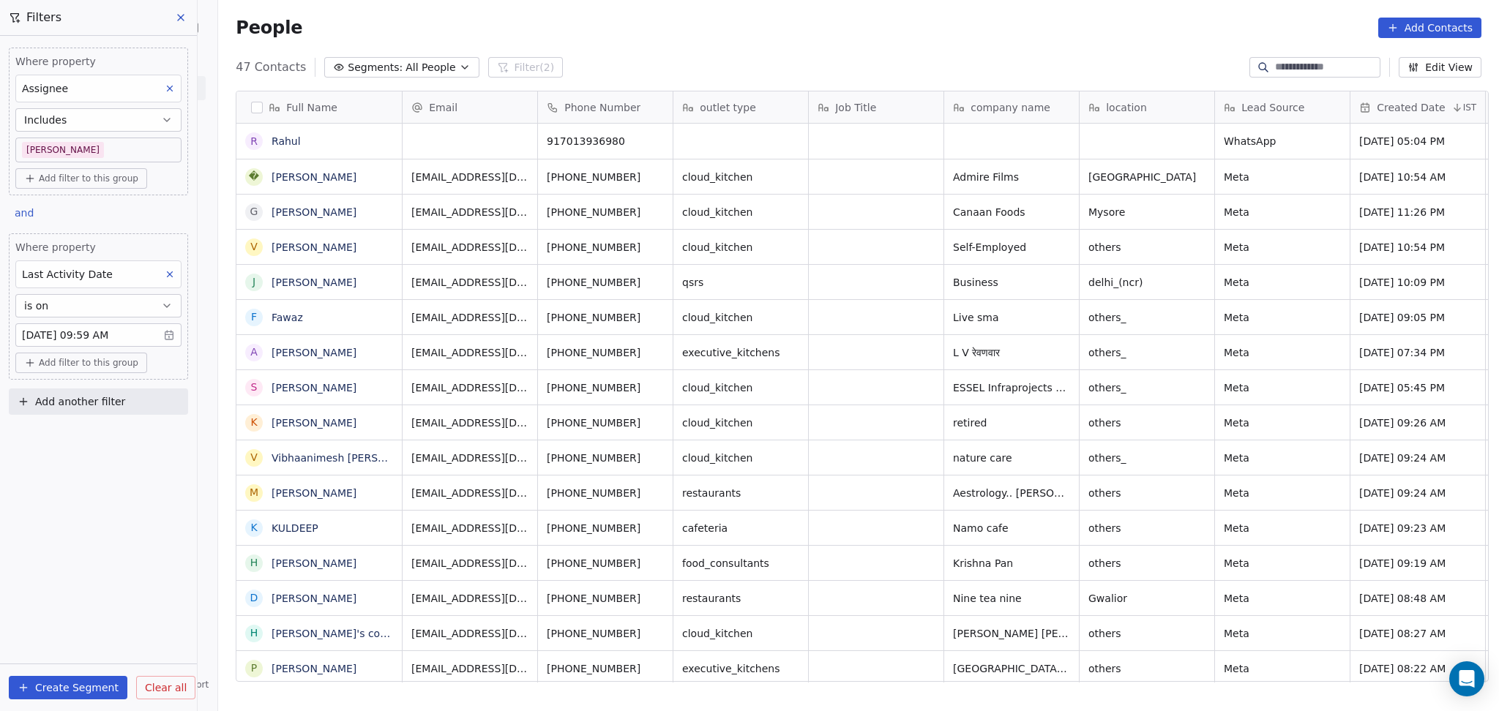
click at [57, 141] on body "On2Cook India Pvt. Ltd. Contacts People Marketing Workflows Campaigns Sales Pip…" at bounding box center [749, 355] width 1499 height 711
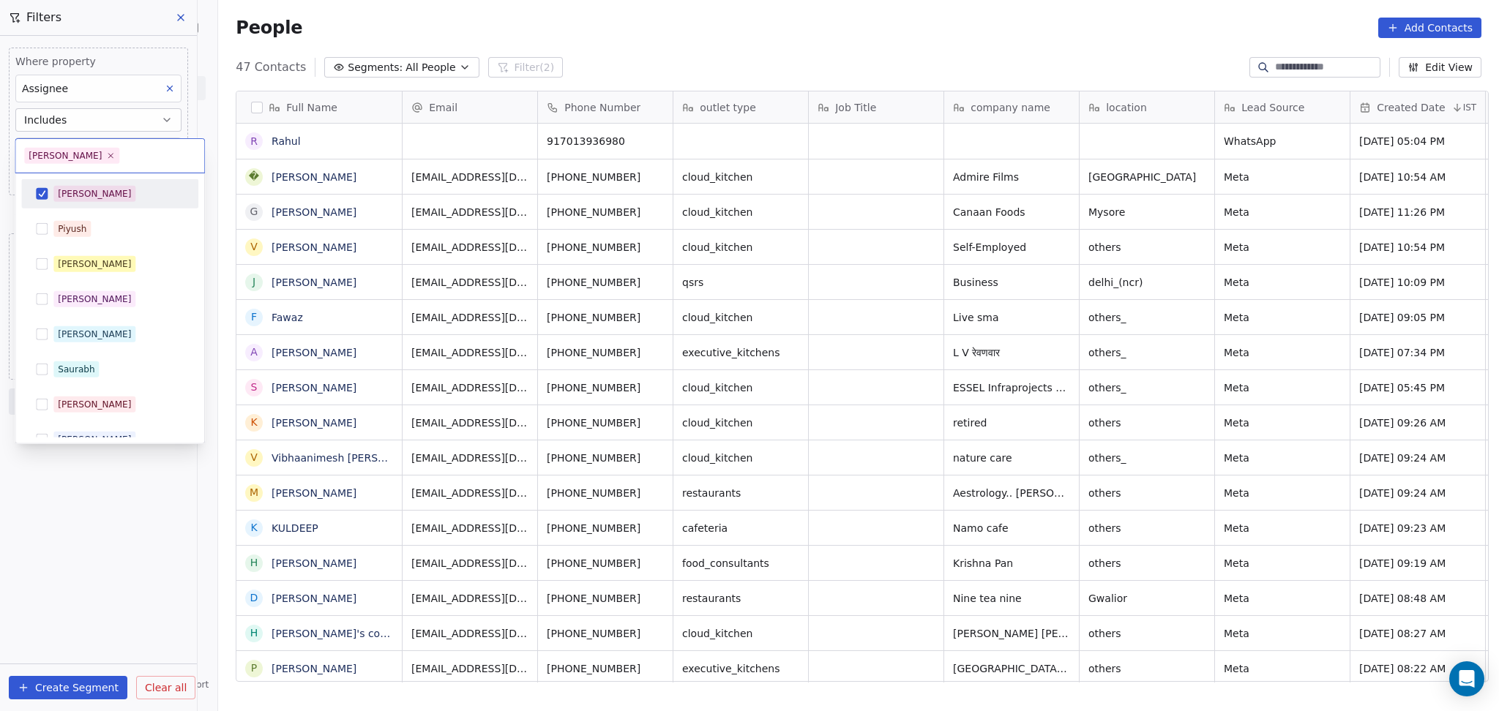
click at [51, 199] on div "[PERSON_NAME]" at bounding box center [109, 193] width 165 height 23
click at [56, 269] on span "[PERSON_NAME]" at bounding box center [94, 264] width 82 height 16
click at [51, 455] on html "On2Cook India Pvt. Ltd. Contacts People Marketing Workflows Campaigns Sales Pip…" at bounding box center [749, 355] width 1499 height 711
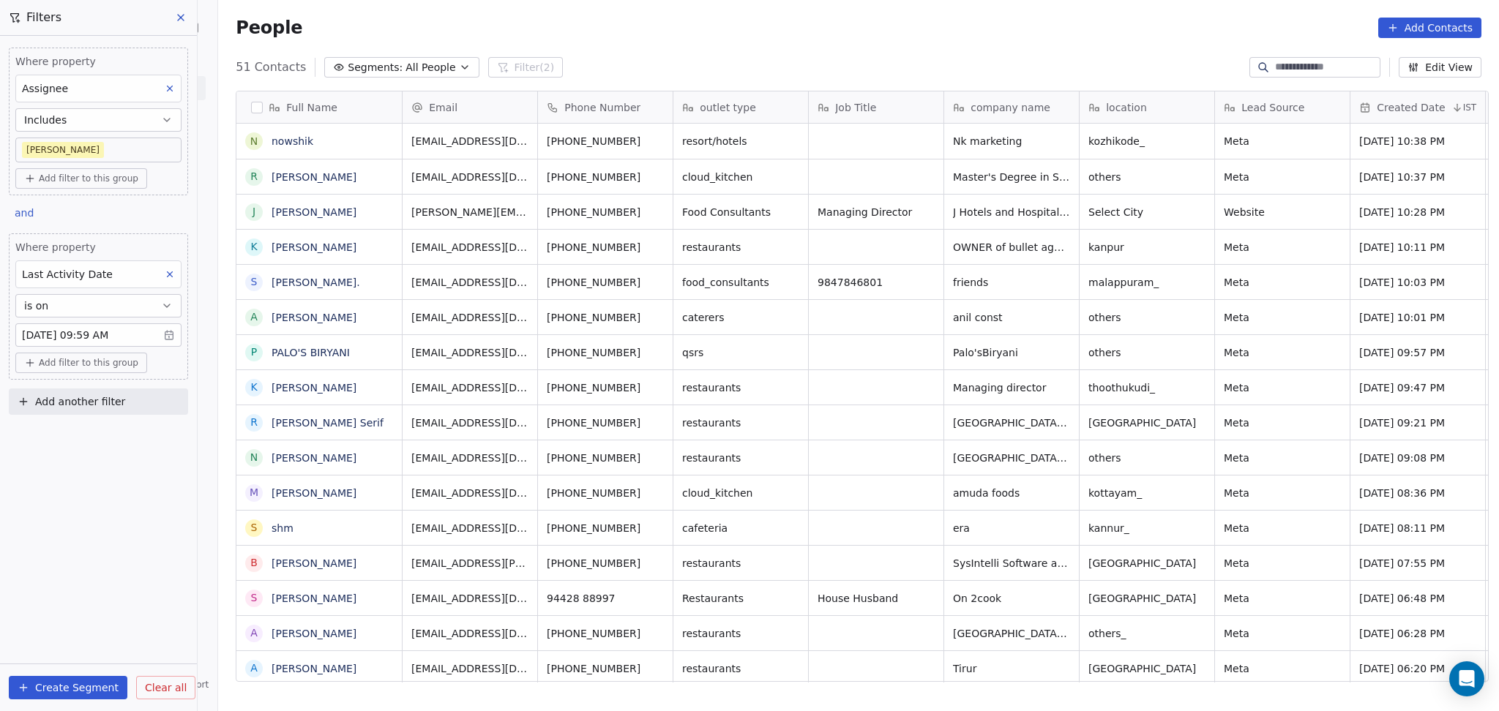
click at [91, 143] on body "On2Cook India Pvt. Ltd. Contacts People Marketing Workflows Campaigns Sales Pip…" at bounding box center [749, 355] width 1499 height 711
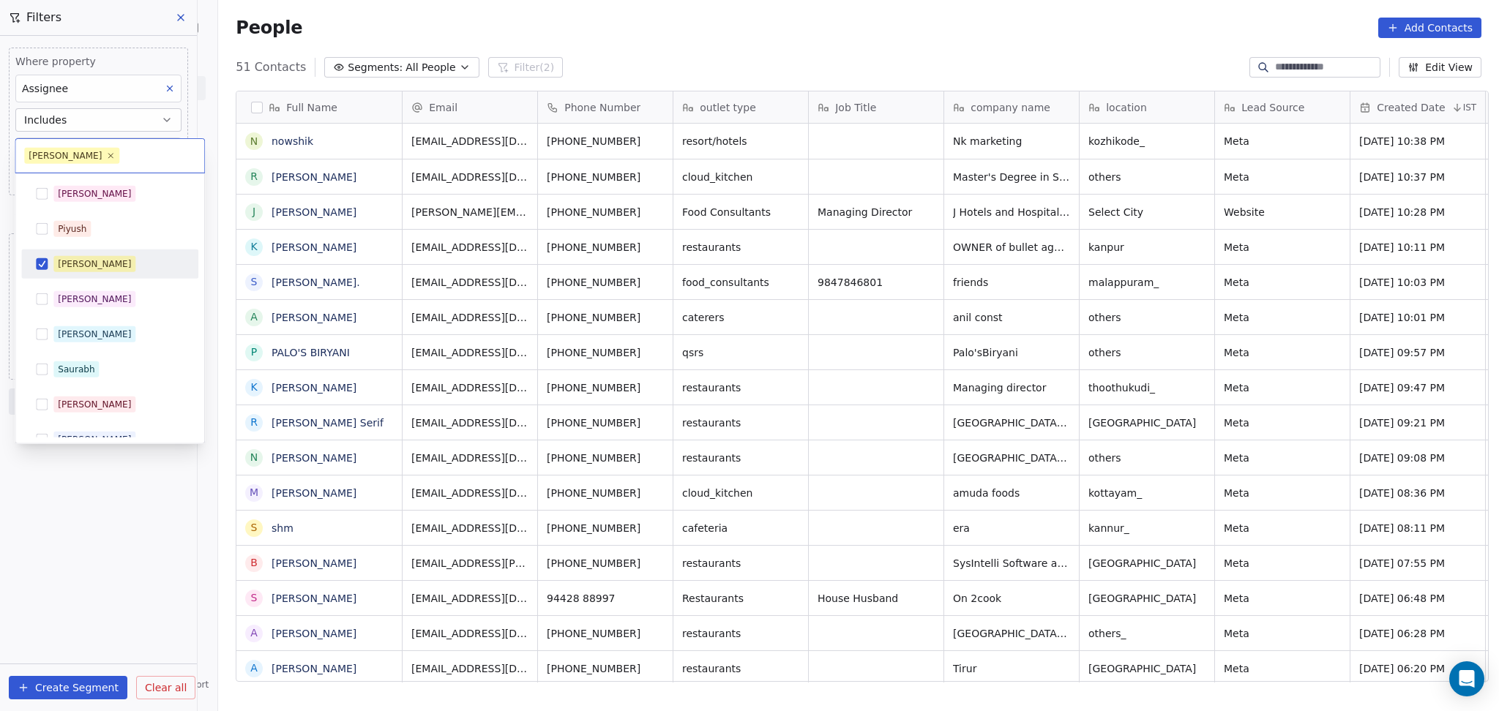
click at [66, 269] on div "[PERSON_NAME]" at bounding box center [94, 264] width 73 height 13
click at [74, 328] on div "[PERSON_NAME]" at bounding box center [94, 334] width 73 height 13
click at [78, 489] on html "On2Cook India Pvt. Ltd. Contacts People Marketing Workflows Campaigns Sales Pip…" at bounding box center [749, 355] width 1499 height 711
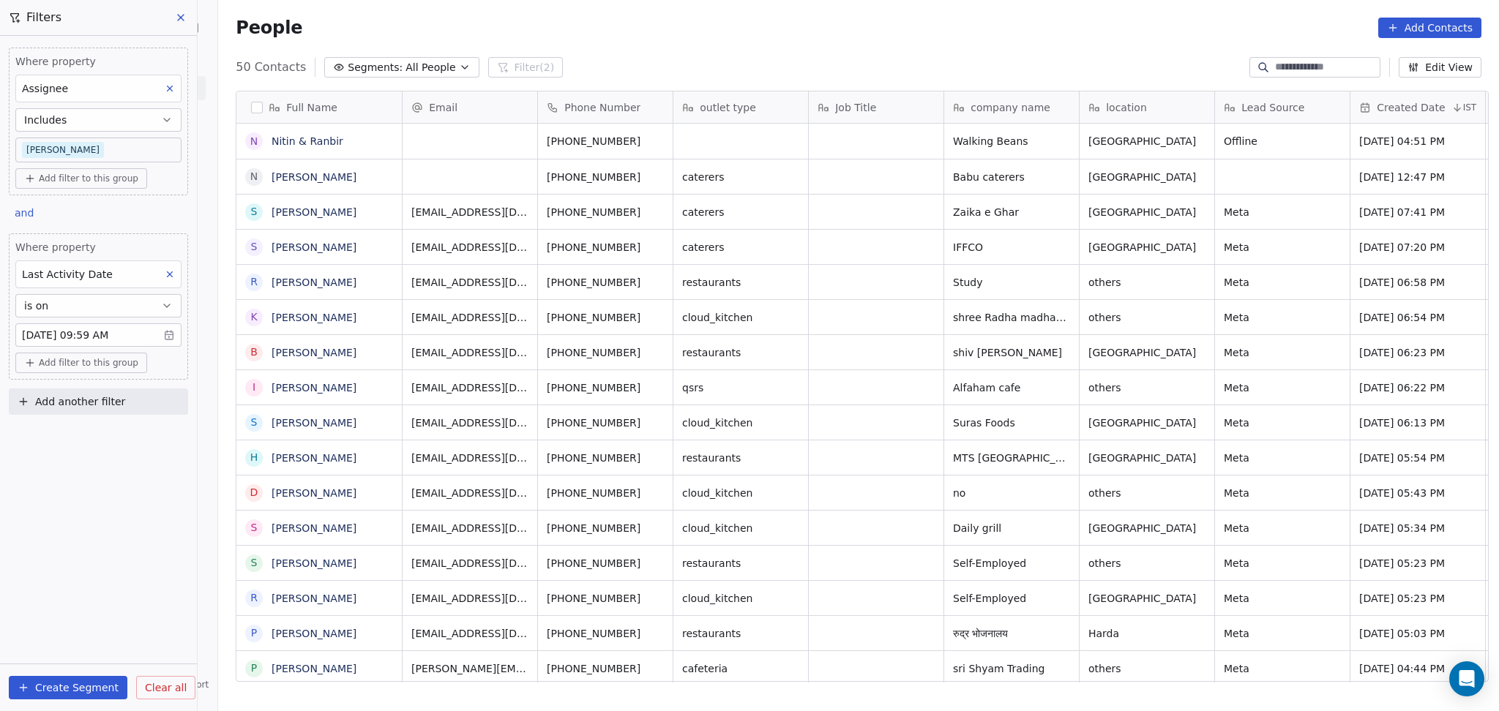
click at [87, 407] on span "Add another filter" at bounding box center [80, 402] width 90 height 15
click at [78, 436] on span "Contact properties" at bounding box center [71, 436] width 95 height 15
type input "****"
click at [59, 529] on span "Lead Status" at bounding box center [54, 536] width 61 height 15
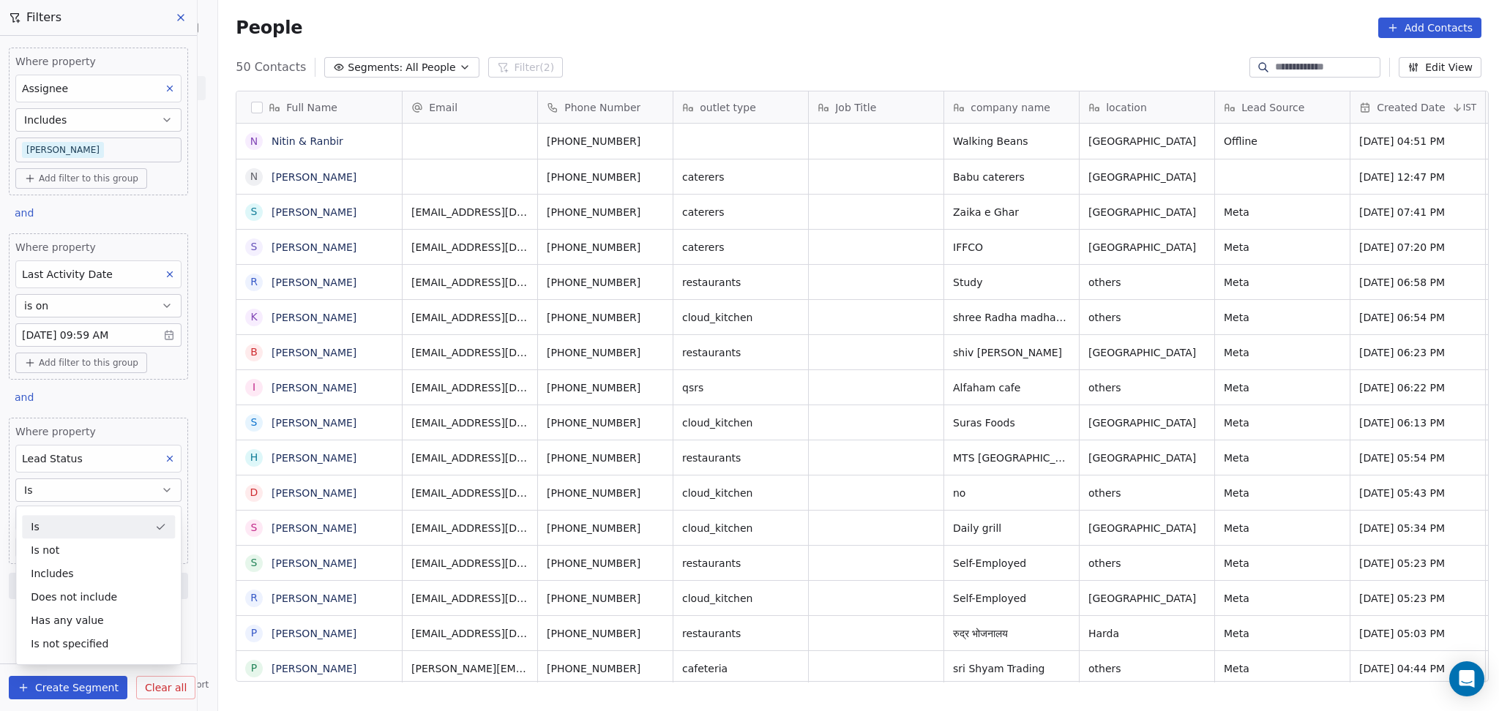
click at [67, 526] on div "Is" at bounding box center [98, 526] width 153 height 23
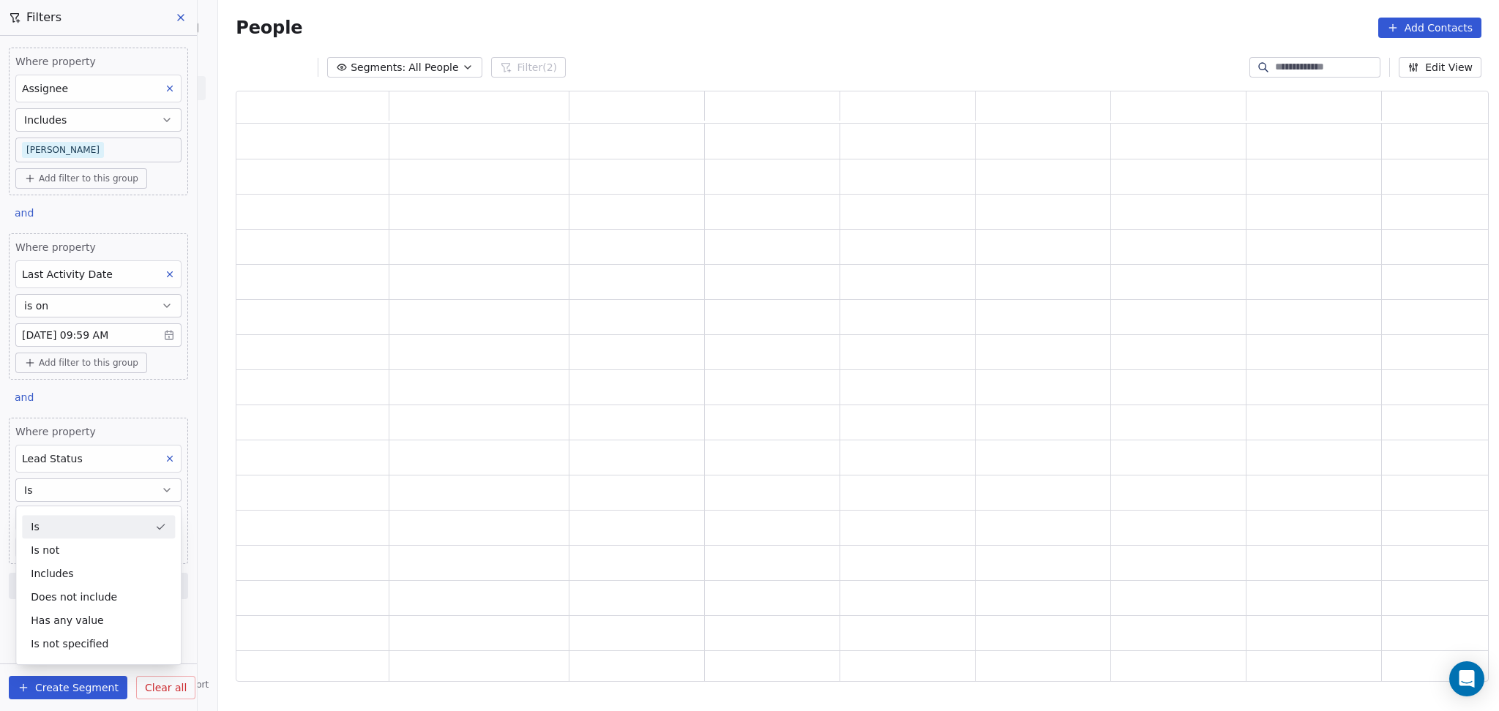
scroll to position [576, 1238]
click at [67, 526] on body "On2Cook India Pvt. Ltd. Contacts People Marketing Workflows Campaigns Sales Pip…" at bounding box center [749, 355] width 1499 height 711
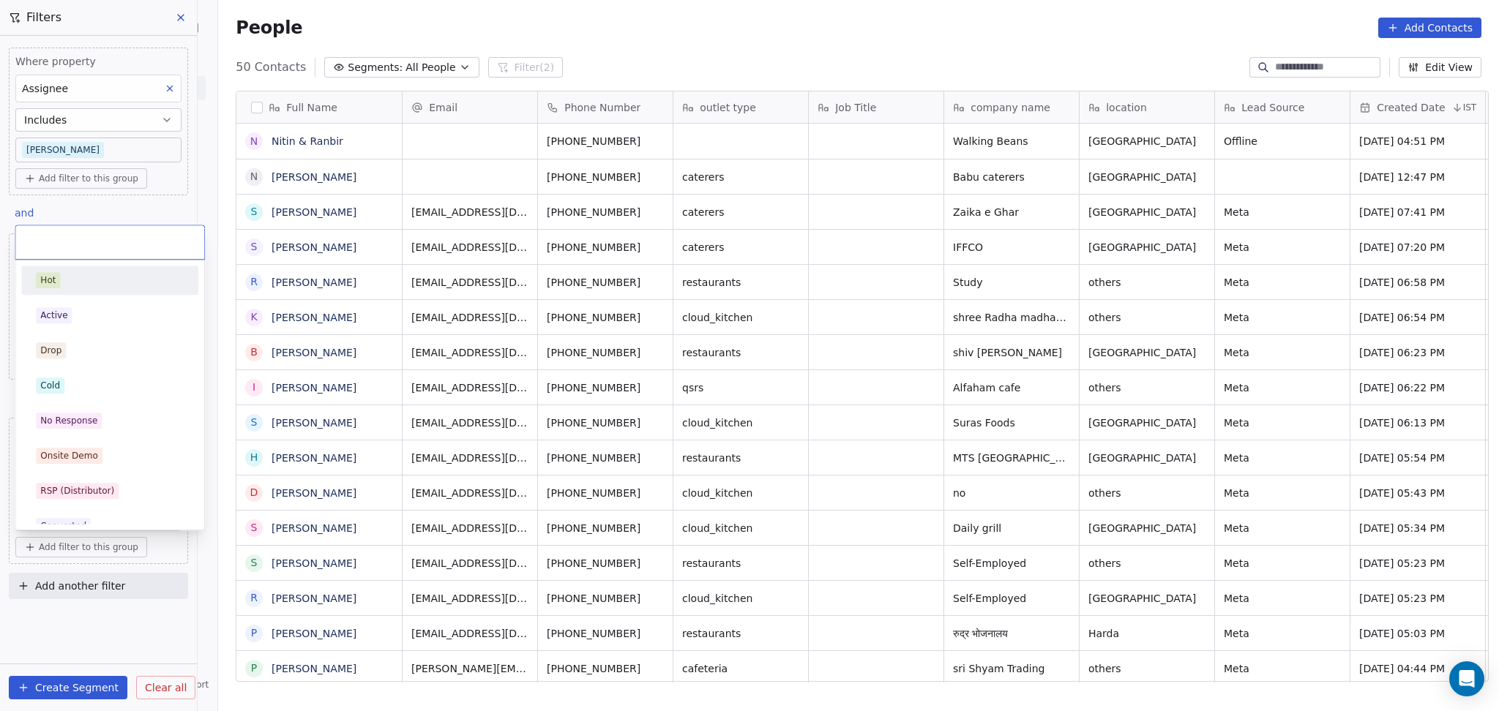
scroll to position [611, 1273]
click at [67, 298] on div "Hot Active Drop Cold No Response Onsite Demo RSP (Distributor) Converted Duplic…" at bounding box center [109, 597] width 177 height 662
click at [65, 309] on div "Active" at bounding box center [53, 315] width 27 height 13
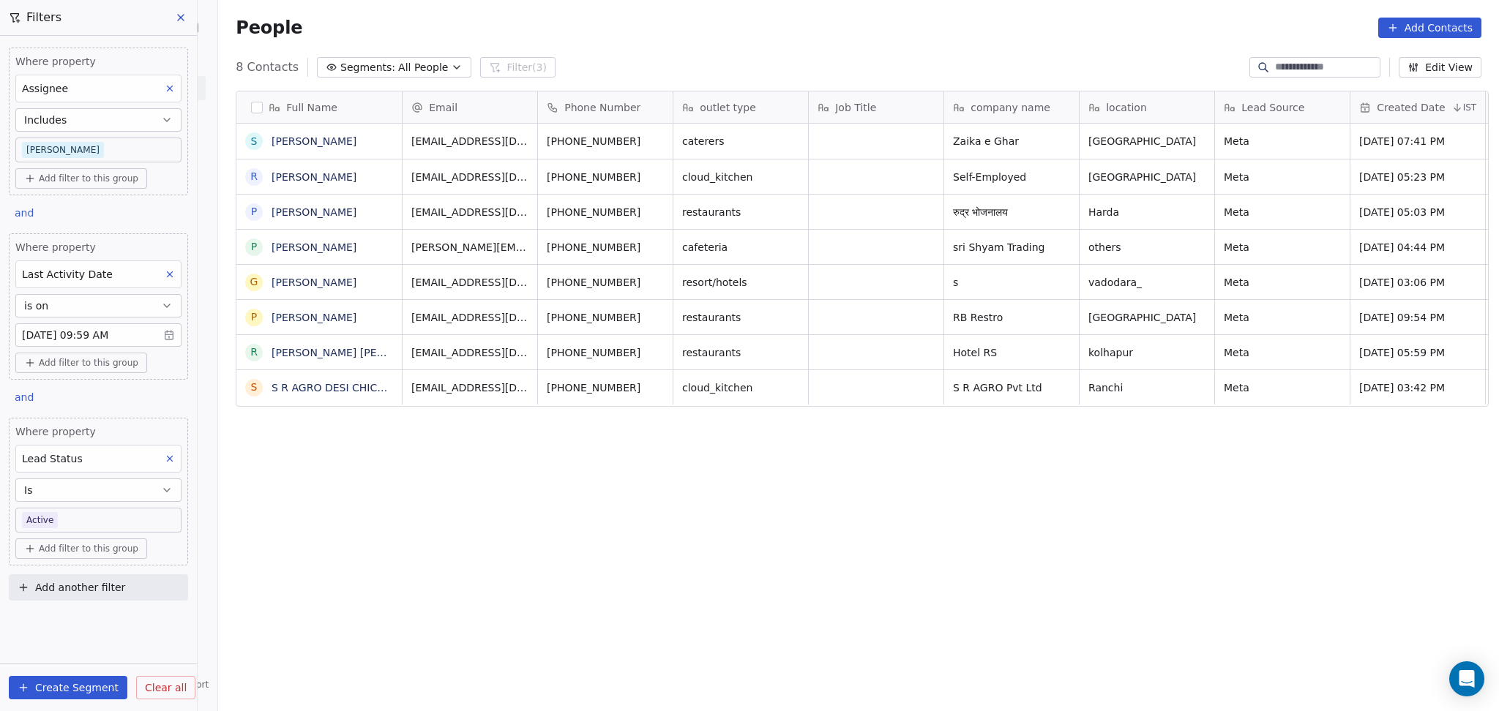
click at [91, 517] on body "On2Cook India Pvt. Ltd. Contacts People Marketing Workflows Campaigns Sales Pip…" at bounding box center [749, 355] width 1499 height 711
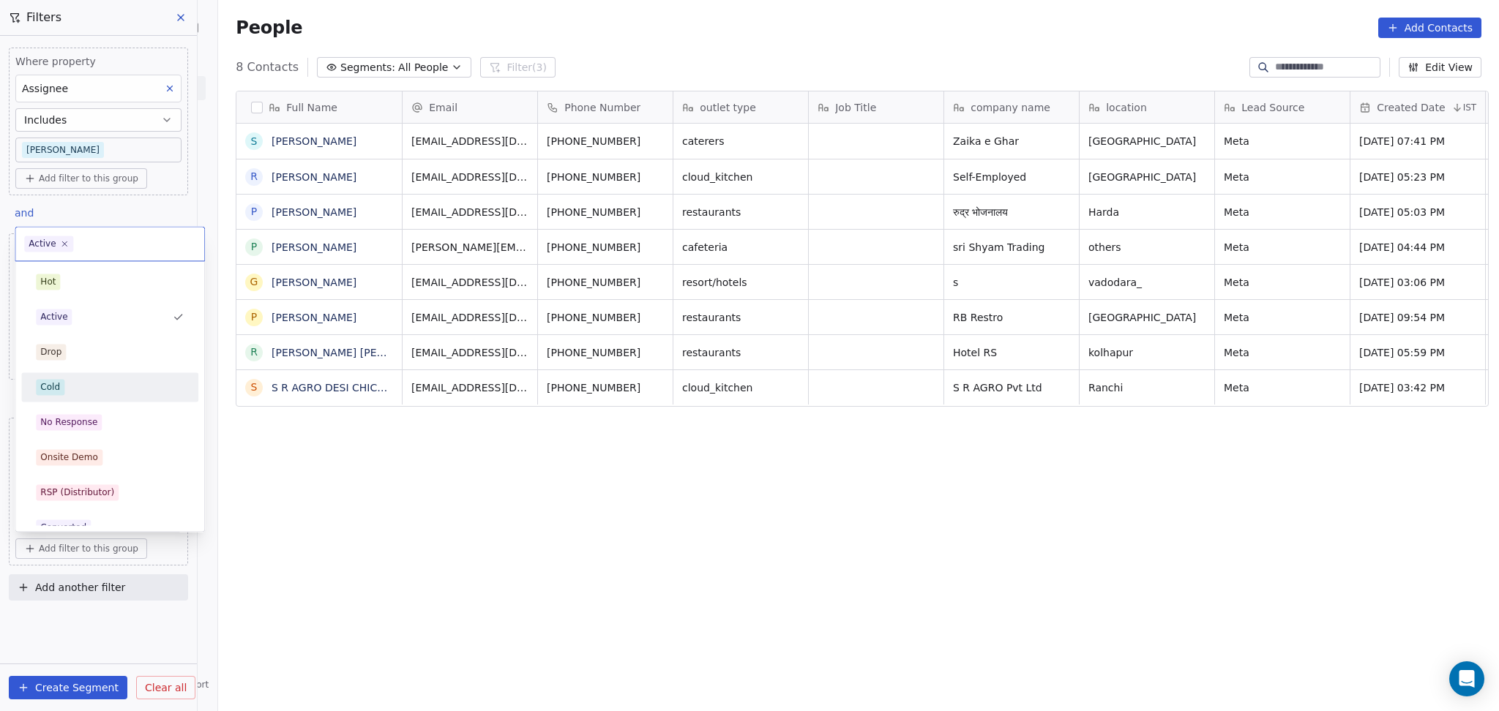
click at [88, 380] on div "Cold" at bounding box center [110, 387] width 148 height 16
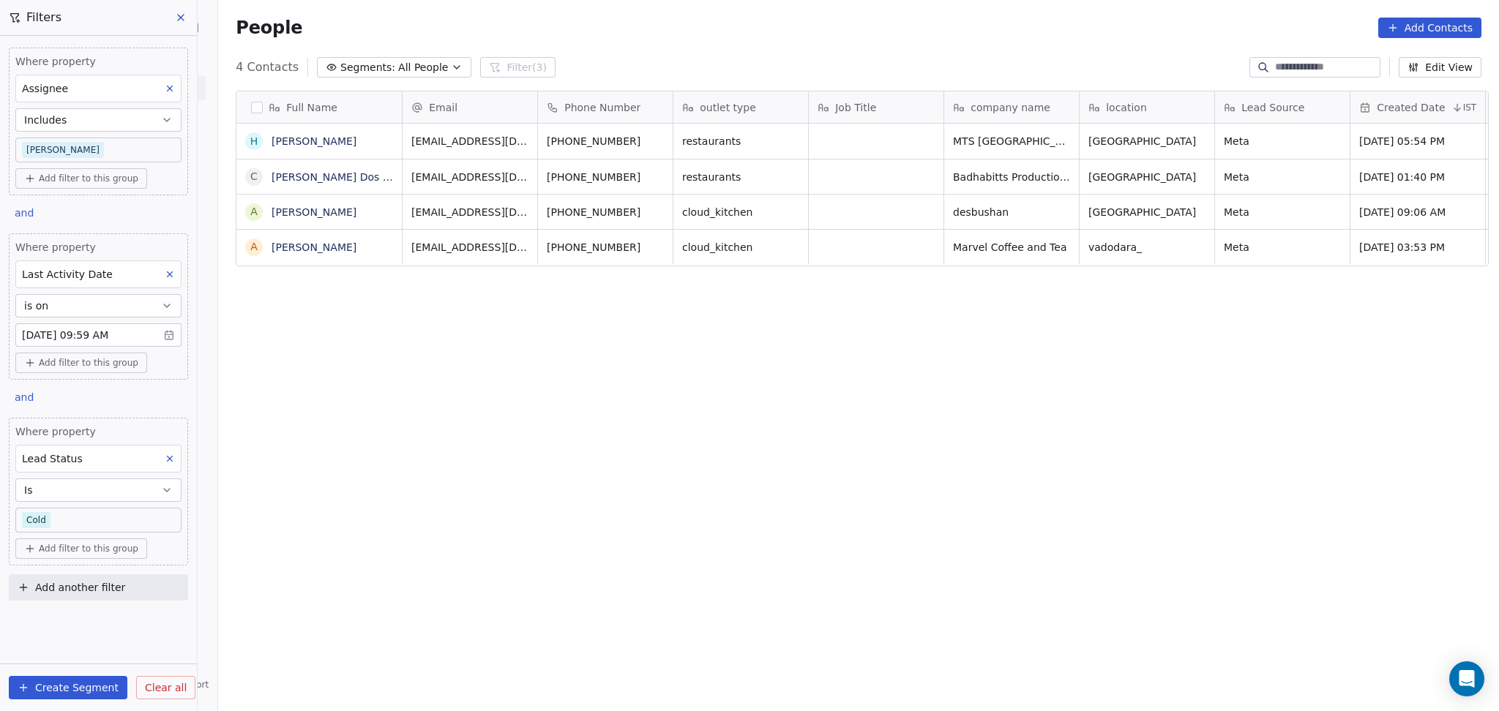
click at [118, 506] on div "Where property Lead Status Is Cold" at bounding box center [98, 479] width 166 height 108
click at [117, 513] on body "On2Cook India Pvt. Ltd. Contacts People Marketing Workflows Campaigns Sales Pip…" at bounding box center [749, 355] width 1499 height 711
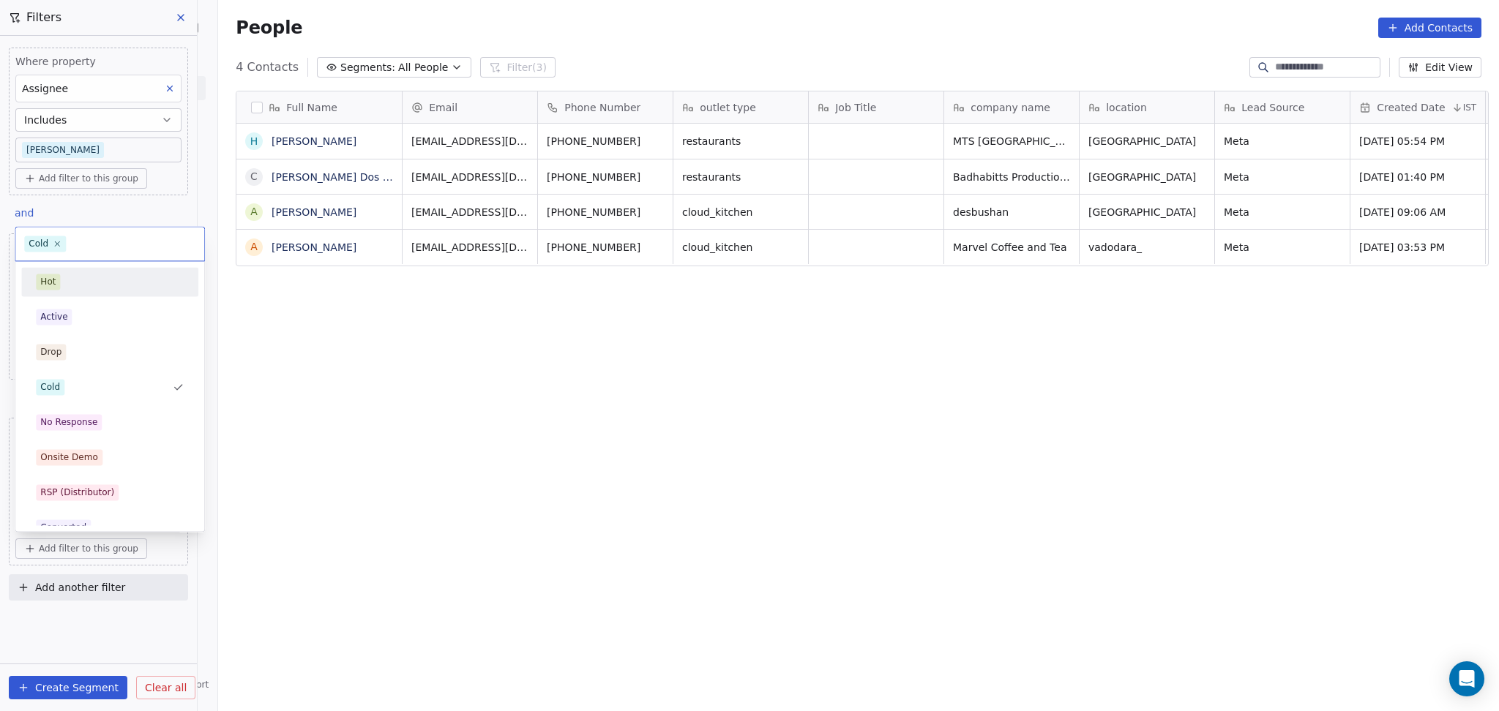
click at [94, 283] on div "Hot" at bounding box center [110, 282] width 148 height 16
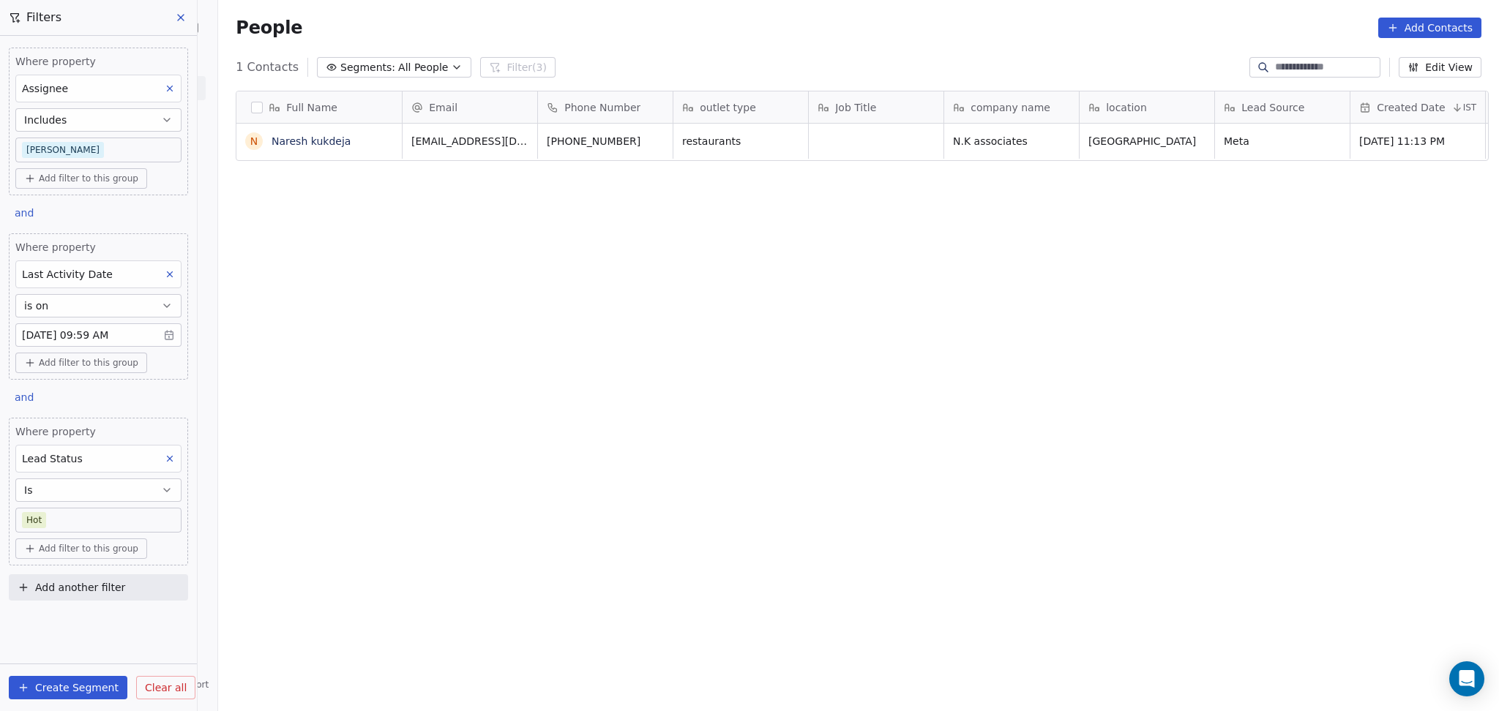
click at [95, 528] on body "On2Cook India Pvt. Ltd. Contacts People Marketing Workflows Campaigns Sales Pip…" at bounding box center [749, 355] width 1499 height 711
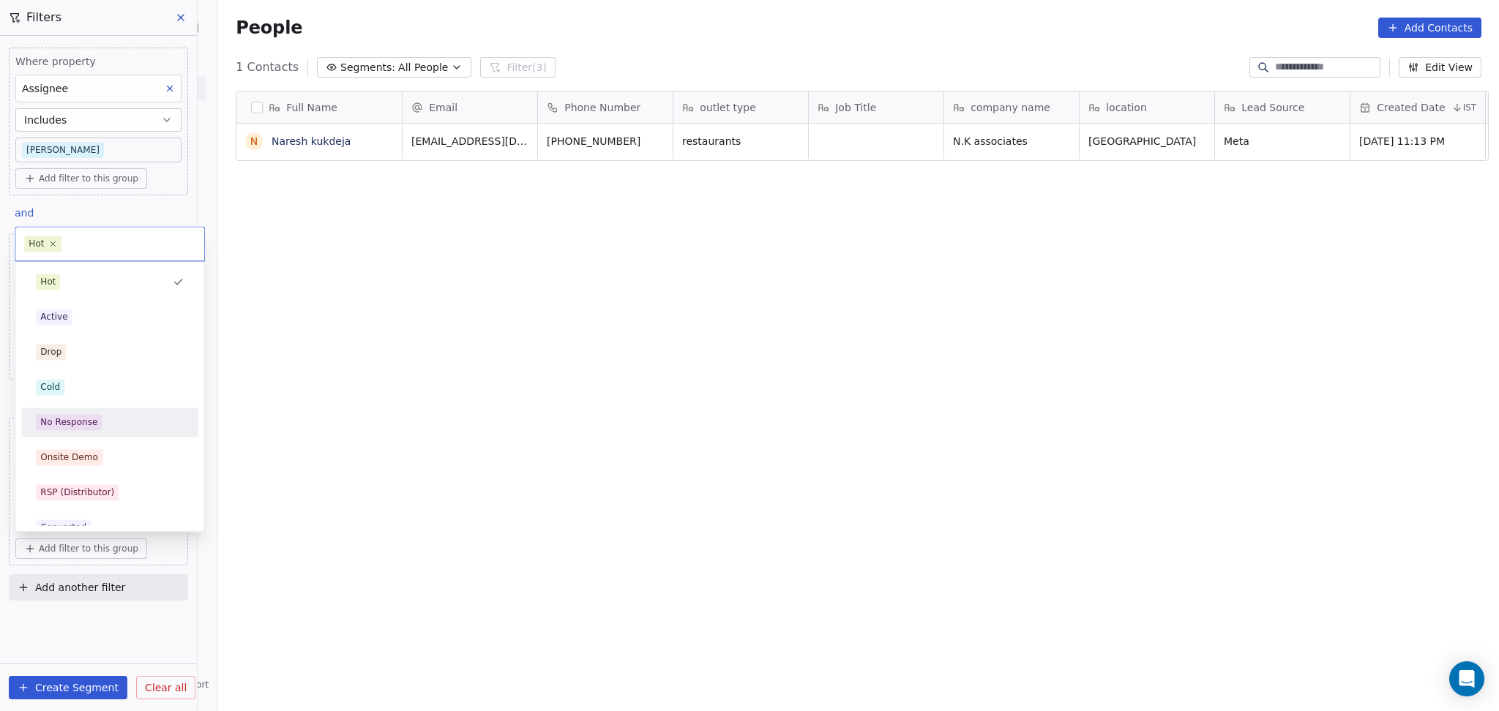
click at [86, 428] on div "No Response" at bounding box center [68, 422] width 57 height 13
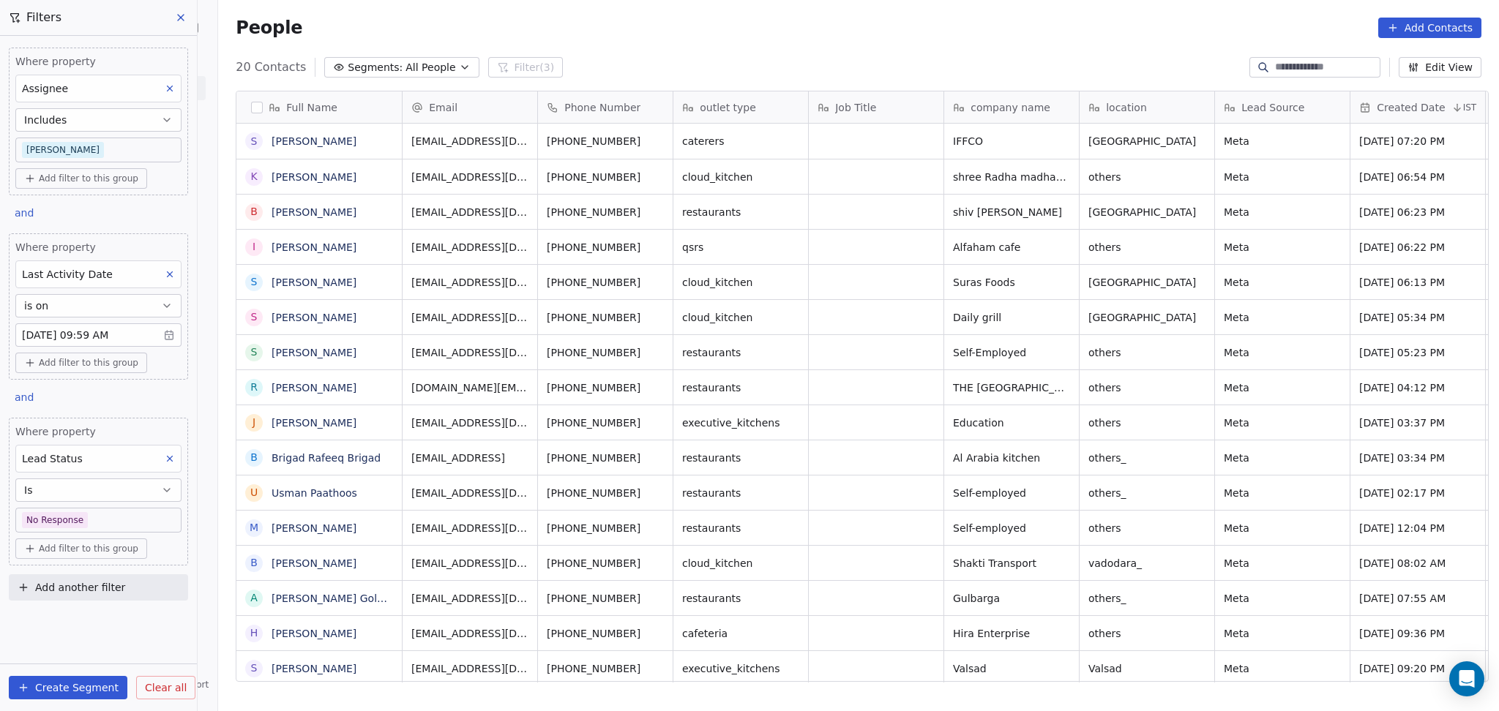
click at [143, 518] on body "On2Cook India Pvt. Ltd. Contacts People Marketing Workflows Campaigns Sales Pip…" at bounding box center [749, 355] width 1499 height 711
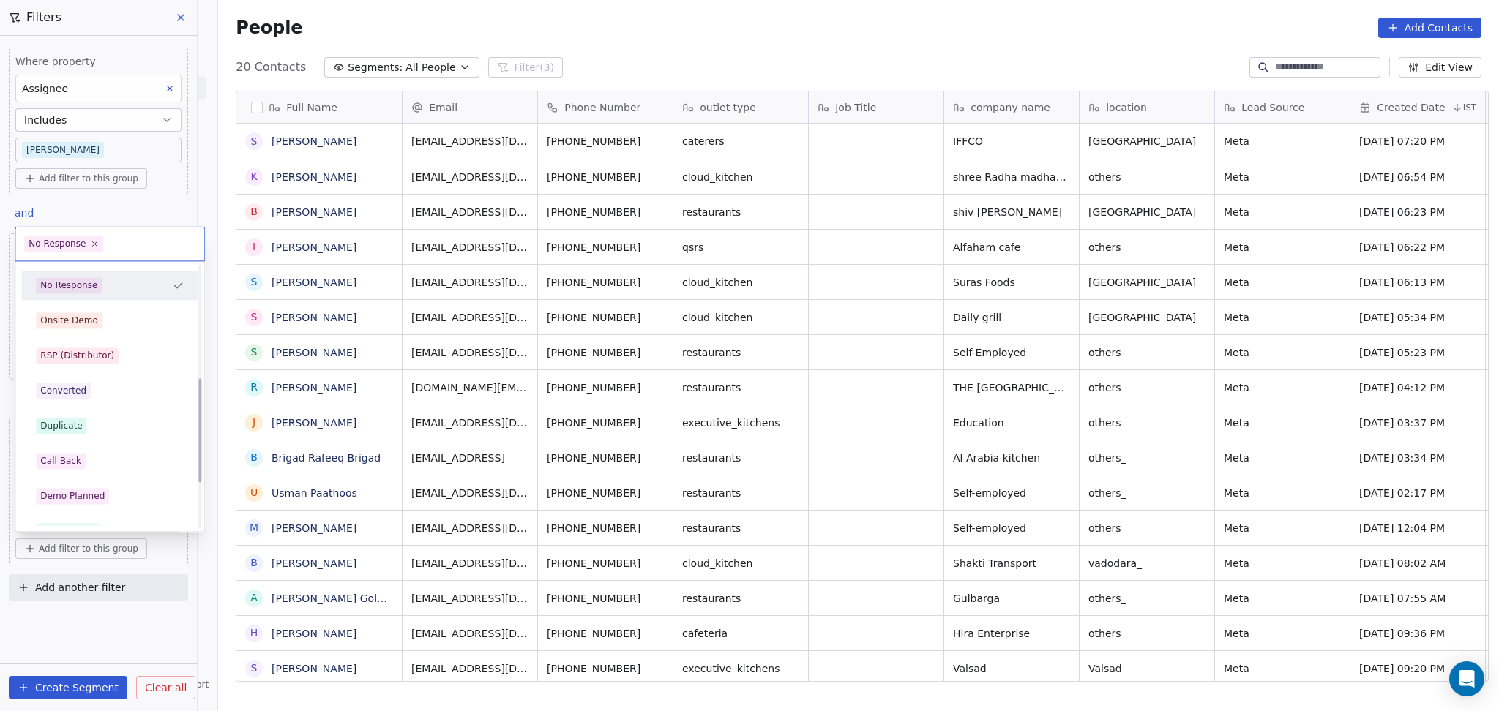
scroll to position [293, 0]
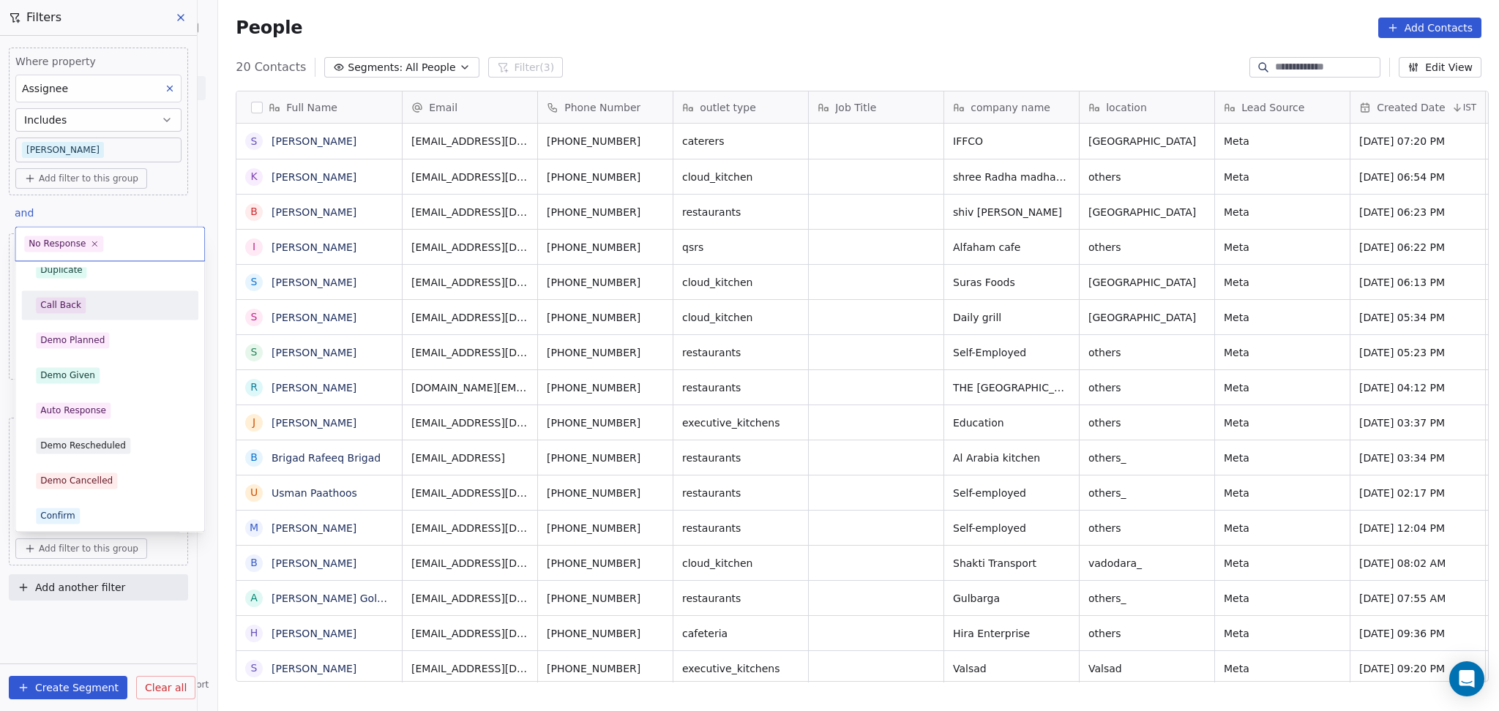
click at [76, 306] on div "Call Back" at bounding box center [60, 305] width 41 height 13
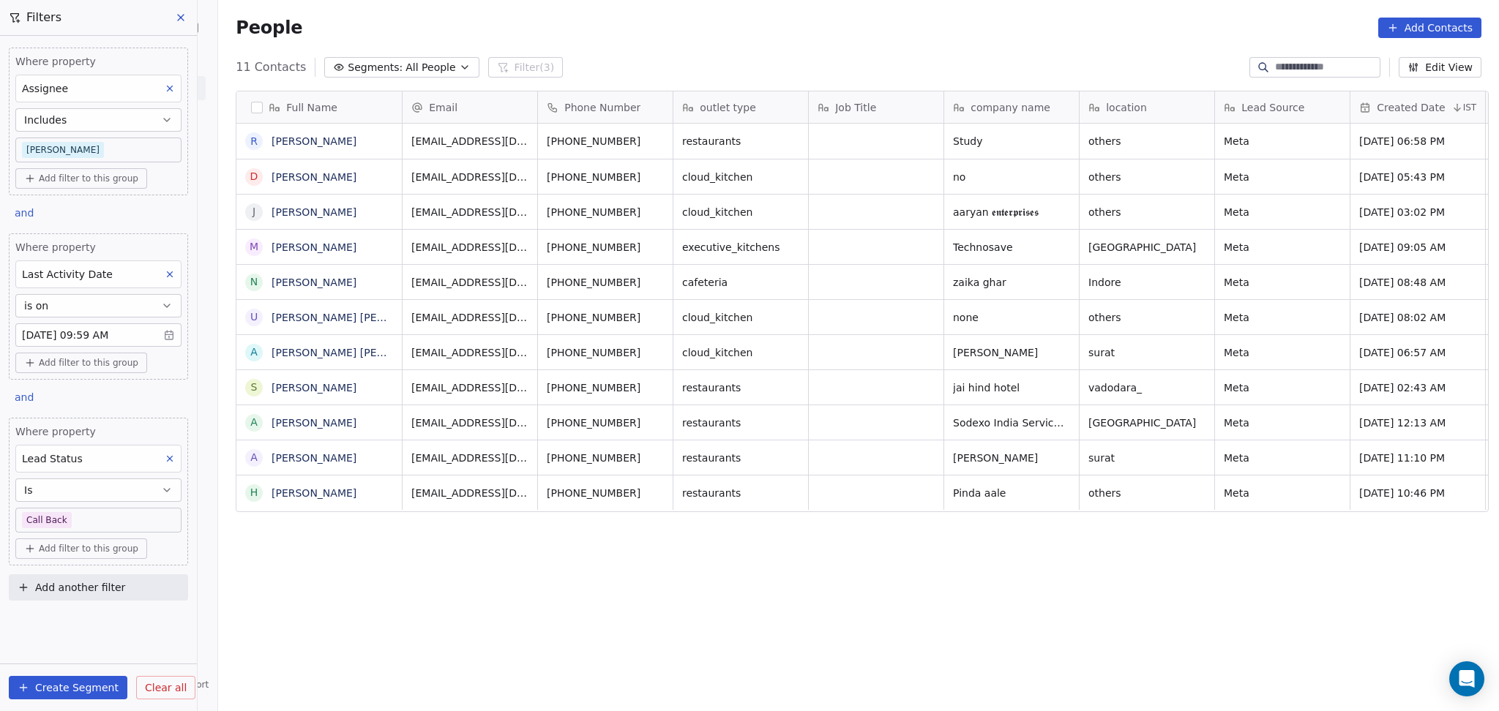
scroll to position [611, 1273]
click at [136, 526] on body "On2Cook India Pvt. Ltd. Contacts People Marketing Workflows Campaigns Sales Pip…" at bounding box center [749, 355] width 1499 height 711
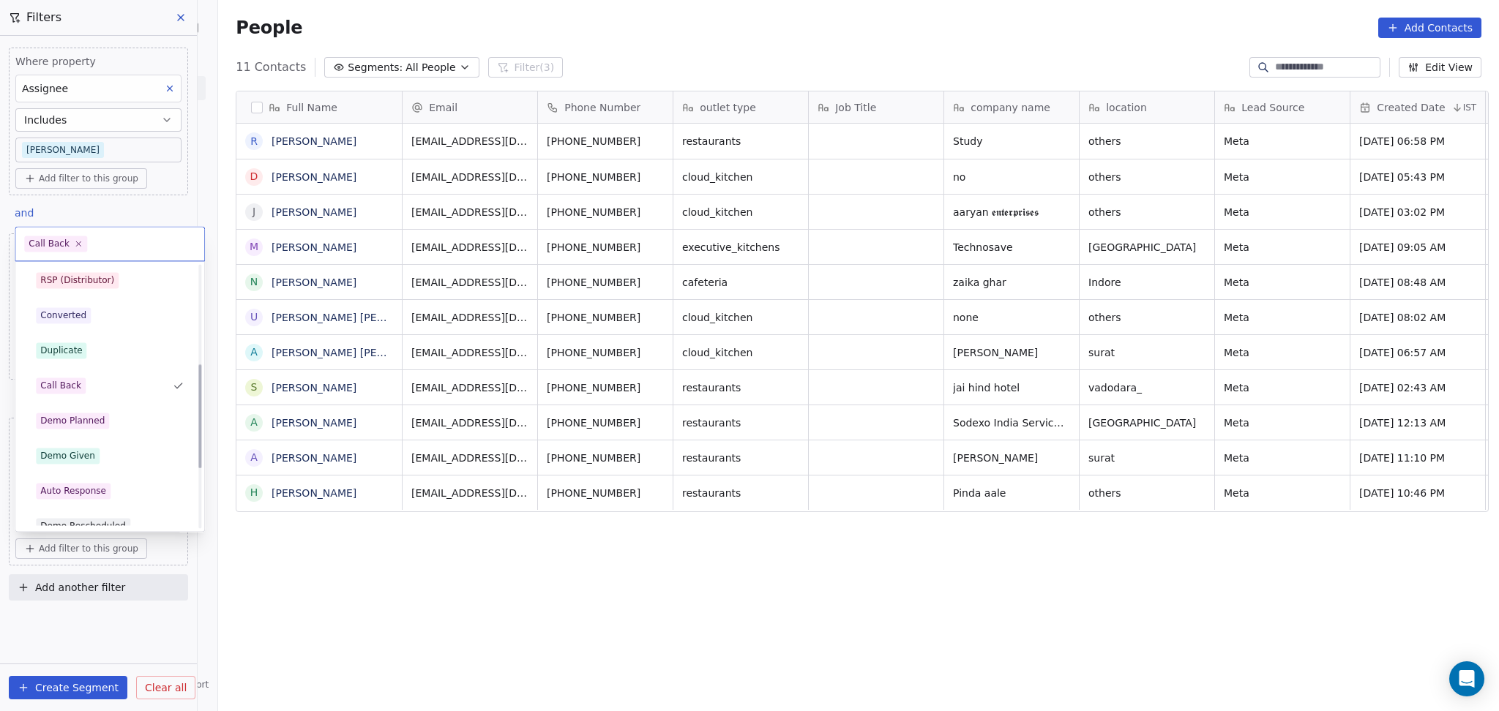
scroll to position [207, 0]
click at [95, 419] on div "Demo Planned" at bounding box center [72, 425] width 64 height 13
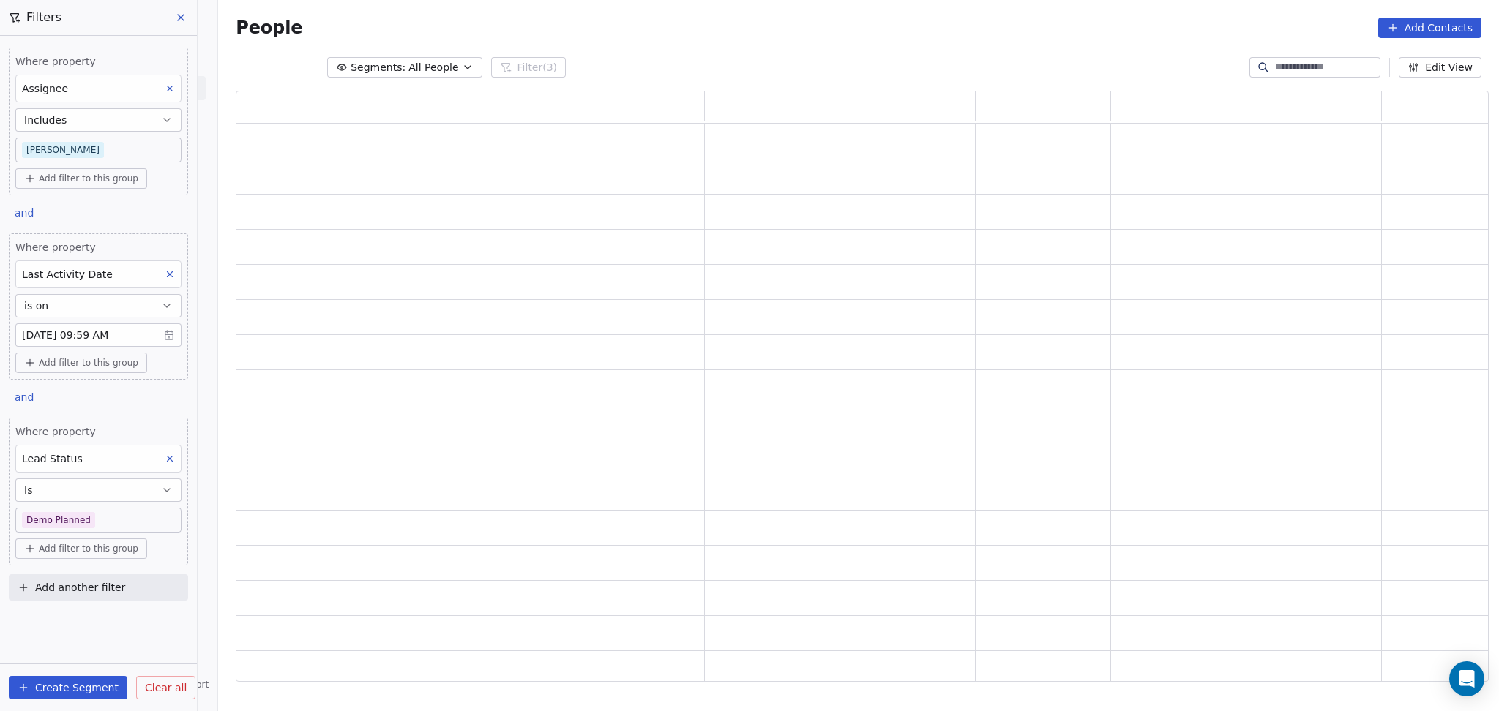
scroll to position [0, 0]
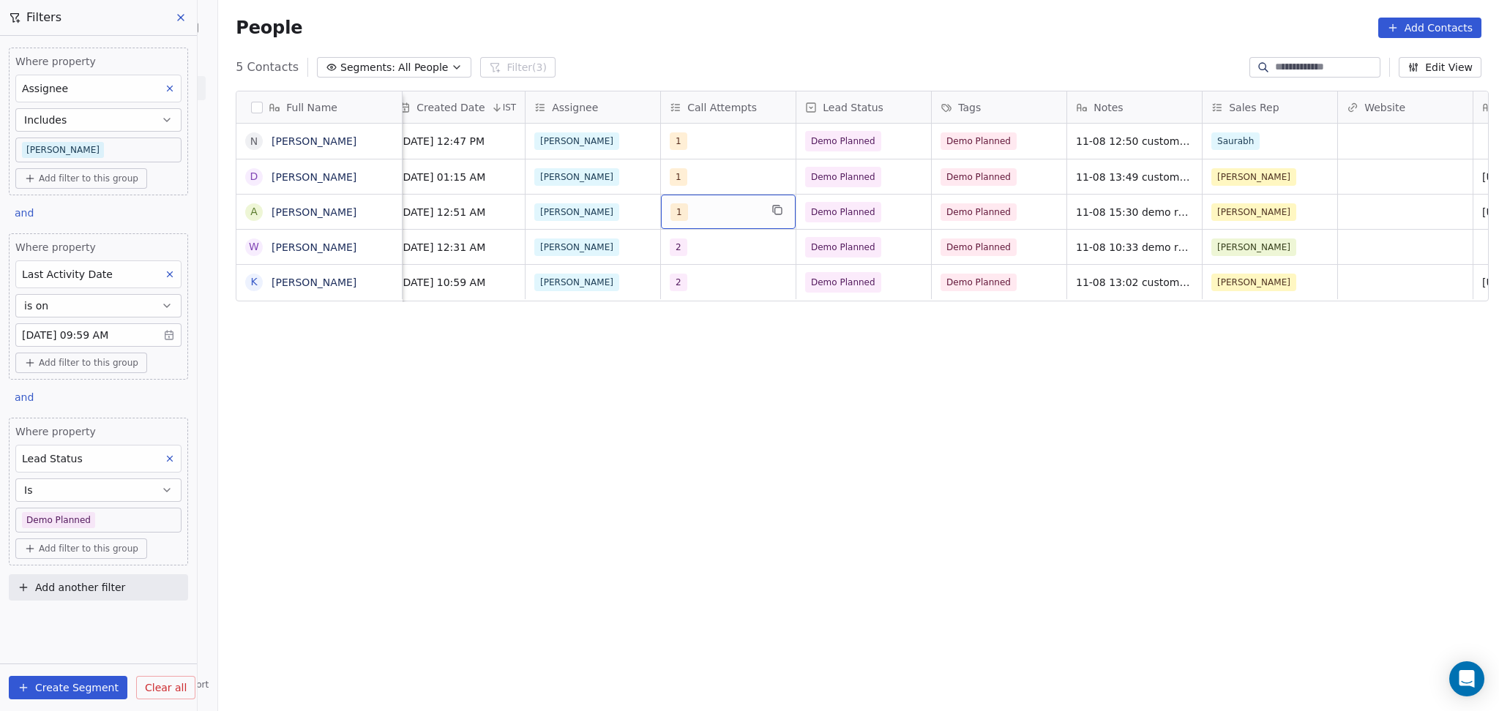
click at [689, 224] on div "1" at bounding box center [728, 212] width 135 height 34
click at [690, 291] on div "2" at bounding box center [747, 285] width 165 height 23
click at [700, 253] on span "1" at bounding box center [699, 251] width 15 height 16
click at [927, 343] on html "On2Cook India Pvt. Ltd. Contacts People Marketing Workflows Campaigns Sales Pip…" at bounding box center [749, 355] width 1499 height 711
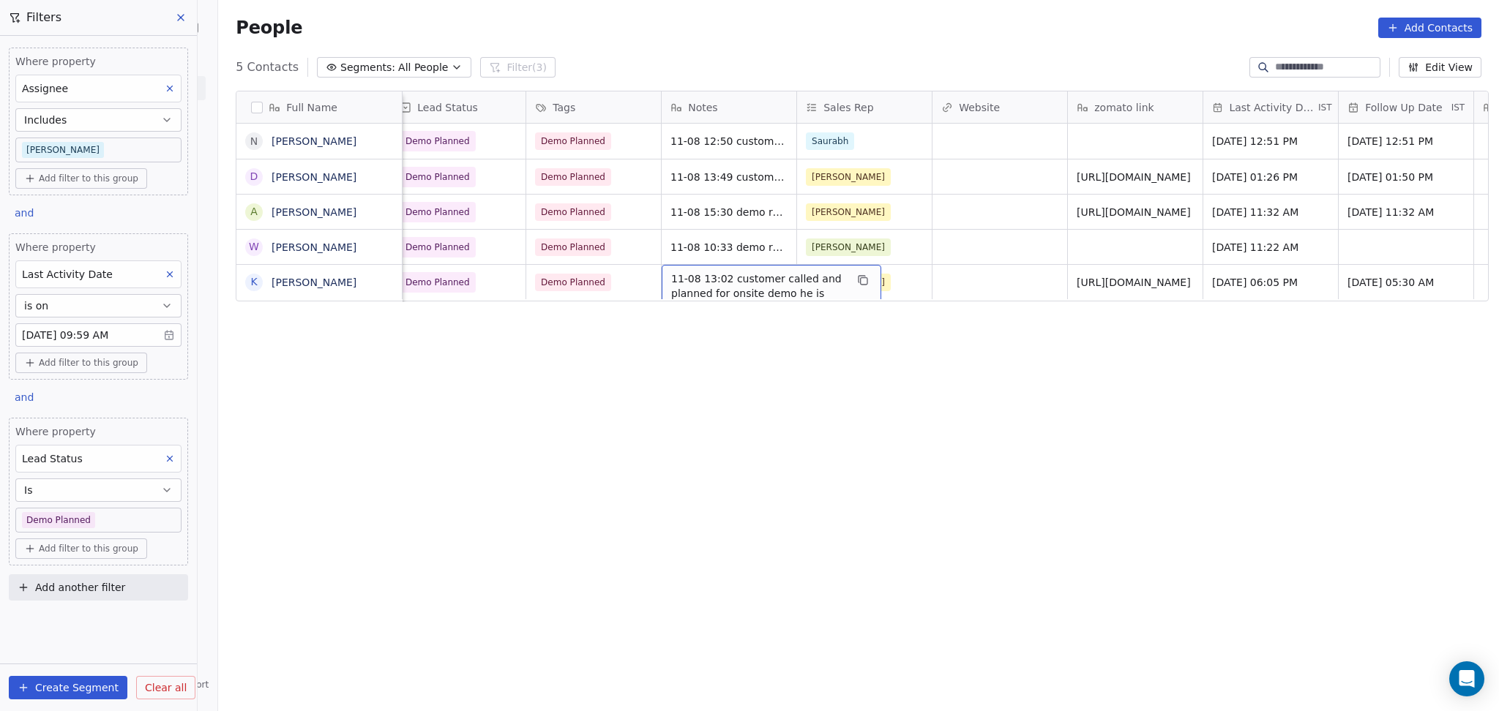
scroll to position [0, 1353]
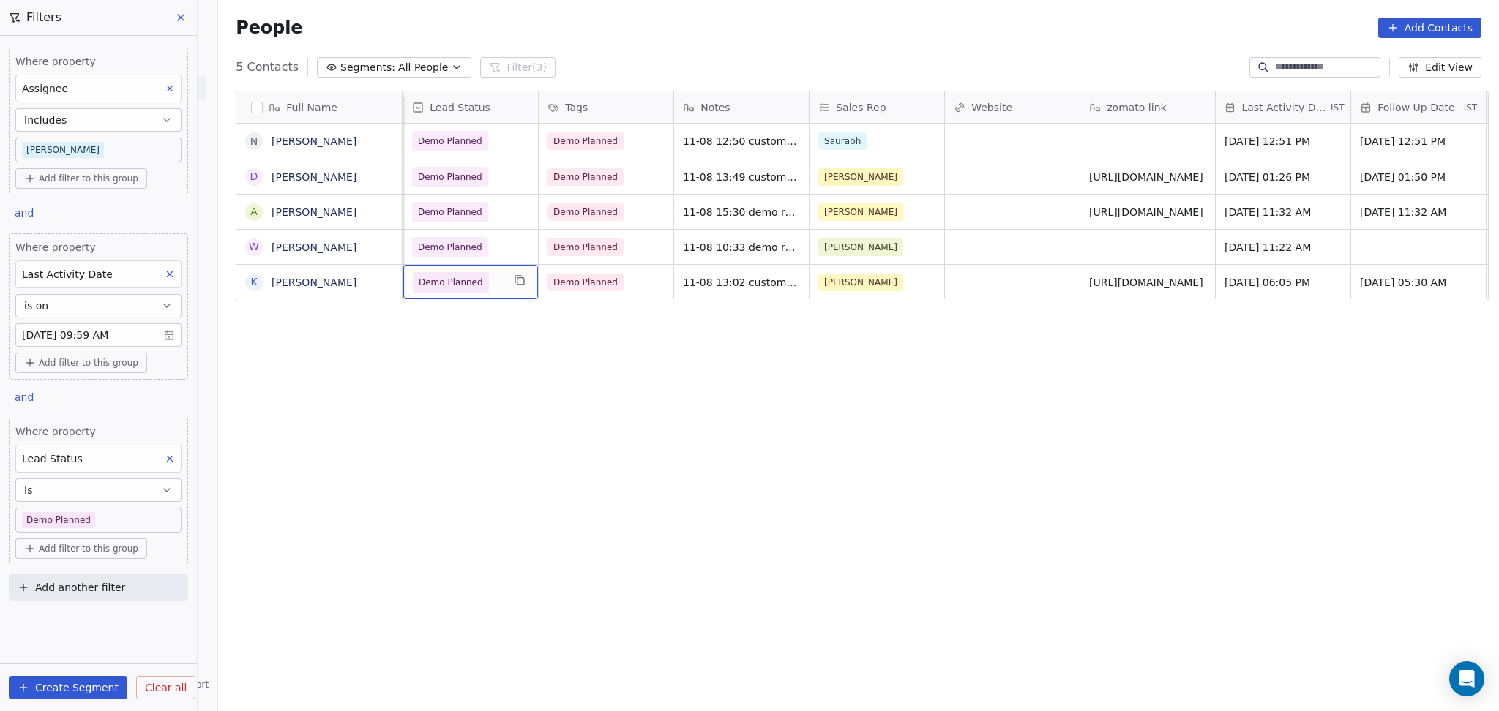
click at [477, 286] on span "Demo Planned" at bounding box center [457, 282] width 89 height 20
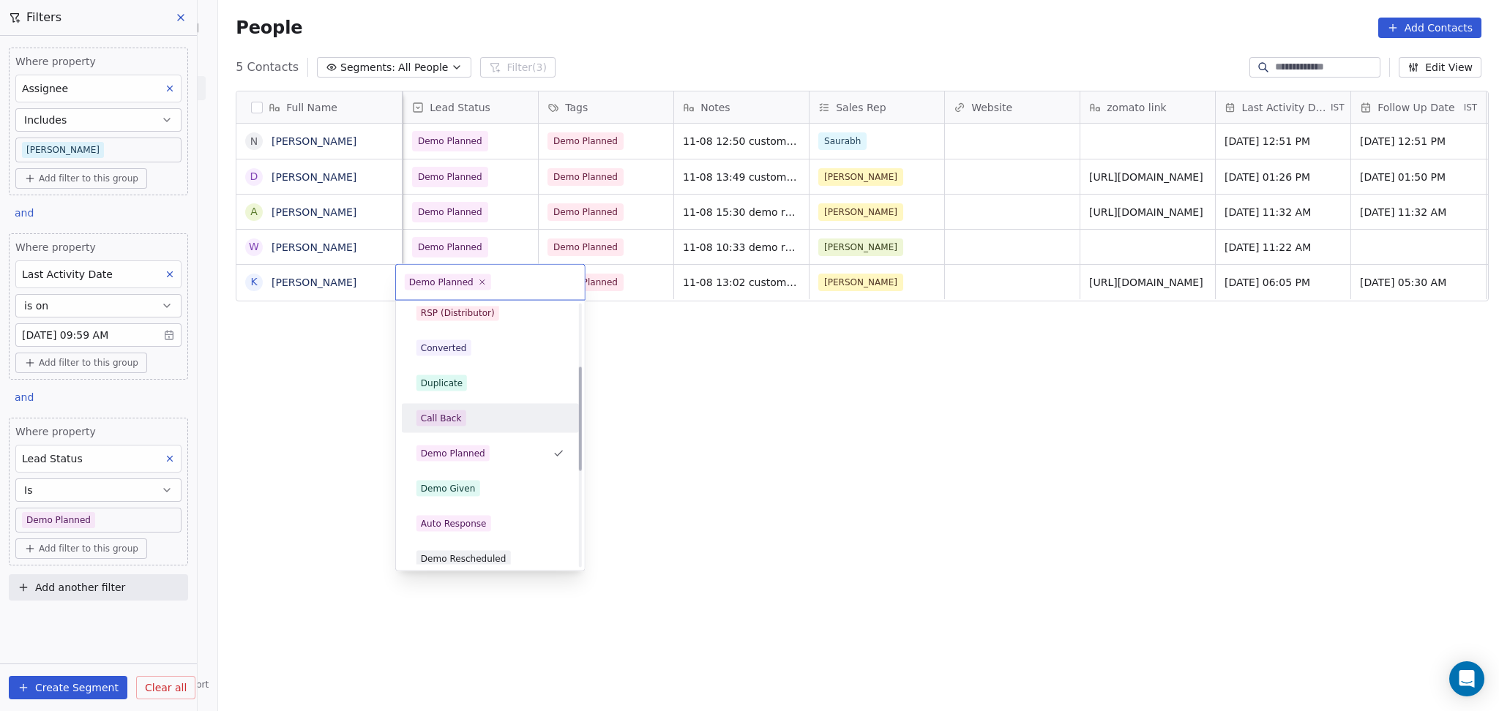
scroll to position [24, 0]
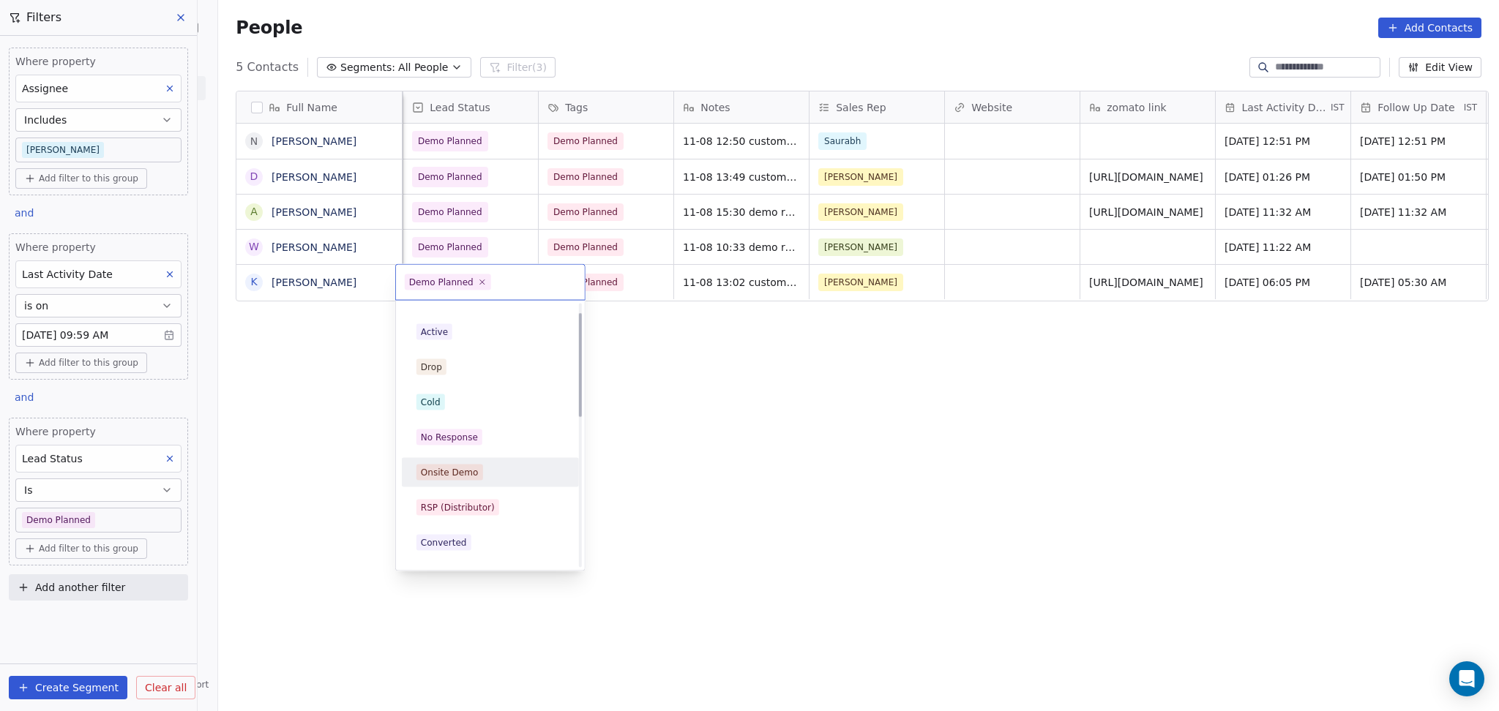
click at [479, 478] on div "Onsite Demo" at bounding box center [491, 473] width 148 height 16
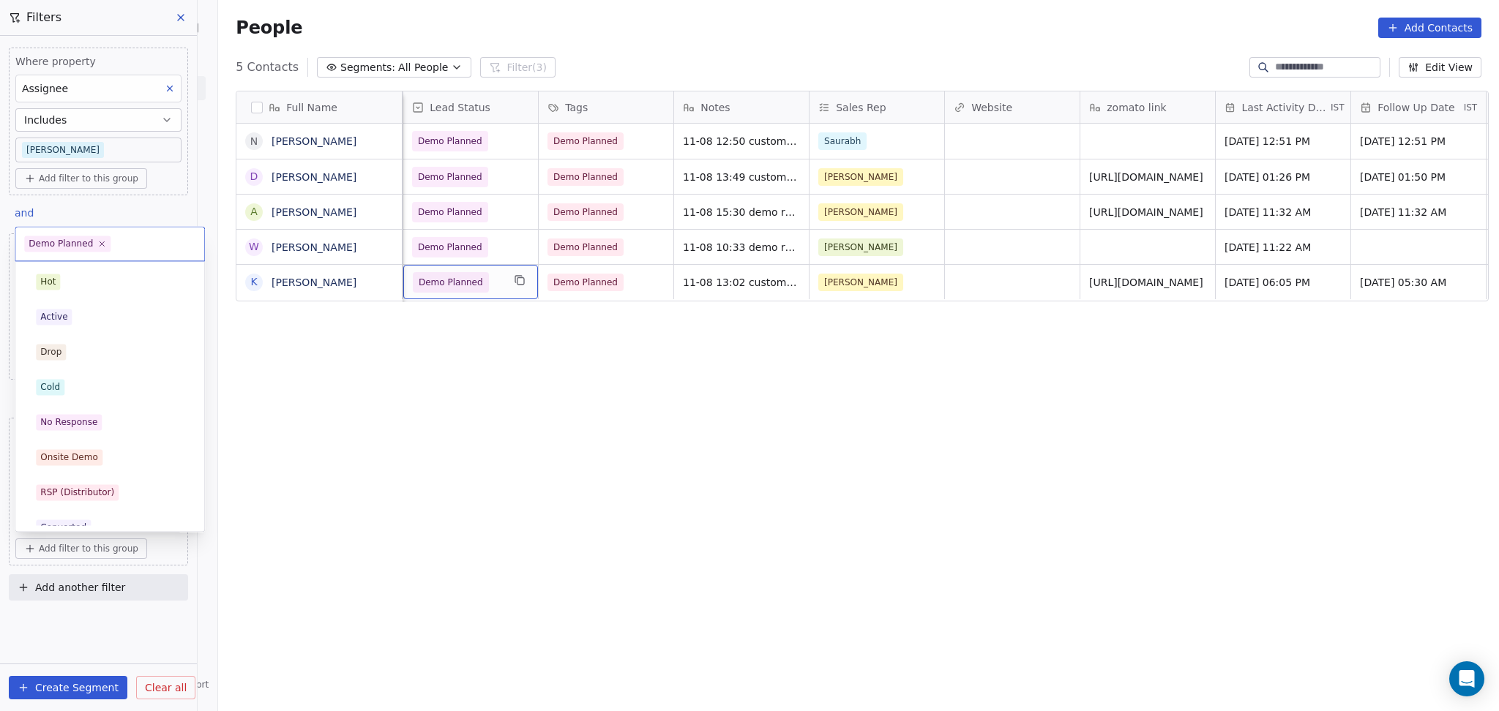
click at [113, 526] on body "On2Cook India Pvt. Ltd. Contacts People Marketing Workflows Campaigns Sales Pip…" at bounding box center [749, 355] width 1499 height 711
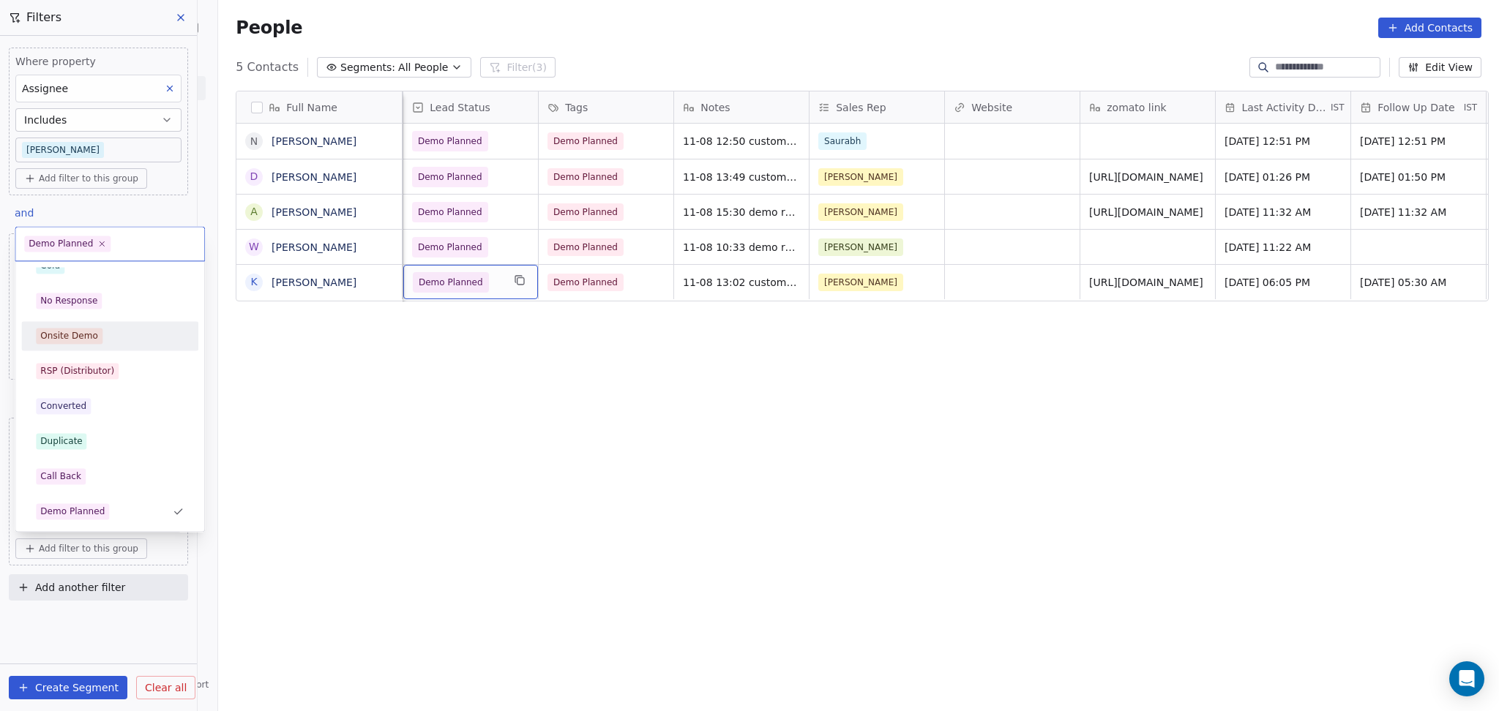
click at [97, 342] on span "Onsite Demo" at bounding box center [69, 336] width 67 height 16
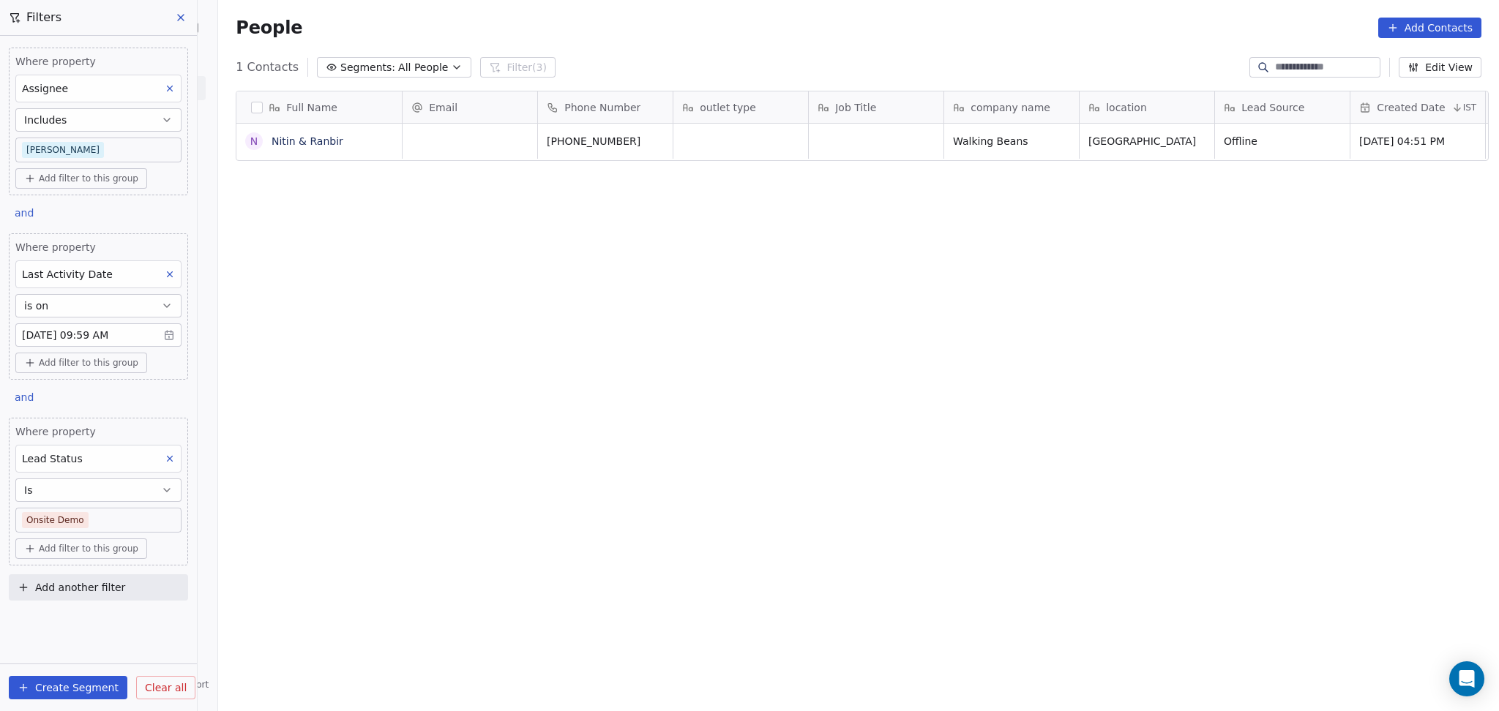
scroll to position [611, 1273]
